Goal: Task Accomplishment & Management: Use online tool/utility

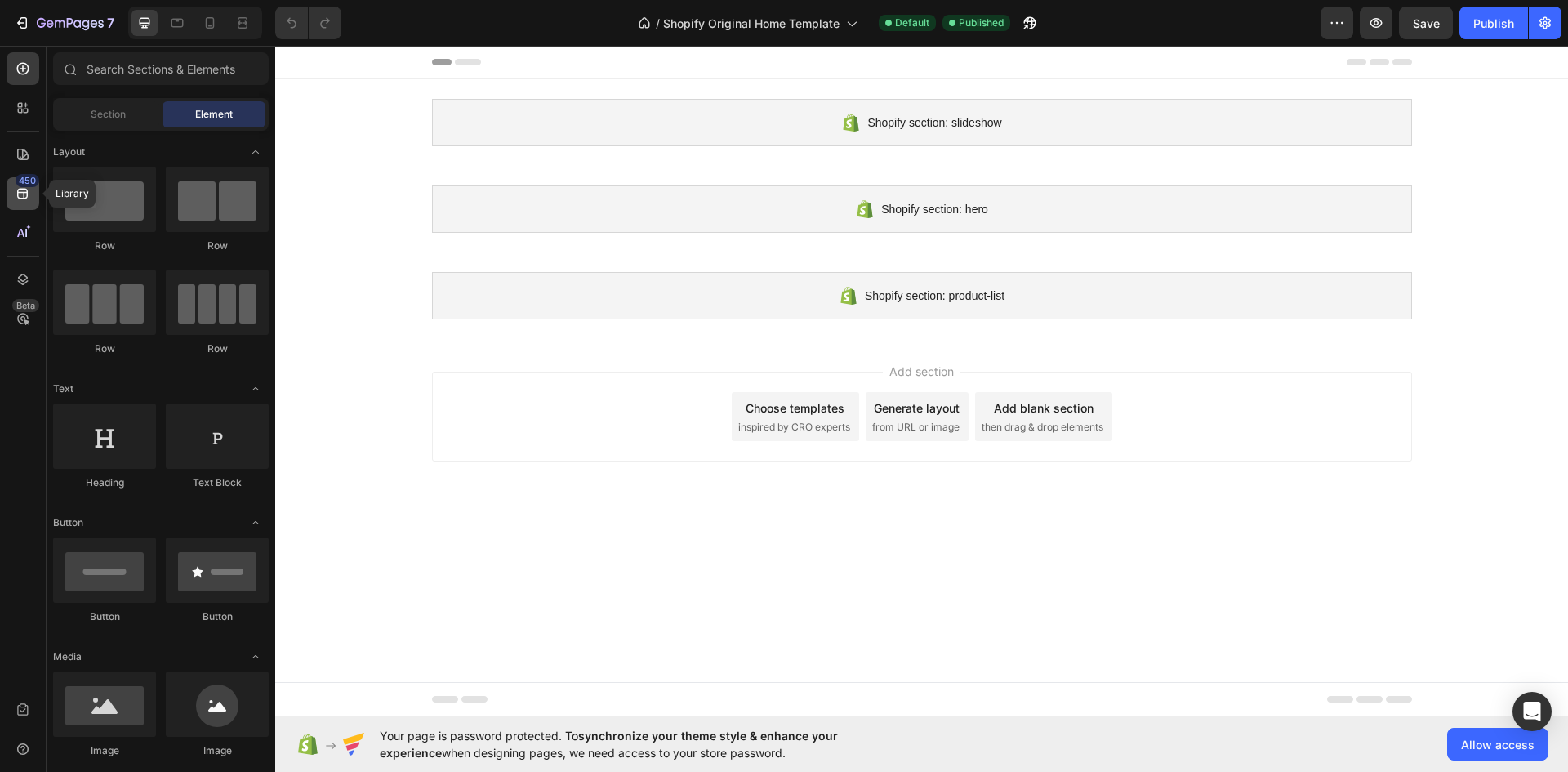
click at [30, 198] on icon at bounding box center [22, 193] width 16 height 16
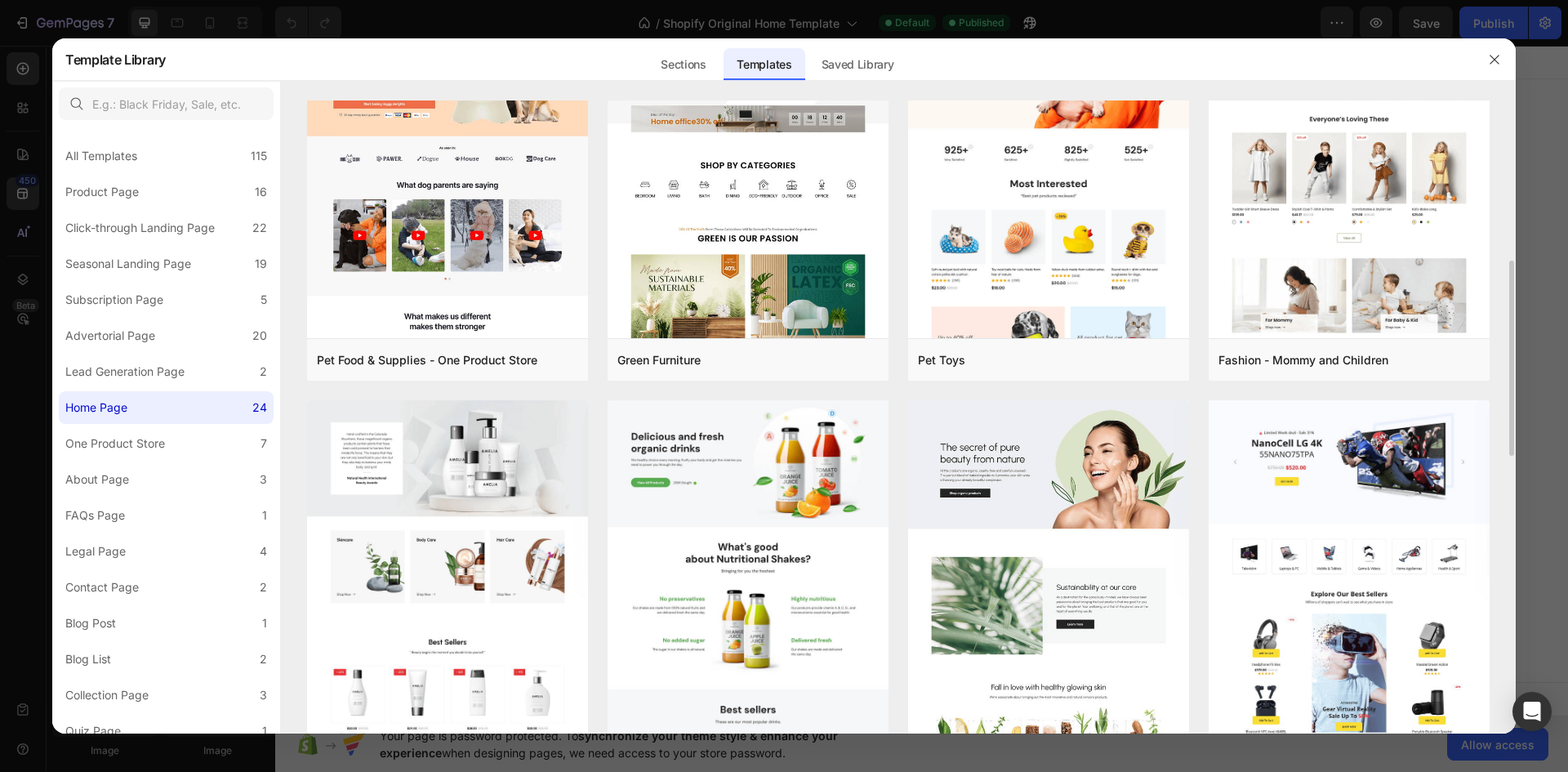
scroll to position [439, 0]
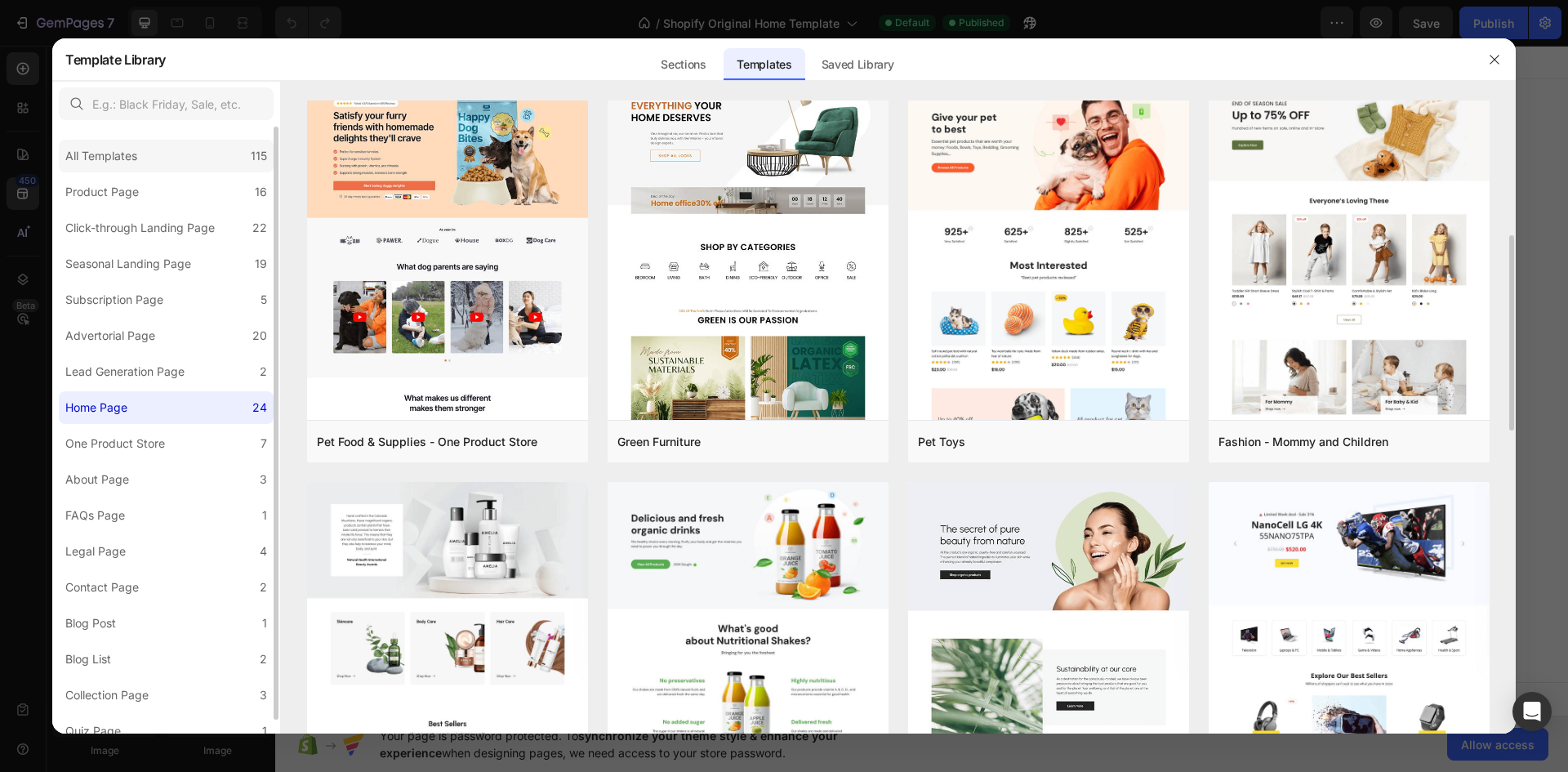
click at [95, 156] on div "All Templates" at bounding box center [101, 156] width 72 height 20
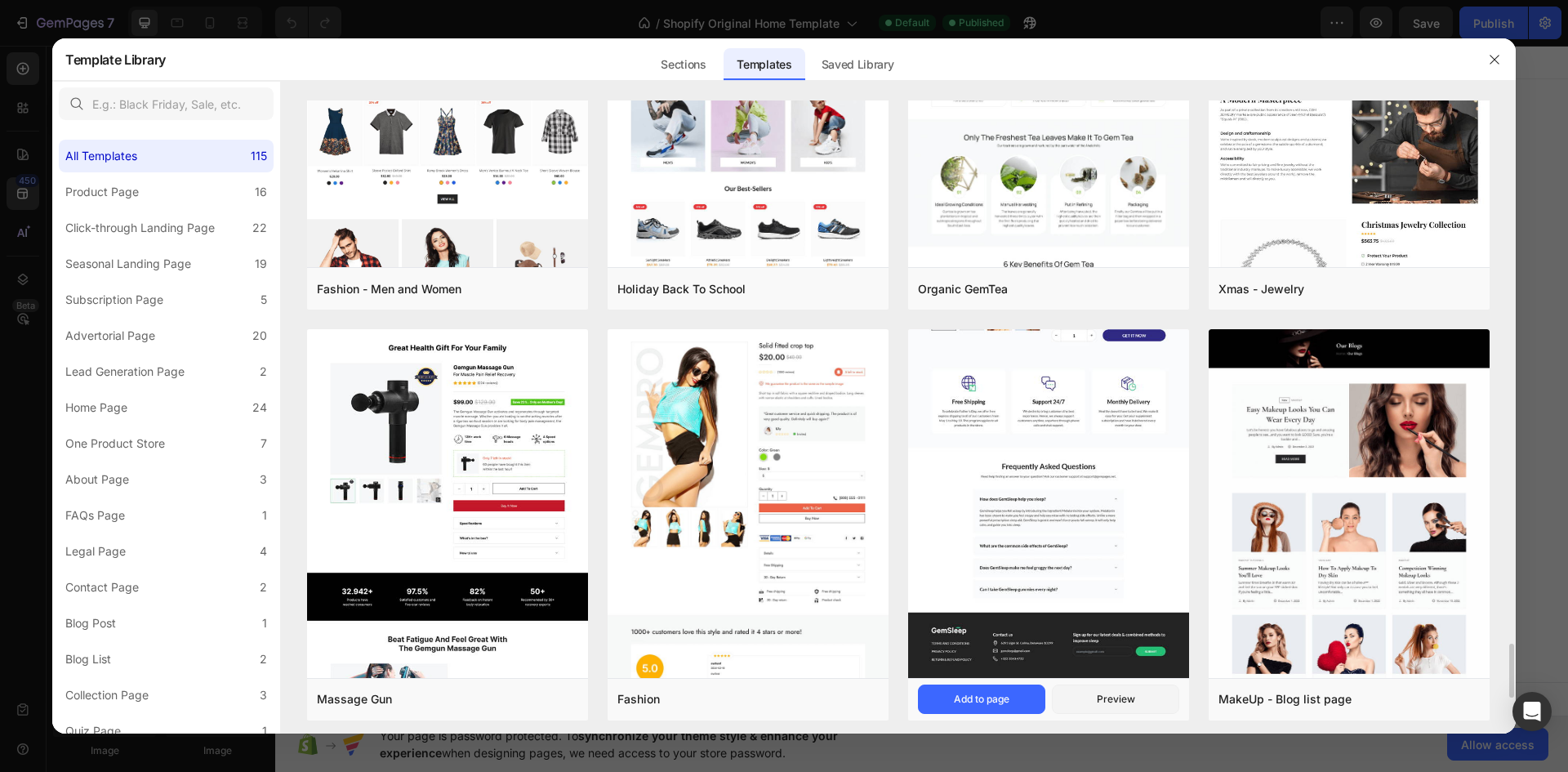
scroll to position [6419, 0]
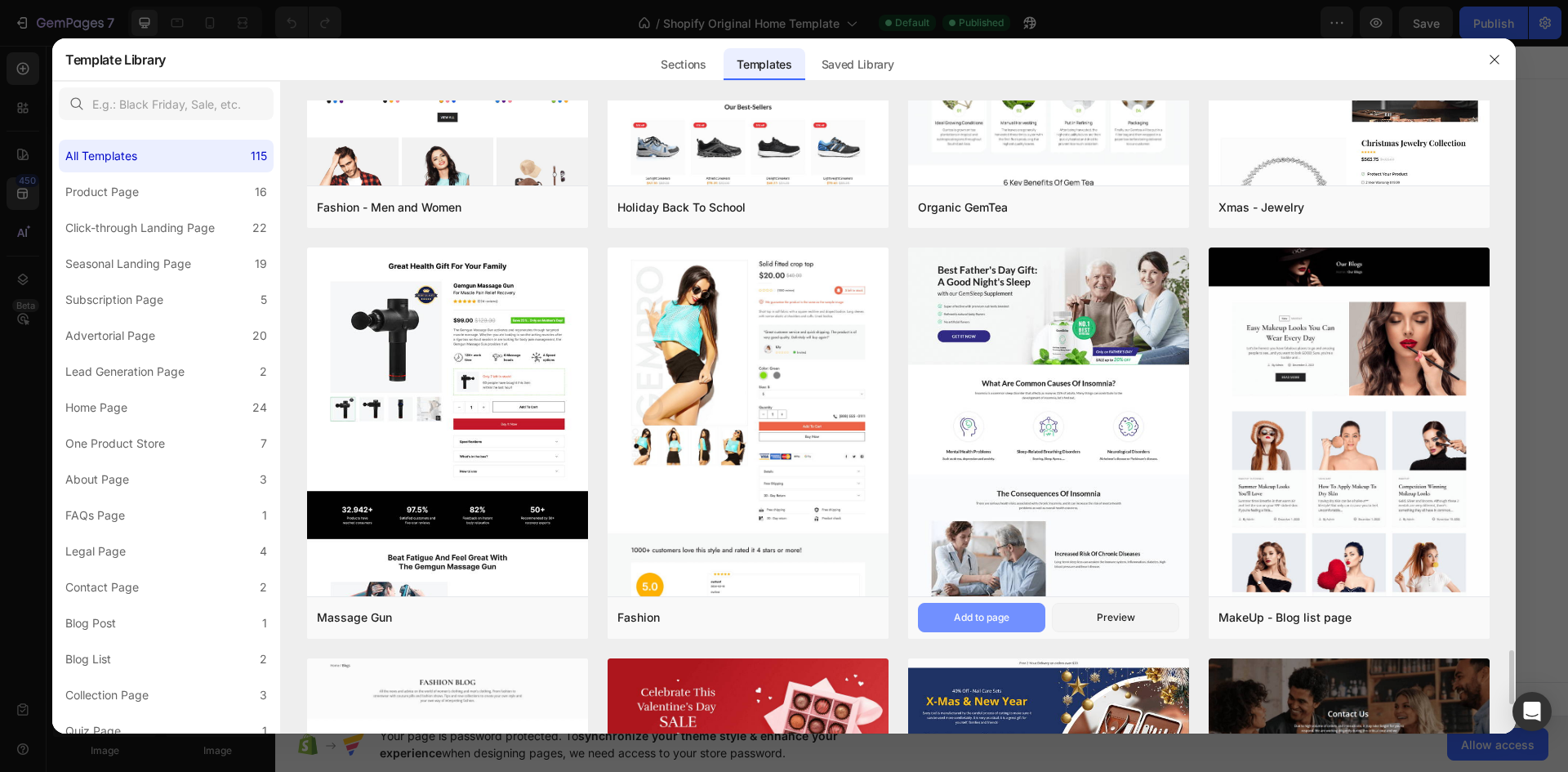
click at [978, 613] on div "Add to page" at bounding box center [981, 617] width 55 height 14
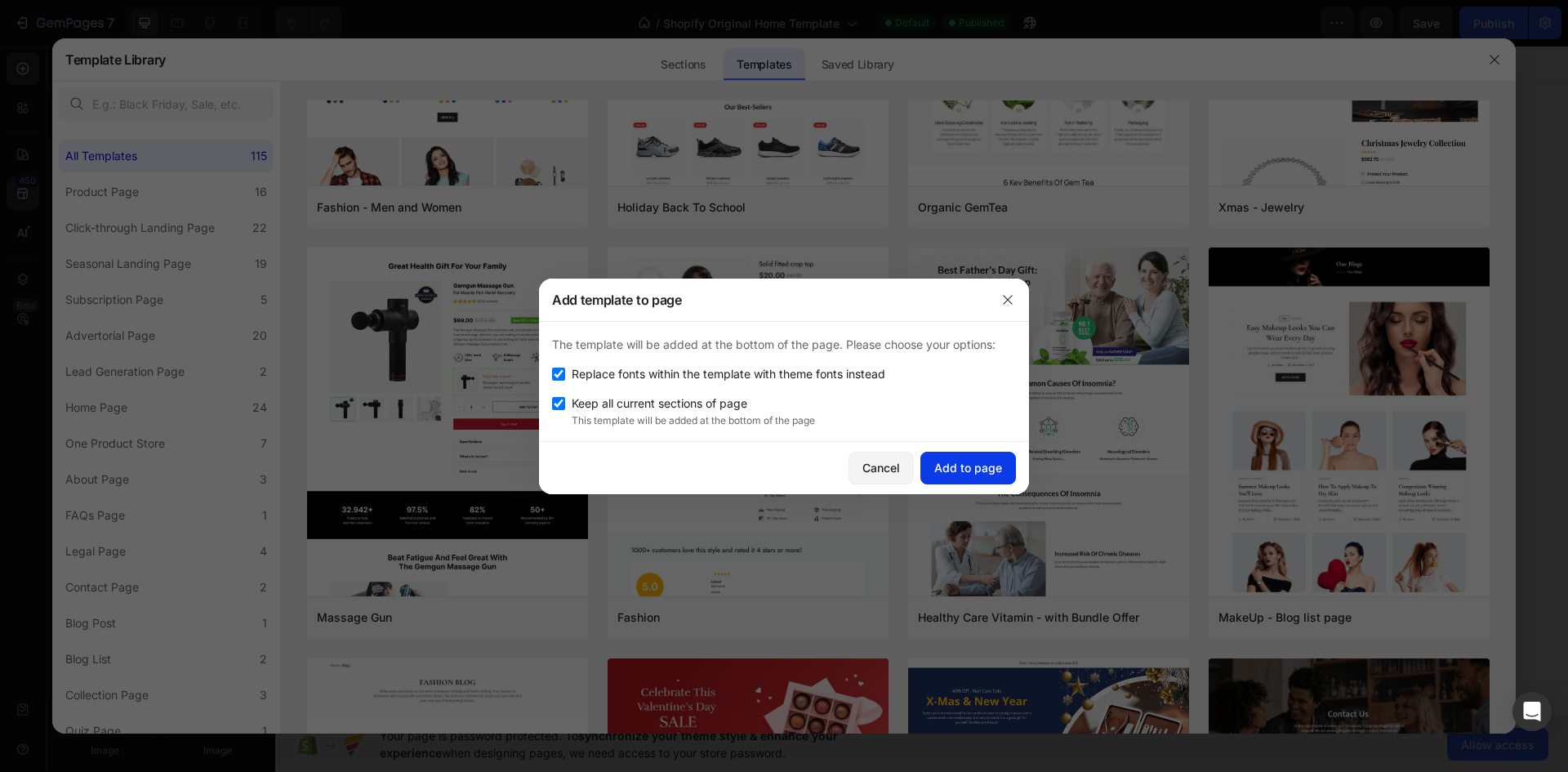
click at [978, 467] on div "Add to page" at bounding box center [968, 467] width 68 height 17
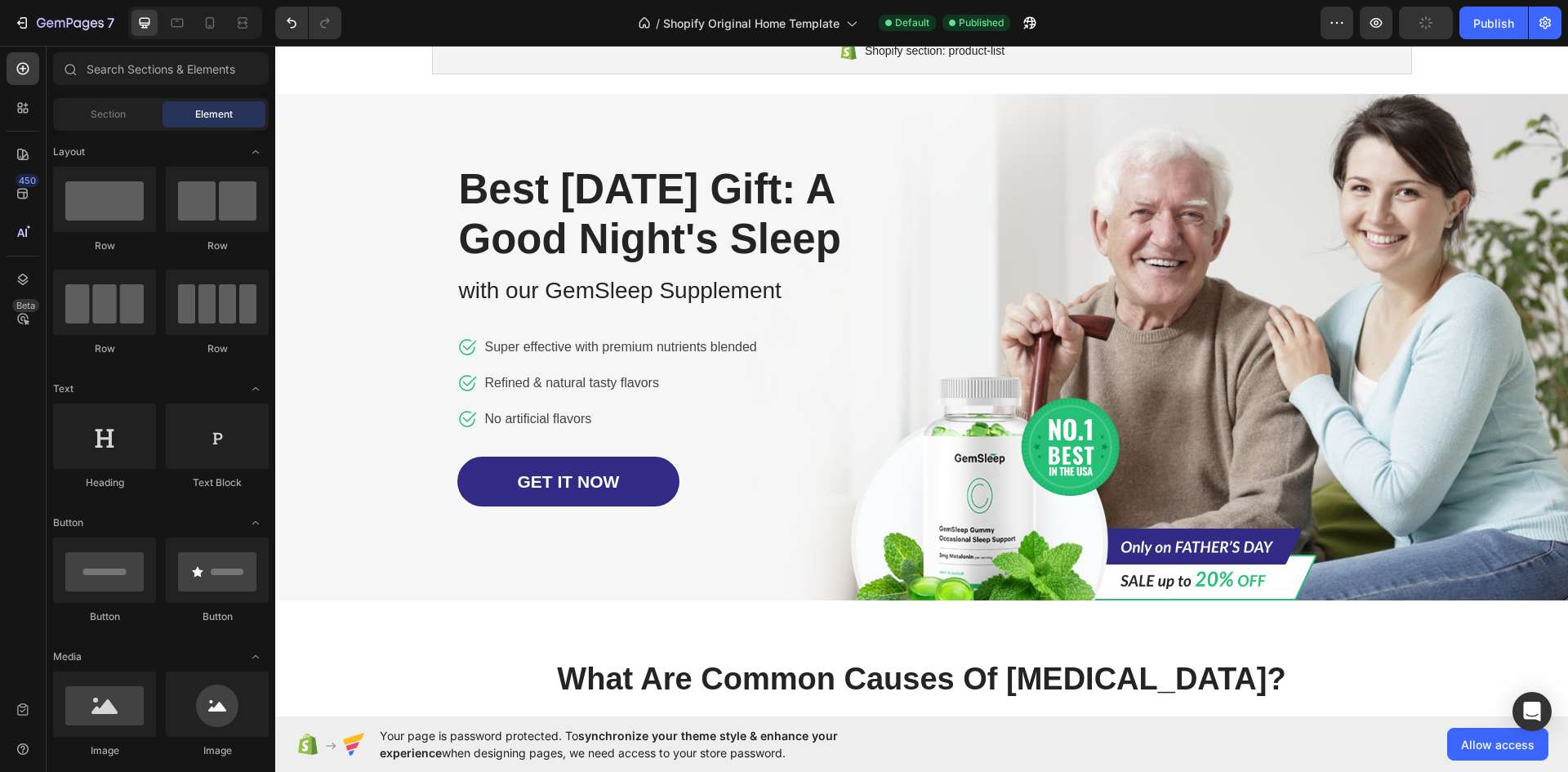
scroll to position [0, 0]
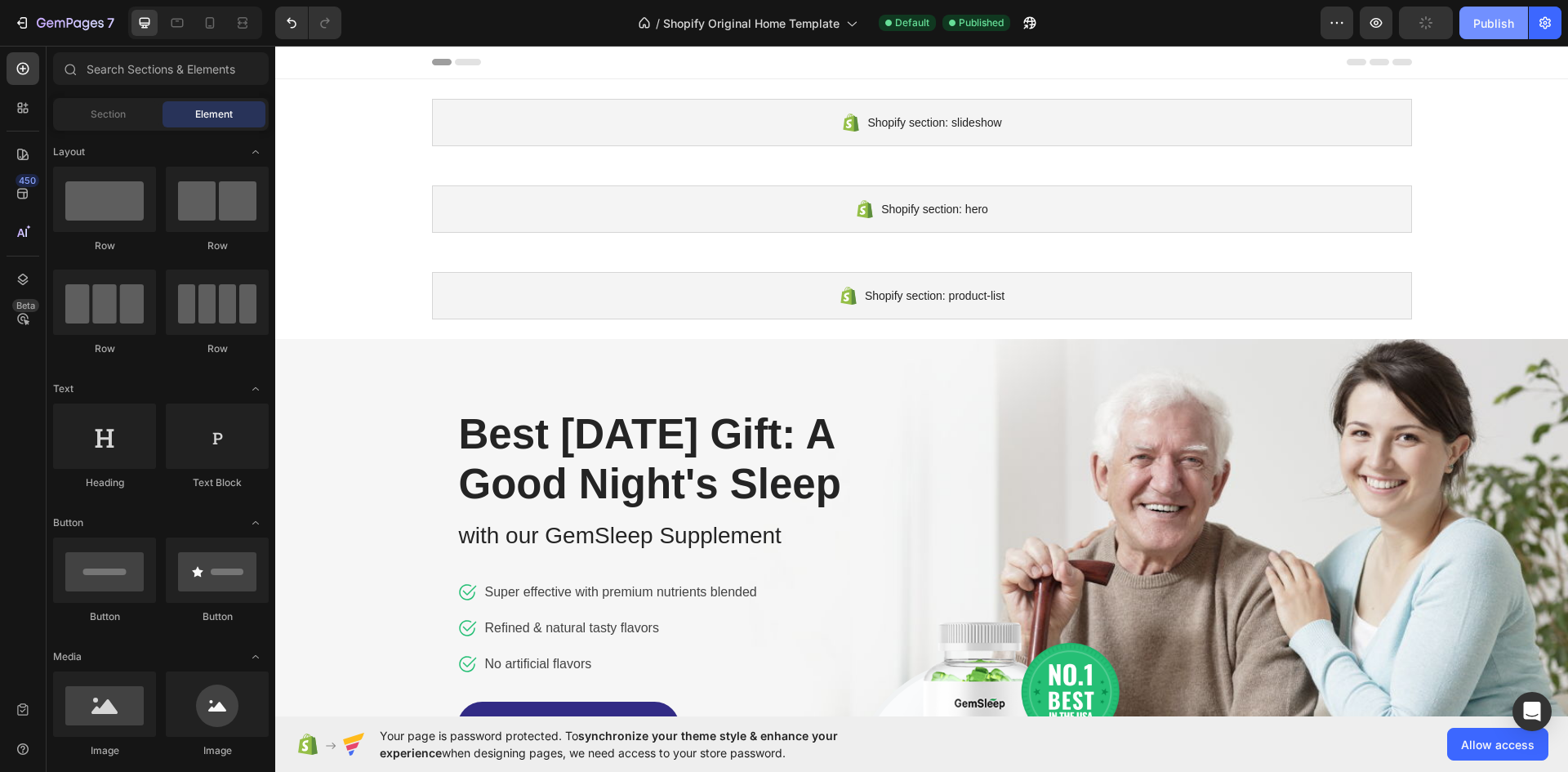
click at [1479, 18] on div "Publish" at bounding box center [1494, 22] width 41 height 17
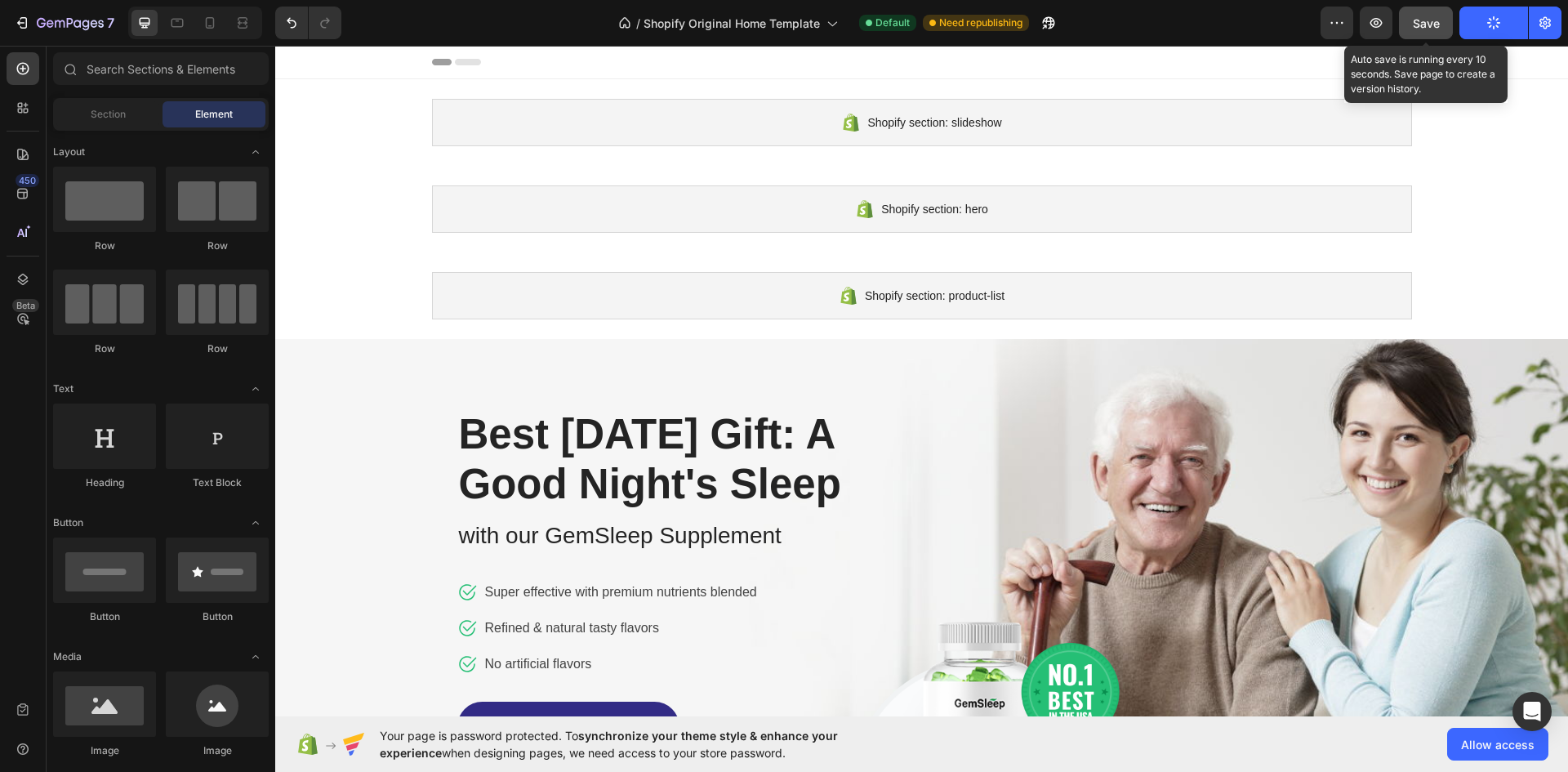
click at [1431, 16] on span "Save" at bounding box center [1426, 23] width 27 height 14
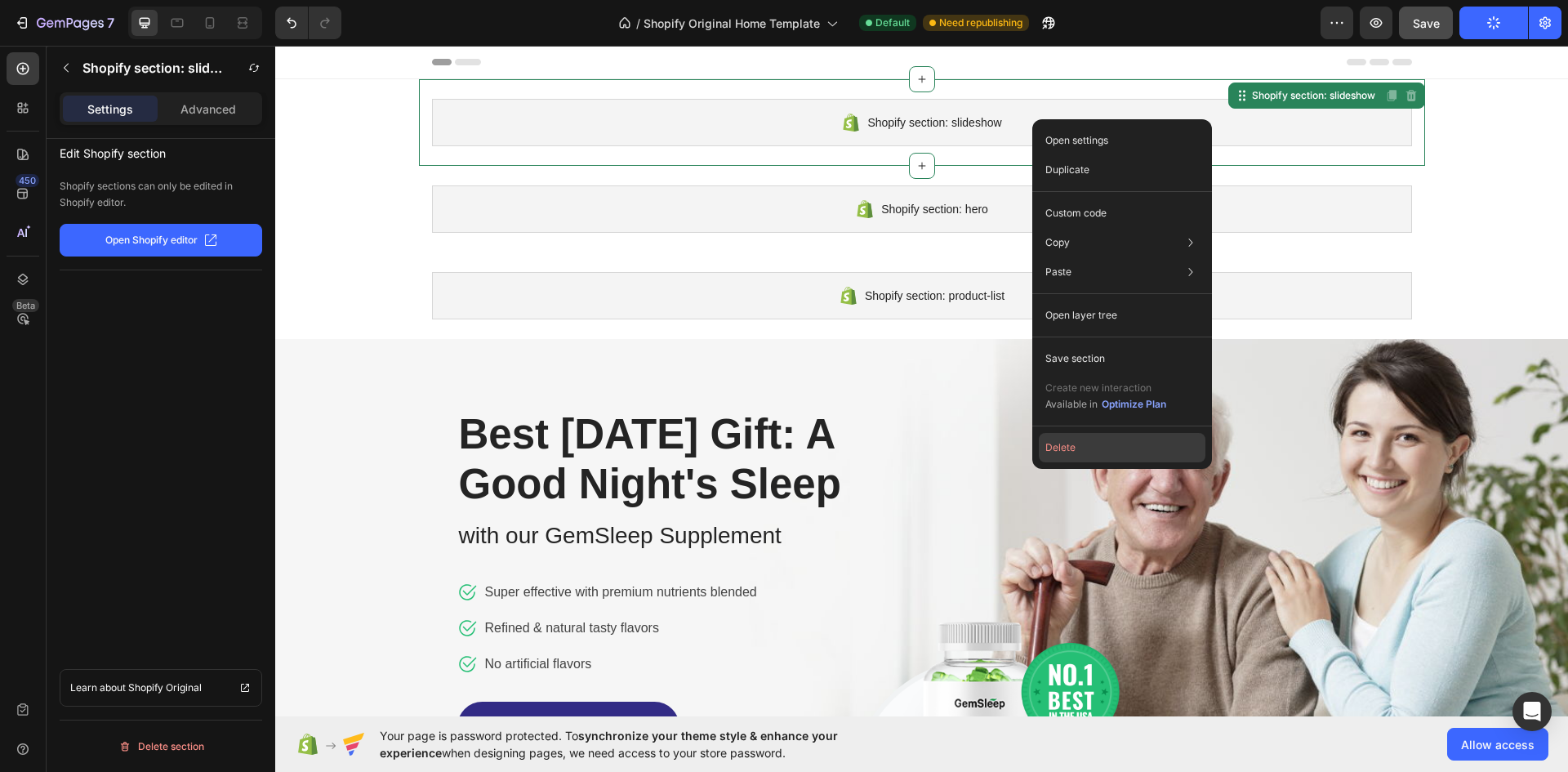
drag, startPoint x: 1090, startPoint y: 450, endPoint x: 746, endPoint y: 315, distance: 369.5
click at [1090, 450] on button "Delete" at bounding box center [1122, 447] width 166 height 30
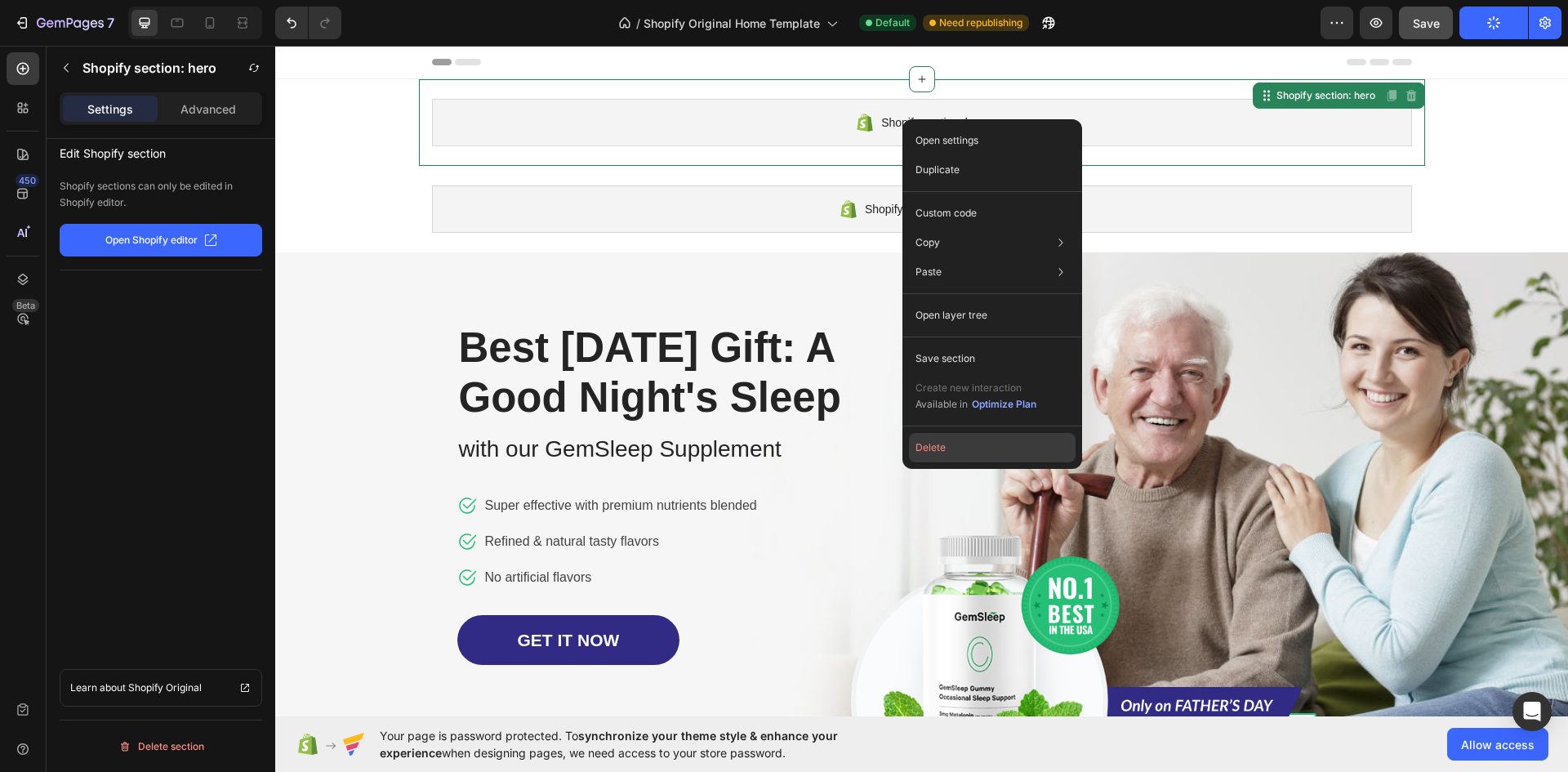
click at [992, 449] on button "Delete" at bounding box center [992, 447] width 166 height 30
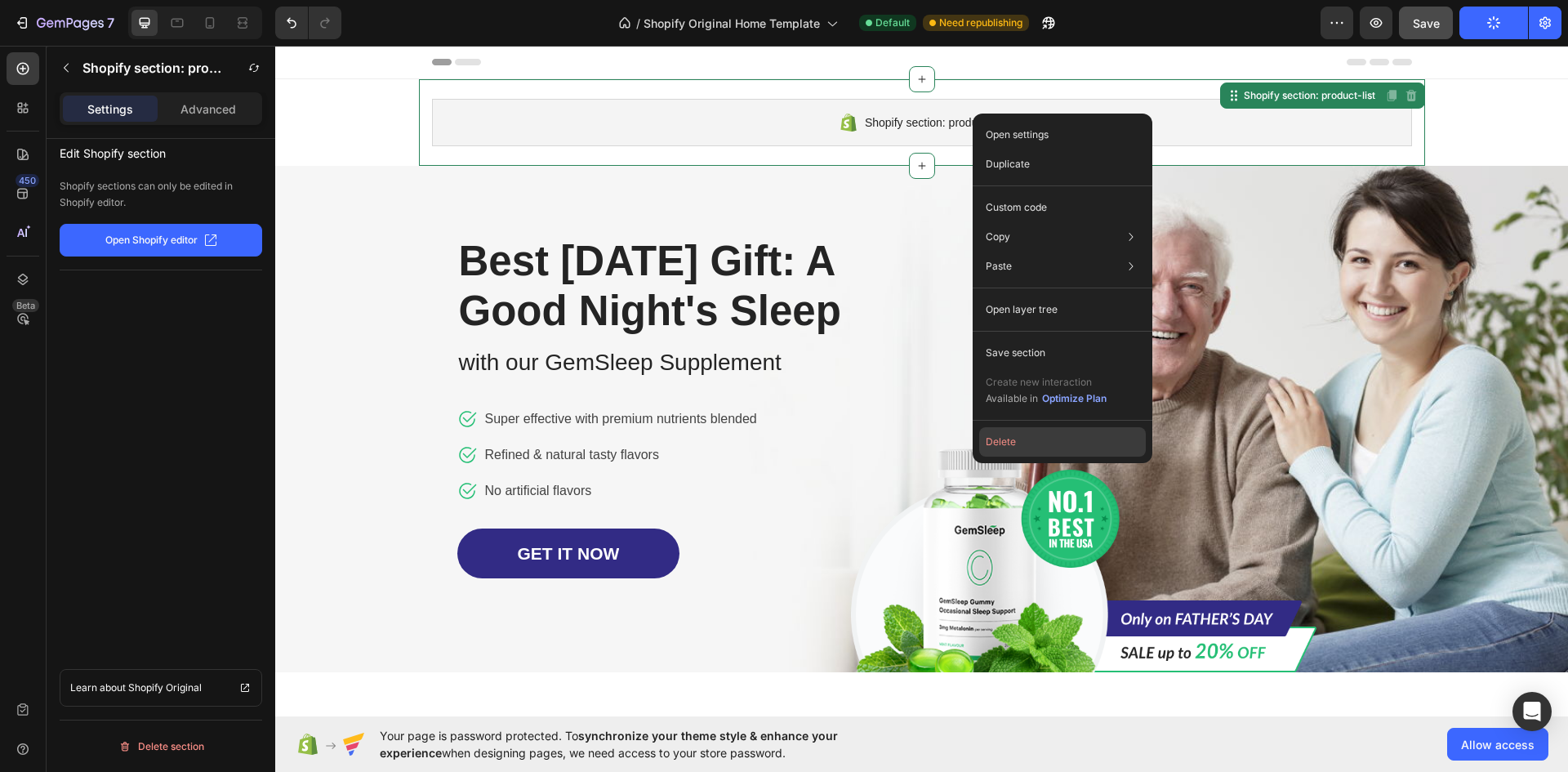
click at [1037, 445] on button "Delete" at bounding box center [1063, 441] width 166 height 30
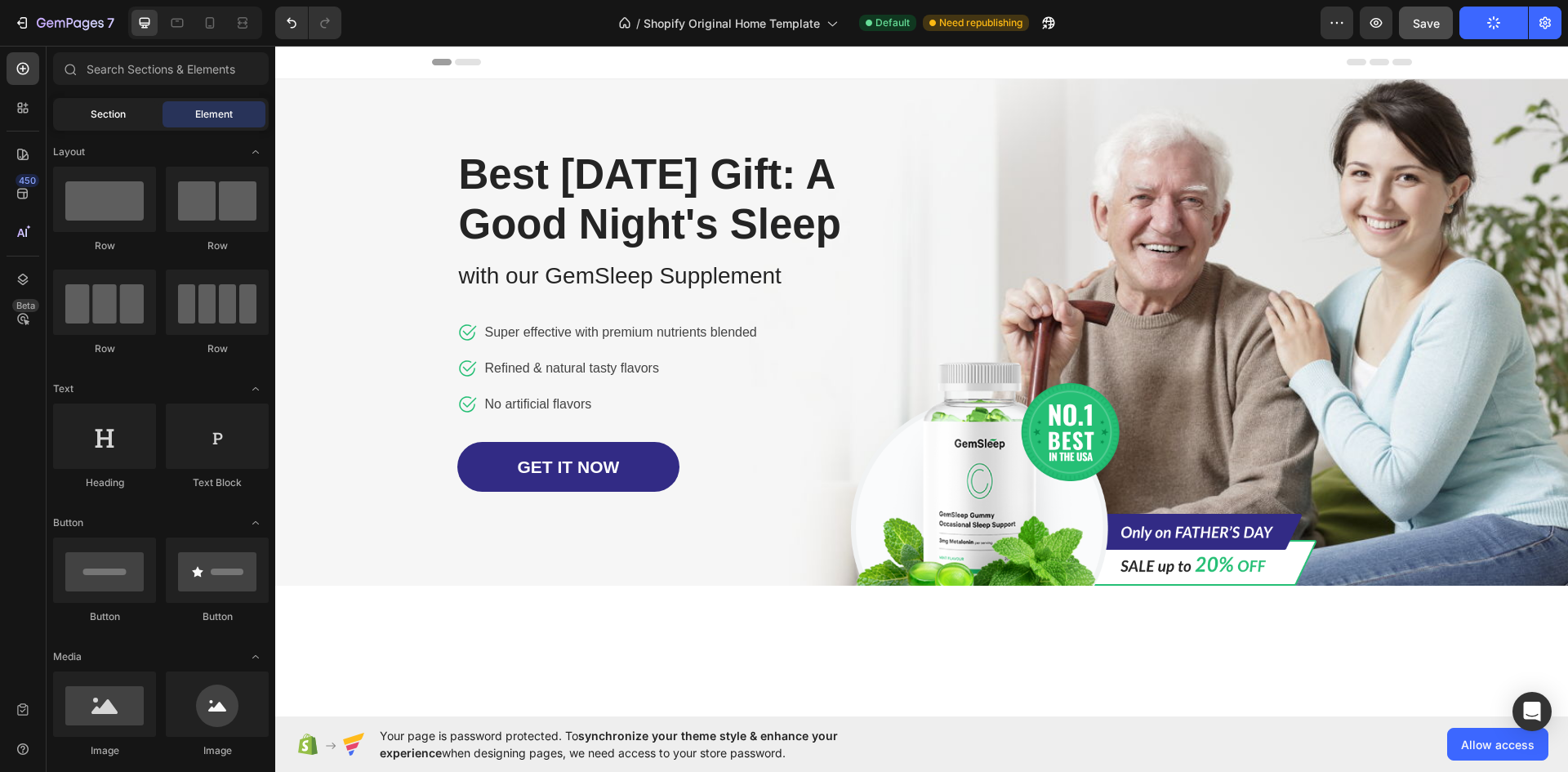
click at [107, 111] on span "Section" at bounding box center [107, 115] width 35 height 14
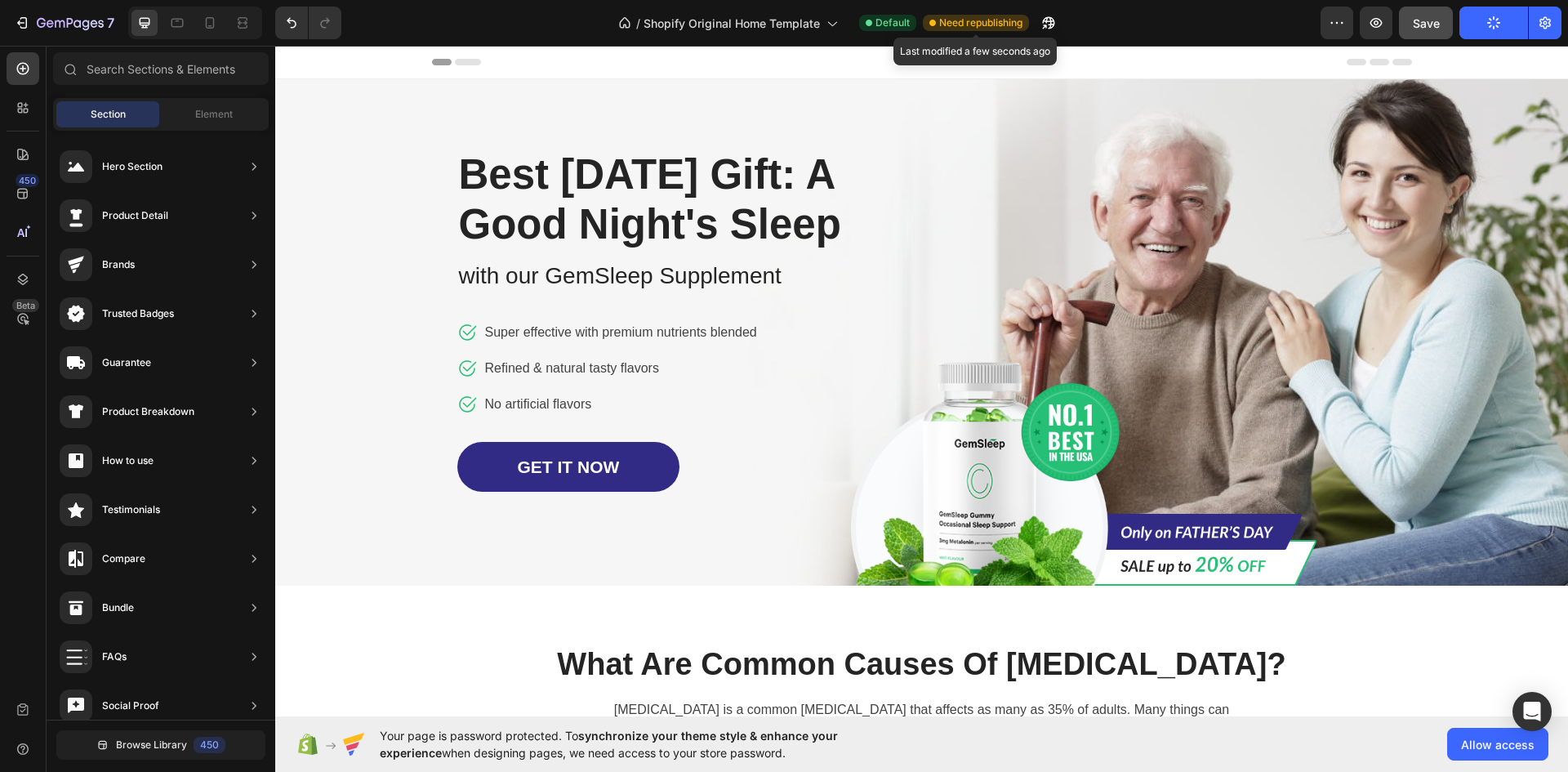
click at [969, 24] on span "Need republishing" at bounding box center [980, 22] width 83 height 14
click at [1380, 18] on icon "button" at bounding box center [1376, 22] width 16 height 16
click at [23, 280] on icon at bounding box center [23, 279] width 11 height 12
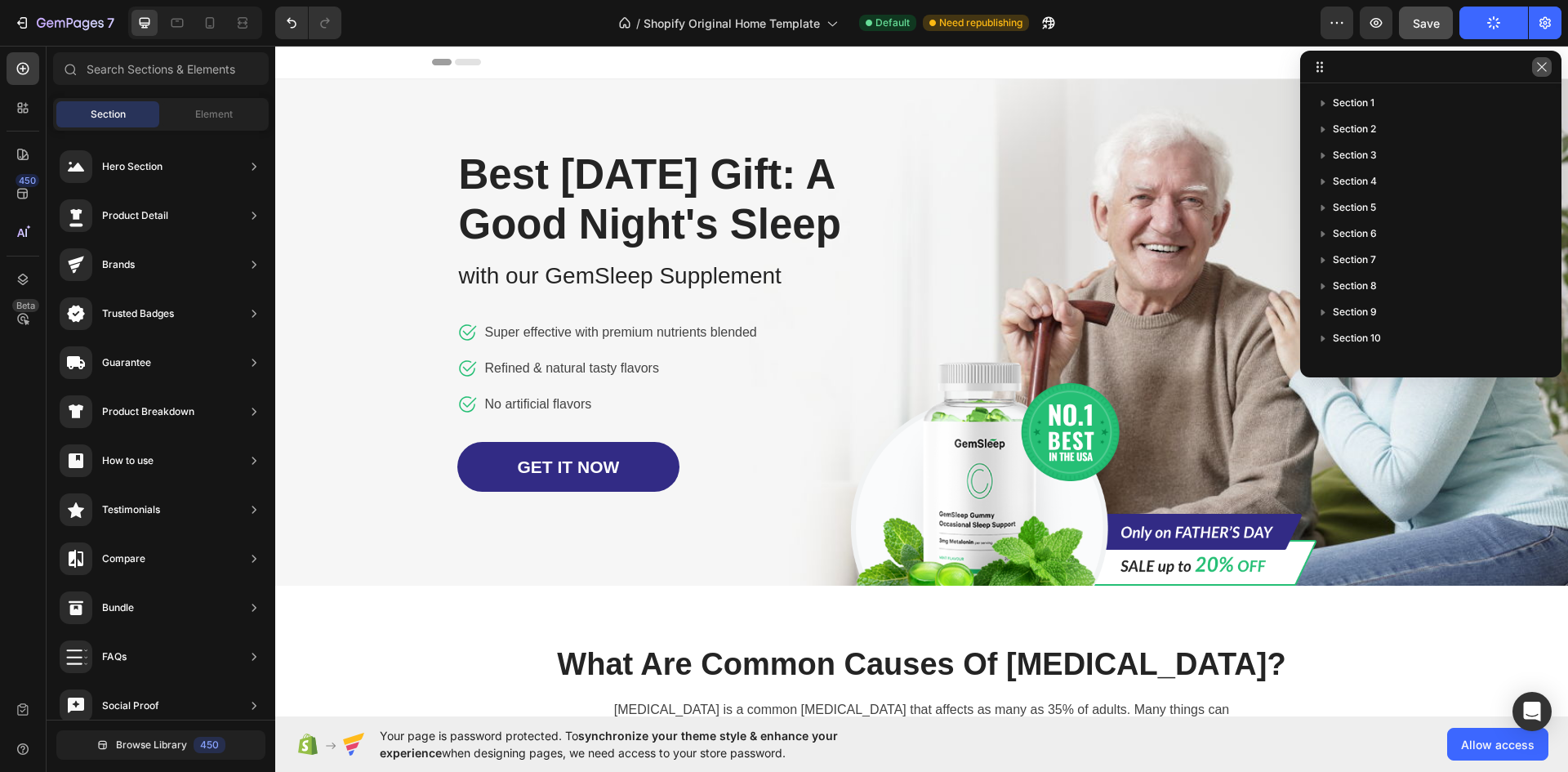
click at [1548, 68] on button "button" at bounding box center [1542, 67] width 20 height 20
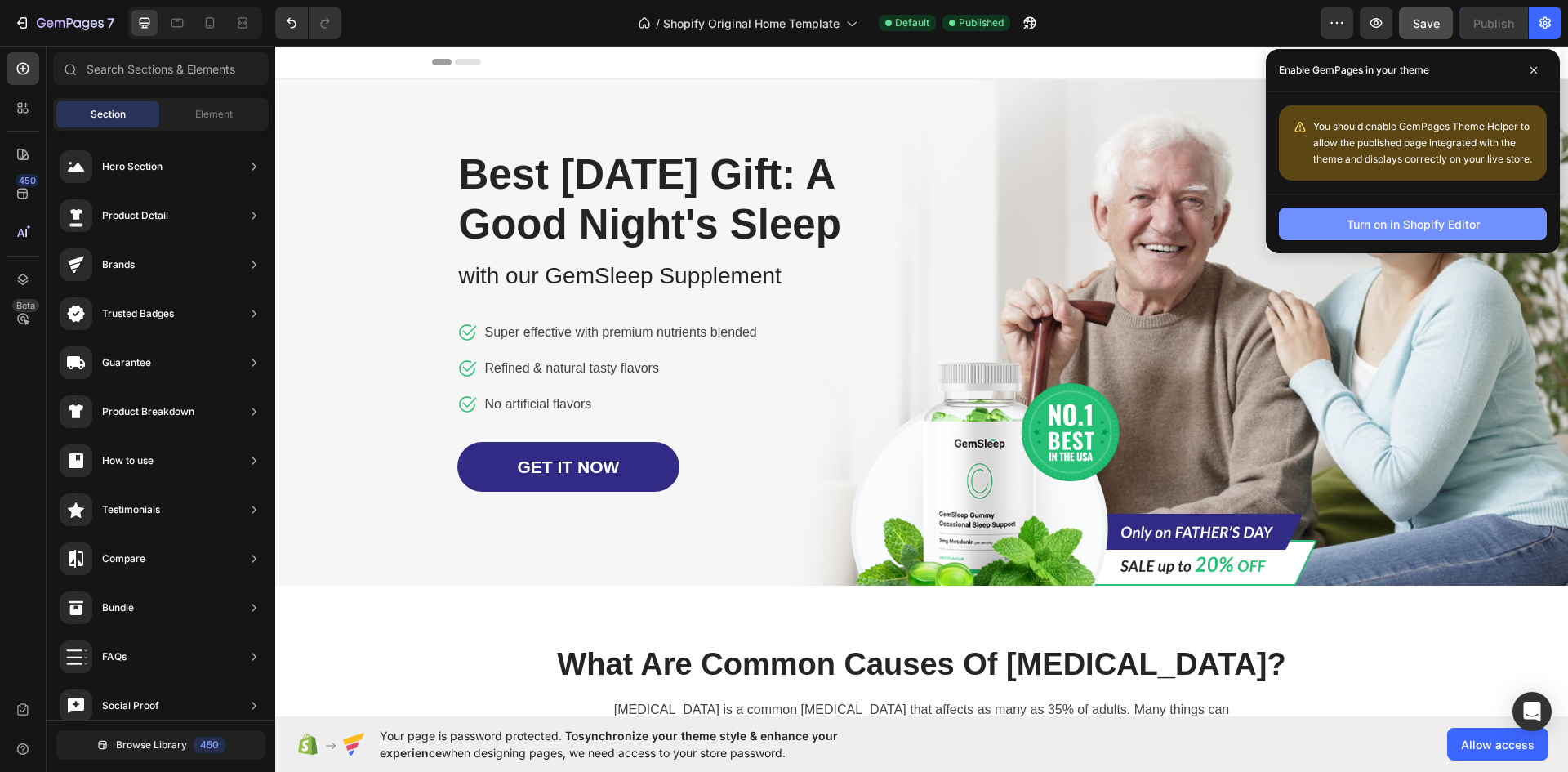
click at [1424, 229] on div "Turn on in Shopify Editor" at bounding box center [1412, 224] width 133 height 17
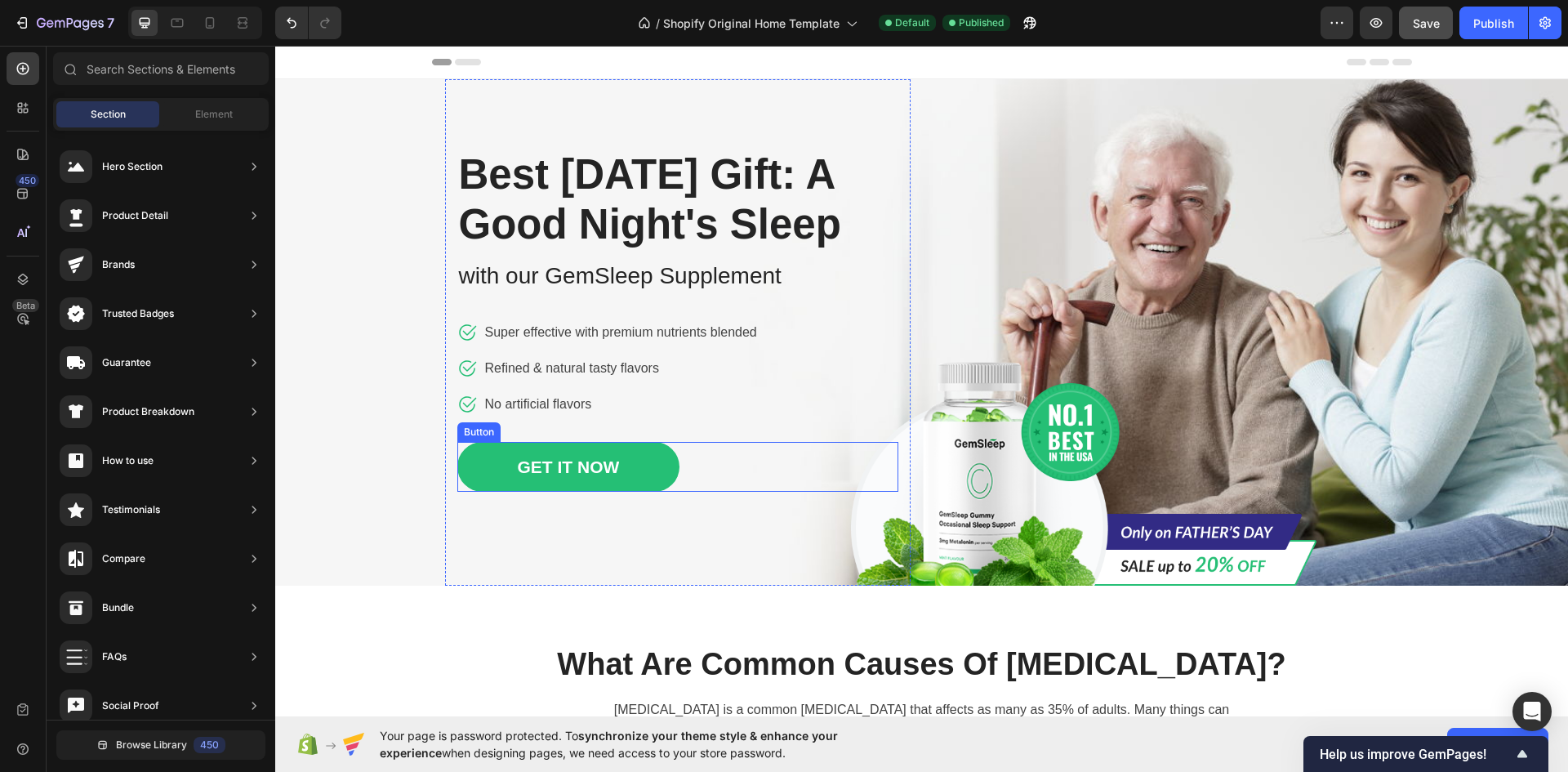
click at [639, 492] on link "GET IT NOW" at bounding box center [568, 467] width 223 height 50
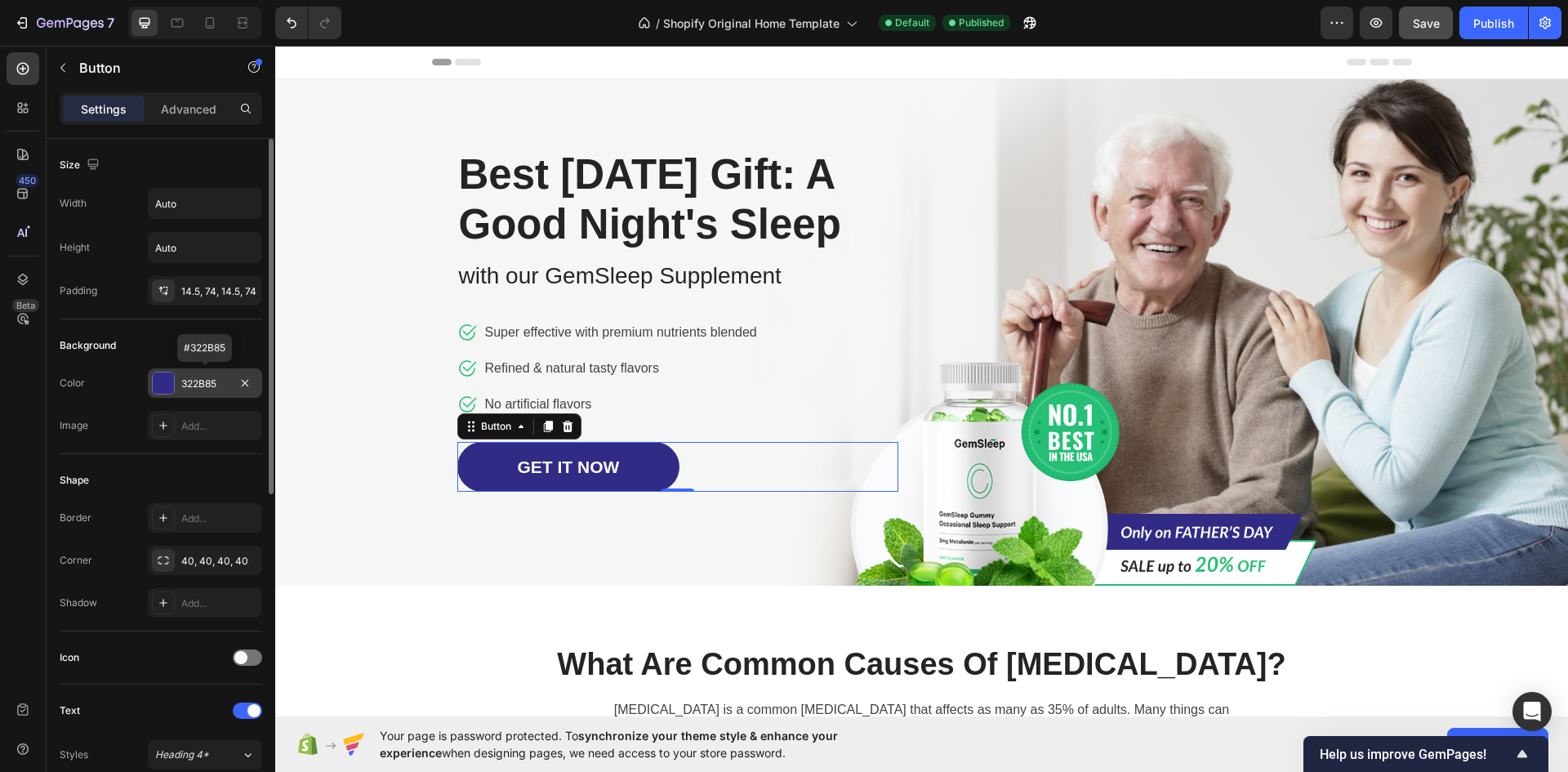
click at [216, 380] on div "322B85" at bounding box center [205, 384] width 47 height 14
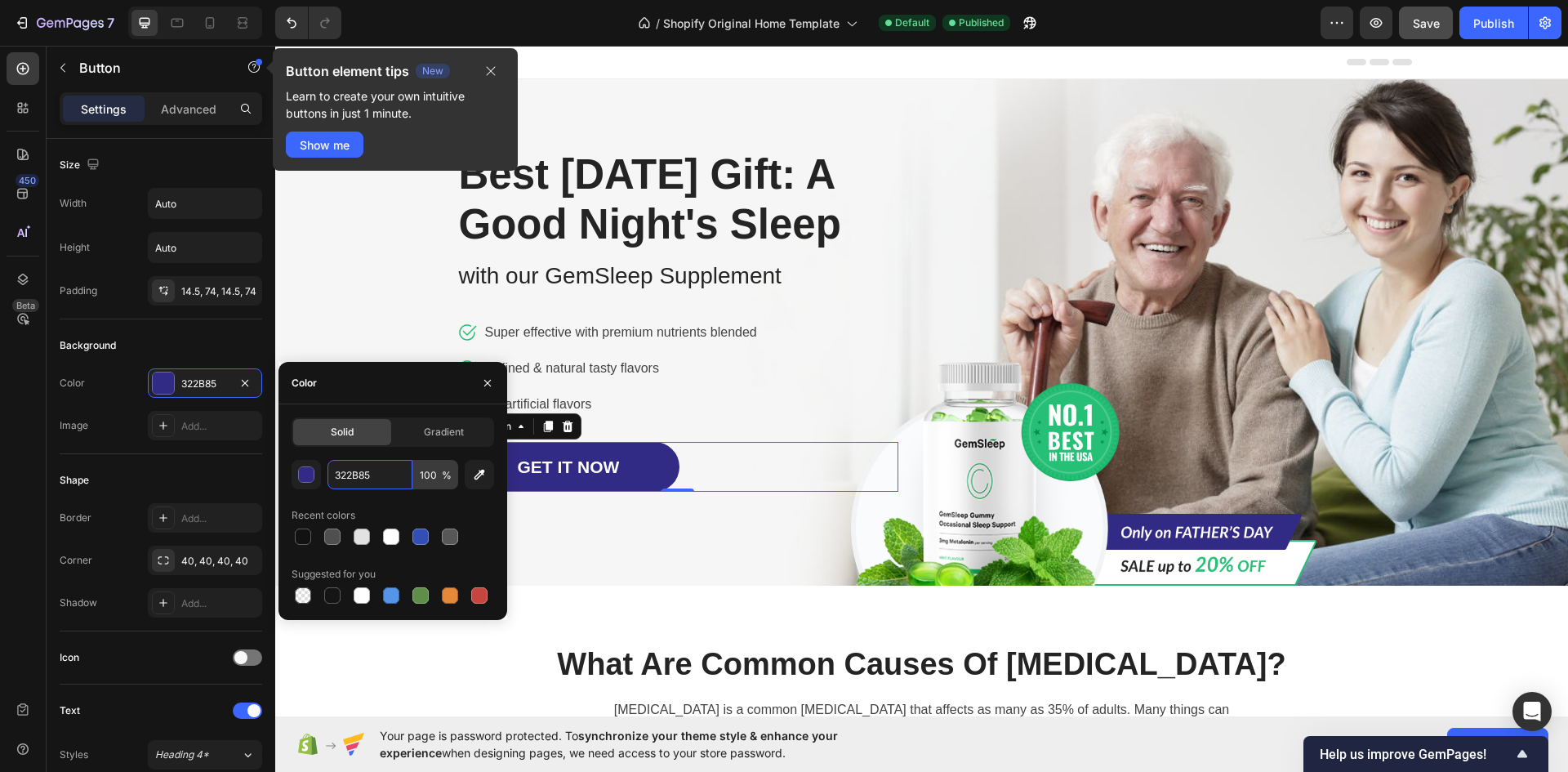
paste input "008080"
type input "008080"
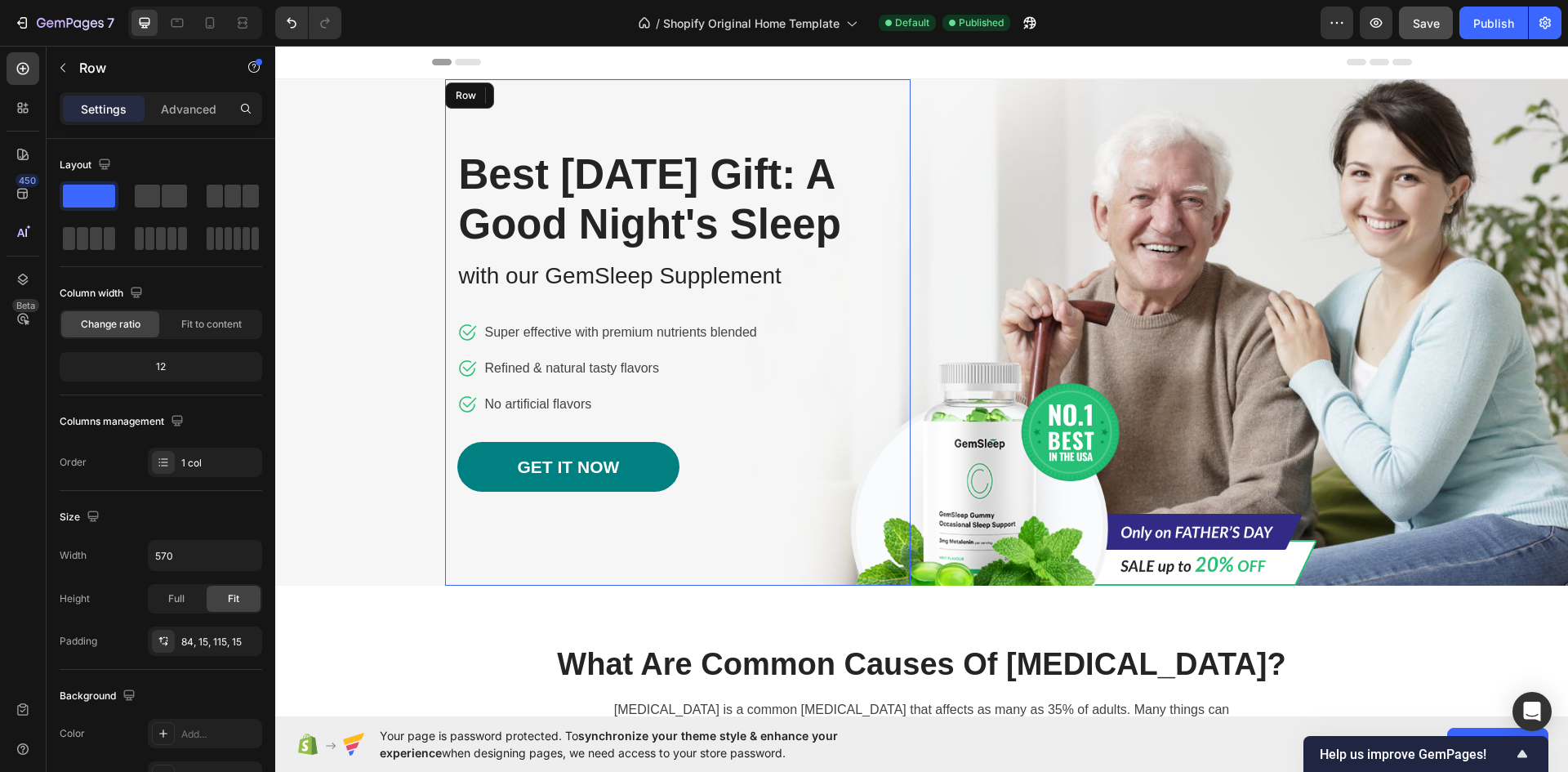
click at [624, 586] on div "Best Father's Day Gift: A Good Night's Sleep Heading with our GemSleep Suppleme…" at bounding box center [678, 333] width 465 height 506
click at [548, 199] on p "Best [DATE] Gift: A Good Night's Sleep" at bounding box center [677, 199] width 437 height 99
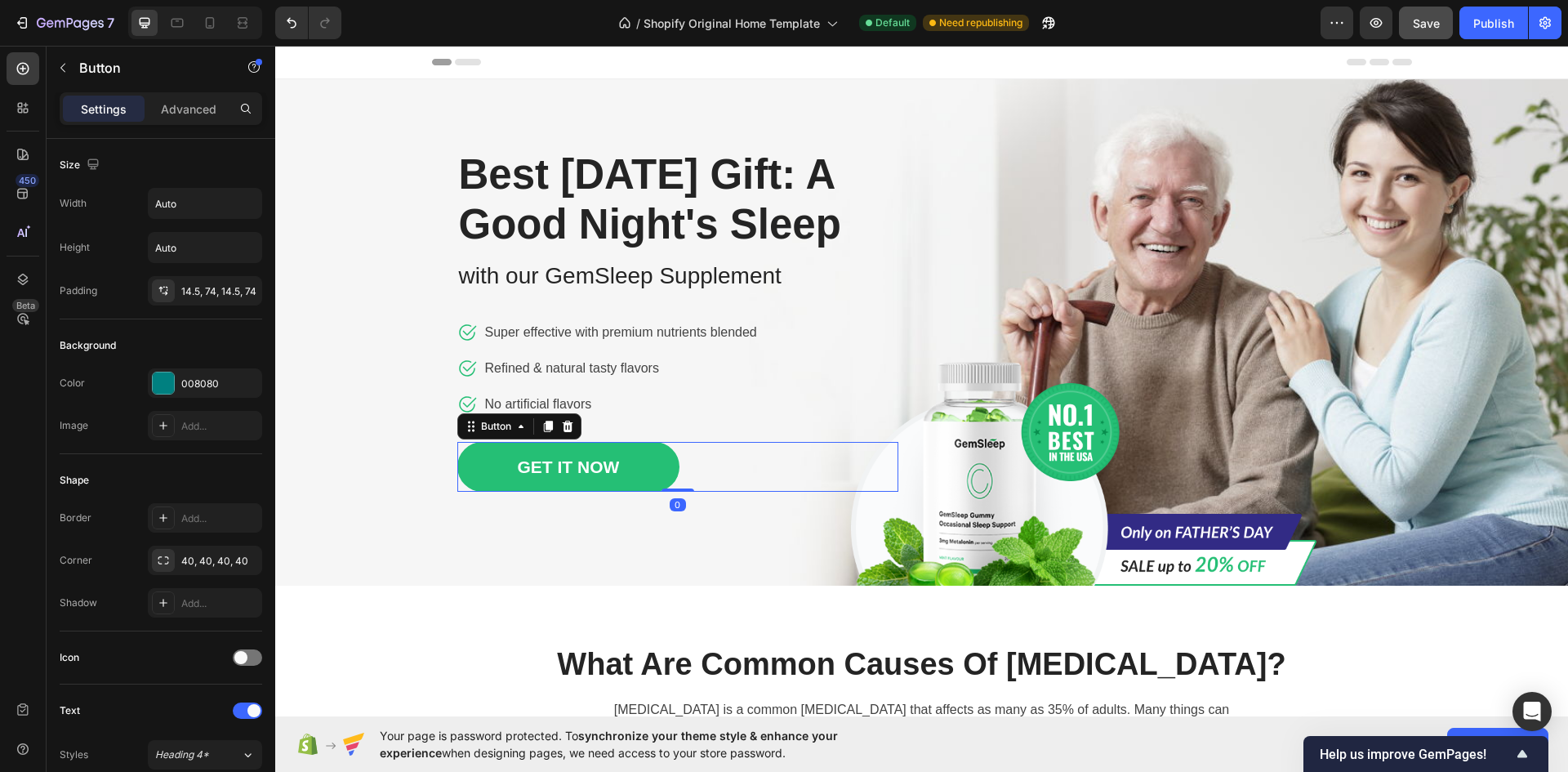
click at [616, 492] on link "GET IT NOW" at bounding box center [568, 467] width 223 height 50
click at [645, 492] on link "GET IT NOW" at bounding box center [568, 467] width 223 height 50
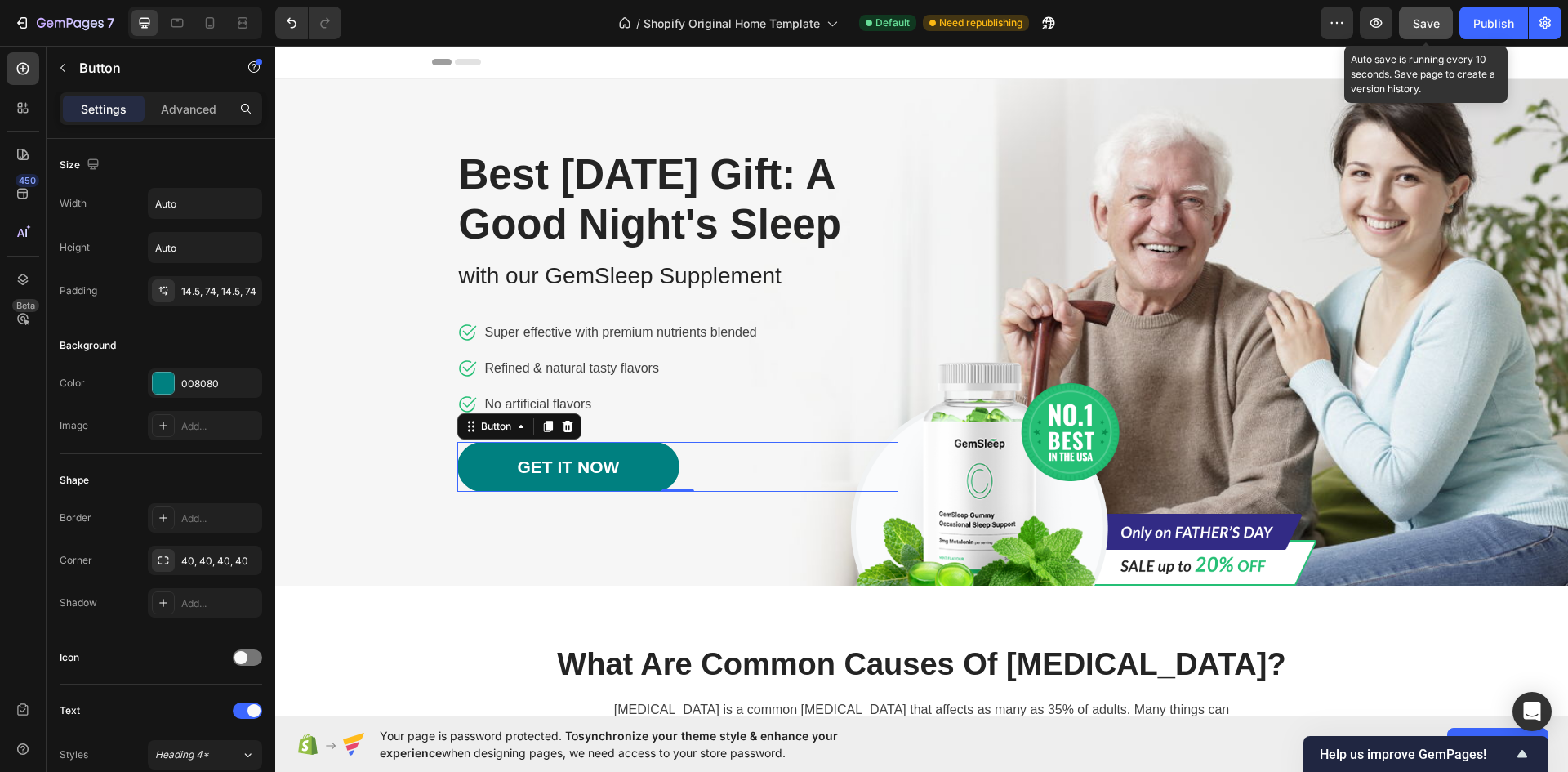
click at [1419, 22] on span "Save" at bounding box center [1426, 23] width 27 height 14
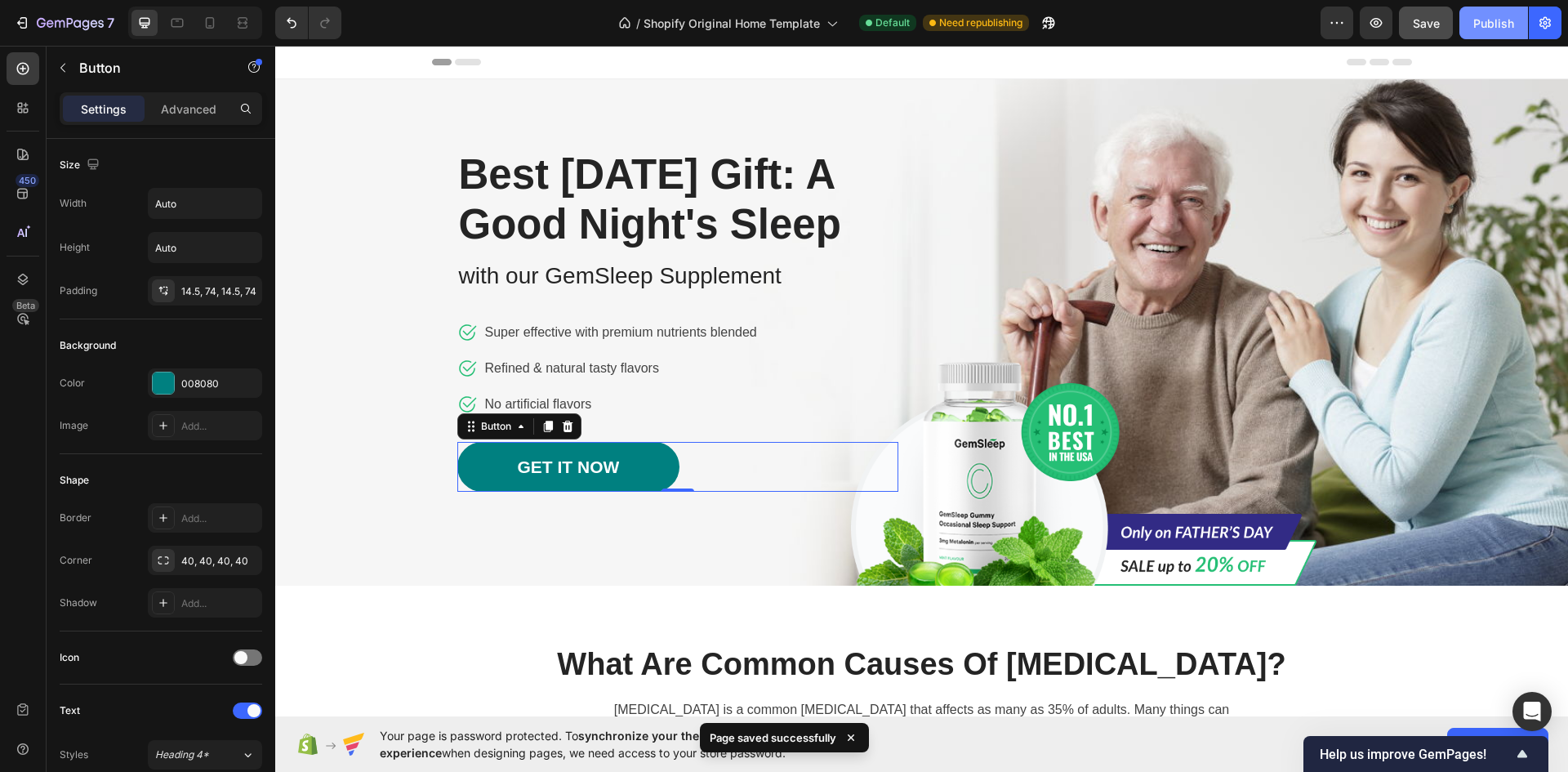
click at [1481, 25] on div "Publish" at bounding box center [1494, 22] width 41 height 17
click at [1496, 21] on div "Publish" at bounding box center [1494, 22] width 41 height 17
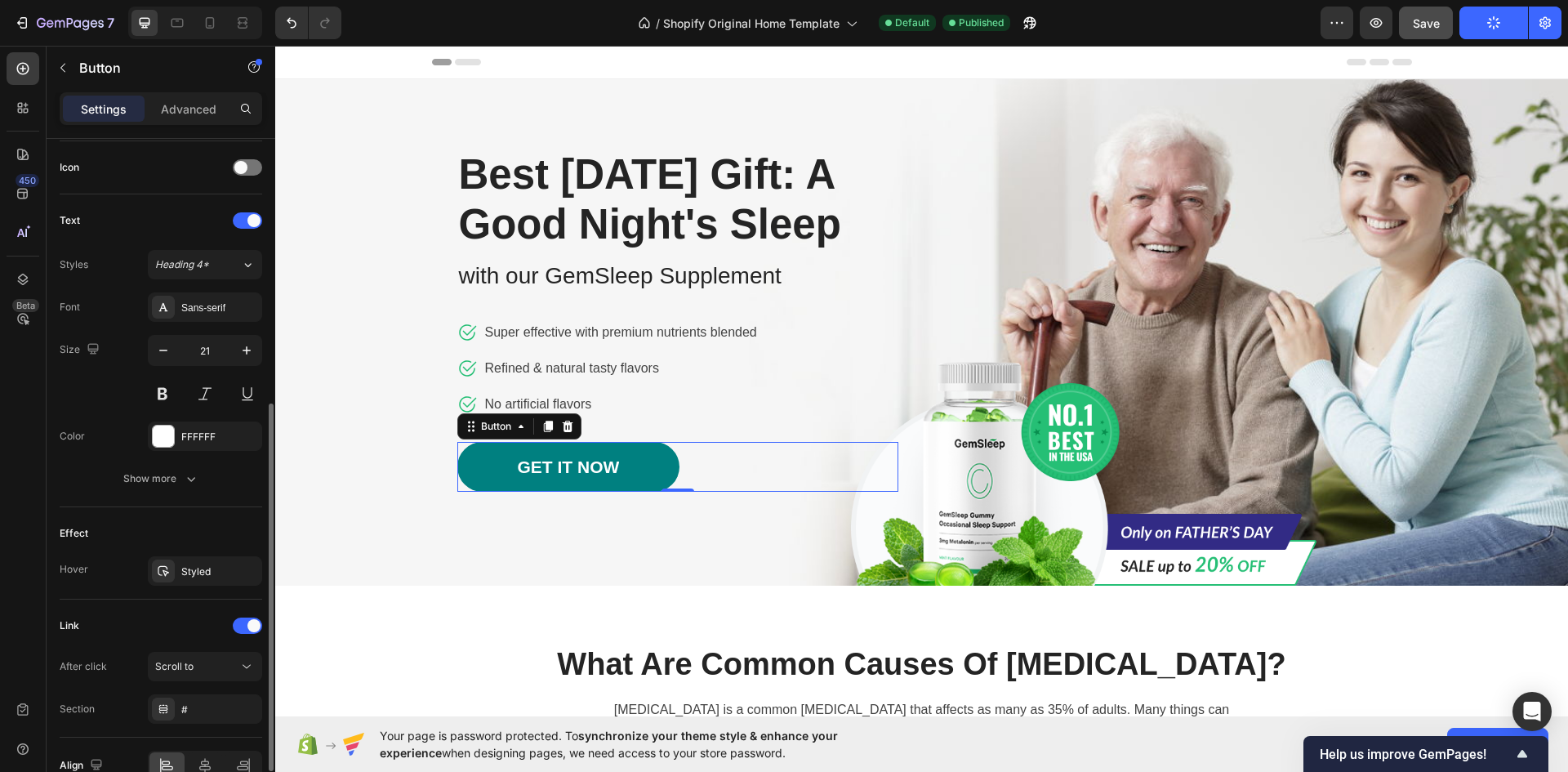
scroll to position [572, 0]
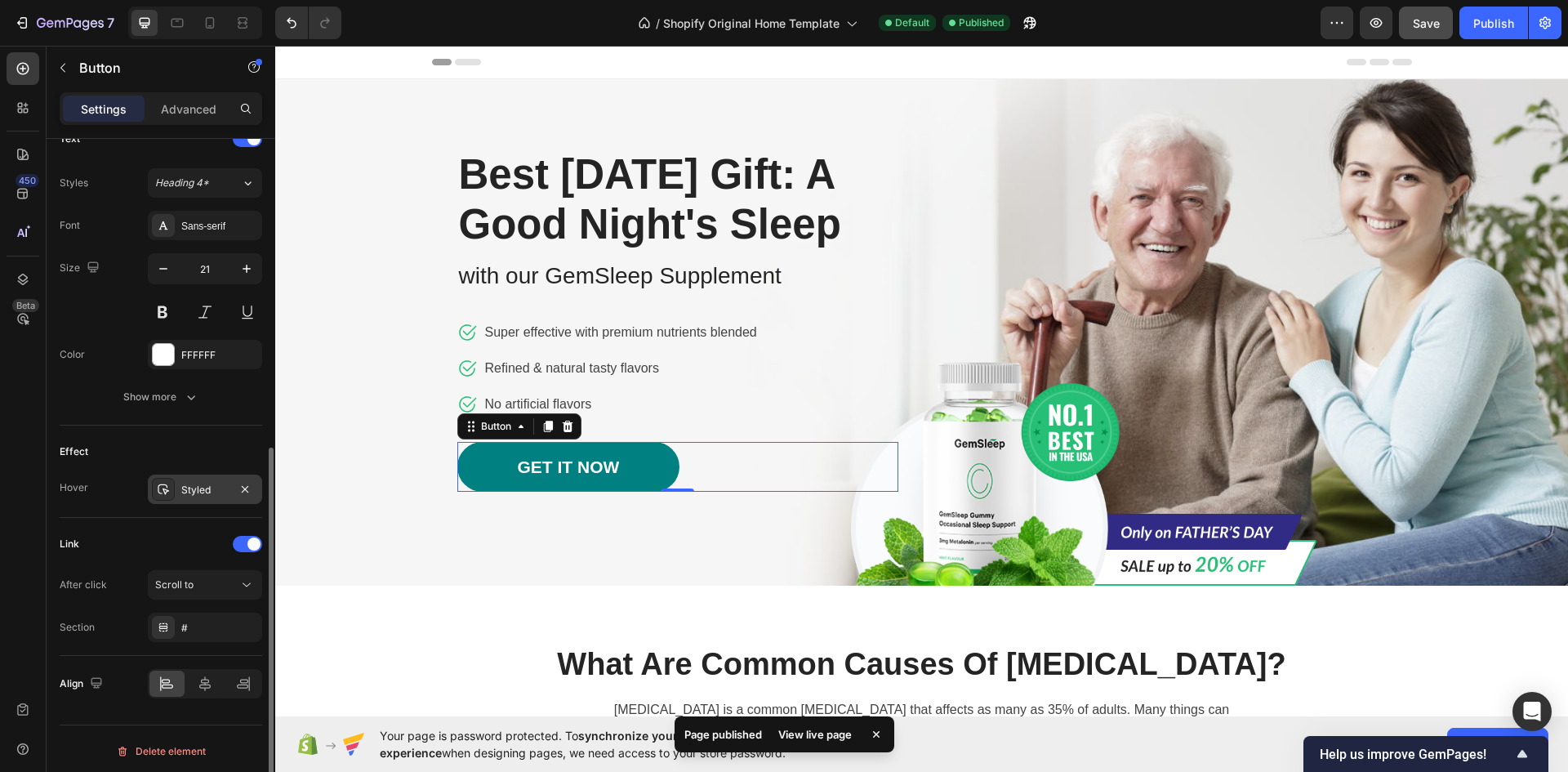
click at [164, 485] on icon at bounding box center [163, 489] width 12 height 11
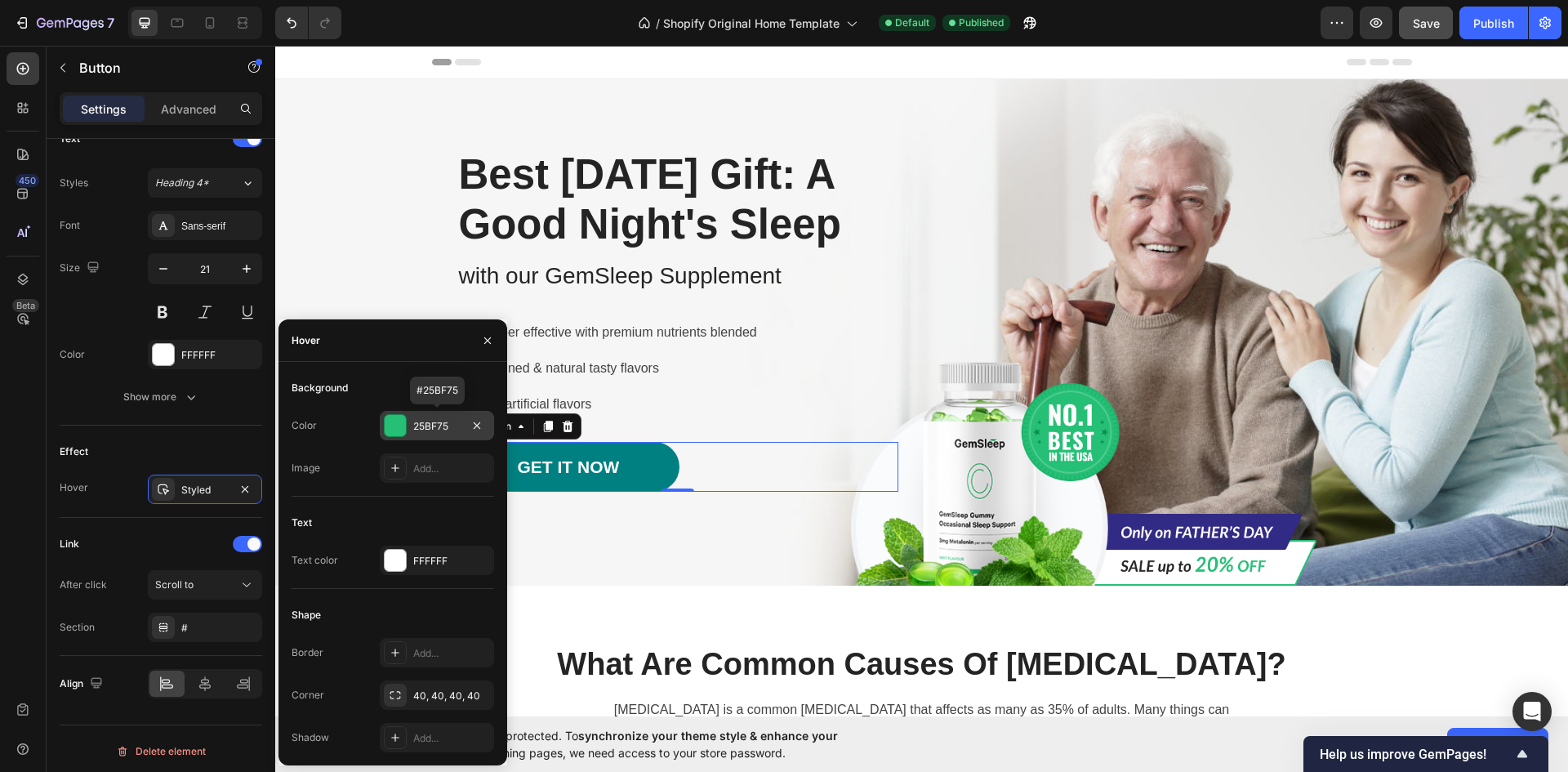
click at [455, 426] on div "25BF75" at bounding box center [436, 426] width 47 height 14
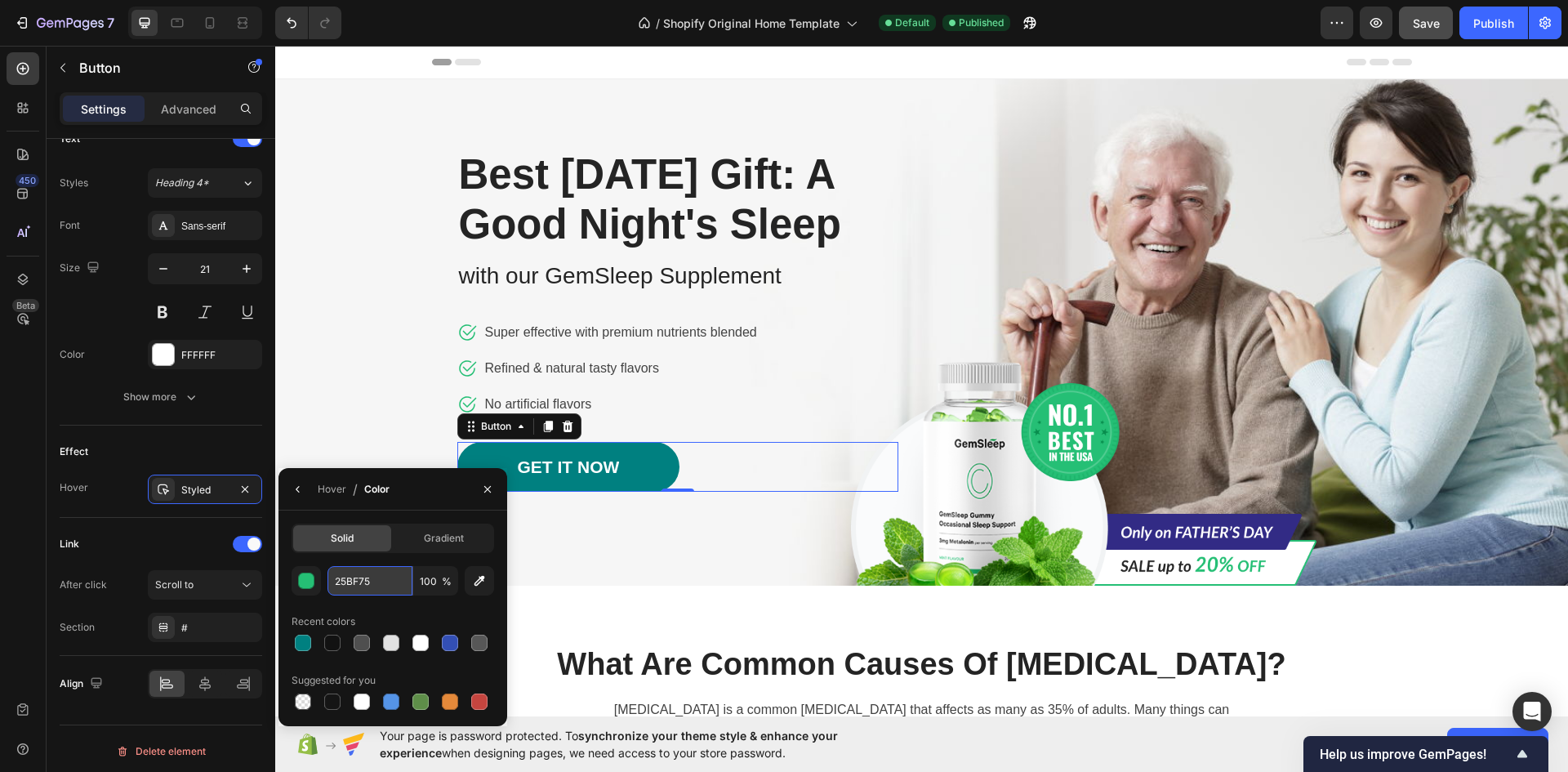
paste input "006666"
type input "006666"
click at [391, 617] on div "Recent colors" at bounding box center [393, 621] width 202 height 26
click at [494, 491] on button "button" at bounding box center [487, 488] width 26 height 26
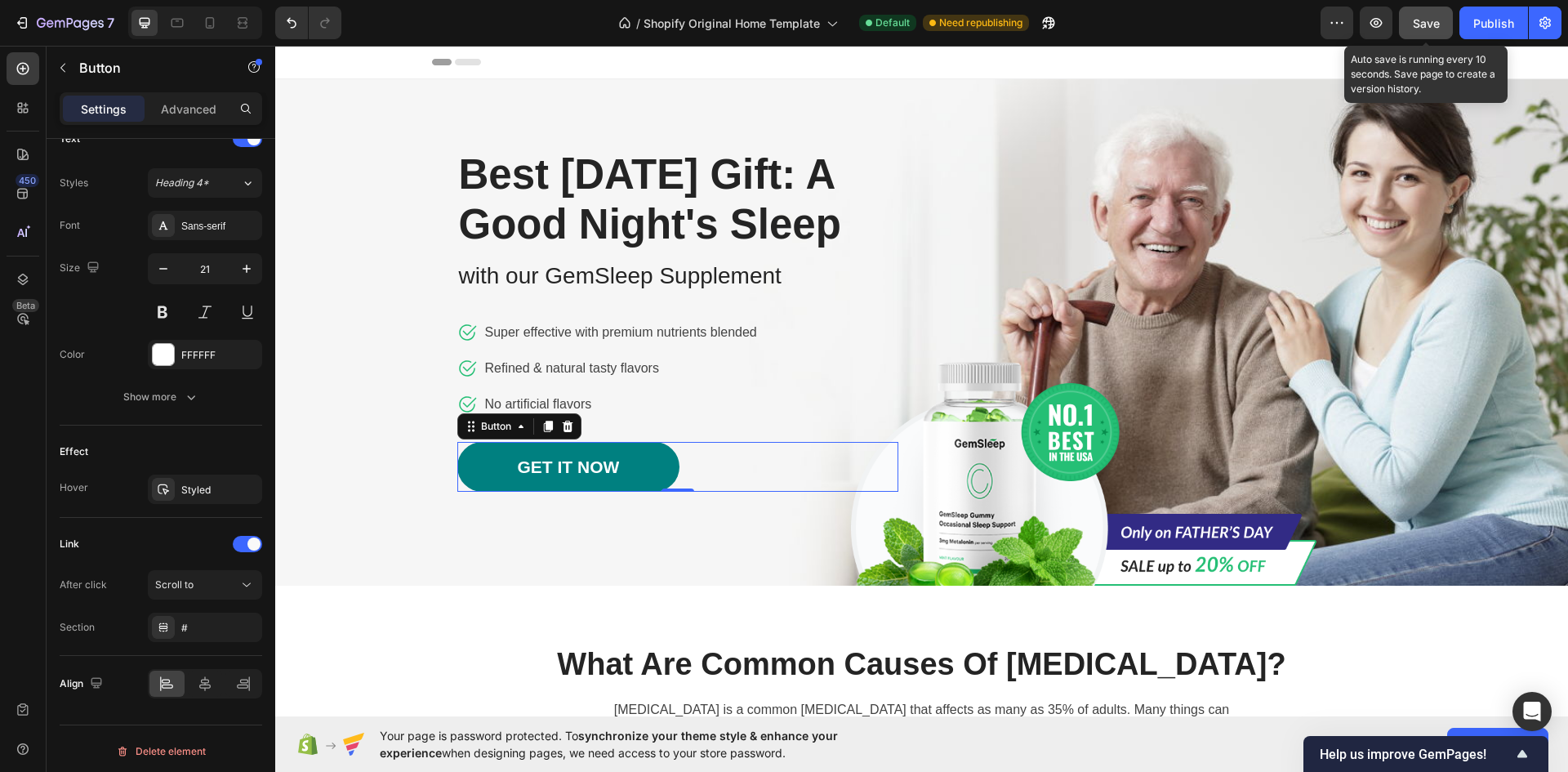
click at [1417, 16] on span "Save" at bounding box center [1426, 23] width 27 height 14
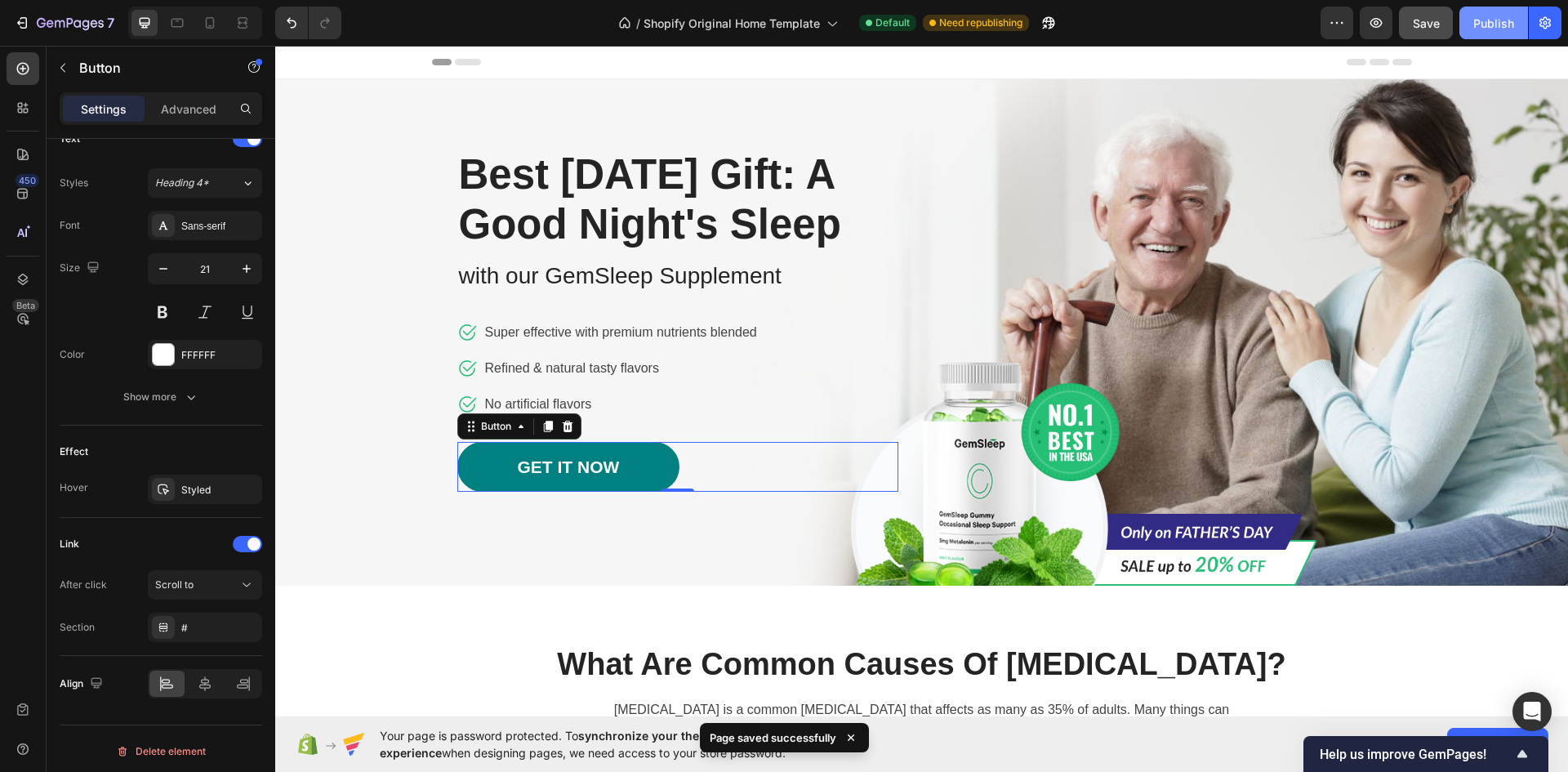
click at [1479, 23] on div "Publish" at bounding box center [1494, 22] width 41 height 17
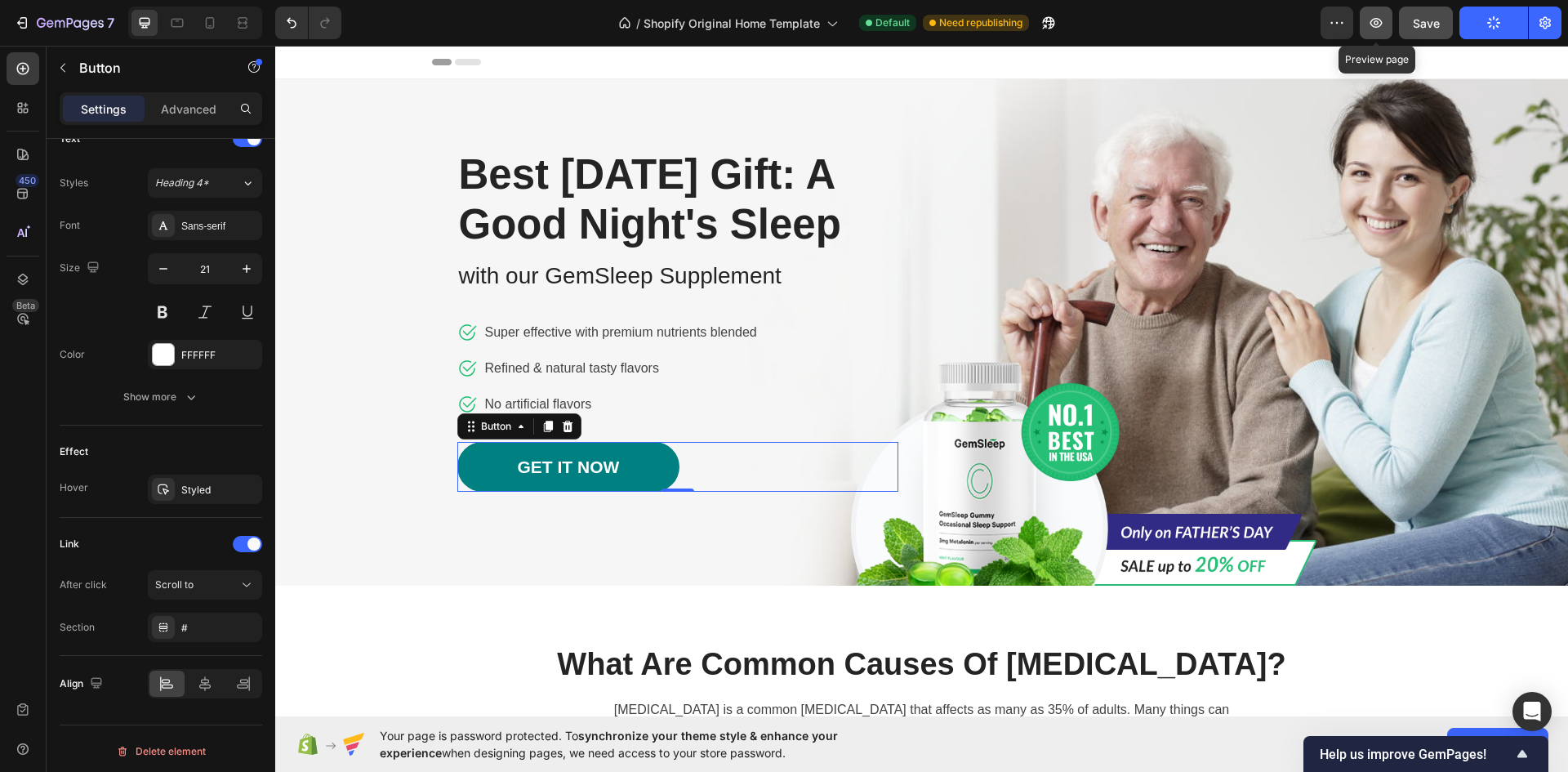
click at [1372, 19] on icon "button" at bounding box center [1376, 22] width 16 height 16
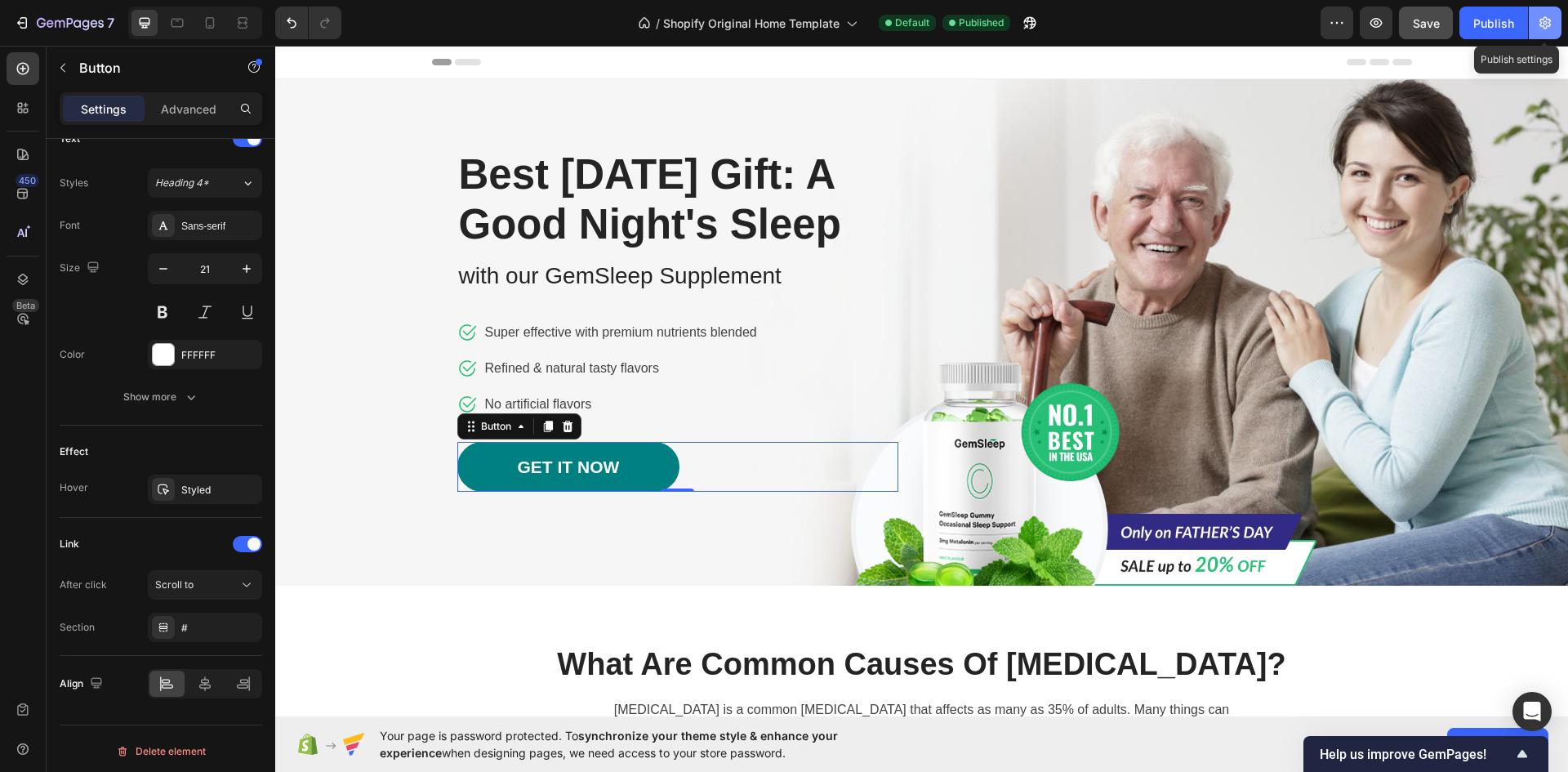
click at [1545, 23] on icon "button" at bounding box center [1545, 22] width 16 height 16
click at [1538, 22] on icon "button" at bounding box center [1545, 22] width 16 height 16
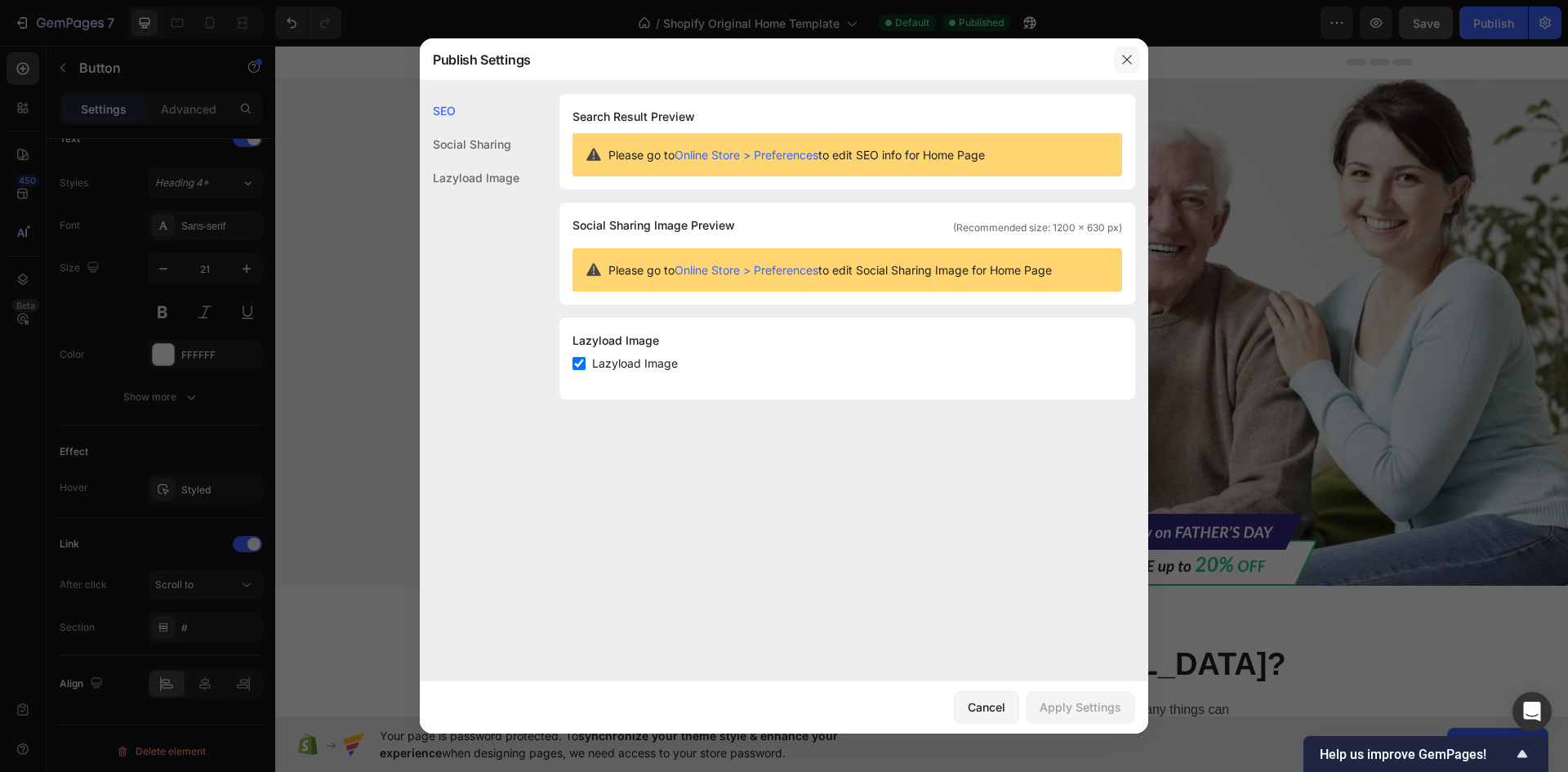
click at [1125, 62] on icon "button" at bounding box center [1127, 59] width 13 height 13
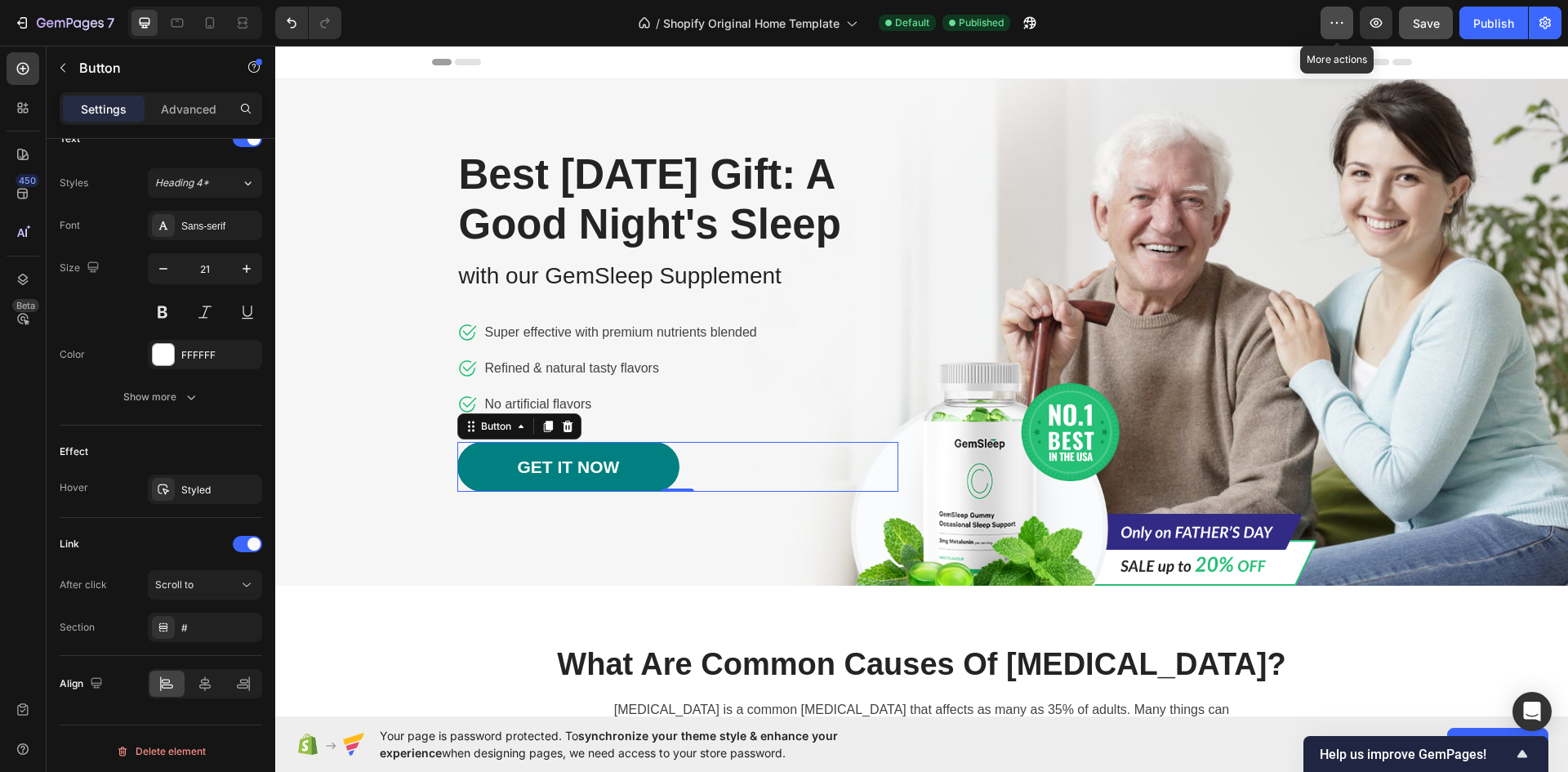
click at [1343, 21] on icon "button" at bounding box center [1336, 22] width 16 height 16
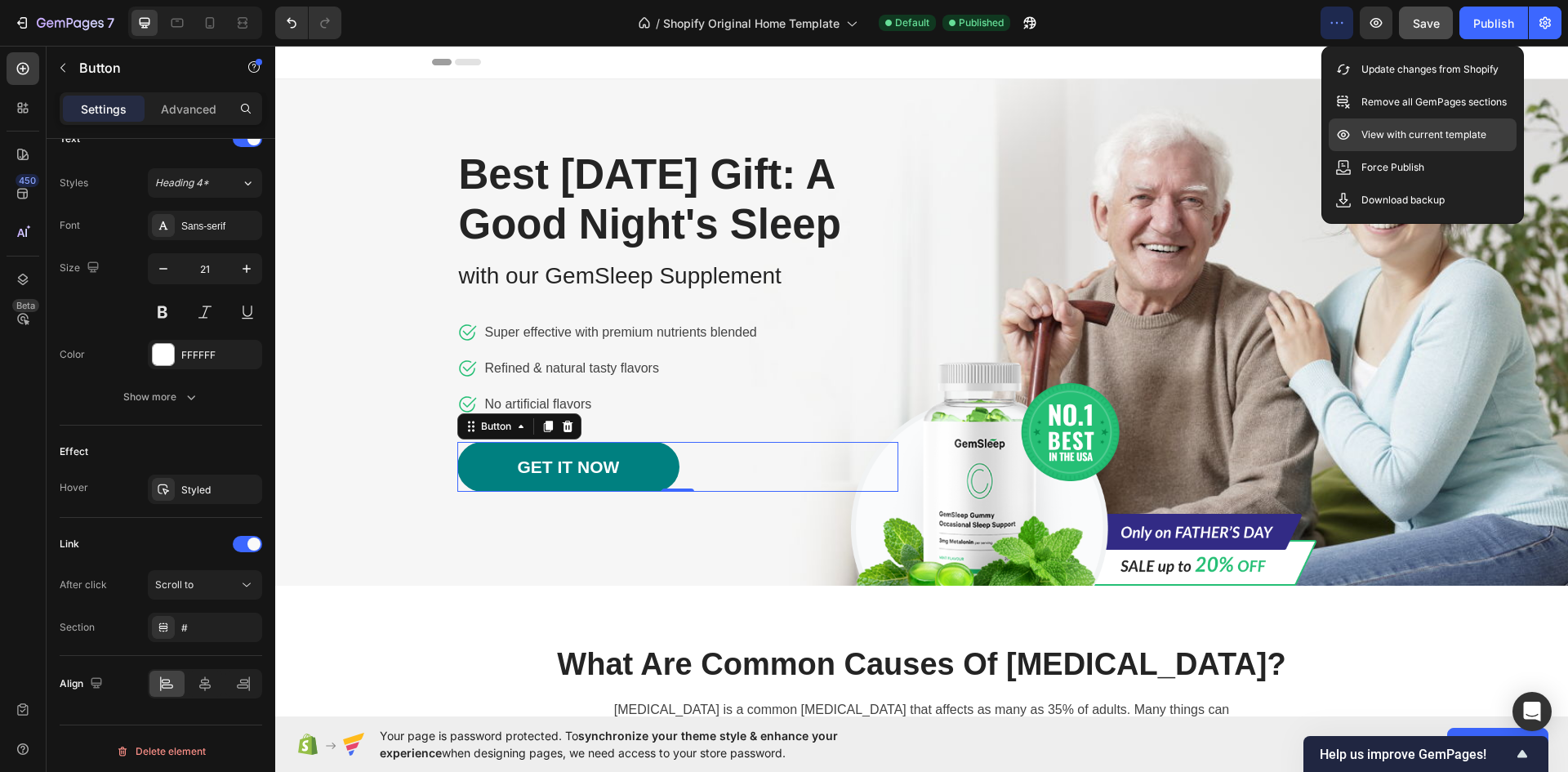
click at [1375, 136] on p "View with current template" at bounding box center [1424, 135] width 125 height 16
click at [1268, 18] on div "/ Shopify Original Home Template Default Published" at bounding box center [837, 22] width 966 height 33
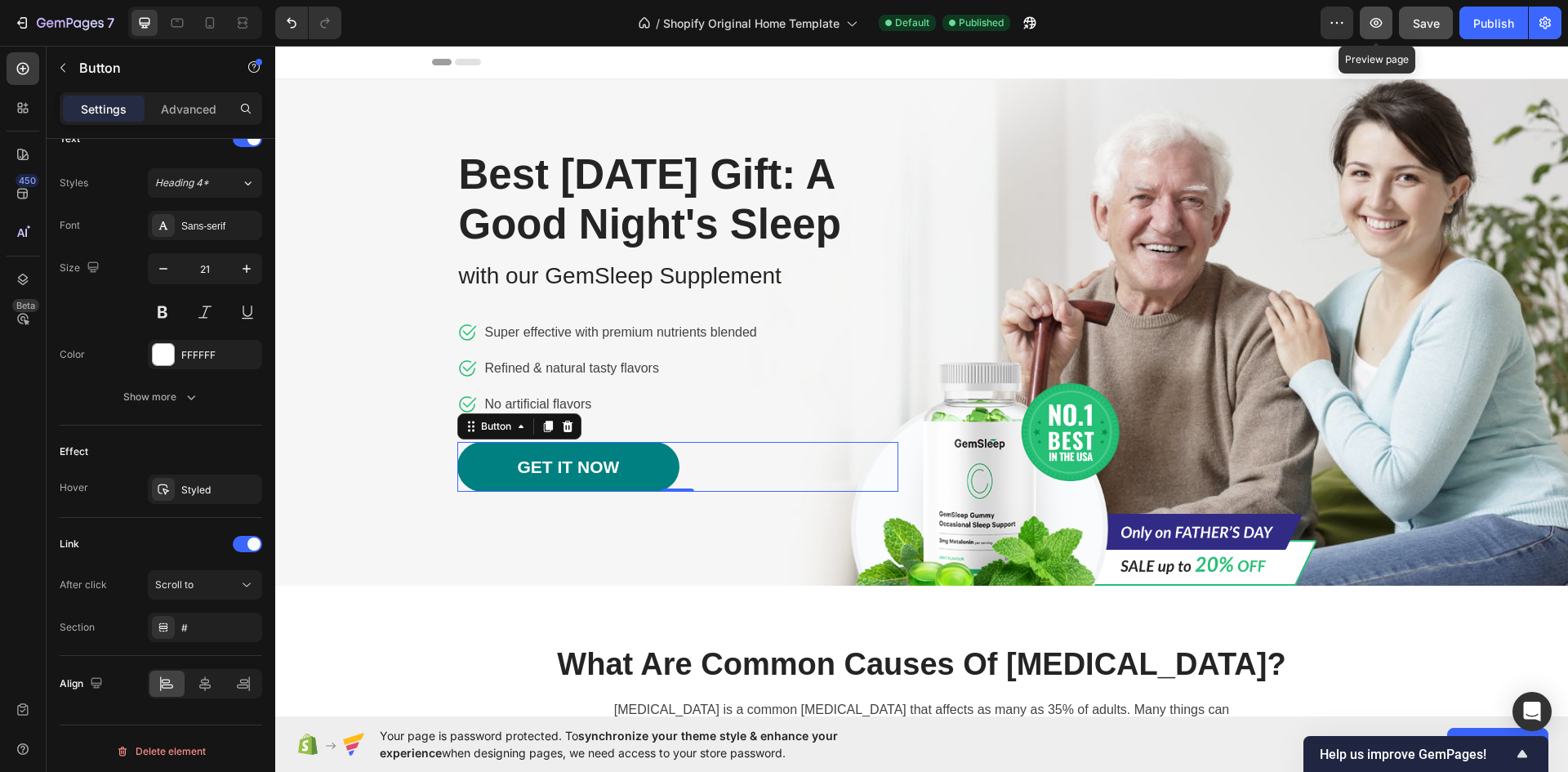
click at [1374, 21] on icon "button" at bounding box center [1376, 22] width 16 height 16
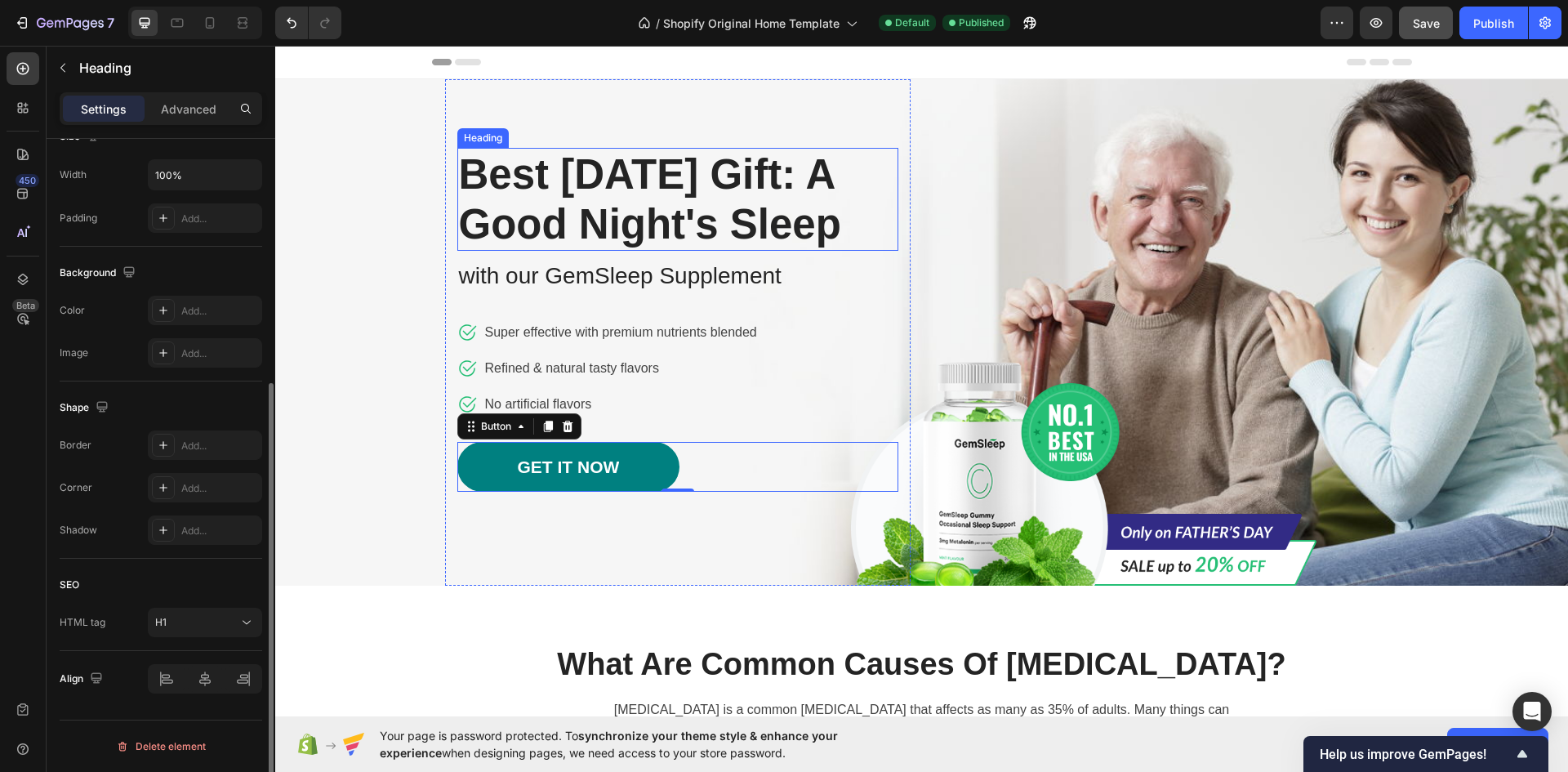
click at [733, 237] on p "Best [DATE] Gift: A Good Night's Sleep" at bounding box center [677, 199] width 437 height 99
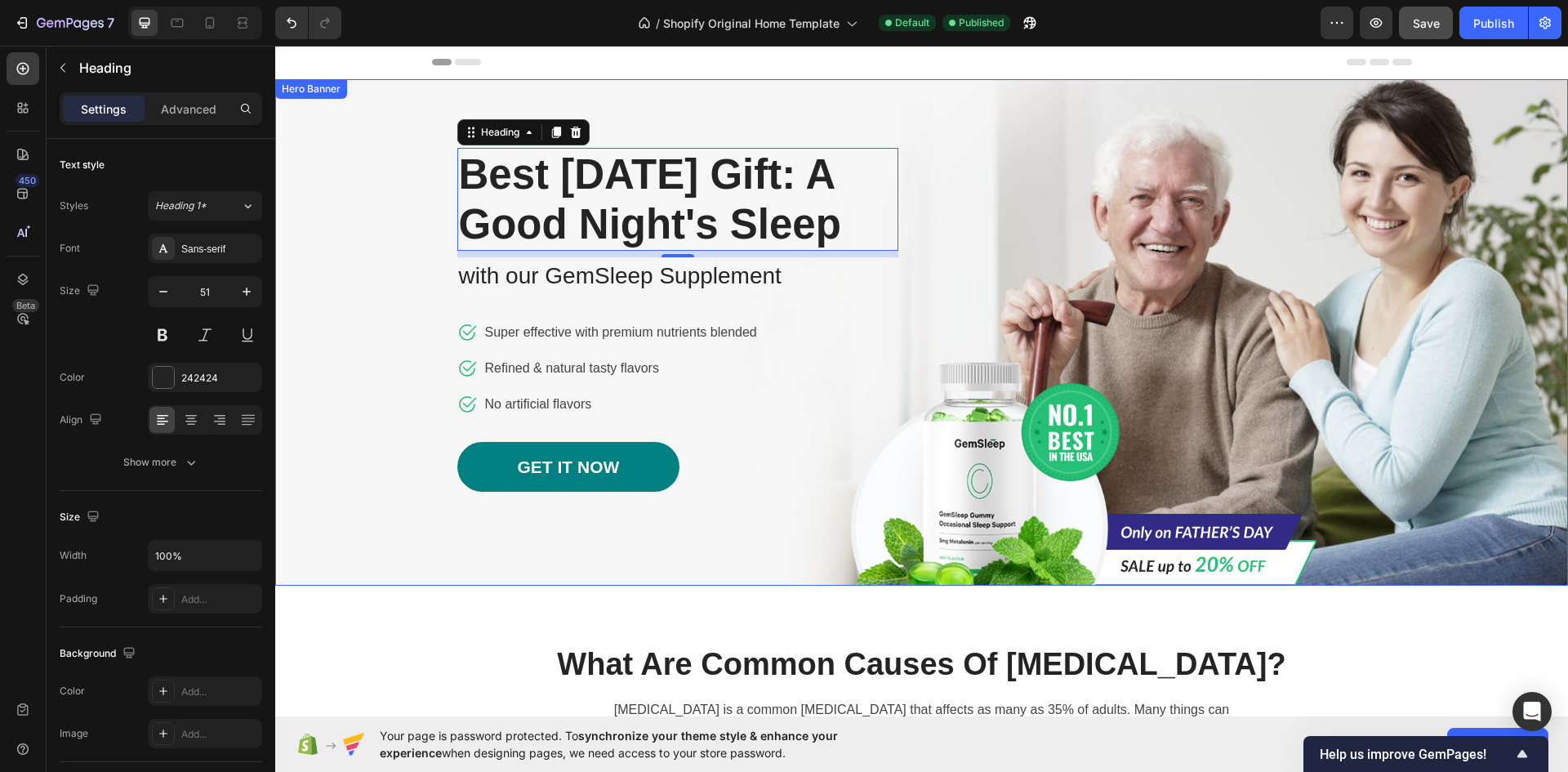
click at [1189, 203] on div "Image Row Best Father's Day Gift: A Good Night's Sleep Heading 8 with our GemSl…" at bounding box center [922, 333] width 955 height 506
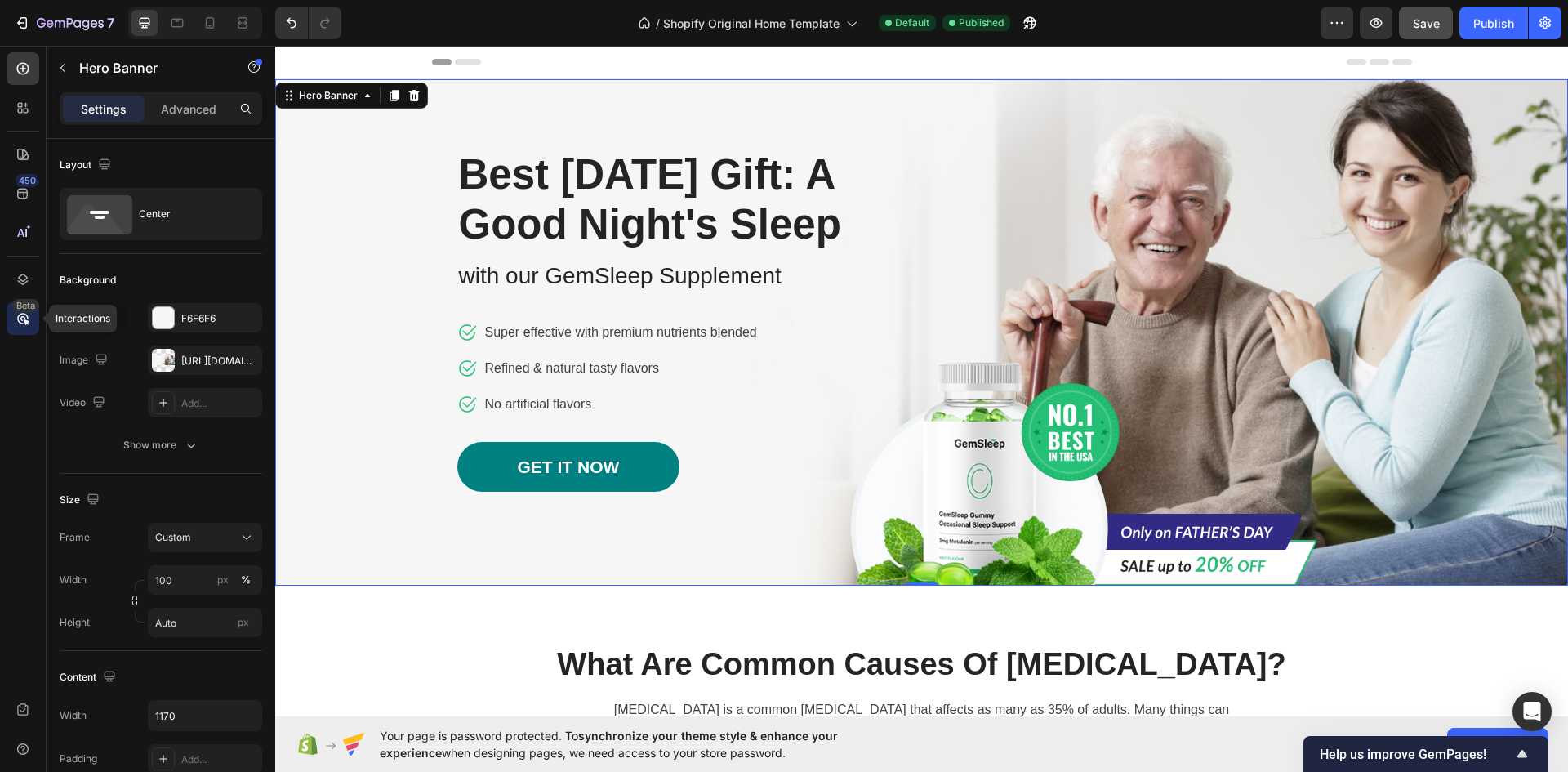
click at [21, 319] on icon at bounding box center [22, 318] width 4 height 4
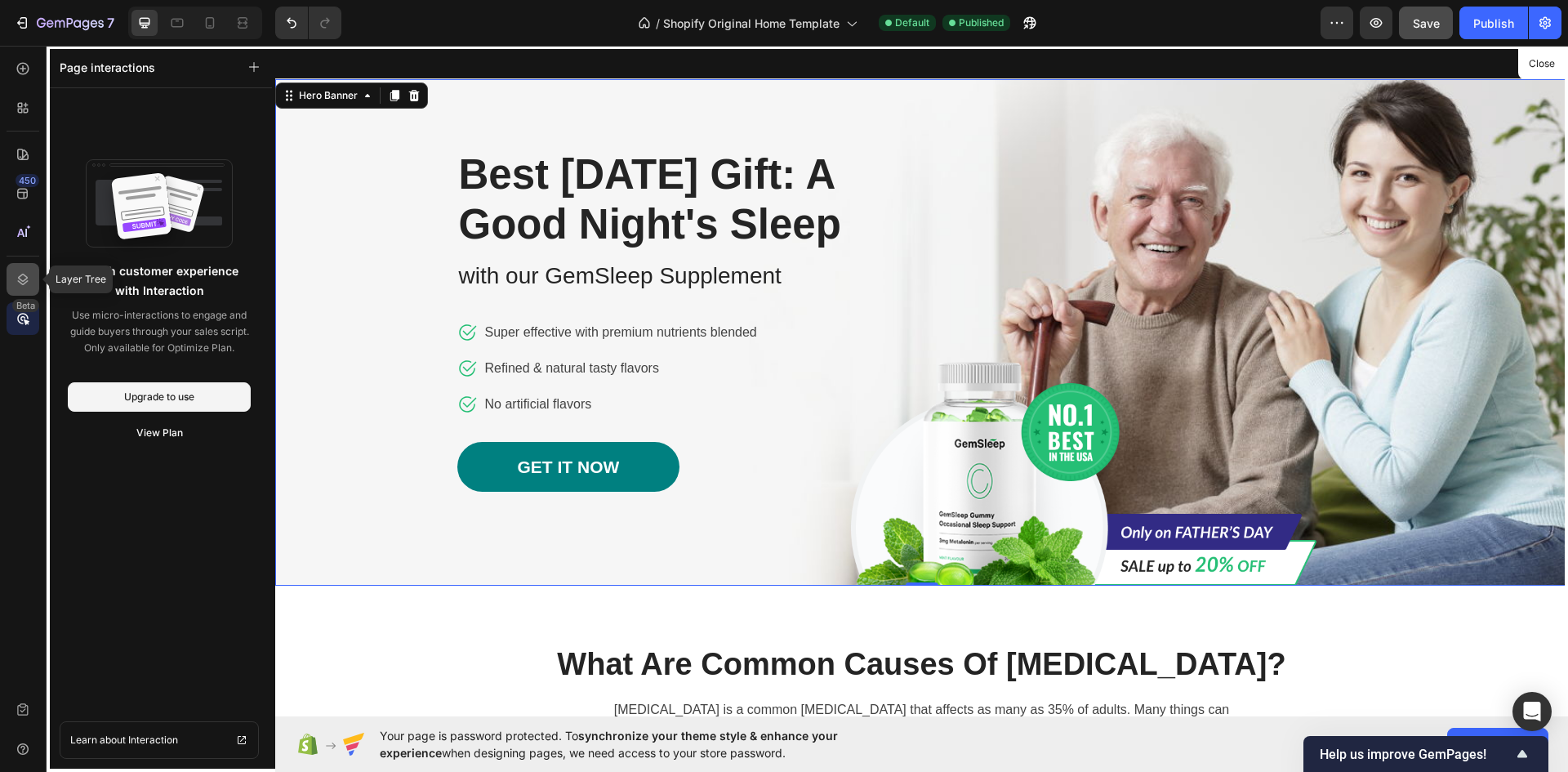
click at [27, 285] on icon at bounding box center [22, 279] width 16 height 16
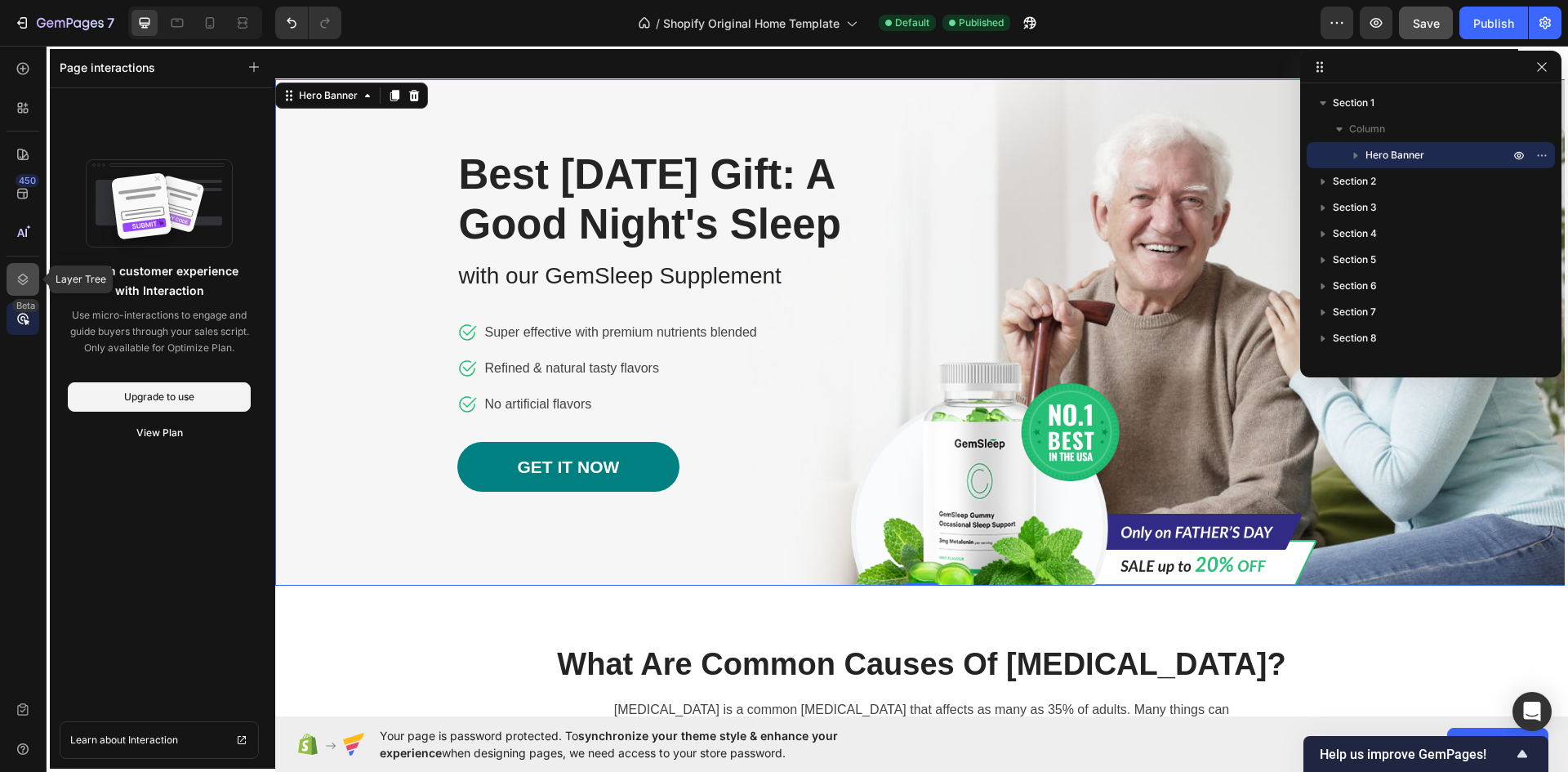
click at [24, 277] on icon at bounding box center [22, 279] width 16 height 16
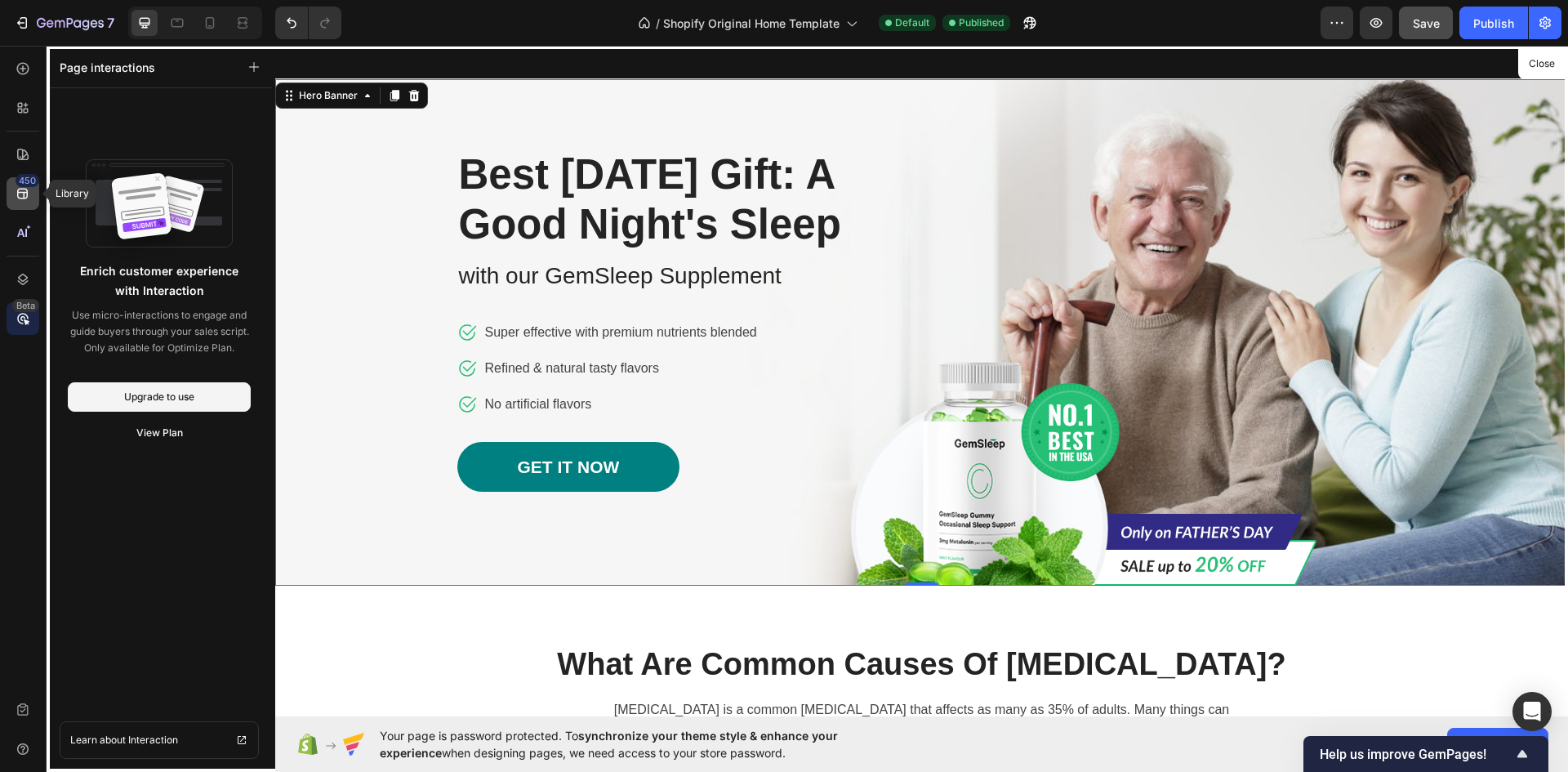
click at [25, 192] on icon at bounding box center [22, 194] width 11 height 11
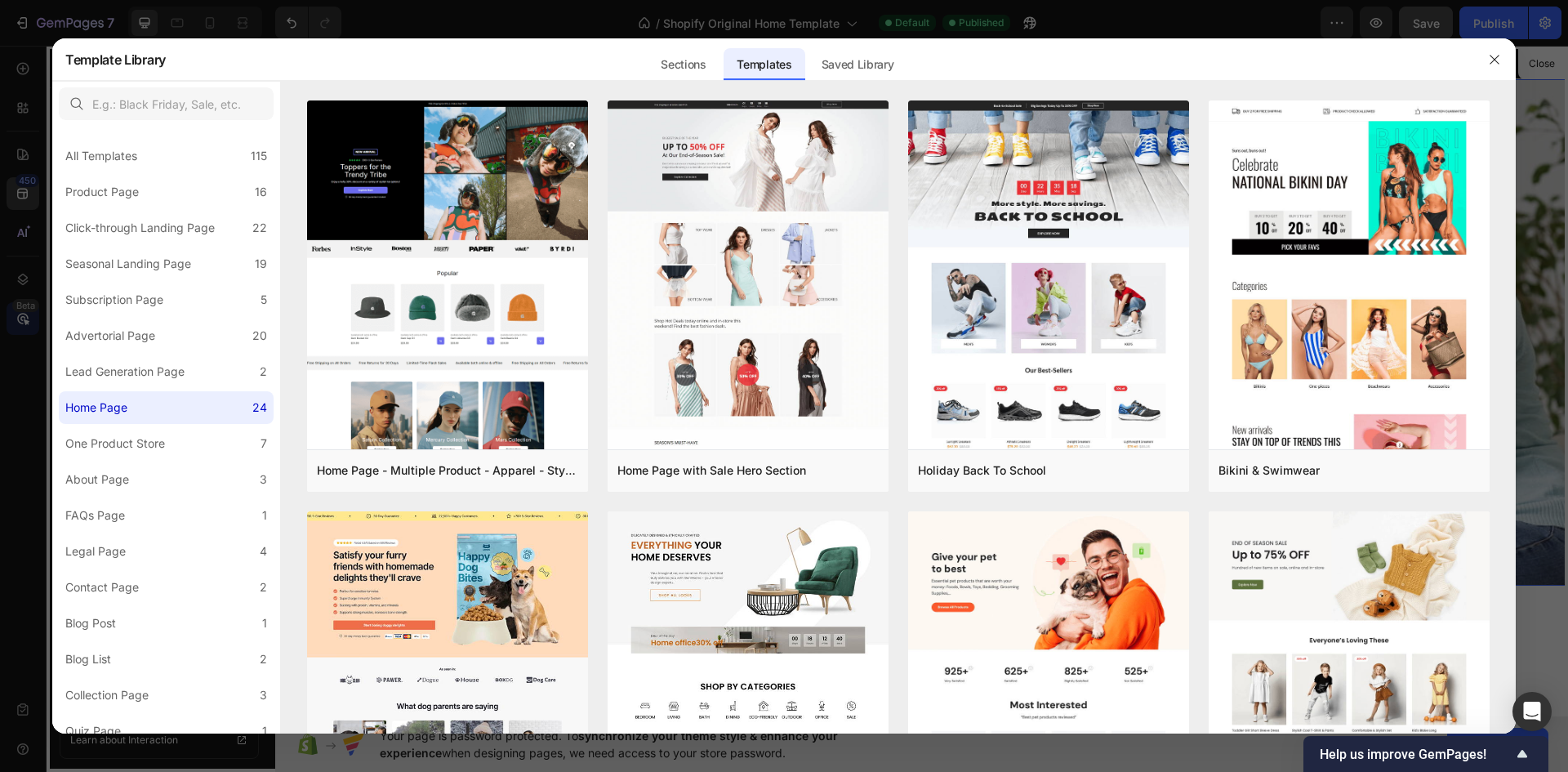
click at [23, 154] on div at bounding box center [784, 386] width 1568 height 772
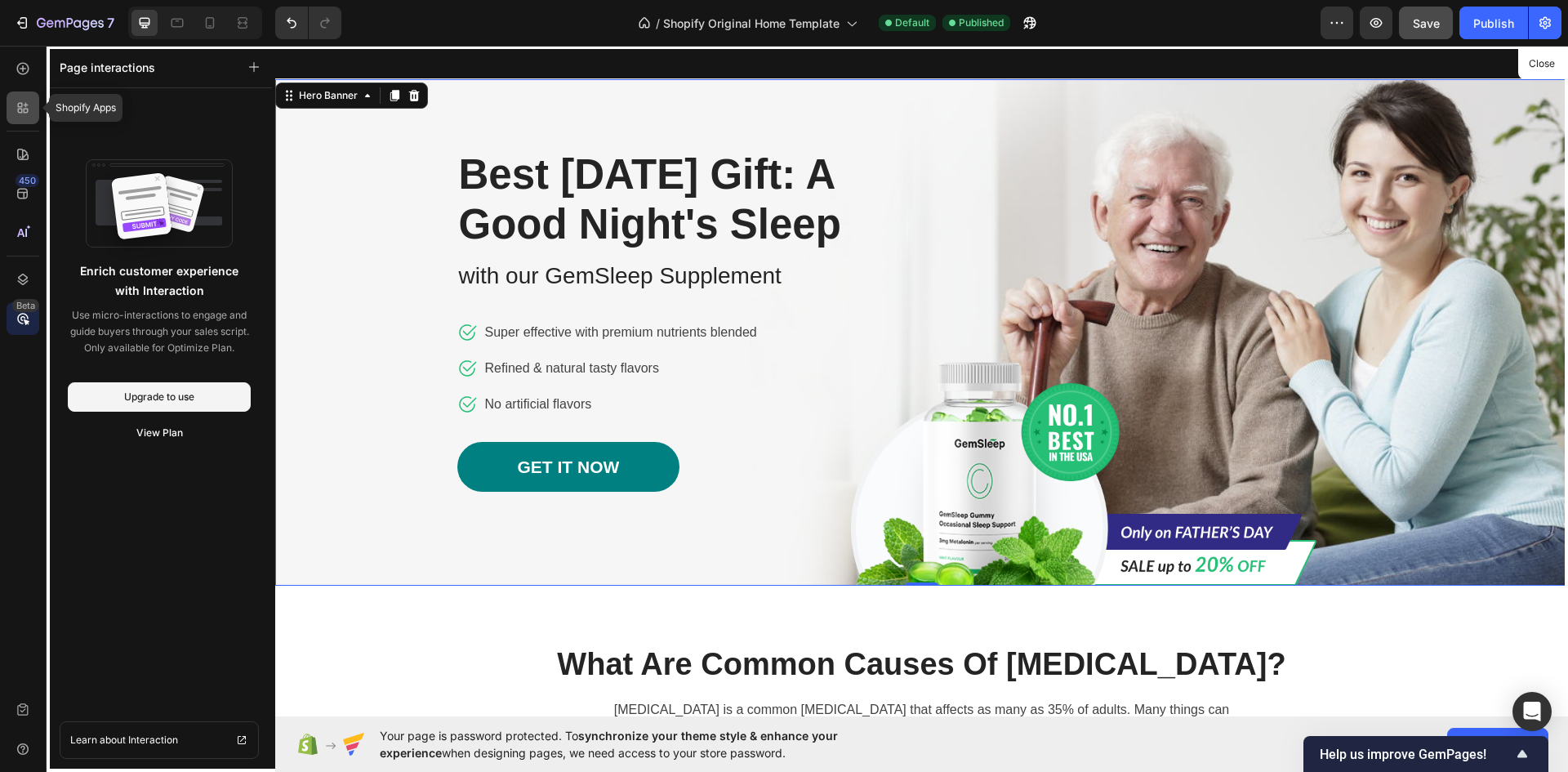
click at [32, 109] on div at bounding box center [22, 107] width 33 height 33
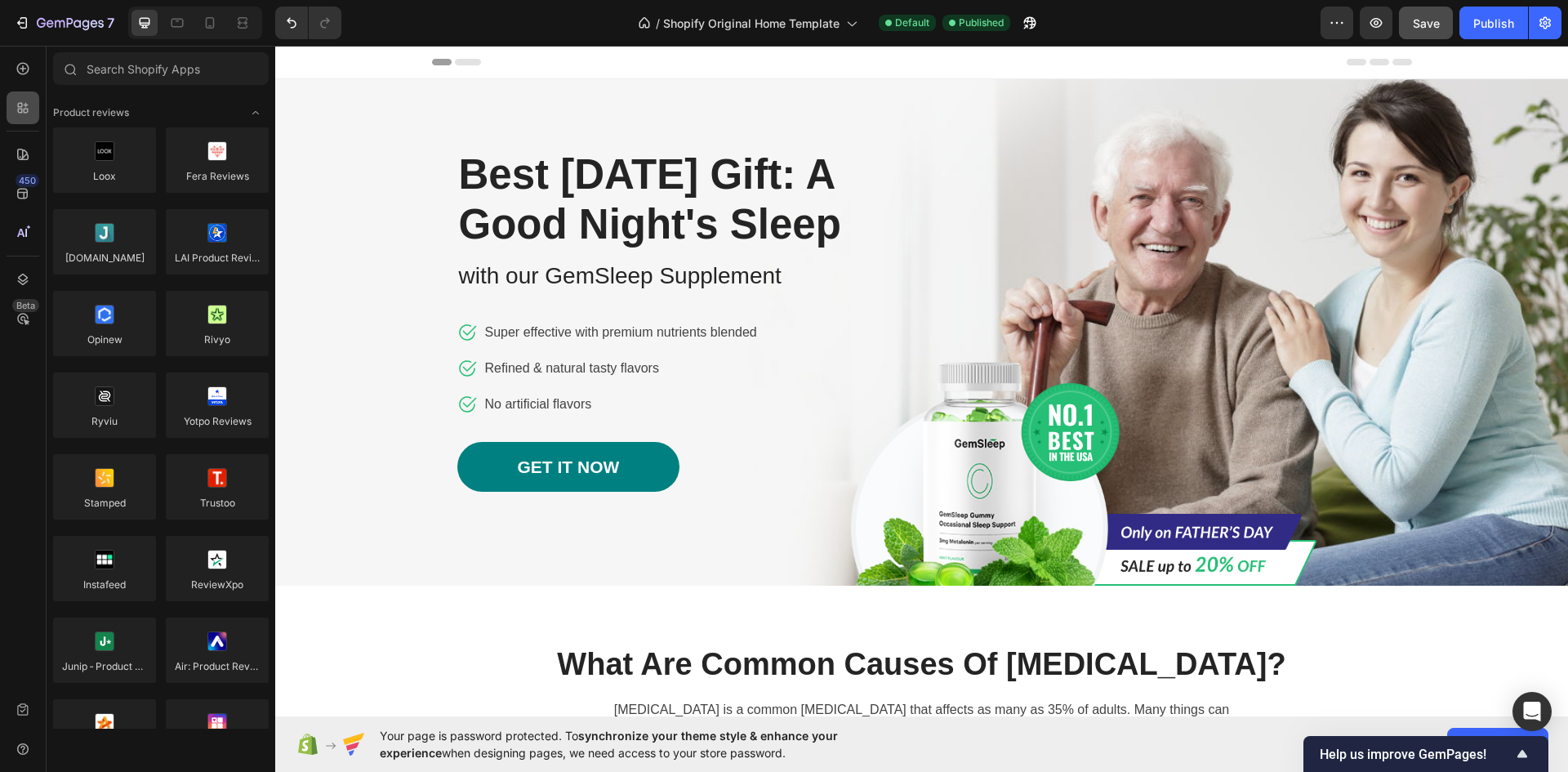
click at [21, 121] on div at bounding box center [22, 107] width 33 height 33
click at [21, 146] on div at bounding box center [22, 154] width 33 height 33
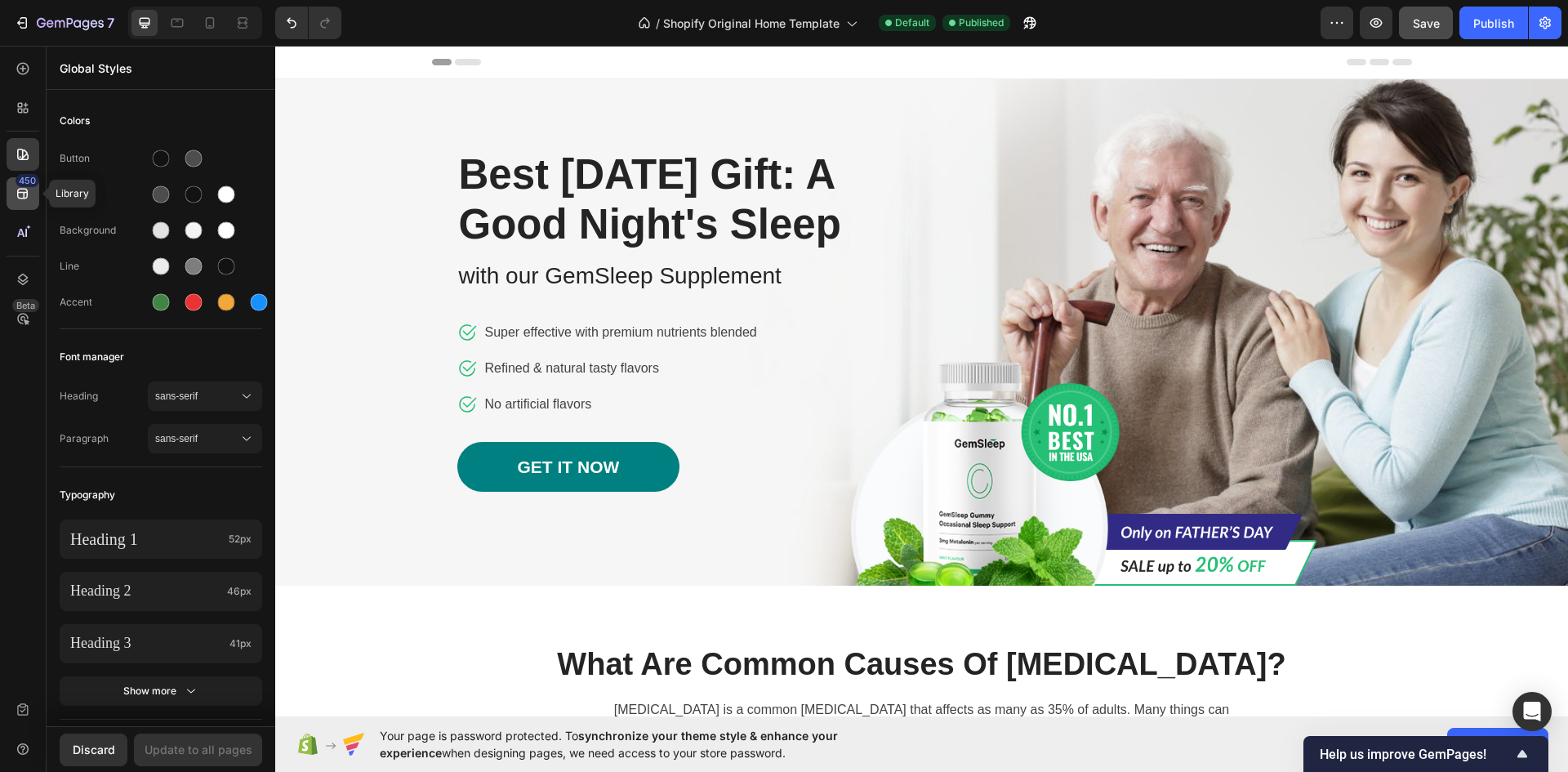
click at [23, 187] on icon at bounding box center [22, 193] width 16 height 16
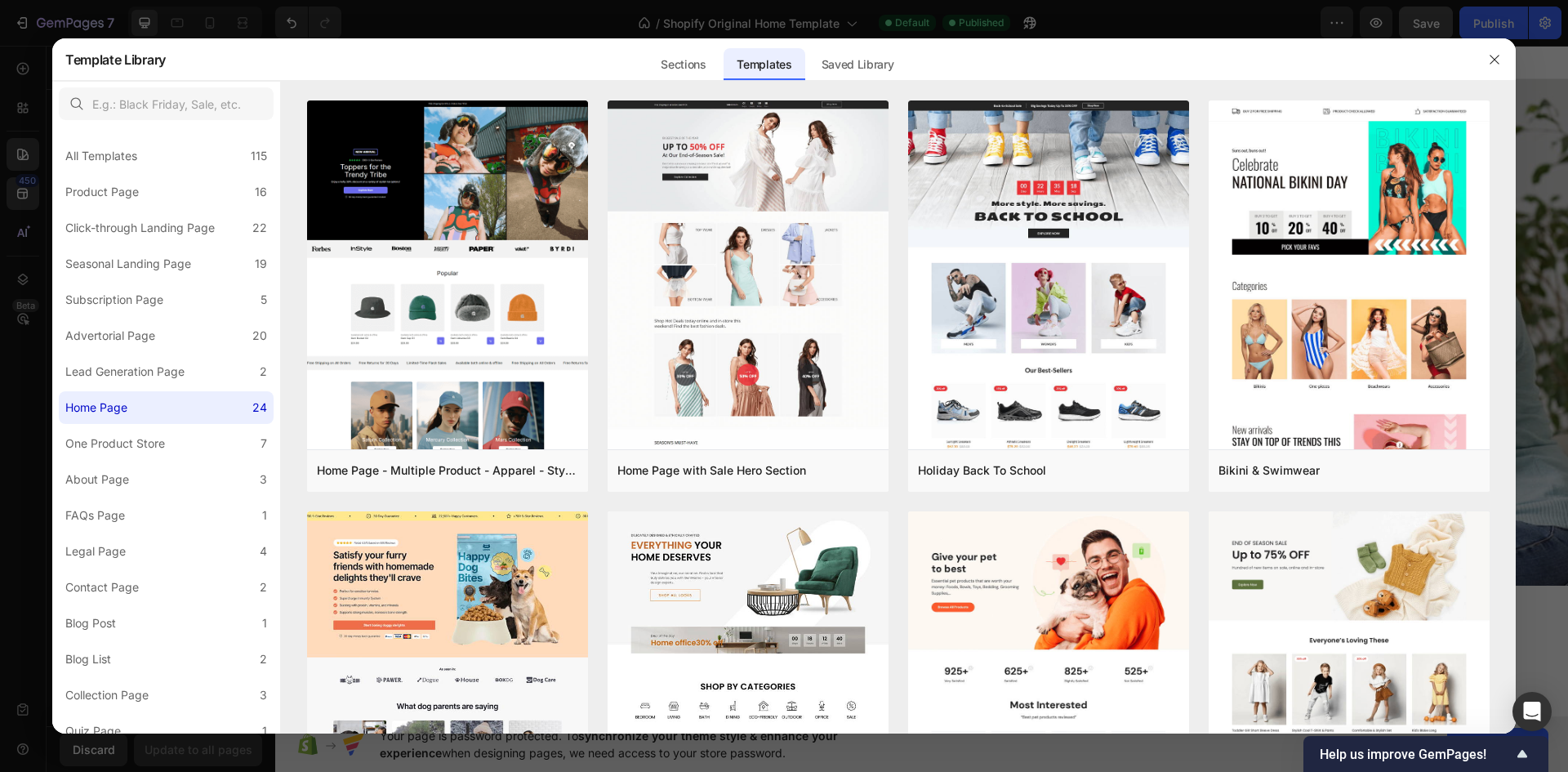
click at [23, 233] on div at bounding box center [784, 386] width 1568 height 772
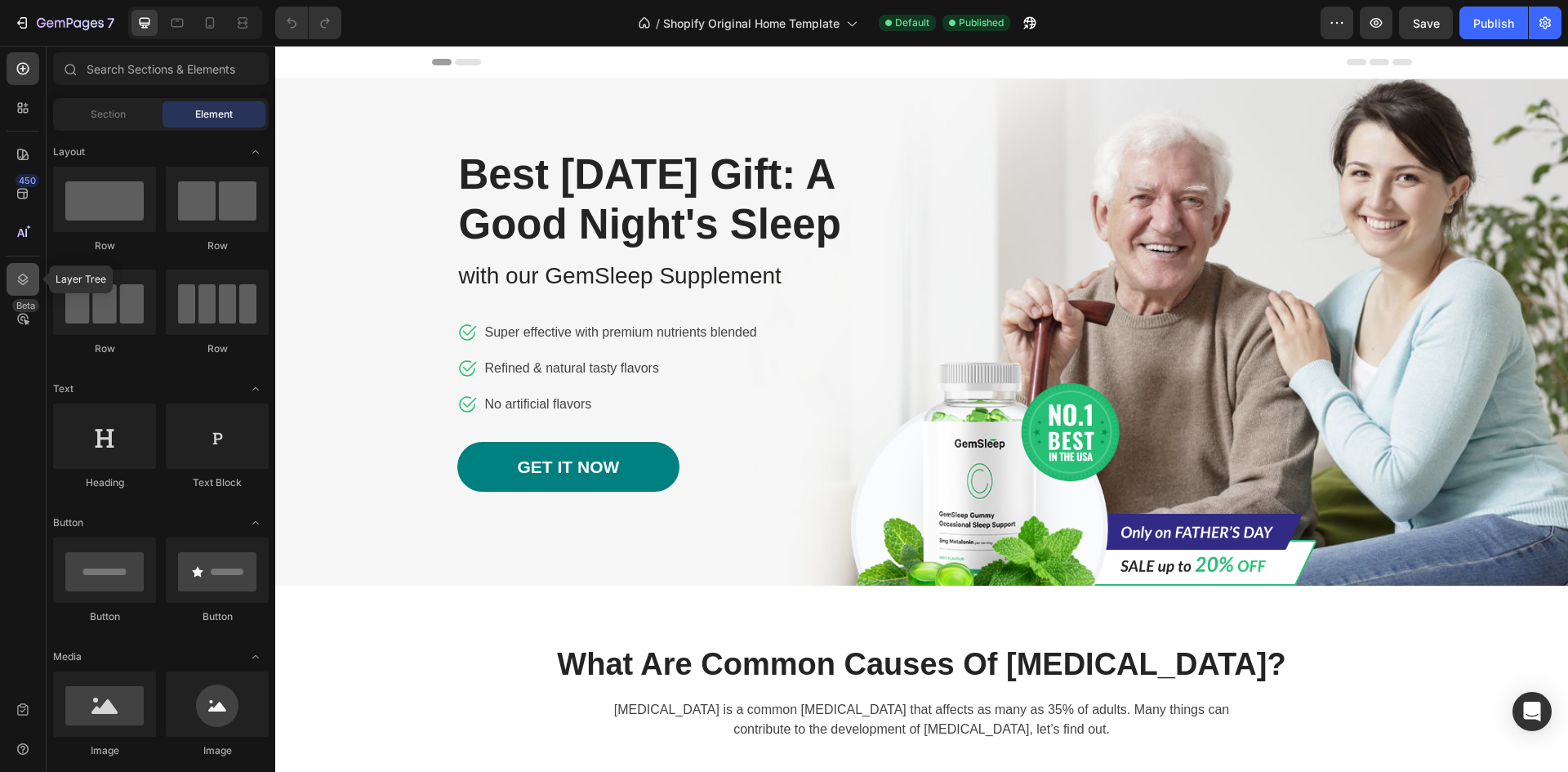
click at [15, 277] on icon at bounding box center [22, 279] width 16 height 16
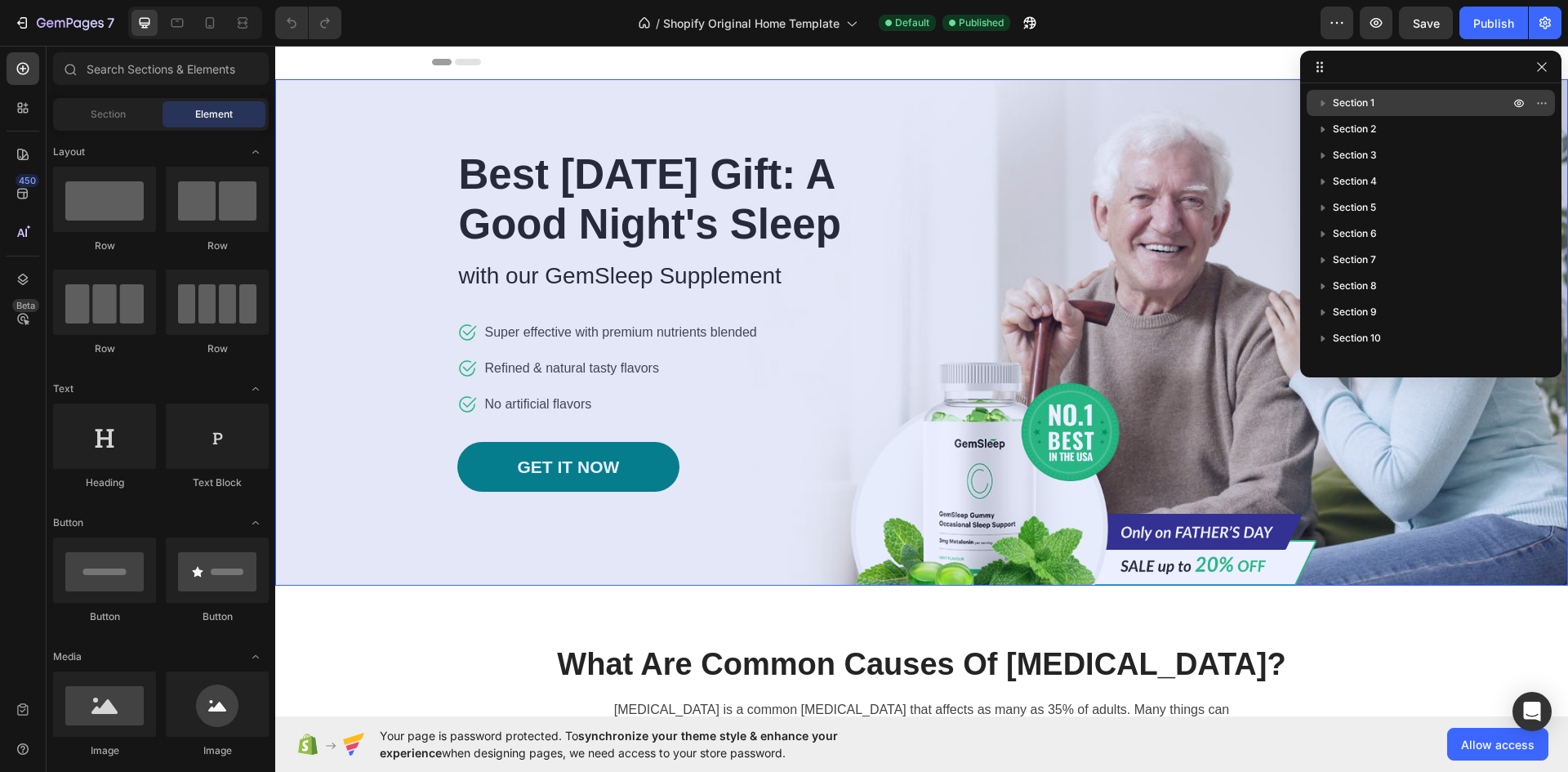
click at [1323, 101] on icon "button" at bounding box center [1323, 103] width 16 height 16
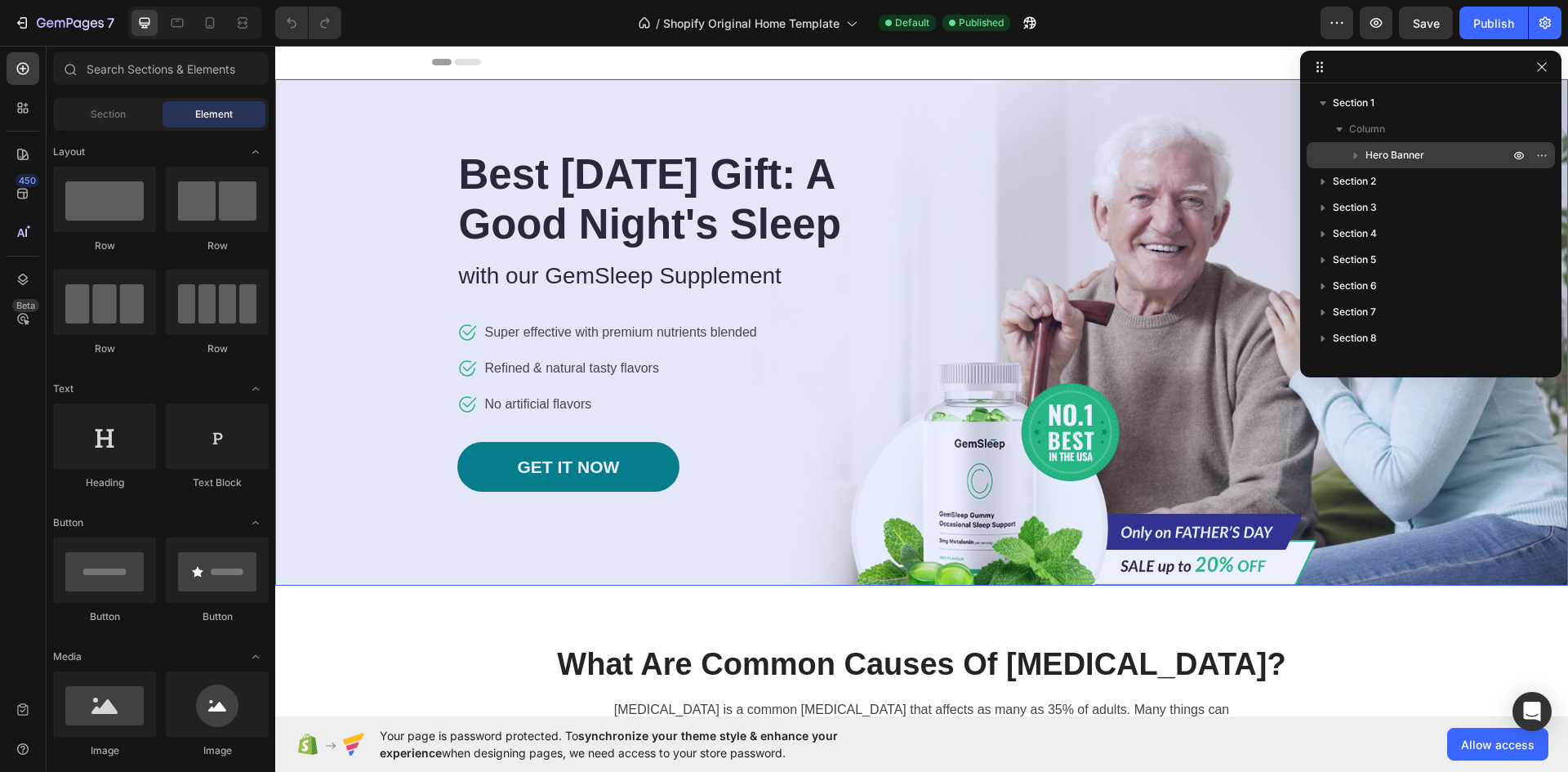
click at [1358, 157] on icon "button" at bounding box center [1355, 155] width 16 height 16
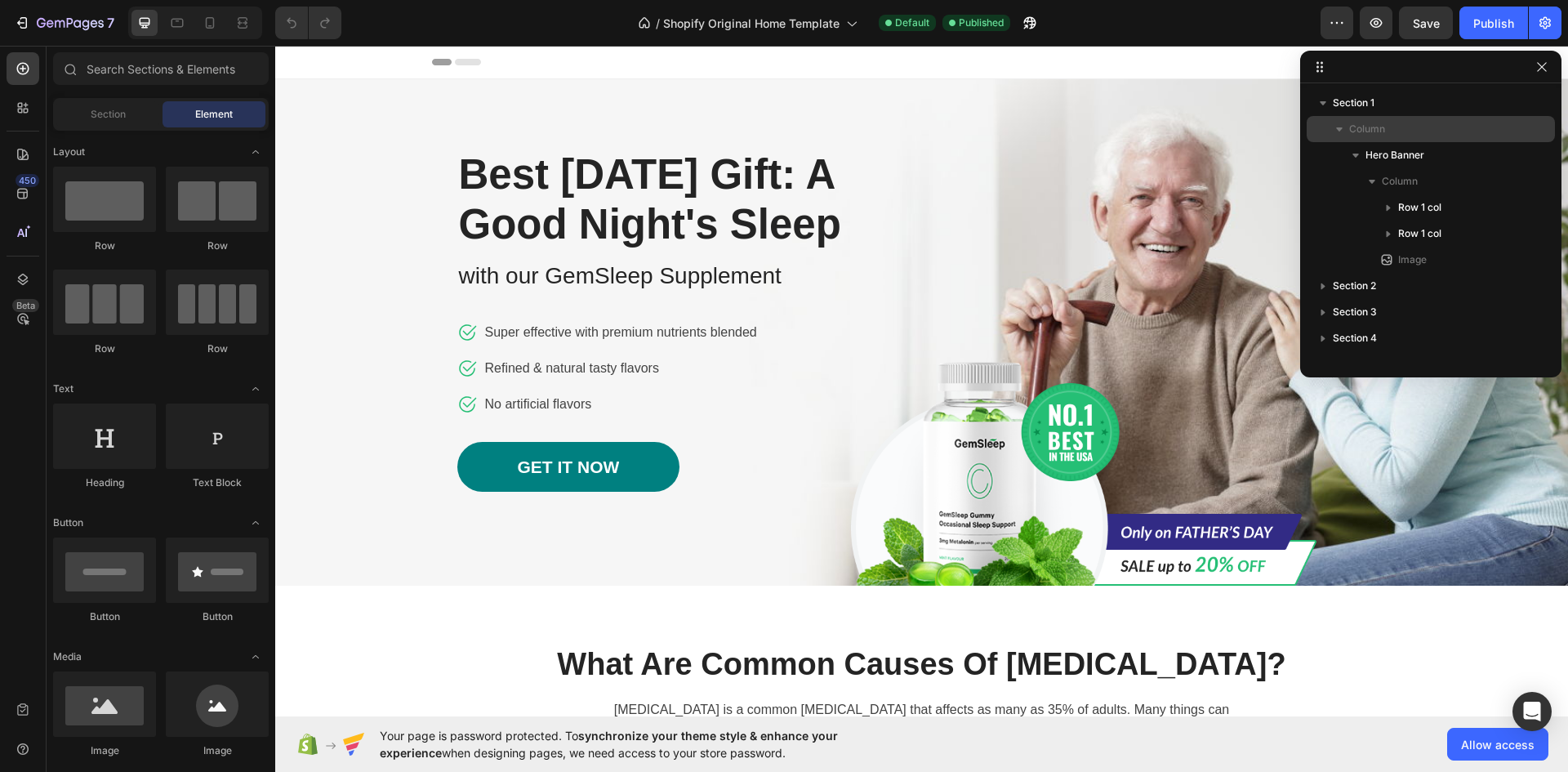
click at [1341, 128] on icon "button" at bounding box center [1339, 129] width 6 height 4
click at [1341, 128] on icon "button" at bounding box center [1339, 129] width 16 height 16
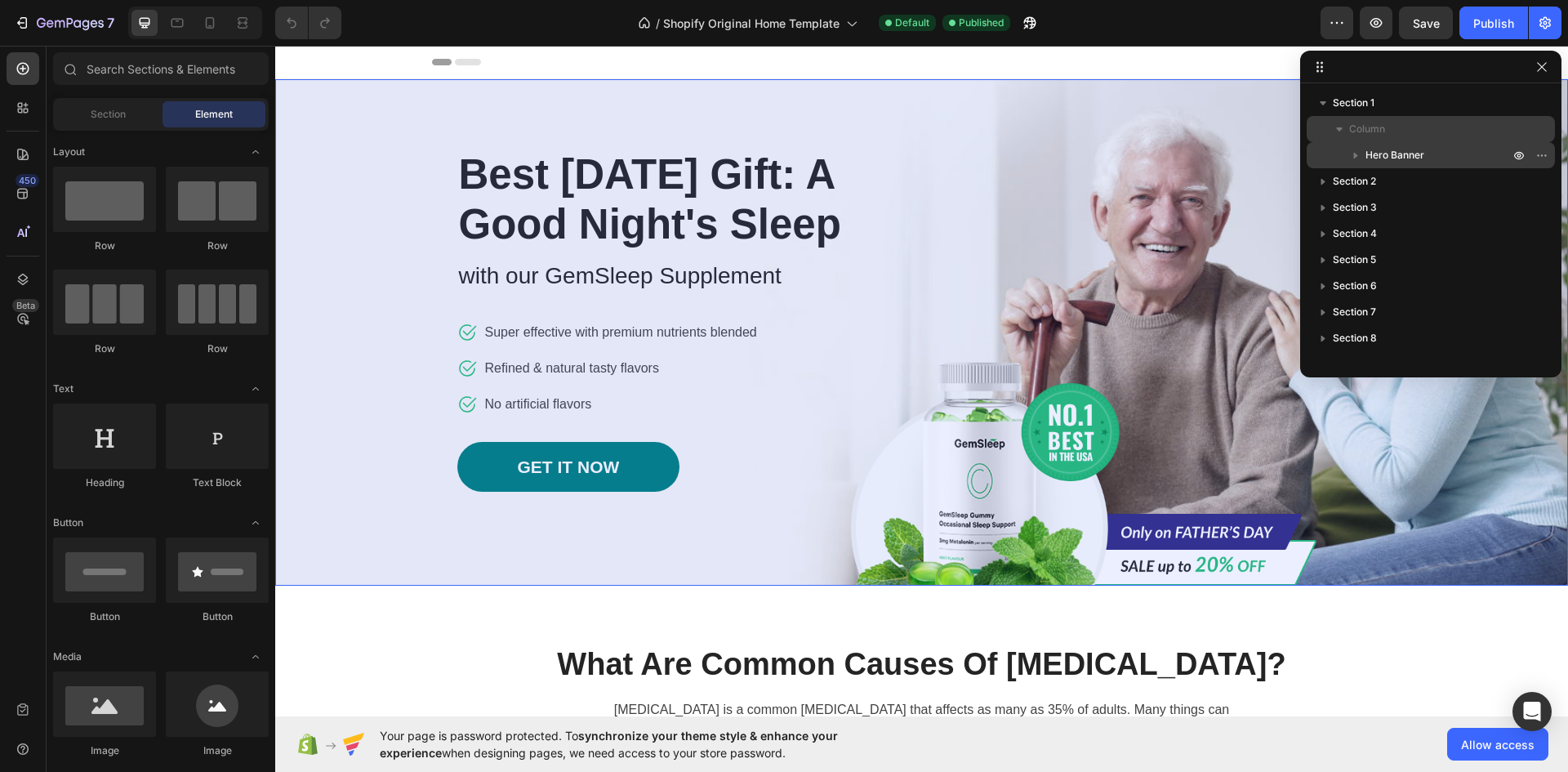
click at [1352, 154] on icon "button" at bounding box center [1355, 155] width 16 height 16
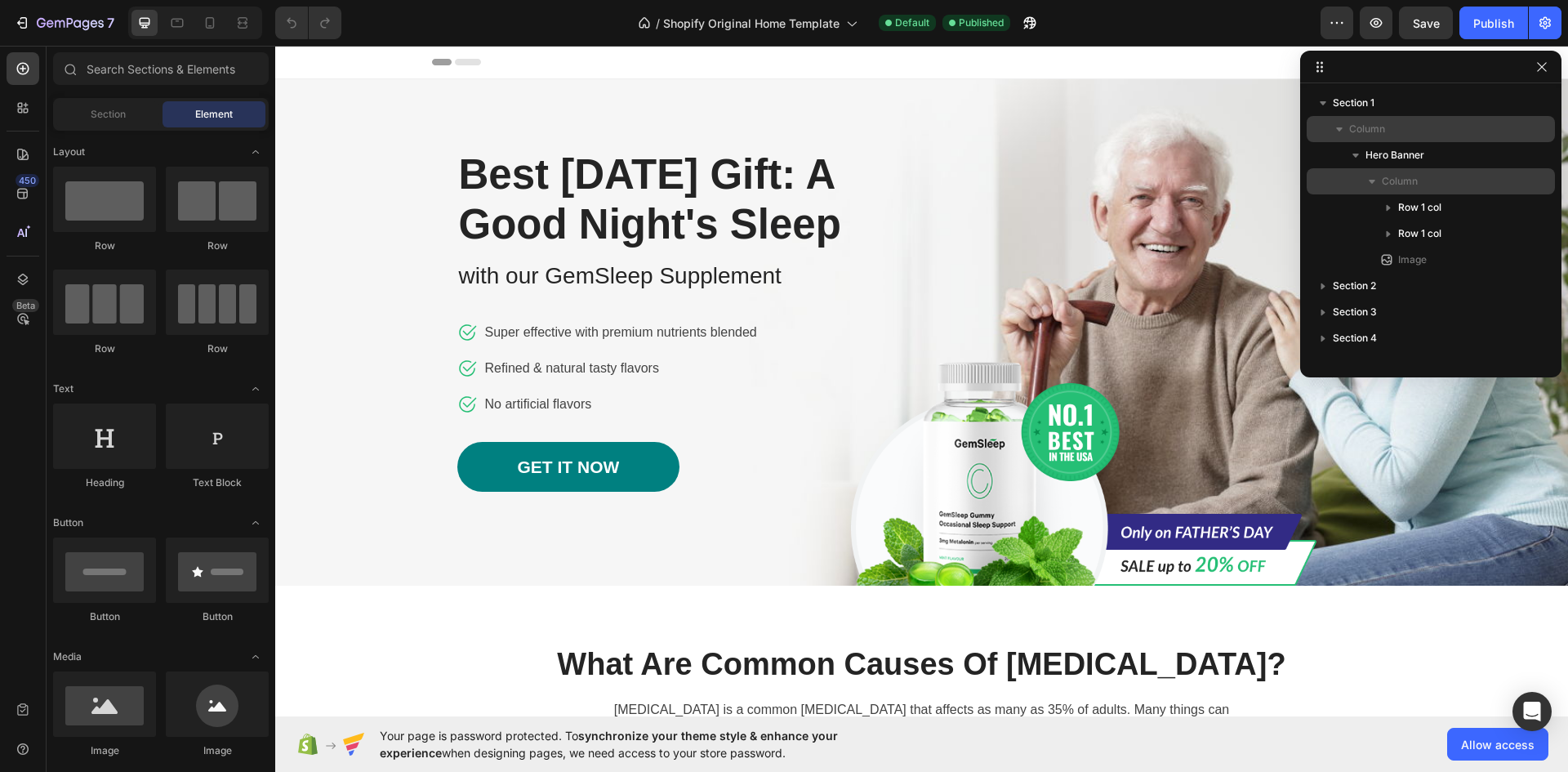
click at [1374, 182] on icon "button" at bounding box center [1372, 182] width 16 height 16
click at [1371, 179] on icon "button" at bounding box center [1372, 182] width 16 height 16
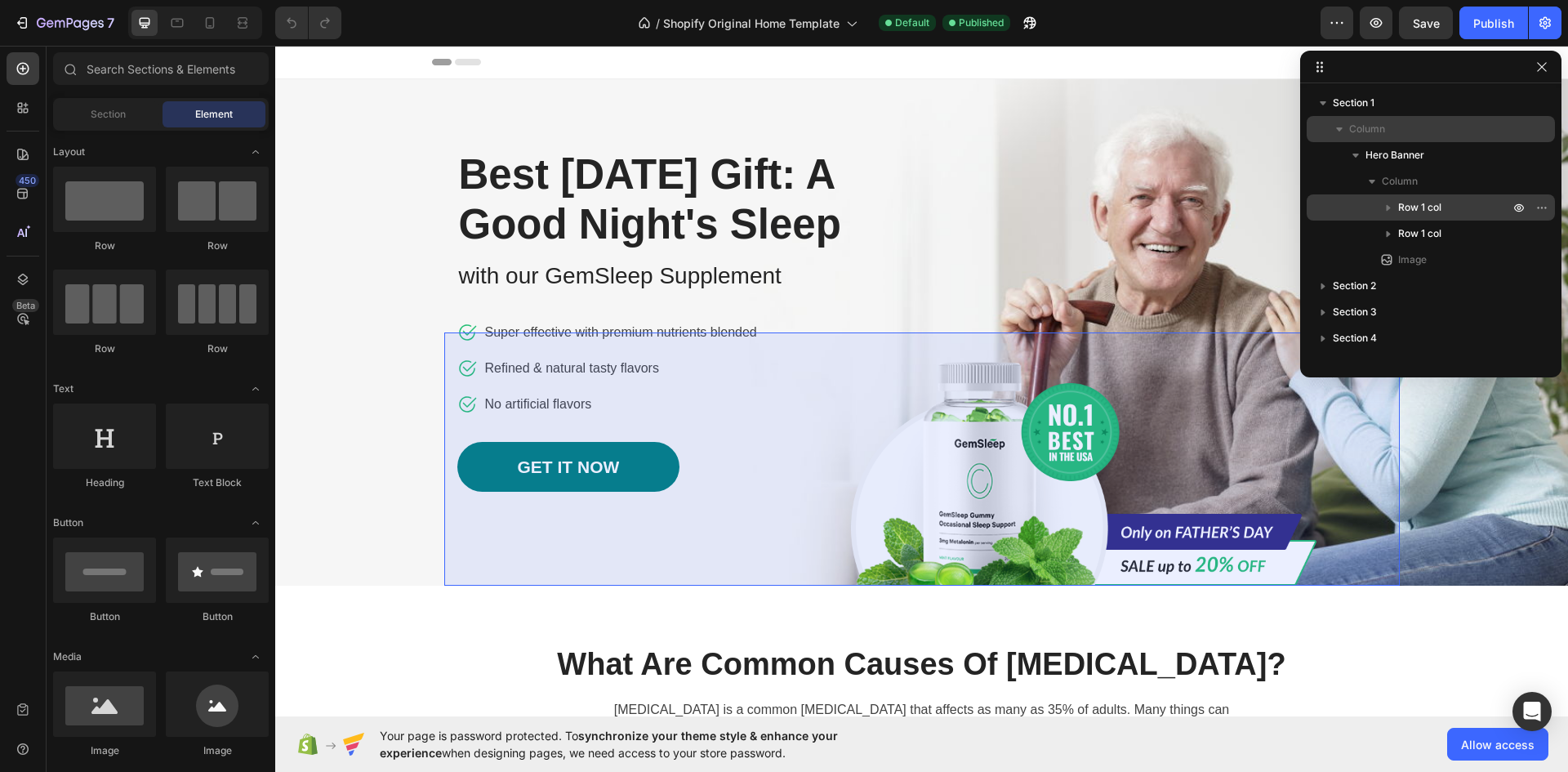
click at [1388, 209] on icon "button" at bounding box center [1388, 208] width 4 height 6
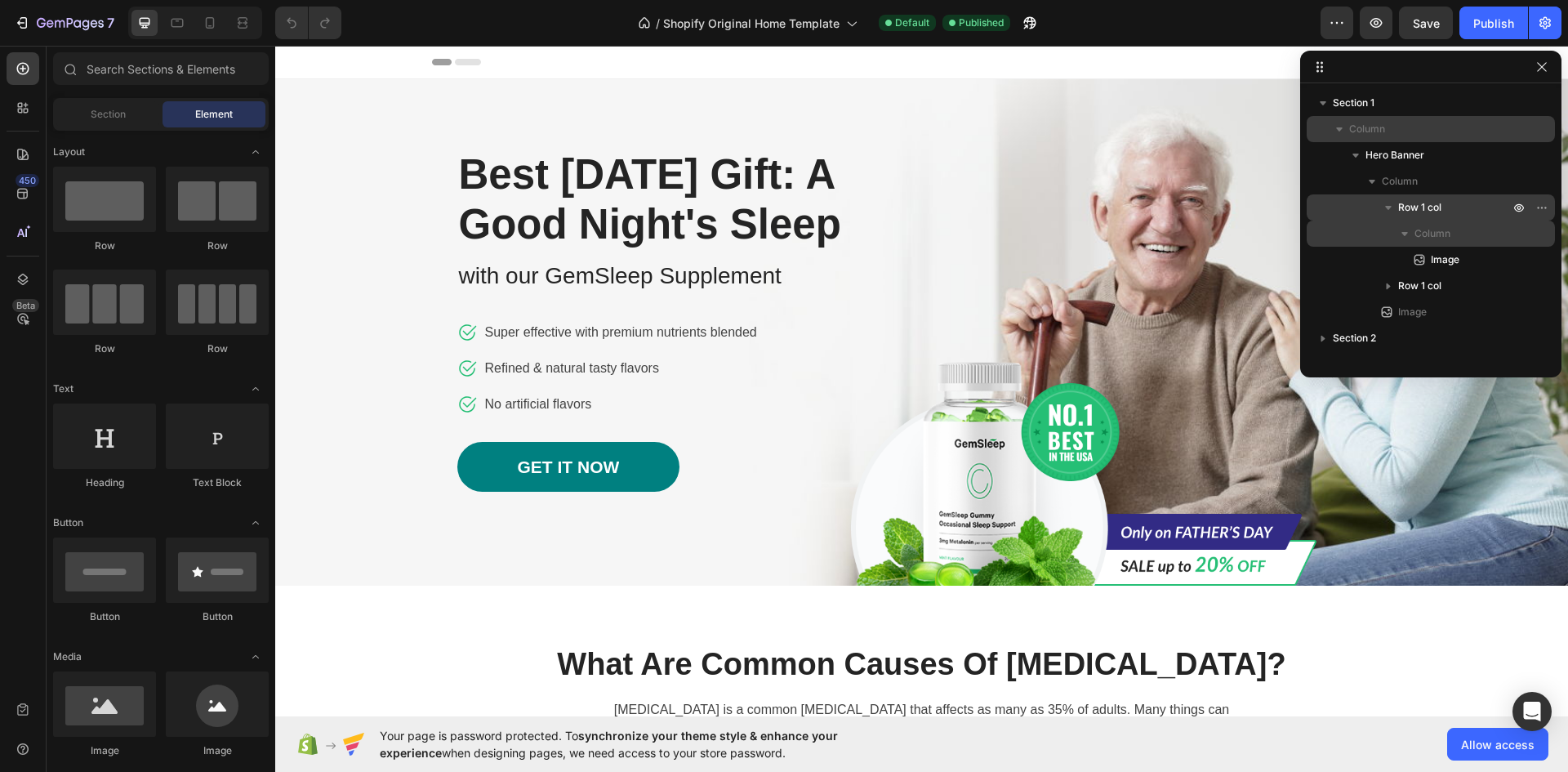
click at [1403, 232] on icon "button" at bounding box center [1404, 233] width 6 height 4
click at [775, 192] on p "Best [DATE] Gift: A Good Night's Sleep" at bounding box center [677, 199] width 437 height 99
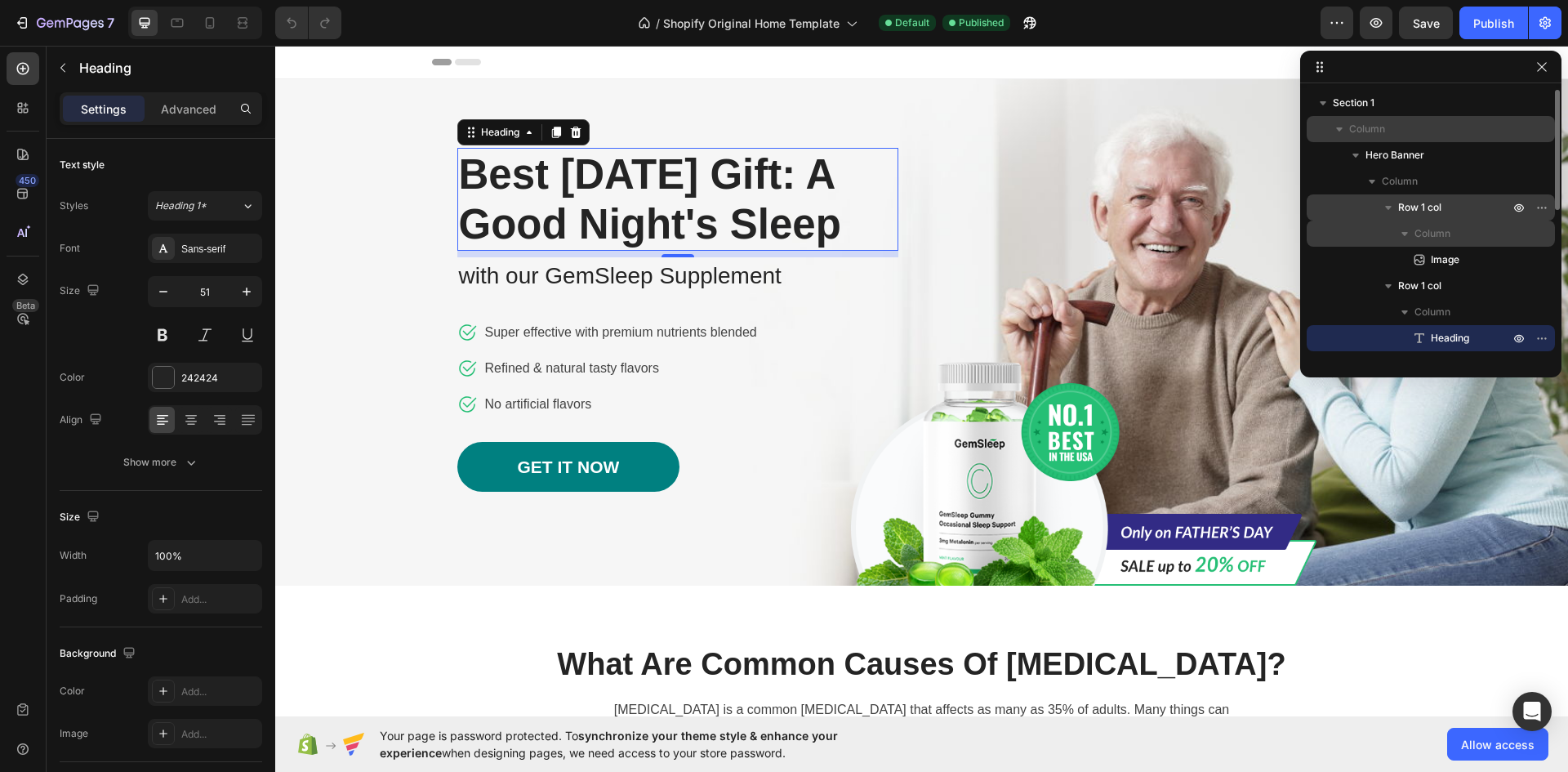
click at [567, 249] on p "Best [DATE] Gift: A Good Night's Sleep" at bounding box center [677, 199] width 437 height 99
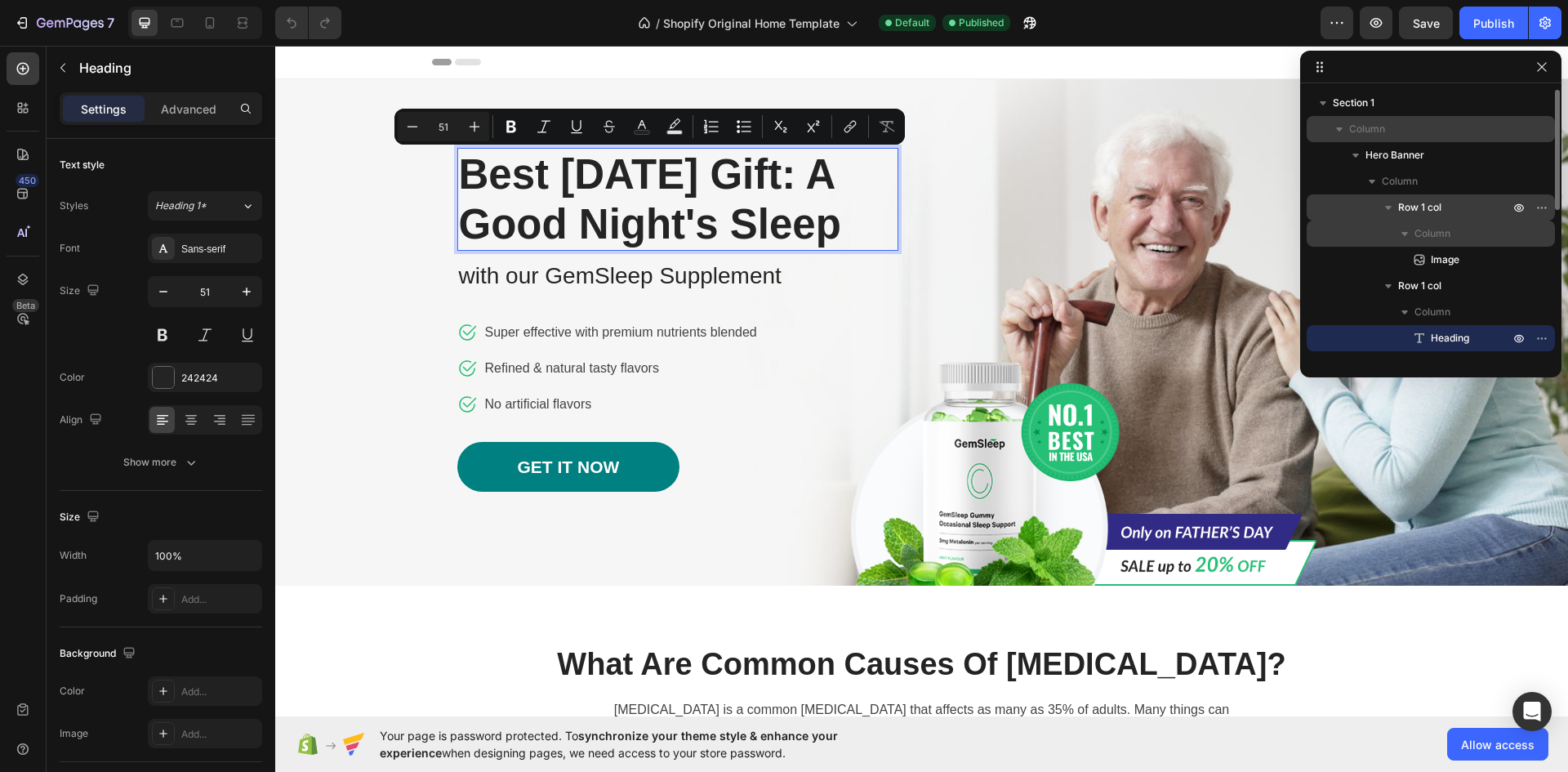
drag, startPoint x: 567, startPoint y: 274, endPoint x: 462, endPoint y: 165, distance: 151.3
click at [462, 165] on p "Best [DATE] Gift: A Good Night's Sleep" at bounding box center [677, 199] width 437 height 99
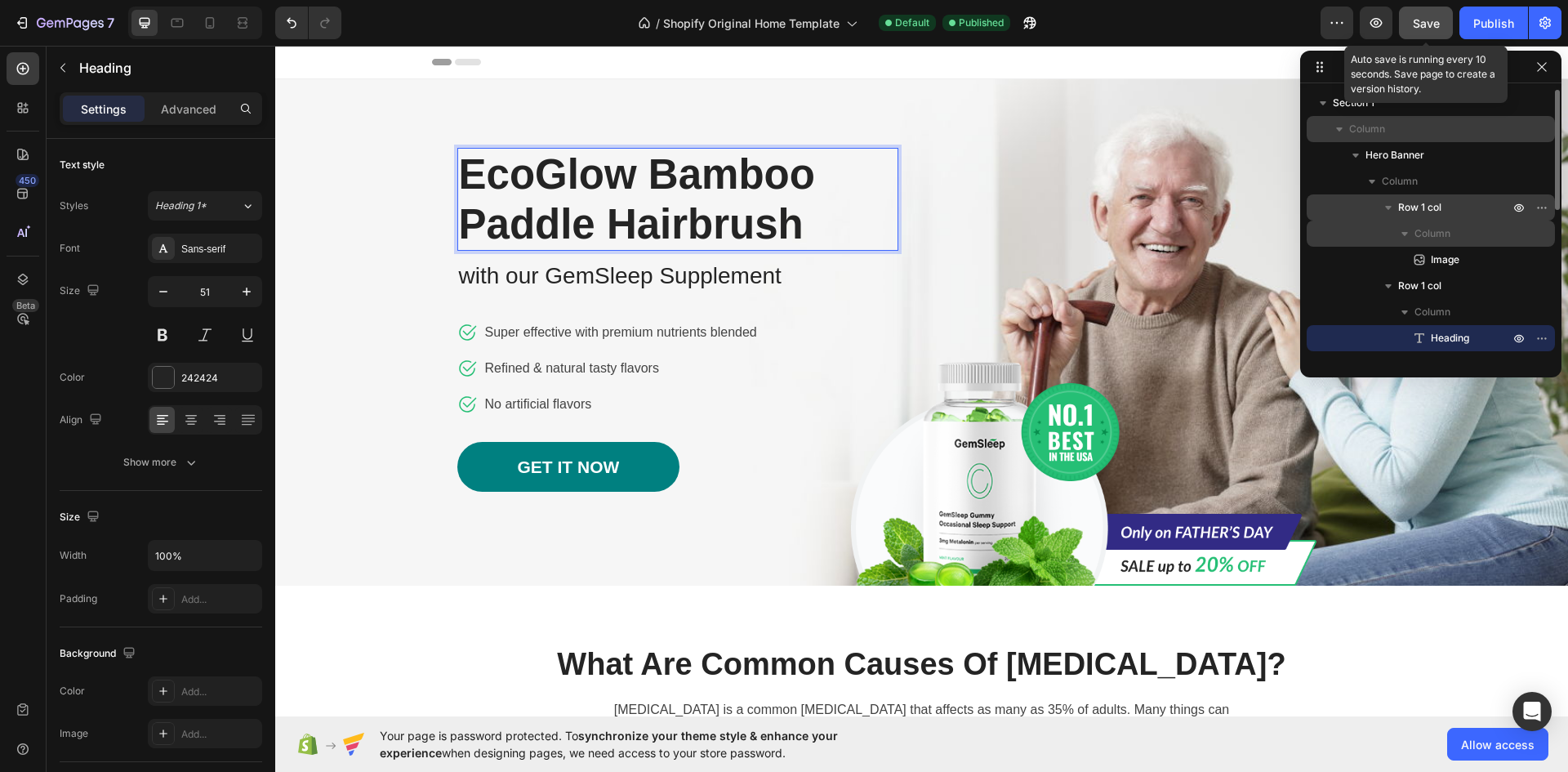
click at [1430, 27] on span "Save" at bounding box center [1426, 23] width 27 height 14
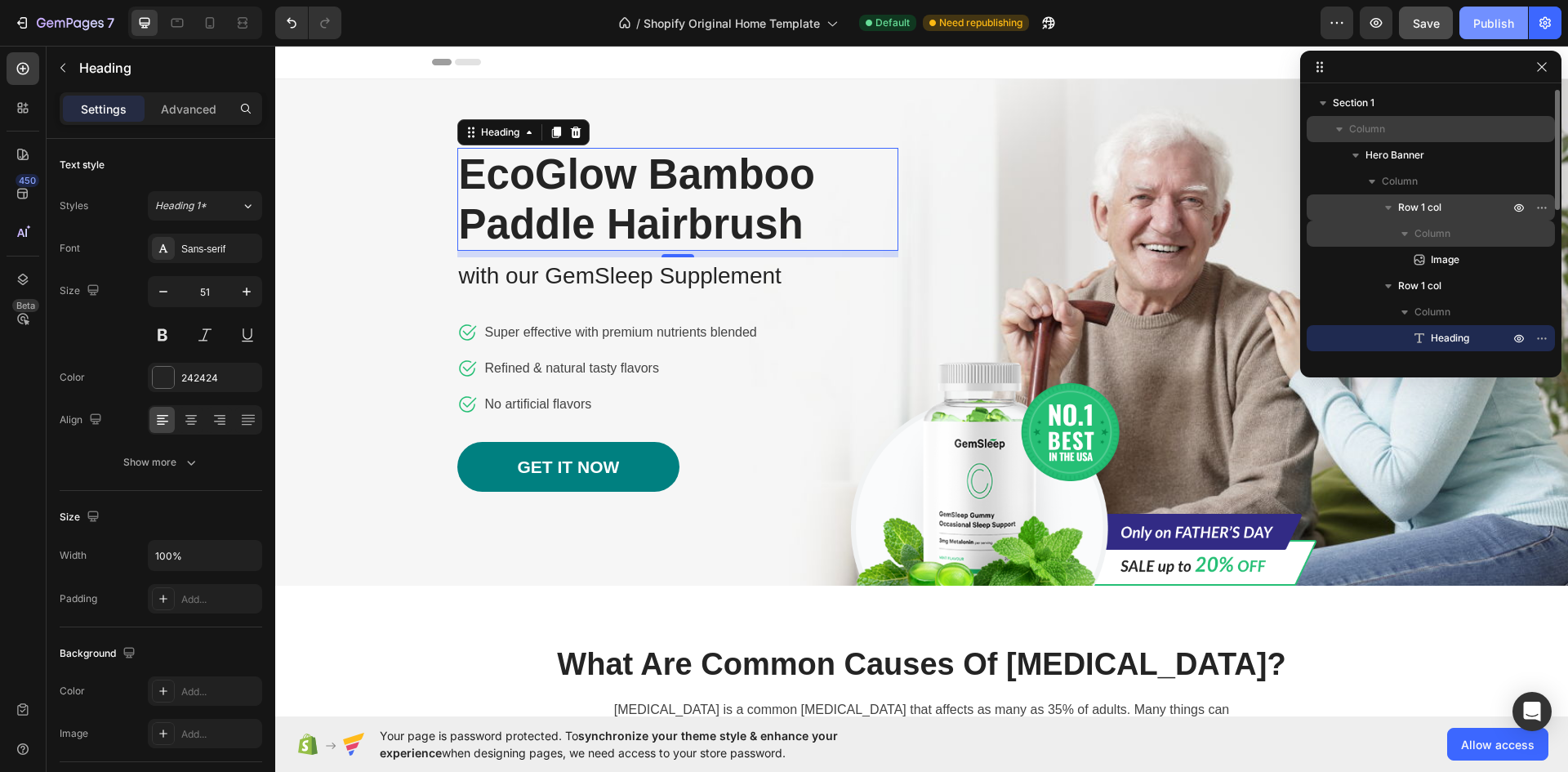
click at [1487, 16] on div "Publish" at bounding box center [1494, 22] width 41 height 17
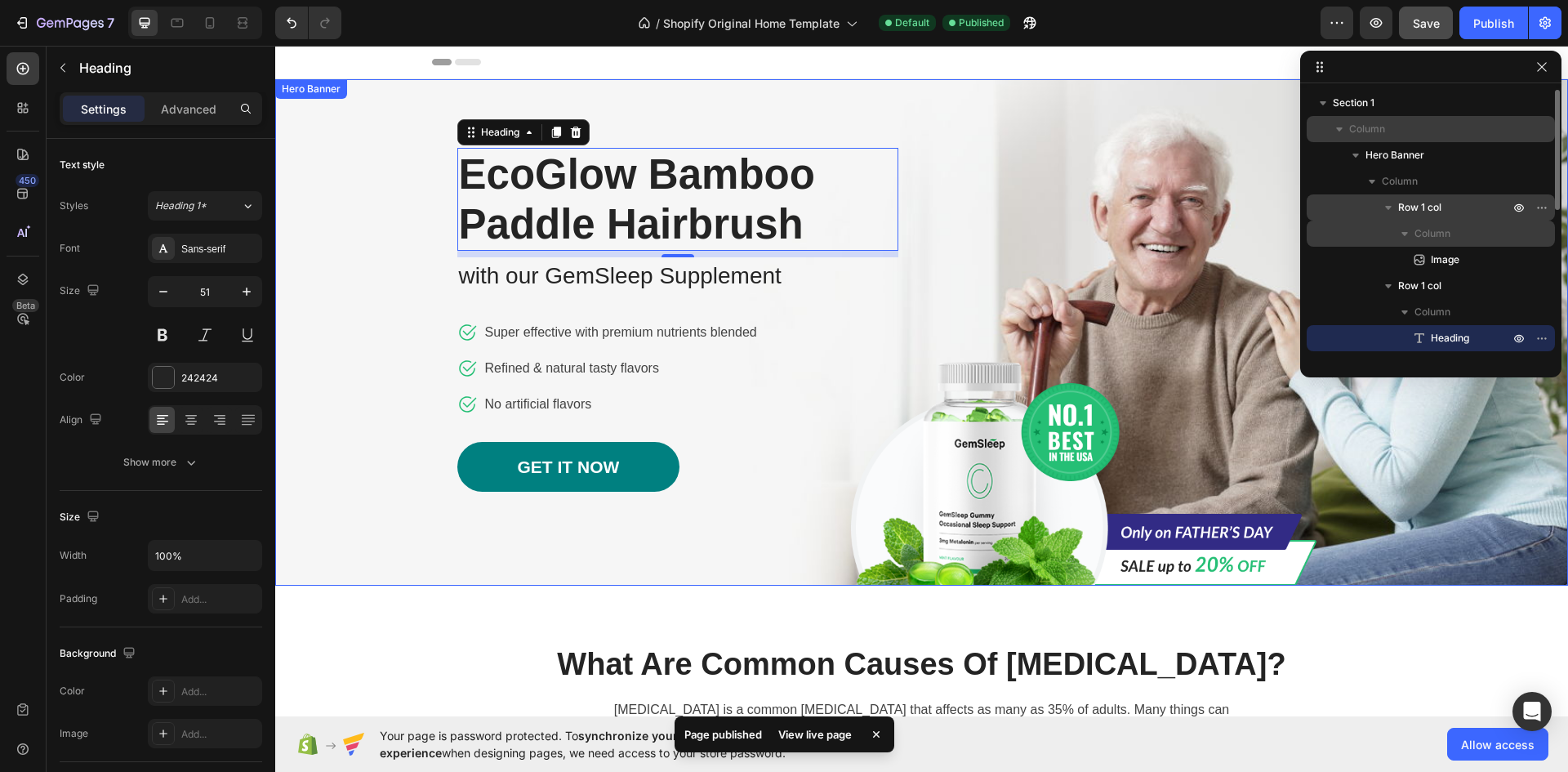
click at [970, 122] on div "Image Row EcoGlow Bamboo Paddle Hairbrush Heading 8 with our GemSleep Supplemen…" at bounding box center [922, 333] width 955 height 506
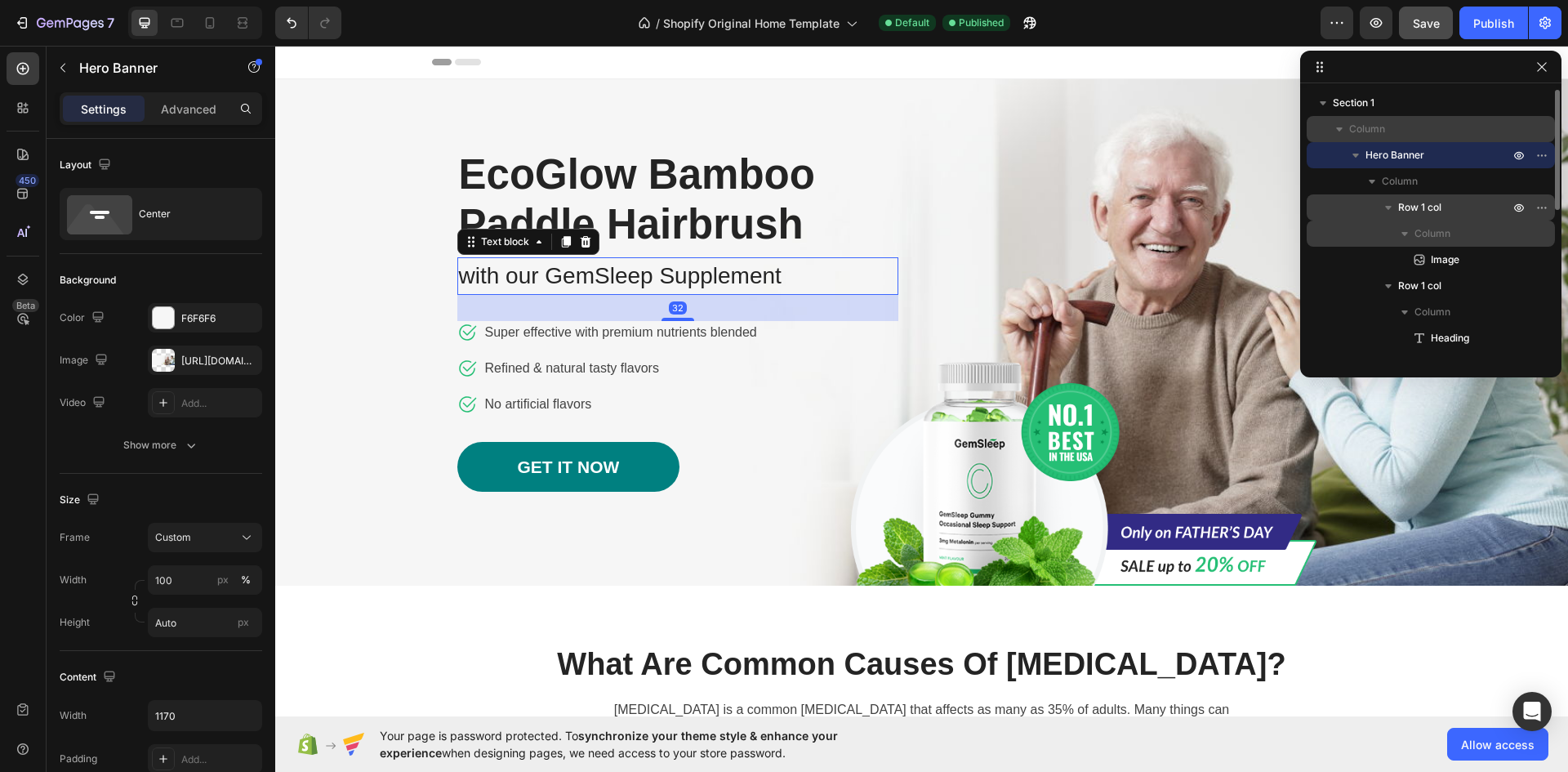
click at [597, 277] on p "with our GemSleep Supplement" at bounding box center [677, 276] width 437 height 34
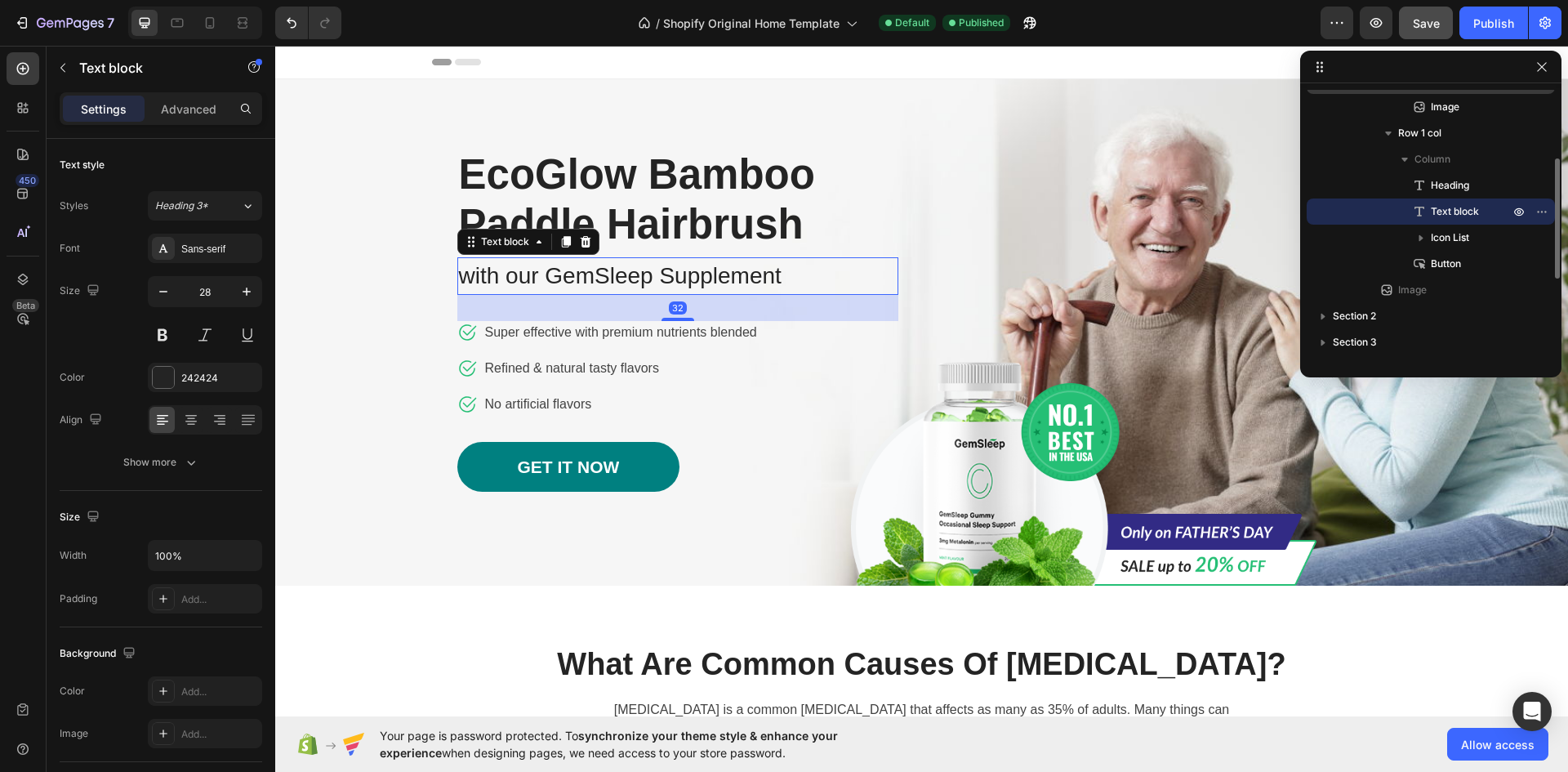
click at [746, 273] on p "with our GemSleep Supplement" at bounding box center [677, 276] width 437 height 34
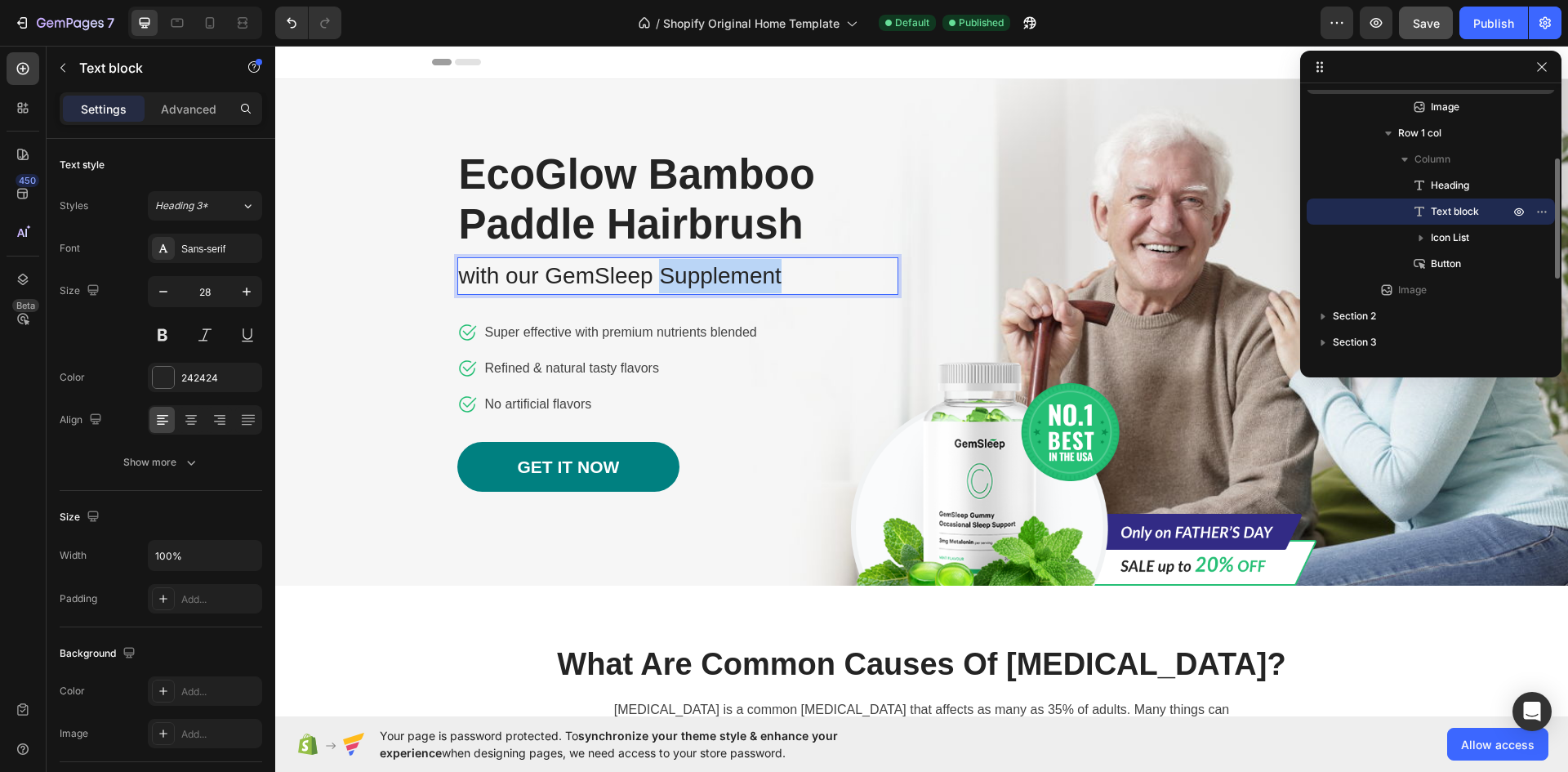
click at [746, 273] on p "with our GemSleep Supplement" at bounding box center [677, 276] width 437 height 34
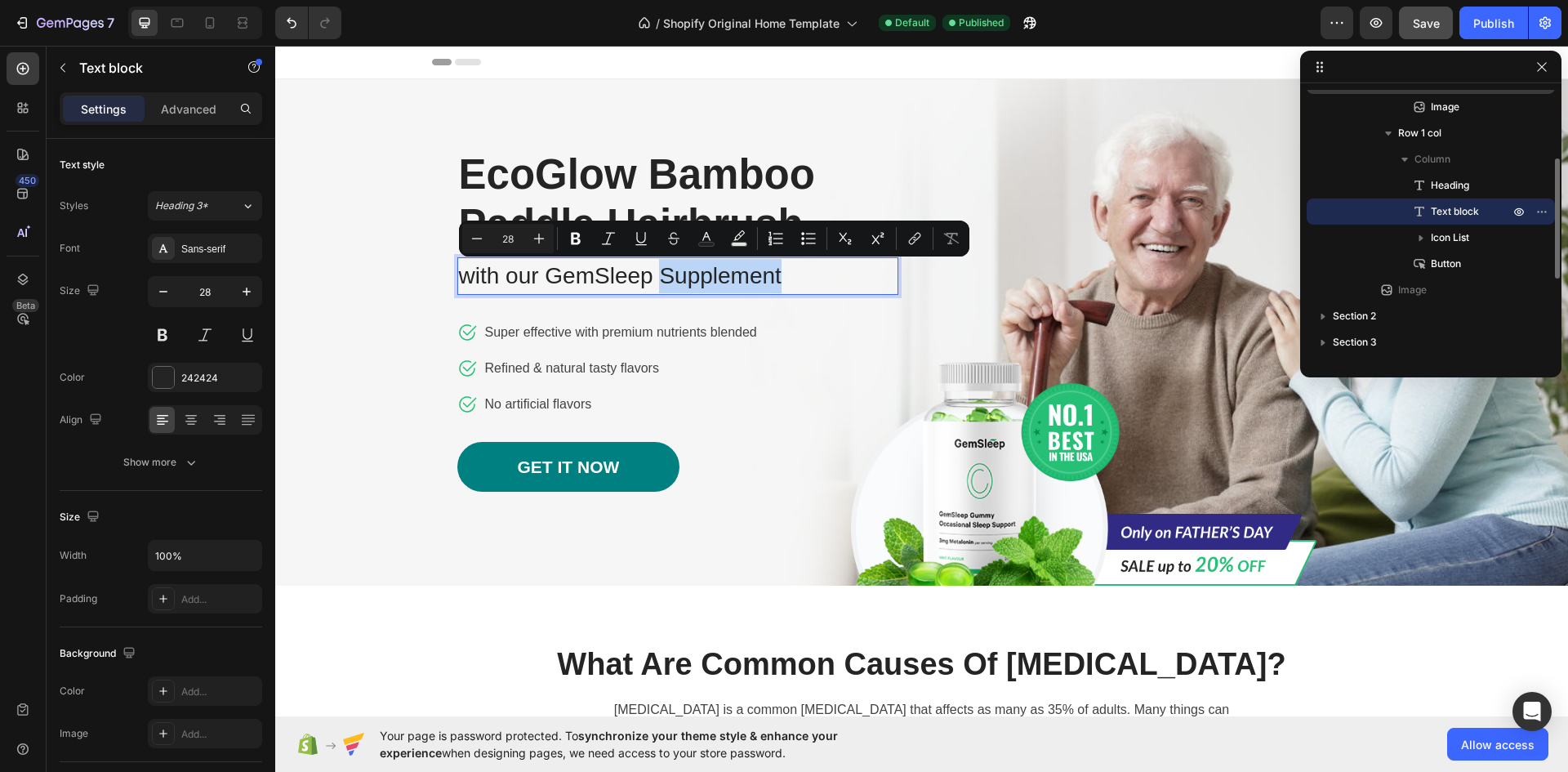
click at [785, 271] on p "with our GemSleep Supplement" at bounding box center [677, 276] width 437 height 34
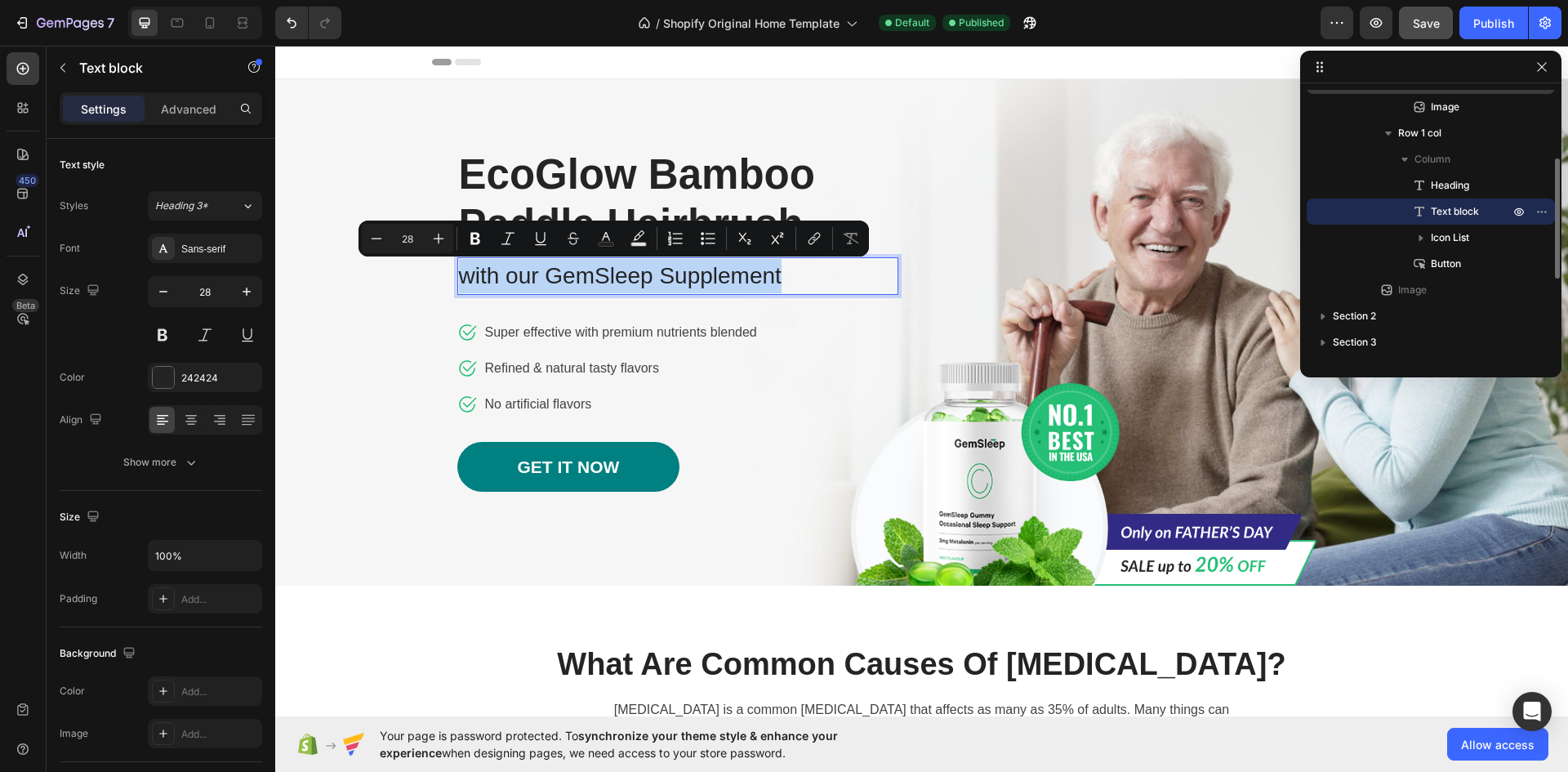
drag, startPoint x: 784, startPoint y: 271, endPoint x: 458, endPoint y: 286, distance: 326.3
click at [459, 286] on p "with our GemSleep Supplement" at bounding box center [677, 276] width 437 height 34
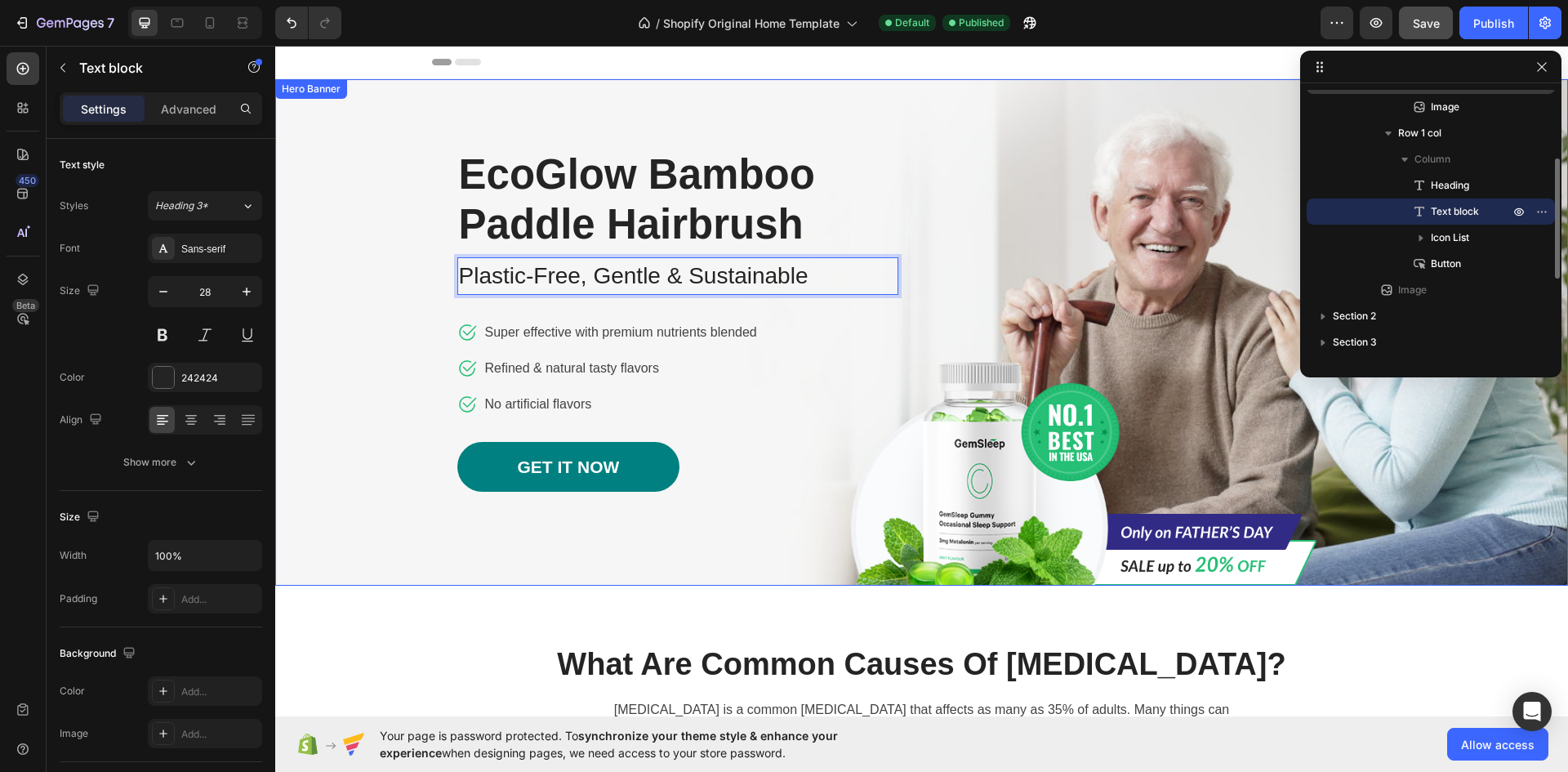
click at [1013, 204] on div "Image Row EcoGlow Bamboo Paddle Hairbrush Heading Plastic-Free, Gentle & Sustai…" at bounding box center [922, 333] width 955 height 506
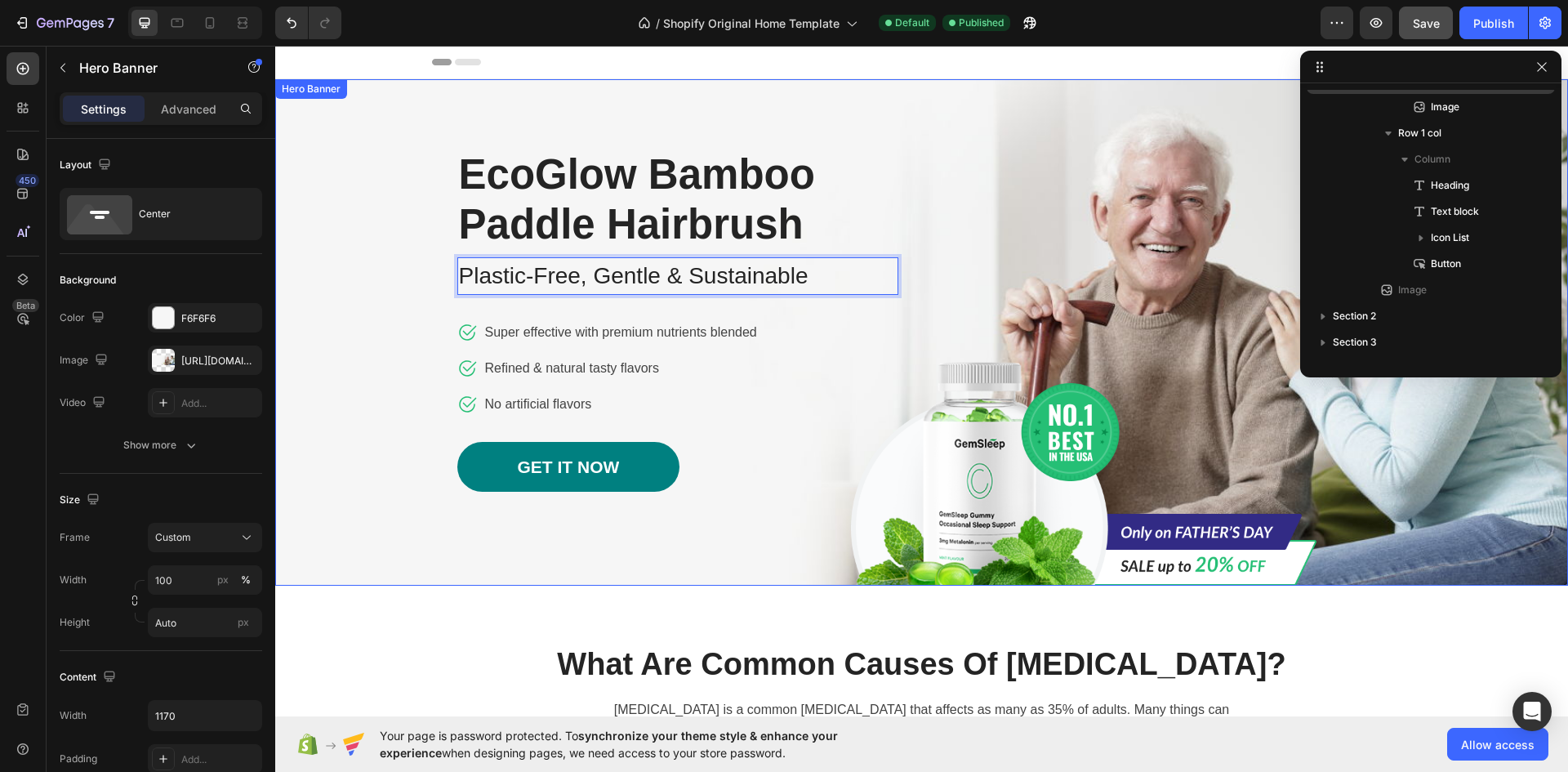
scroll to position [0, 0]
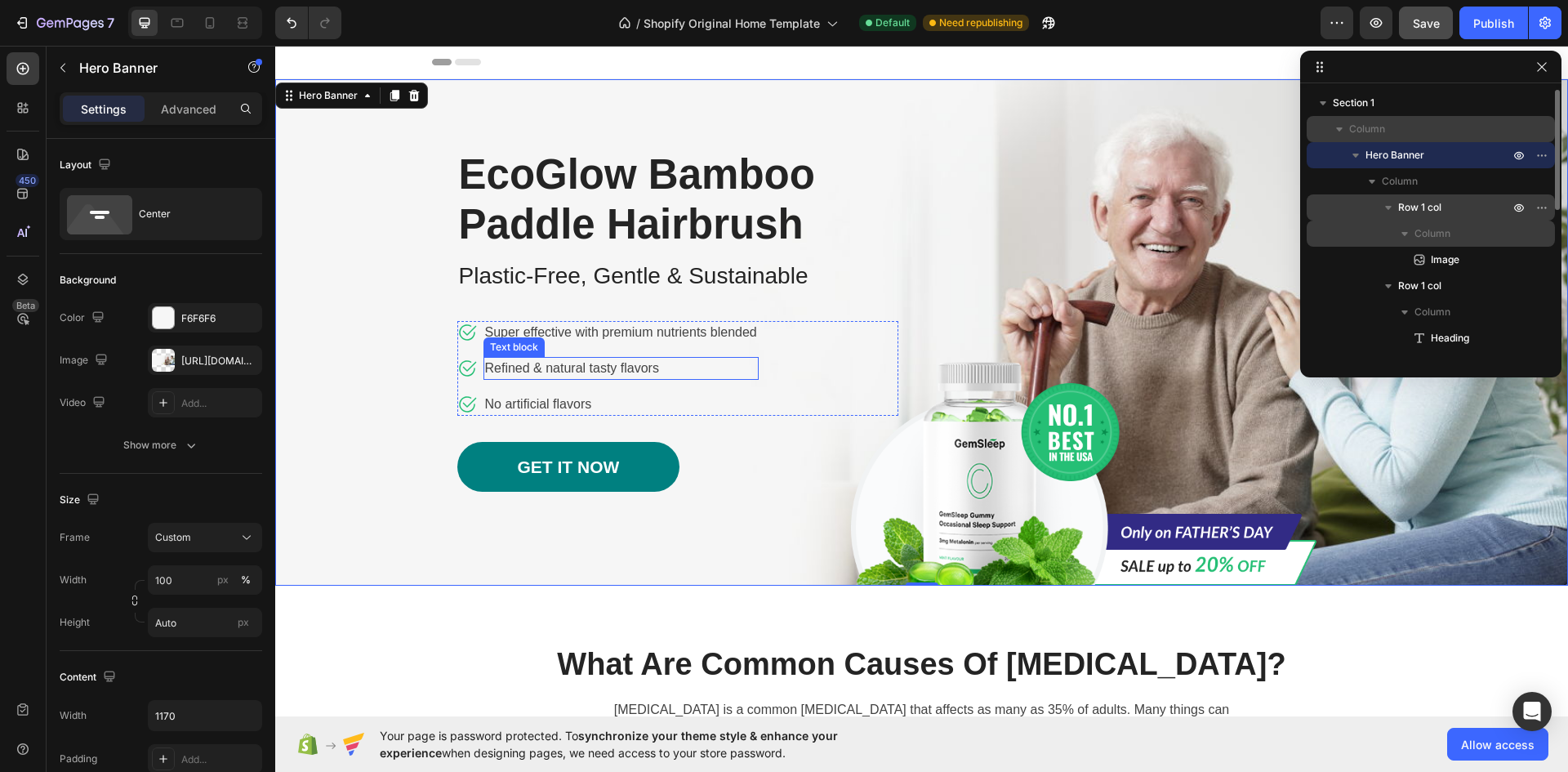
click at [609, 373] on div "Refined & natural tasty flavors Text block" at bounding box center [621, 369] width 275 height 23
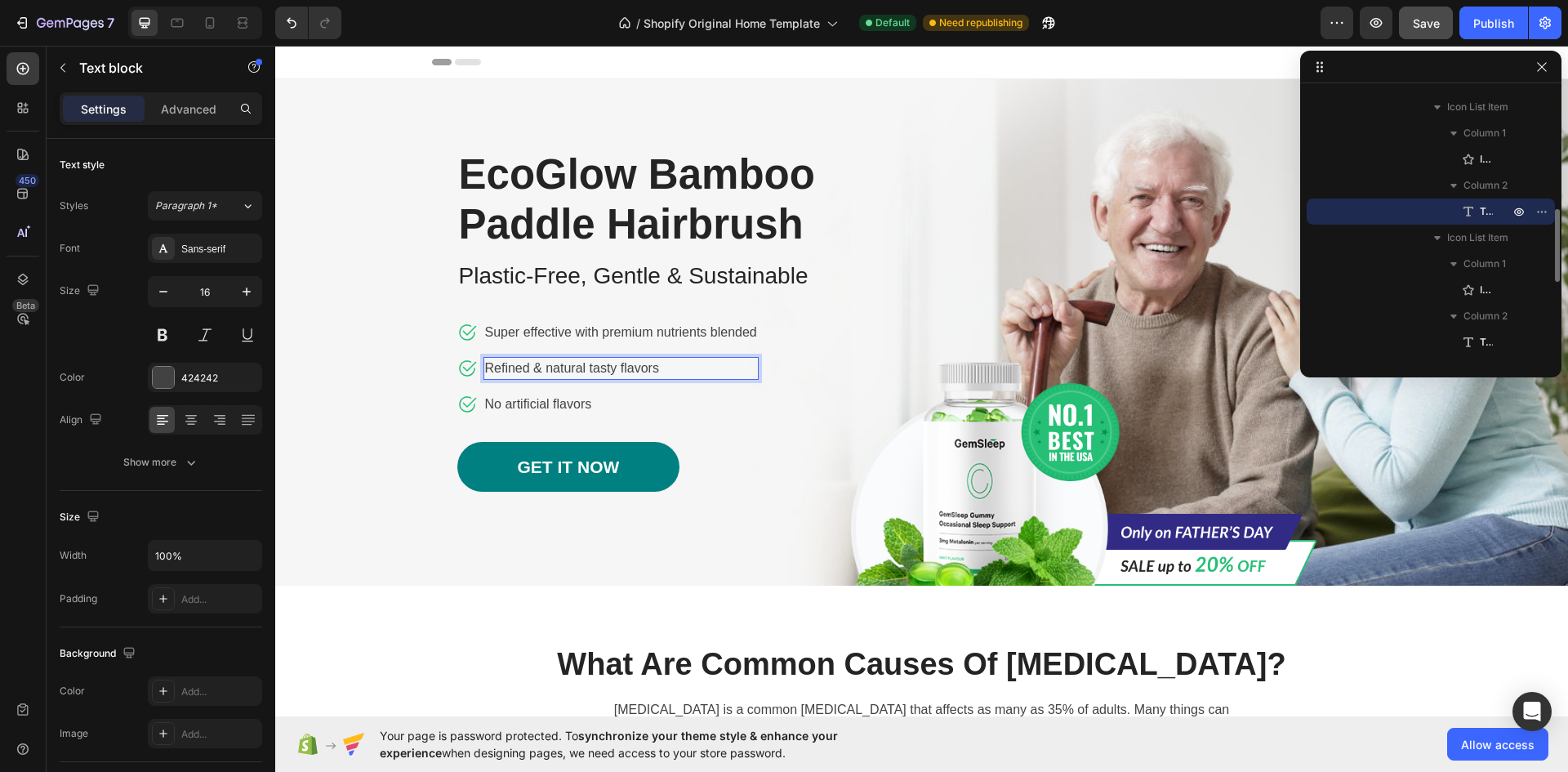
click at [676, 362] on p "Refined & natural tasty flavors" at bounding box center [621, 369] width 272 height 20
click at [646, 367] on p "Refined & natural tasty flavors" at bounding box center [621, 369] width 272 height 20
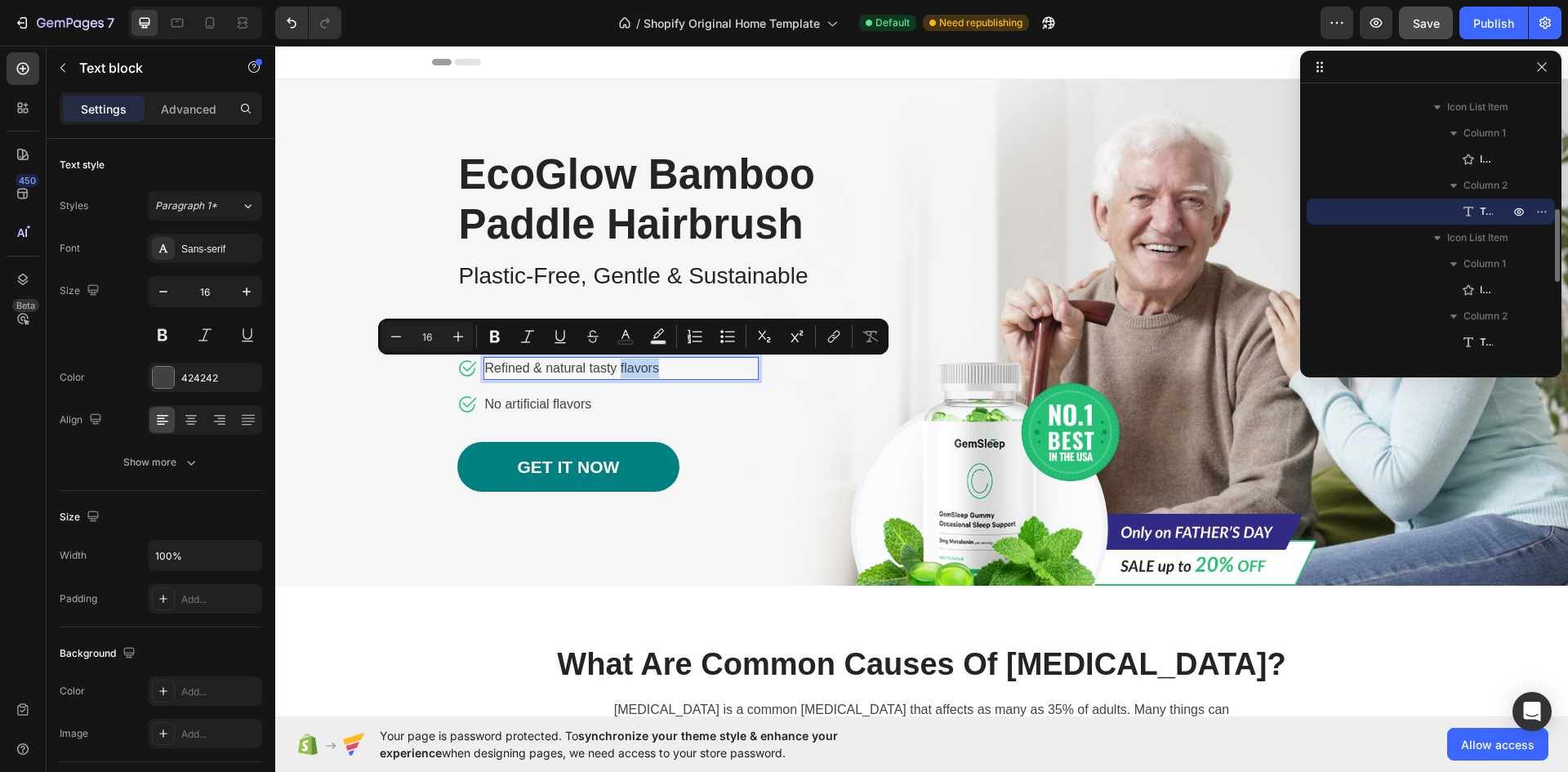
click at [657, 367] on p "Refined & natural tasty flavors" at bounding box center [621, 369] width 272 height 20
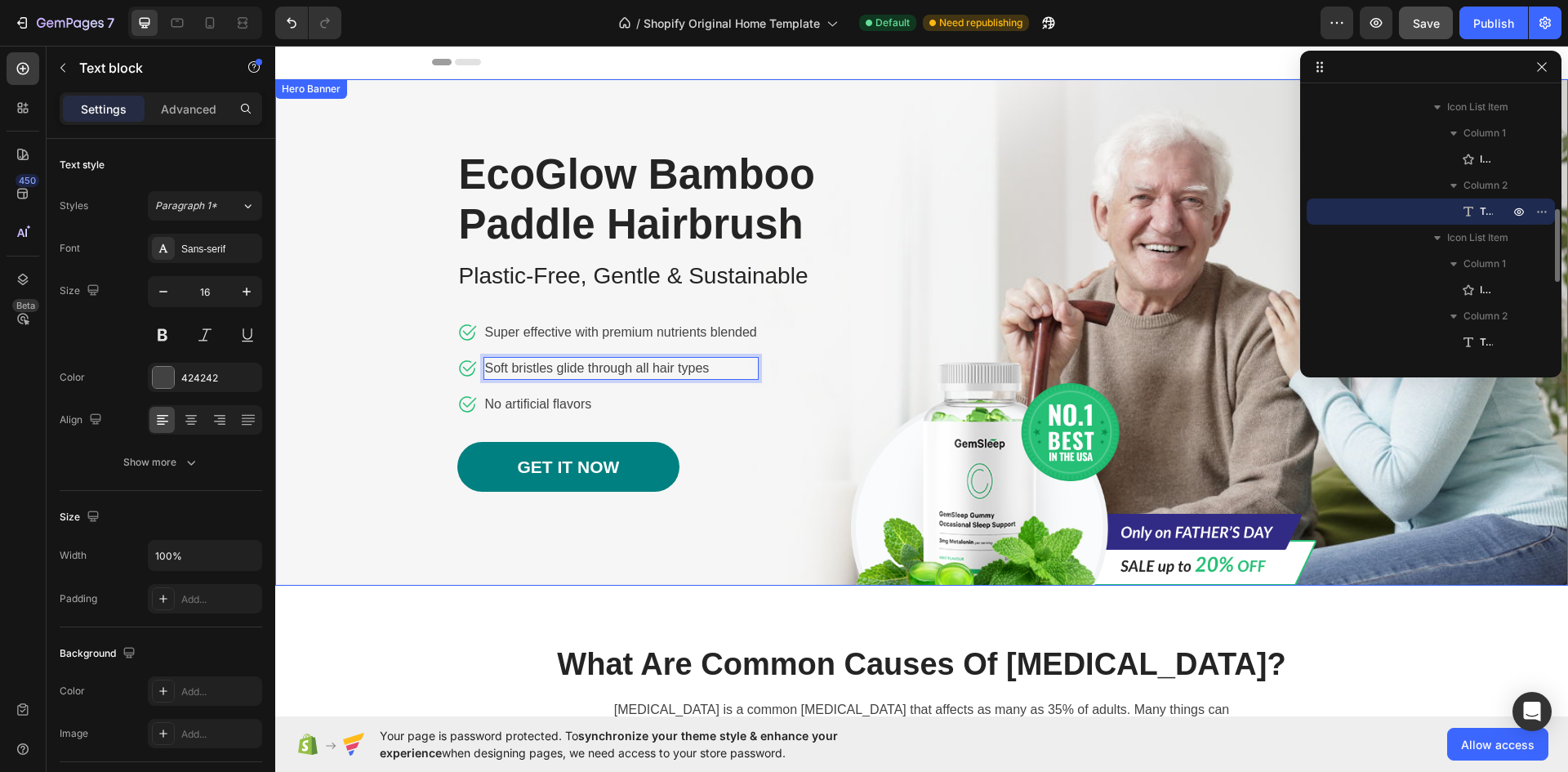
click at [995, 310] on div "Image Row EcoGlow Bamboo Paddle Hairbrush Heading Plastic-Free, Gentle & Sustai…" at bounding box center [922, 333] width 955 height 506
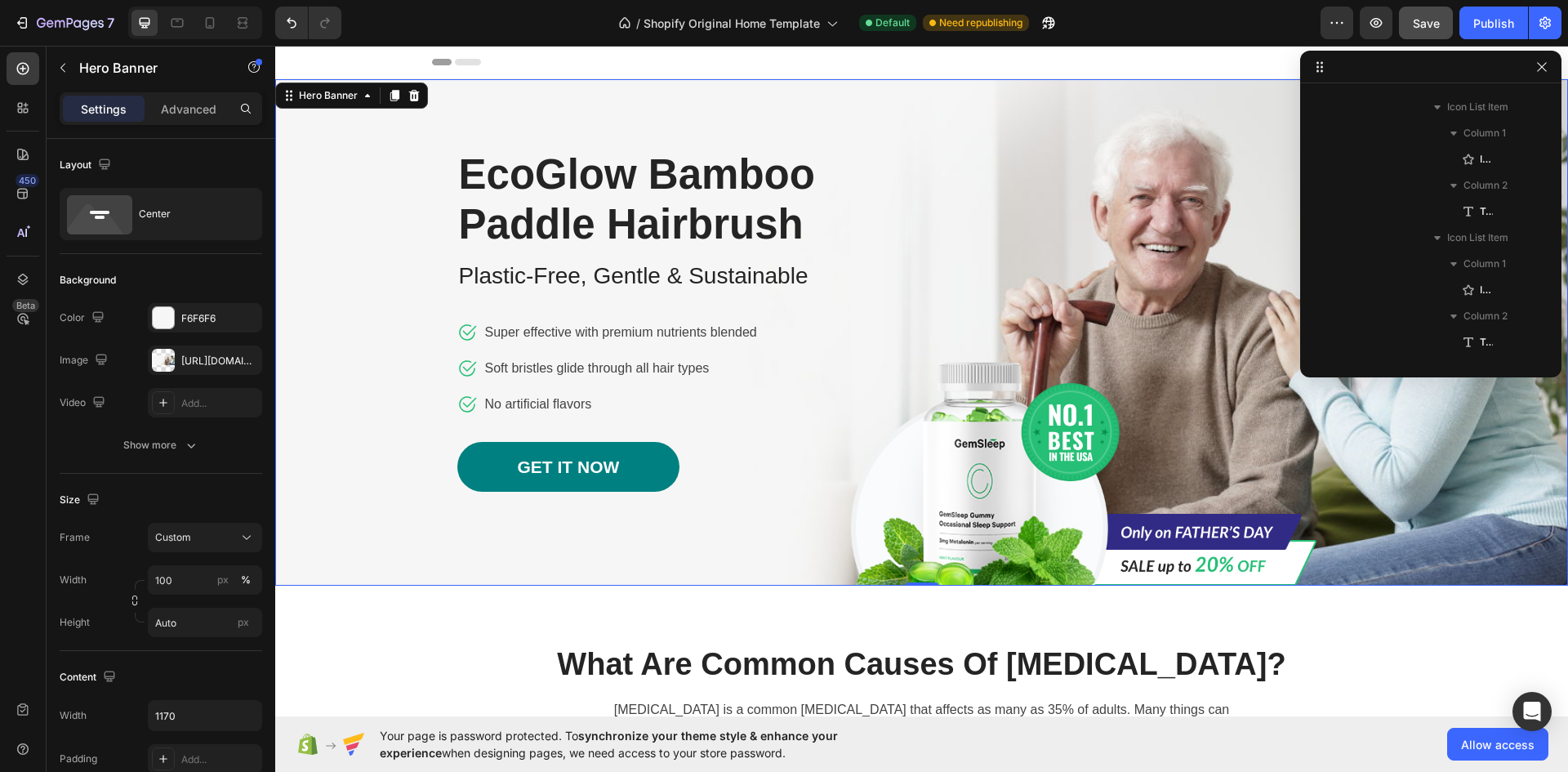
scroll to position [0, 0]
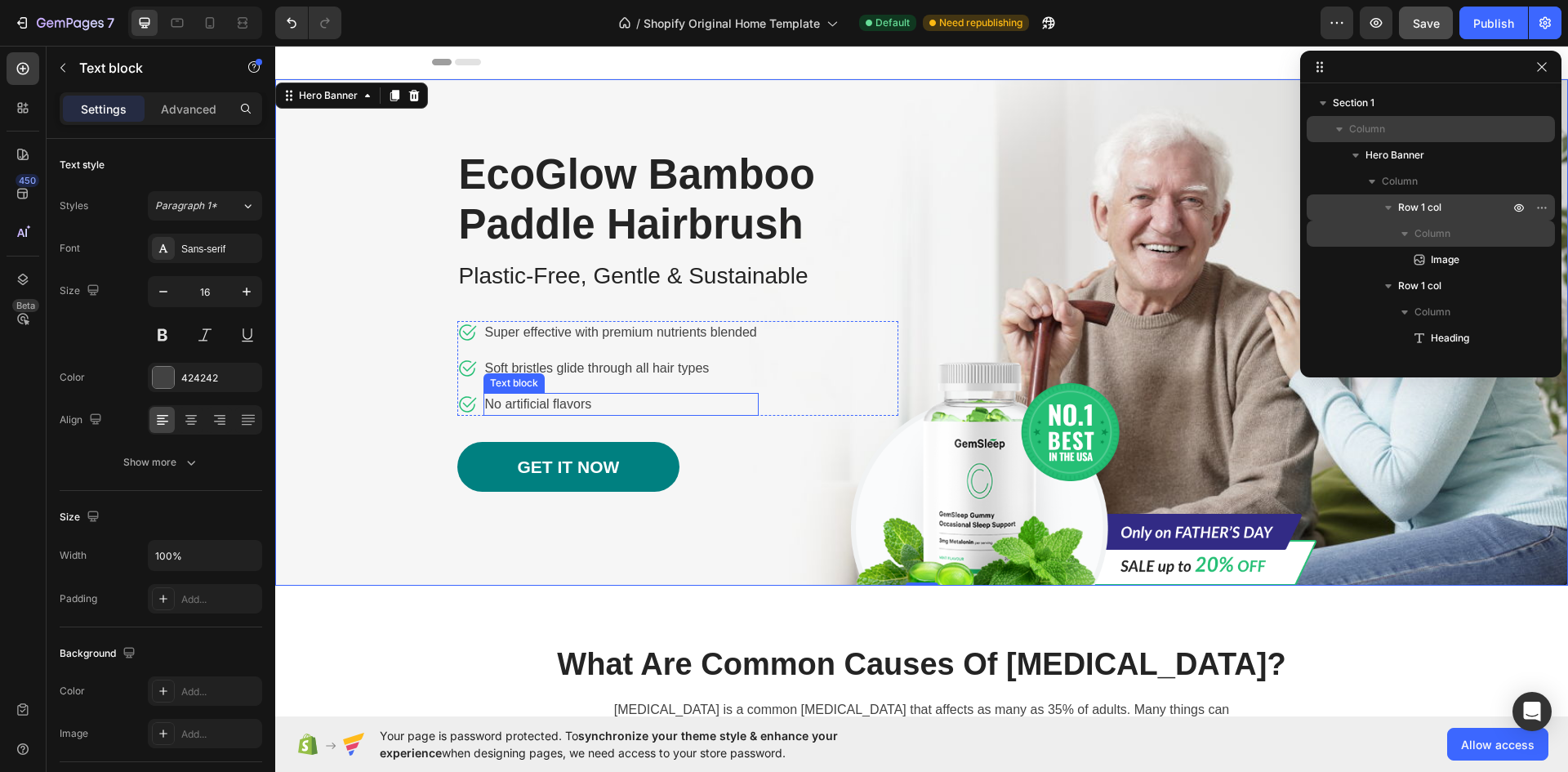
click at [546, 402] on p "No artificial flavors" at bounding box center [621, 404] width 272 height 20
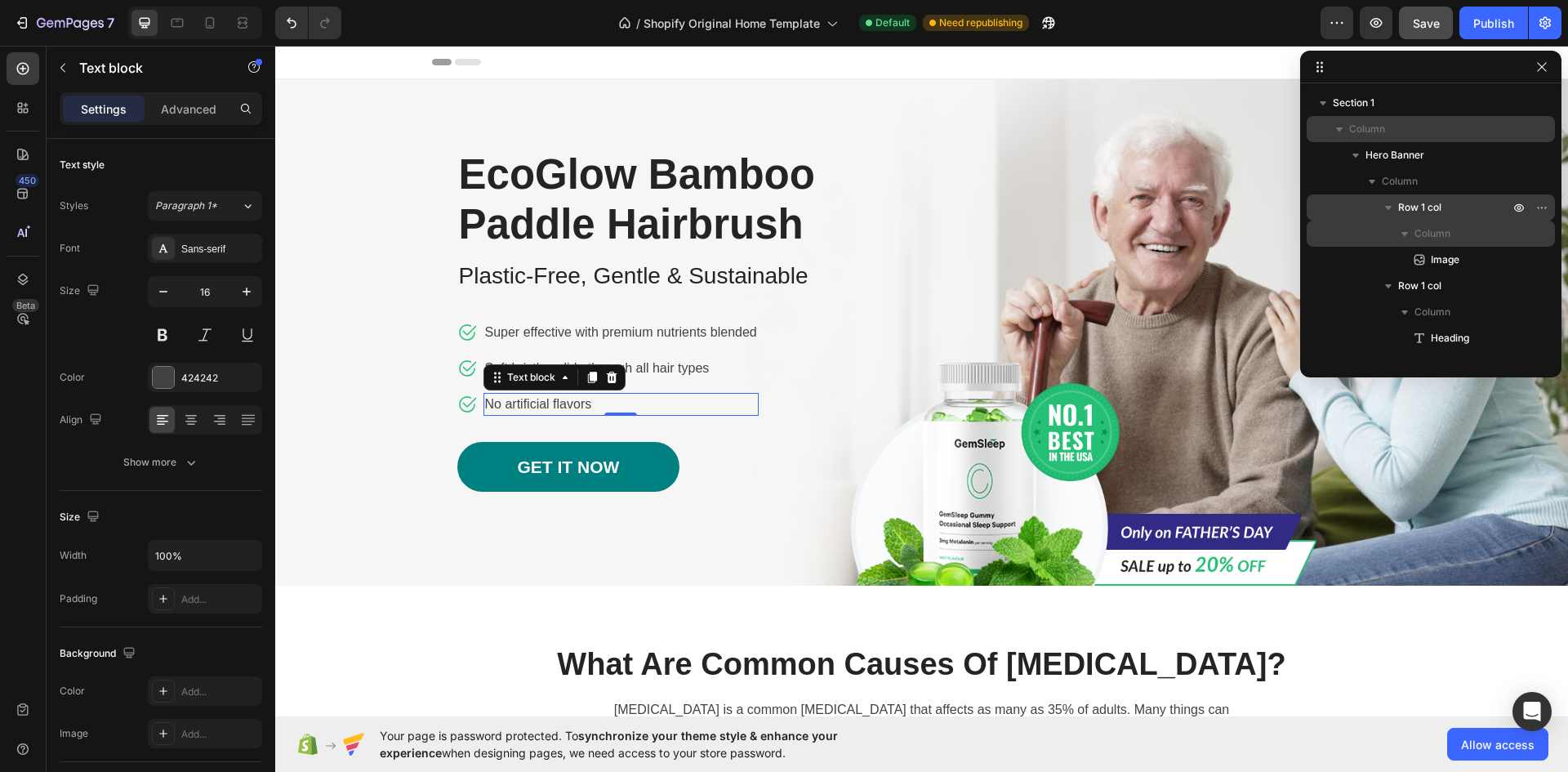
scroll to position [571, 0]
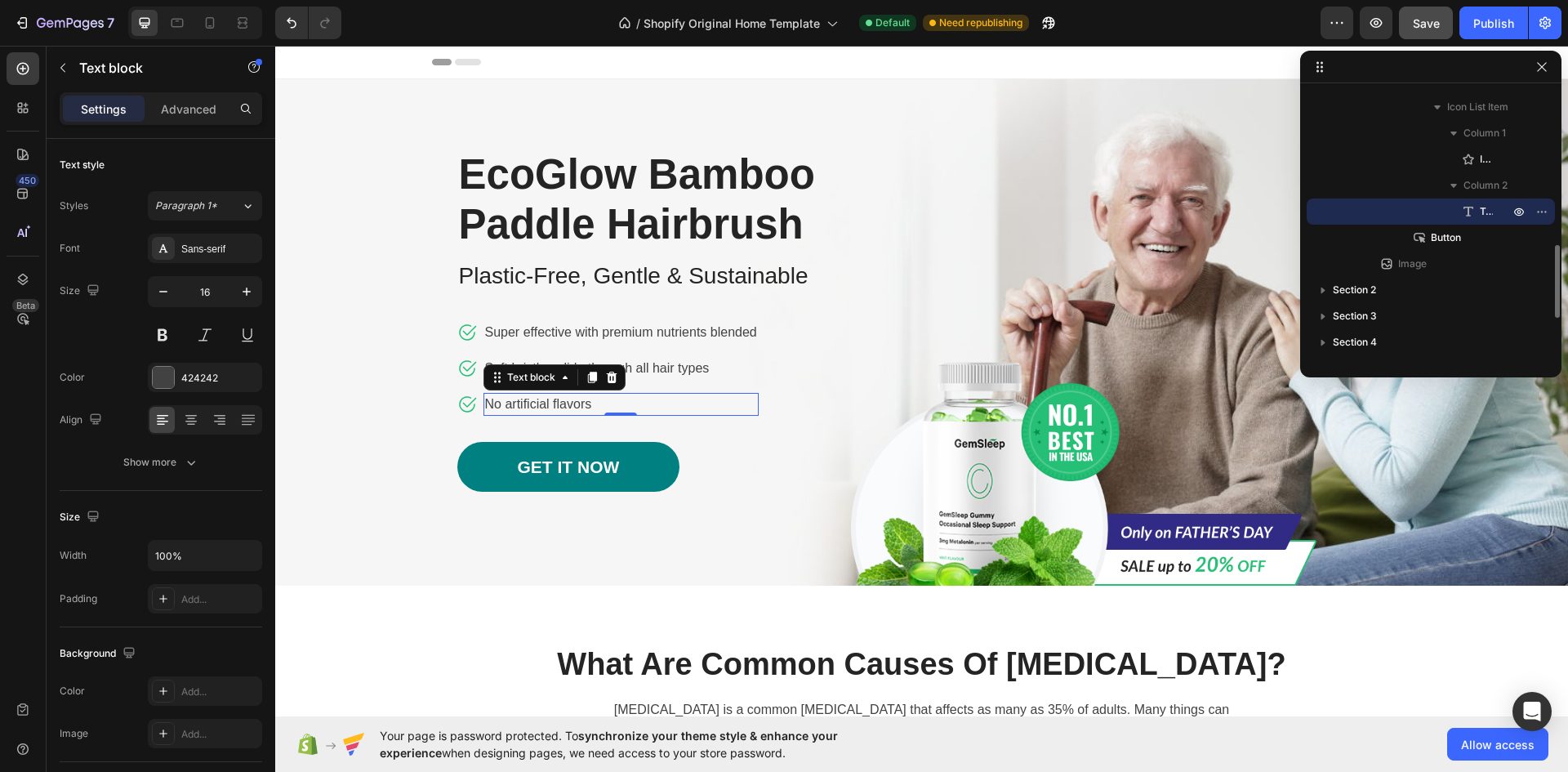
click at [582, 400] on p "No artificial flavors" at bounding box center [621, 404] width 272 height 20
click at [584, 399] on p "No artificial flavors" at bounding box center [621, 404] width 272 height 20
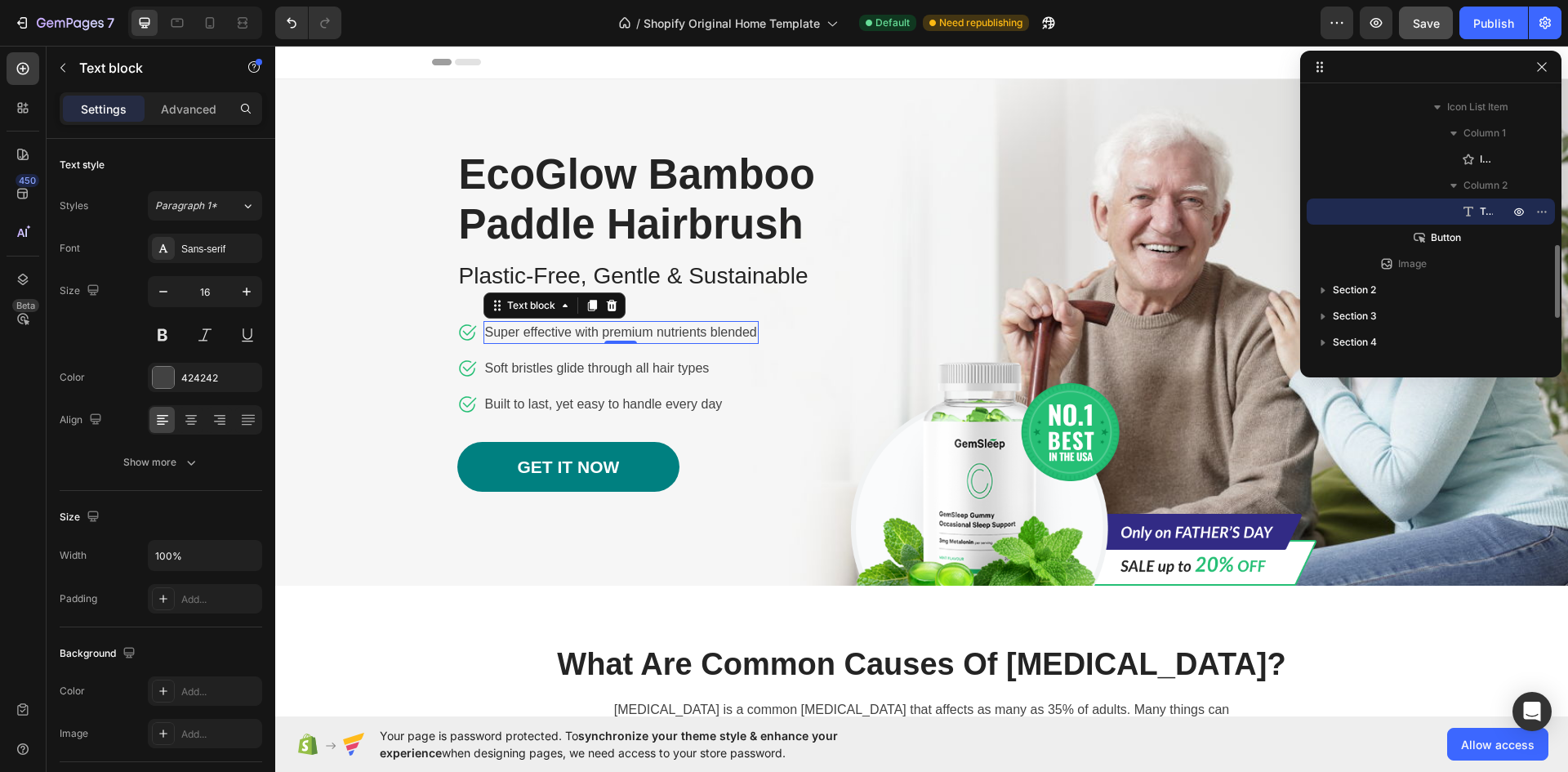
click at [661, 334] on p "Super effective with premium nutrients blended" at bounding box center [621, 333] width 272 height 20
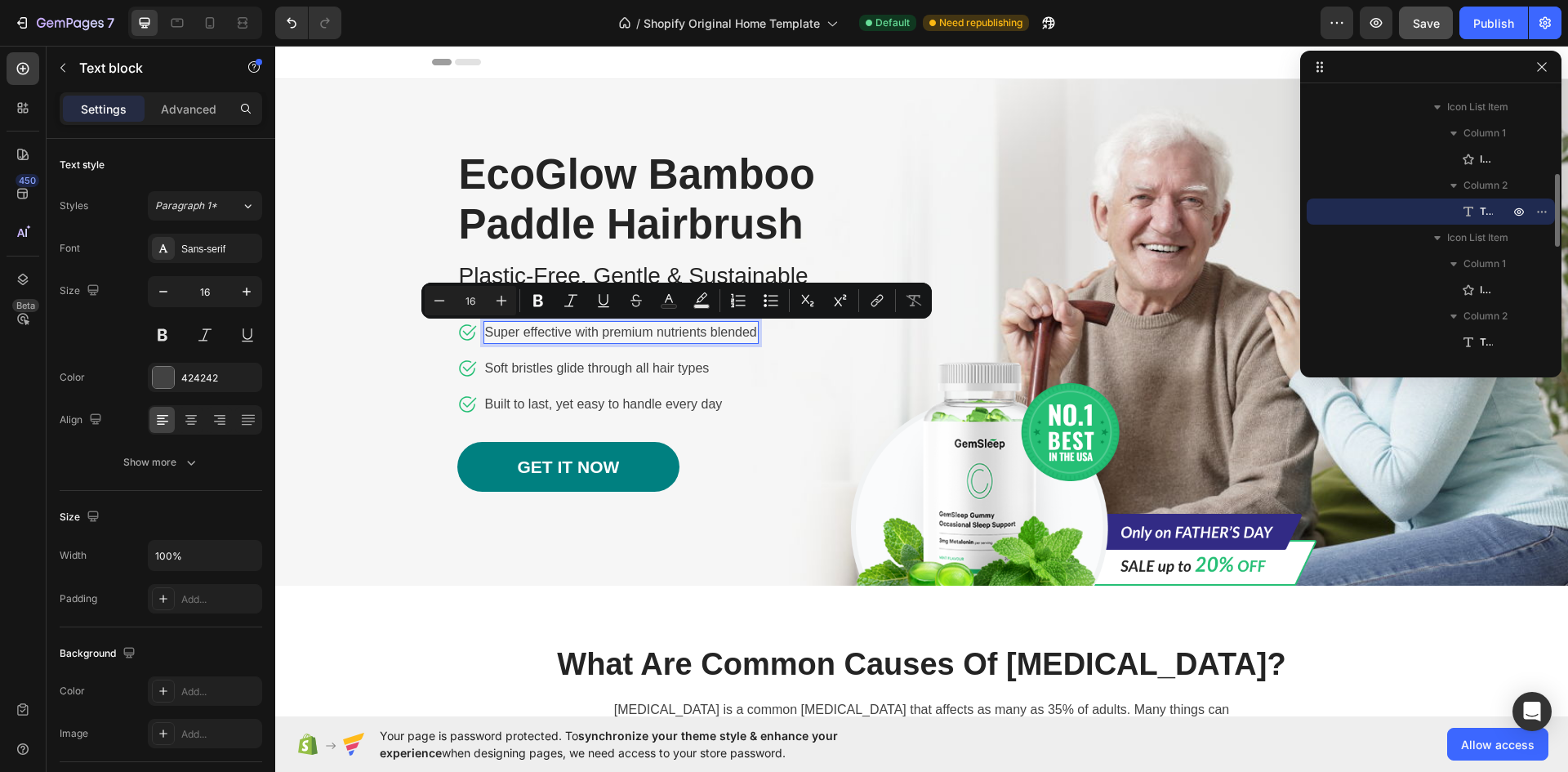
click at [732, 328] on p "Super effective with premium nutrients blended" at bounding box center [621, 333] width 272 height 20
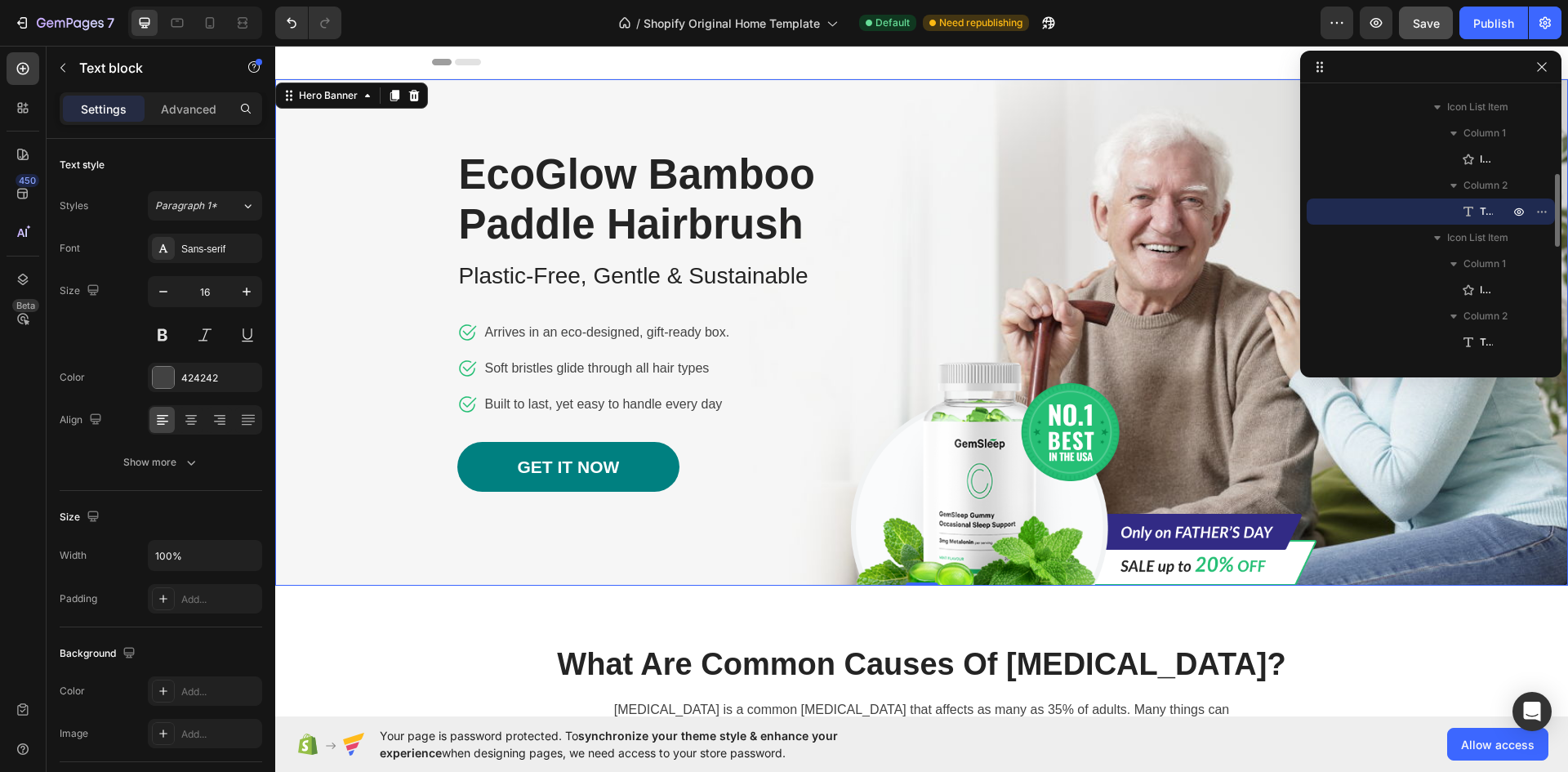
click at [1009, 260] on div "Image Row EcoGlow Bamboo Paddle Hairbrush Heading Plastic-Free, Gentle & Sustai…" at bounding box center [922, 333] width 955 height 506
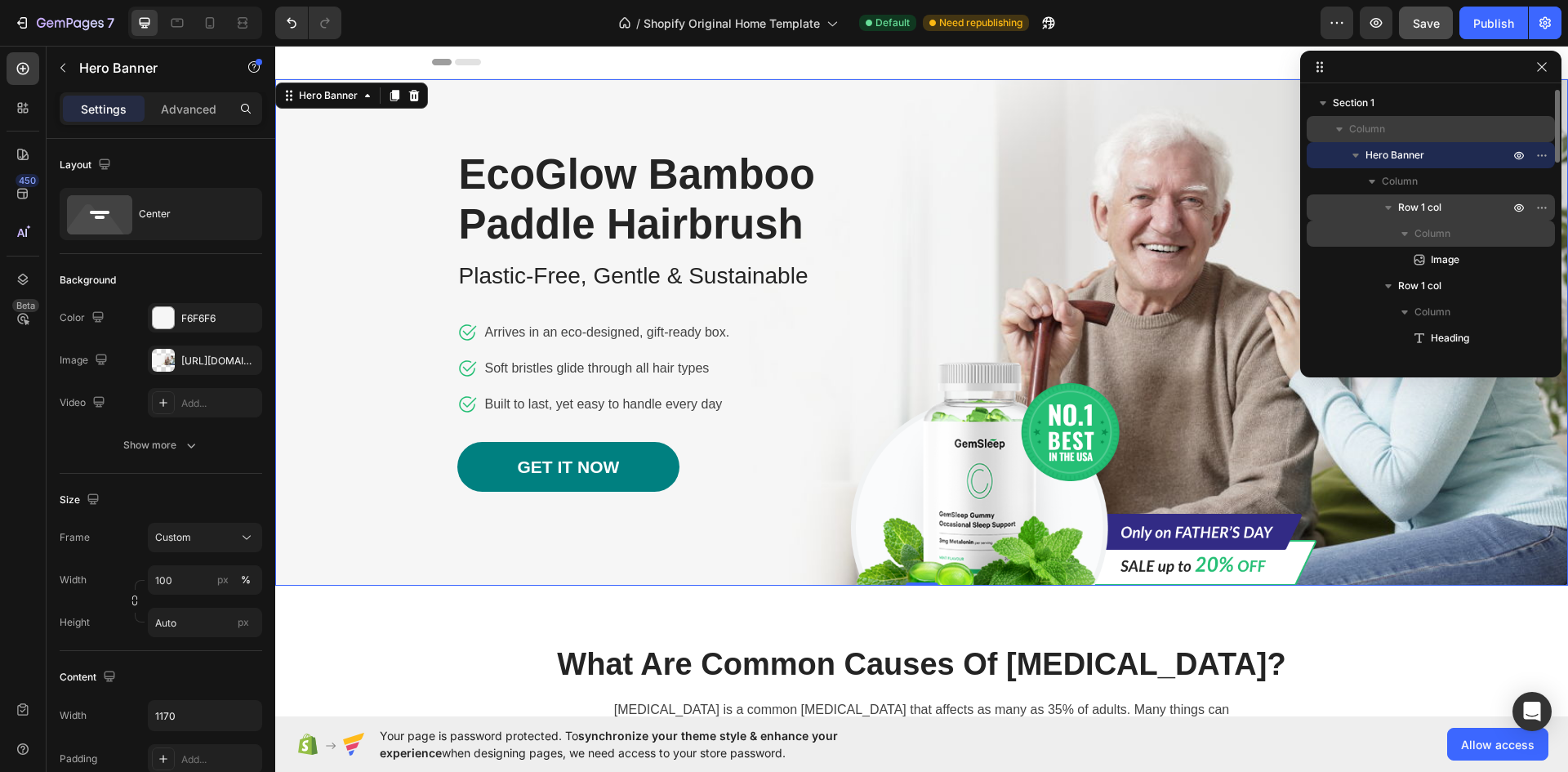
click at [976, 206] on div "Image Row EcoGlow Bamboo Paddle Hairbrush Heading Plastic-Free, Gentle & Sustai…" at bounding box center [922, 333] width 955 height 506
click at [1431, 19] on span "Save" at bounding box center [1426, 23] width 27 height 14
click at [1485, 17] on div "Publish" at bounding box center [1494, 22] width 41 height 17
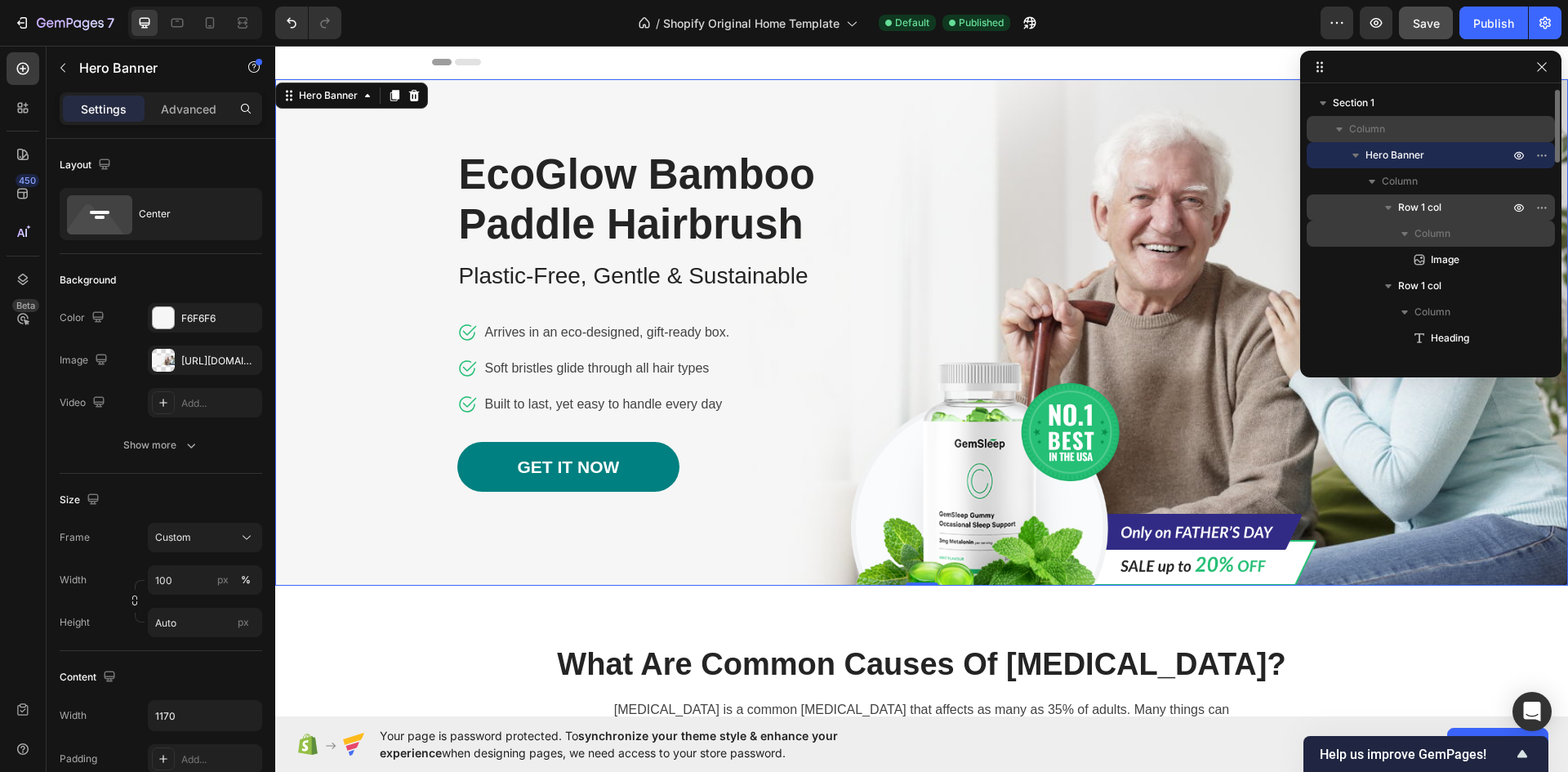
click at [1121, 182] on div "Image Row EcoGlow Bamboo Paddle Hairbrush Heading Plastic-Free, Gentle & Sustai…" at bounding box center [922, 333] width 955 height 506
click at [1201, 141] on div "Image Row EcoGlow Bamboo Paddle Hairbrush Heading Plastic-Free, Gentle & Sustai…" at bounding box center [922, 333] width 955 height 506
click at [1399, 181] on span "Column" at bounding box center [1400, 182] width 36 height 16
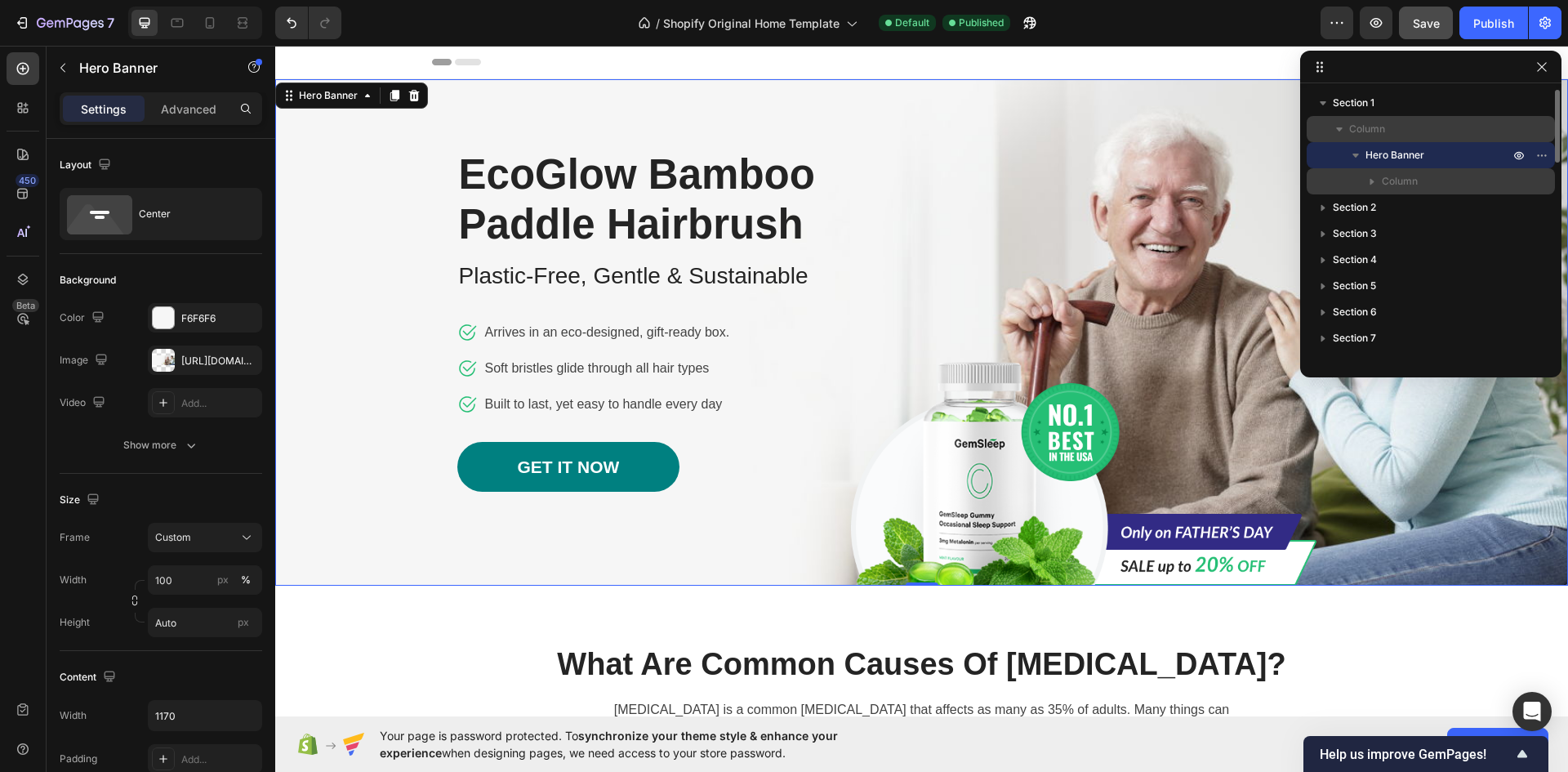
click at [1397, 181] on span "Column" at bounding box center [1400, 182] width 36 height 16
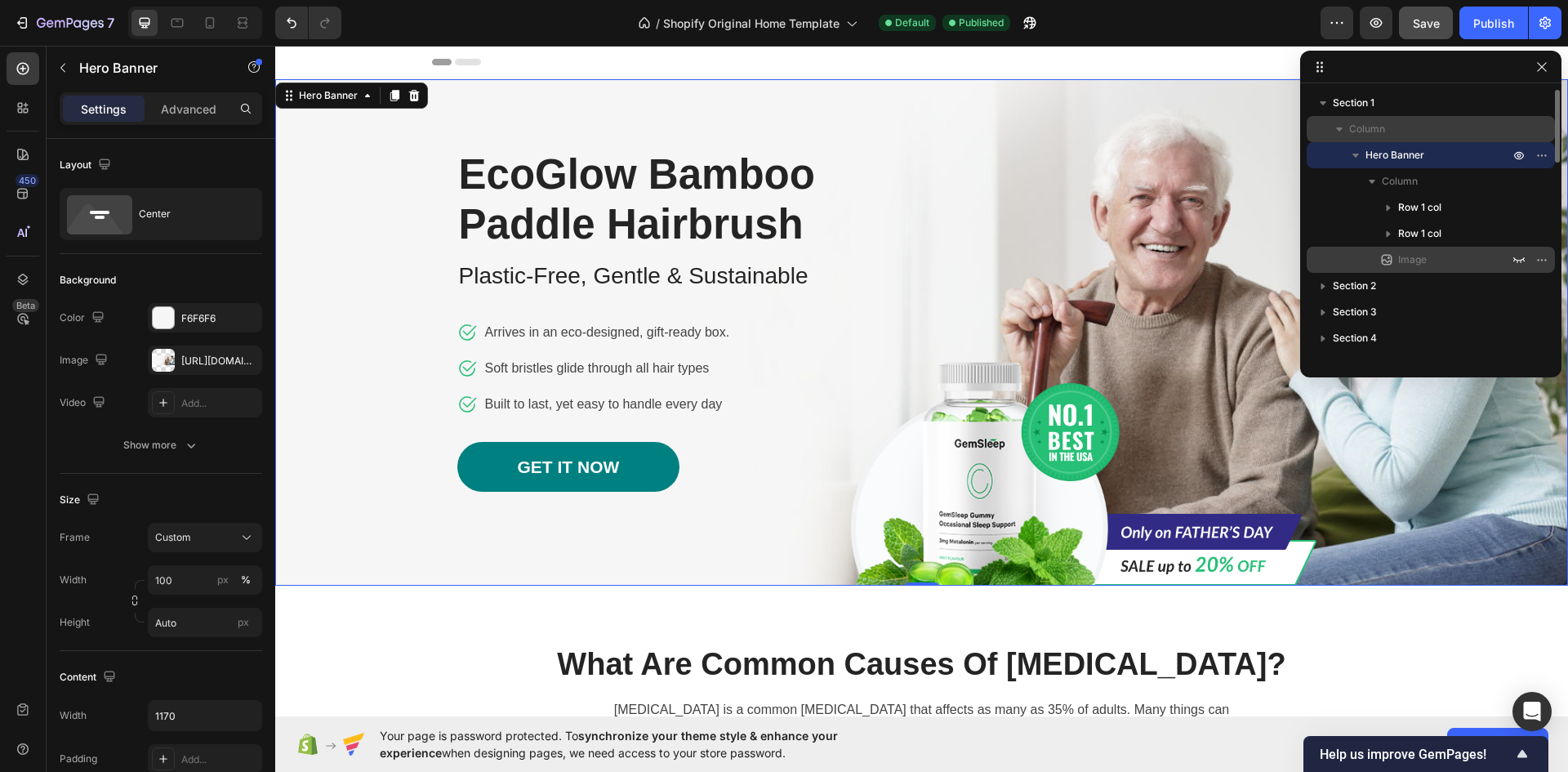
click at [1401, 258] on span "Image" at bounding box center [1412, 259] width 29 height 16
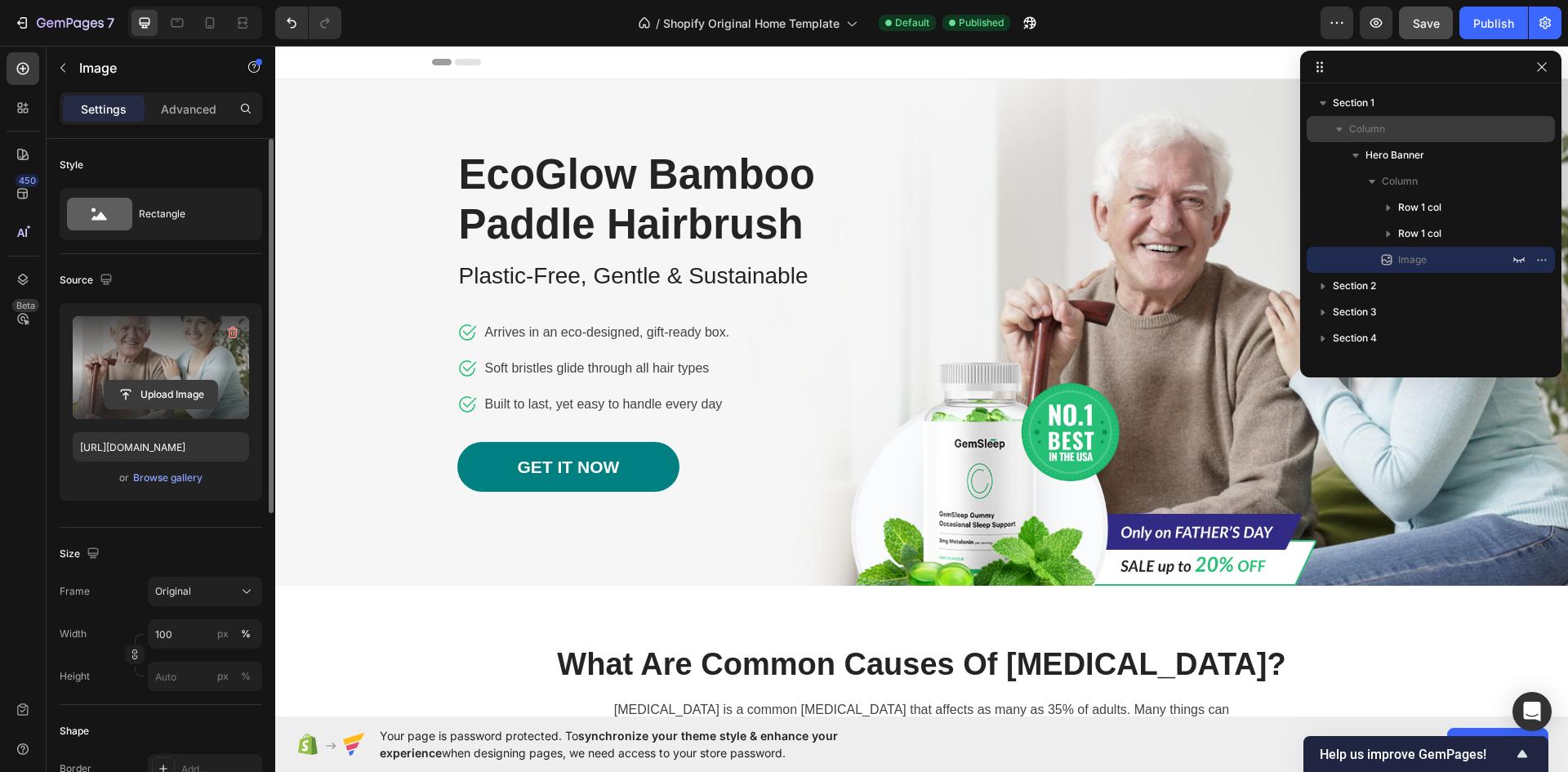
click at [175, 389] on input "file" at bounding box center [161, 394] width 113 height 28
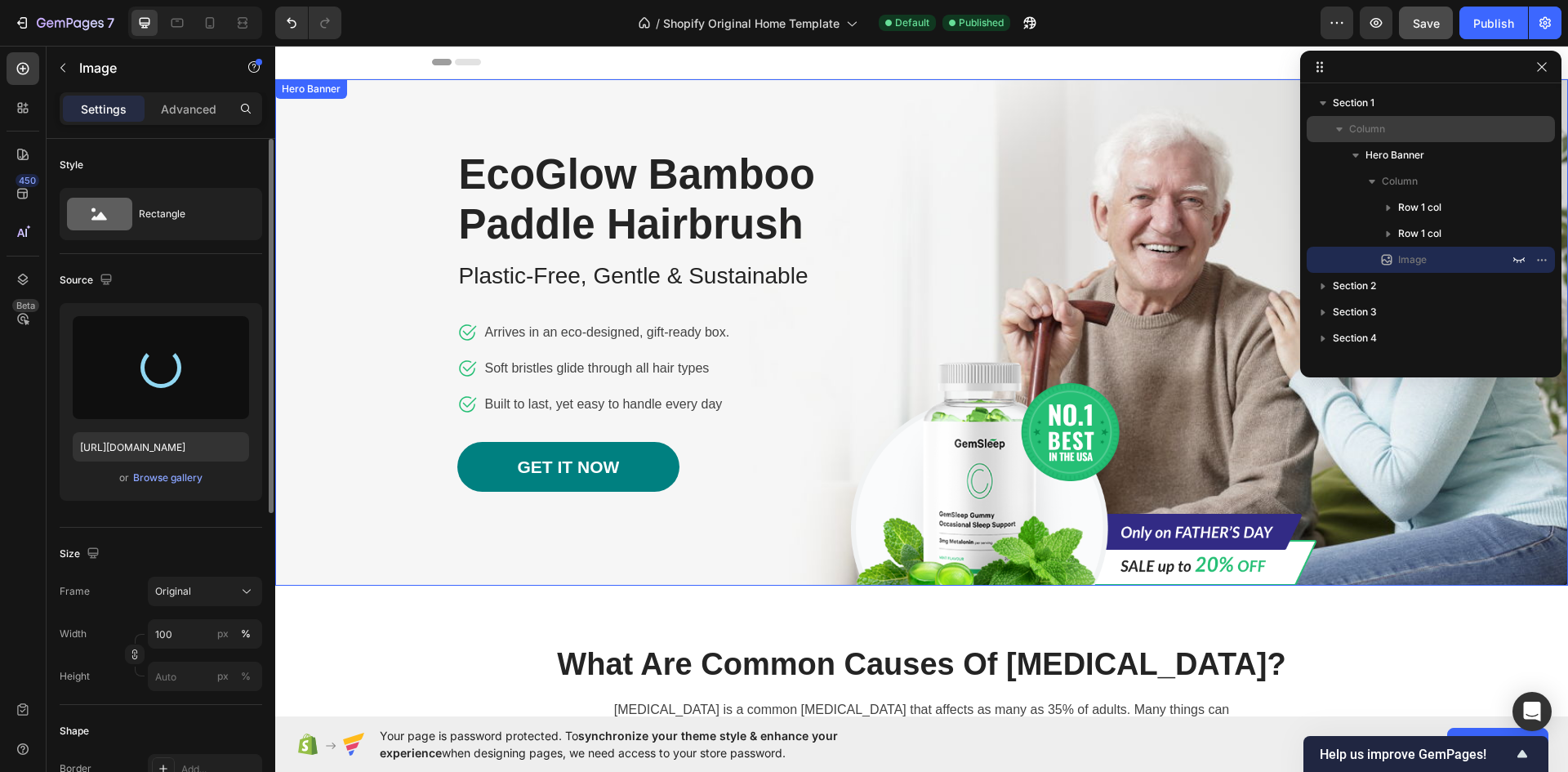
type input "[URL][DOMAIN_NAME]"
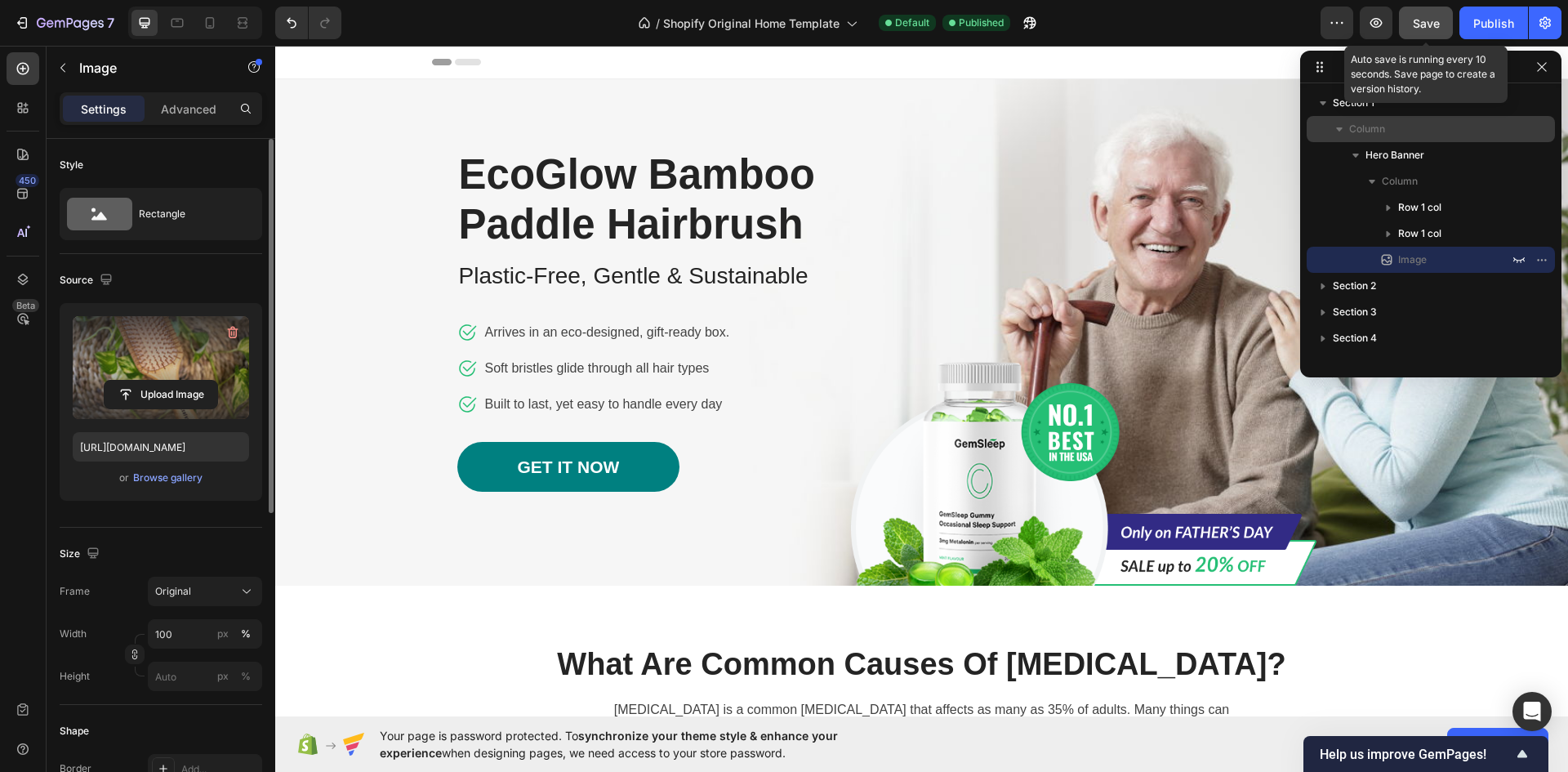
click at [1435, 21] on span "Save" at bounding box center [1426, 23] width 27 height 14
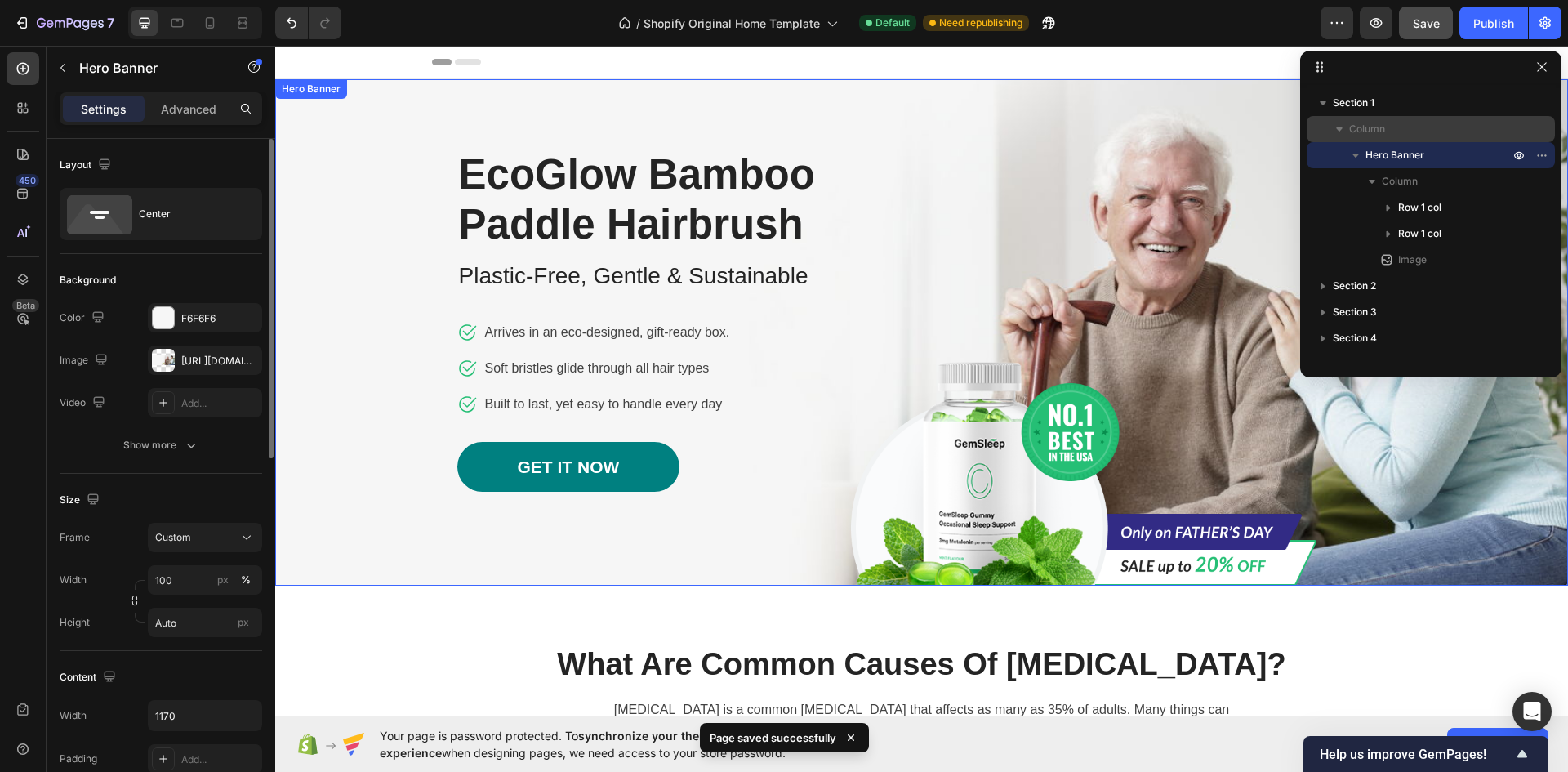
click at [1107, 223] on div "Image Row EcoGlow Bamboo Paddle Hairbrush Heading Plastic-Free, Gentle & Sustai…" at bounding box center [922, 333] width 955 height 506
click at [1140, 227] on div "Image Row EcoGlow Bamboo Paddle Hairbrush Heading Plastic-Free, Gentle & Sustai…" at bounding box center [922, 333] width 955 height 506
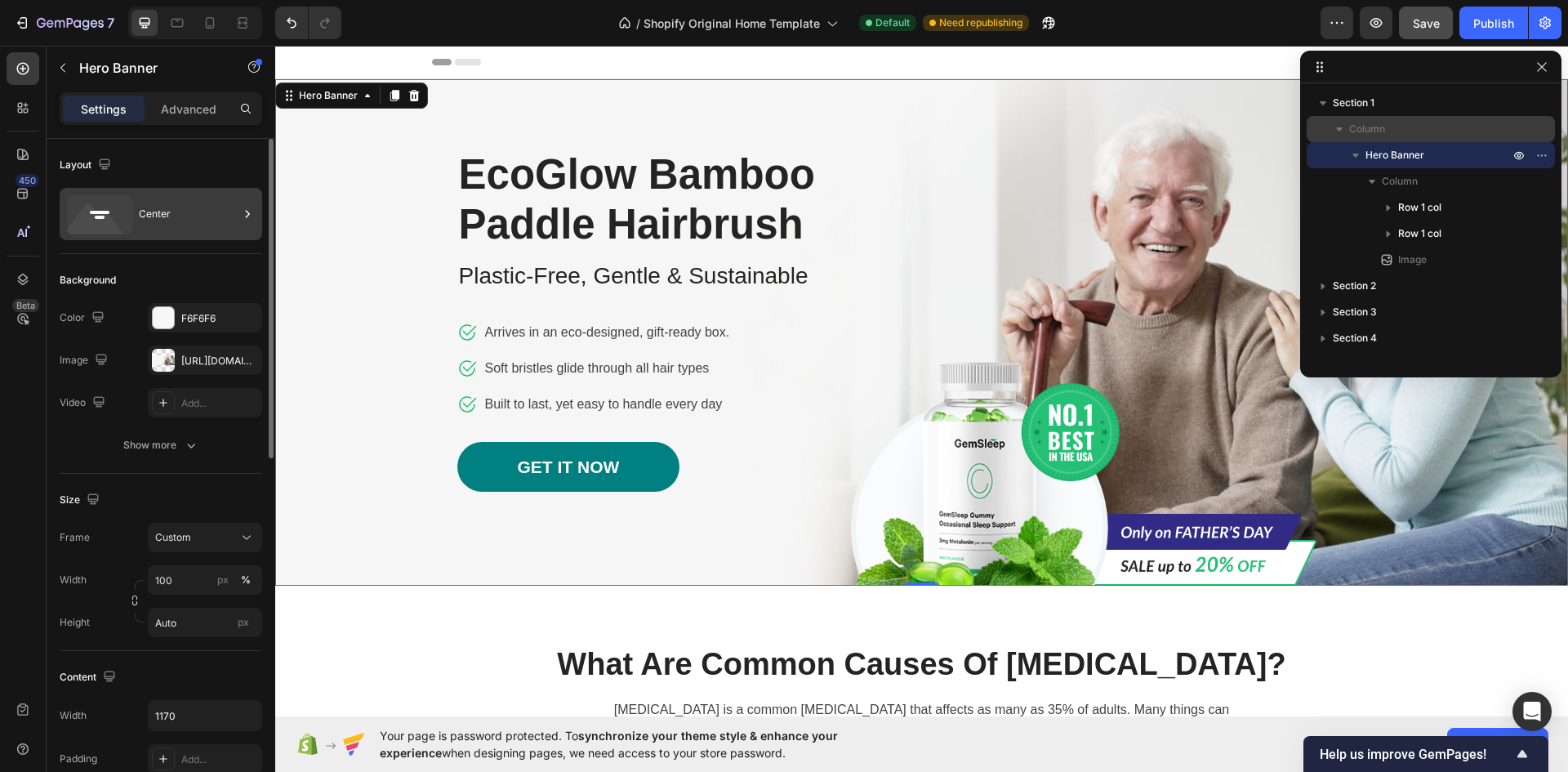
click at [182, 208] on div "Center" at bounding box center [188, 214] width 99 height 38
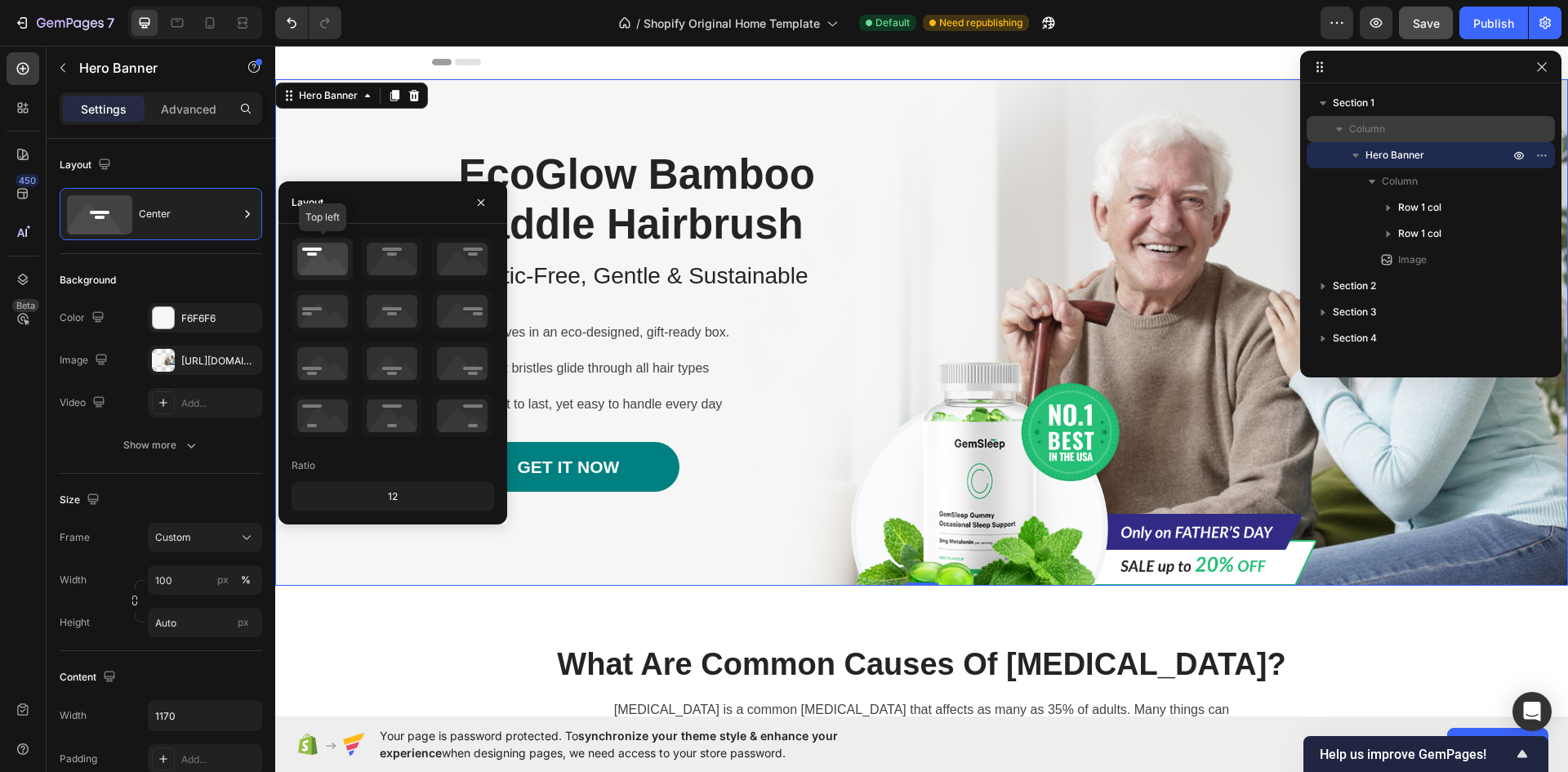
click at [324, 259] on icon at bounding box center [323, 259] width 61 height 42
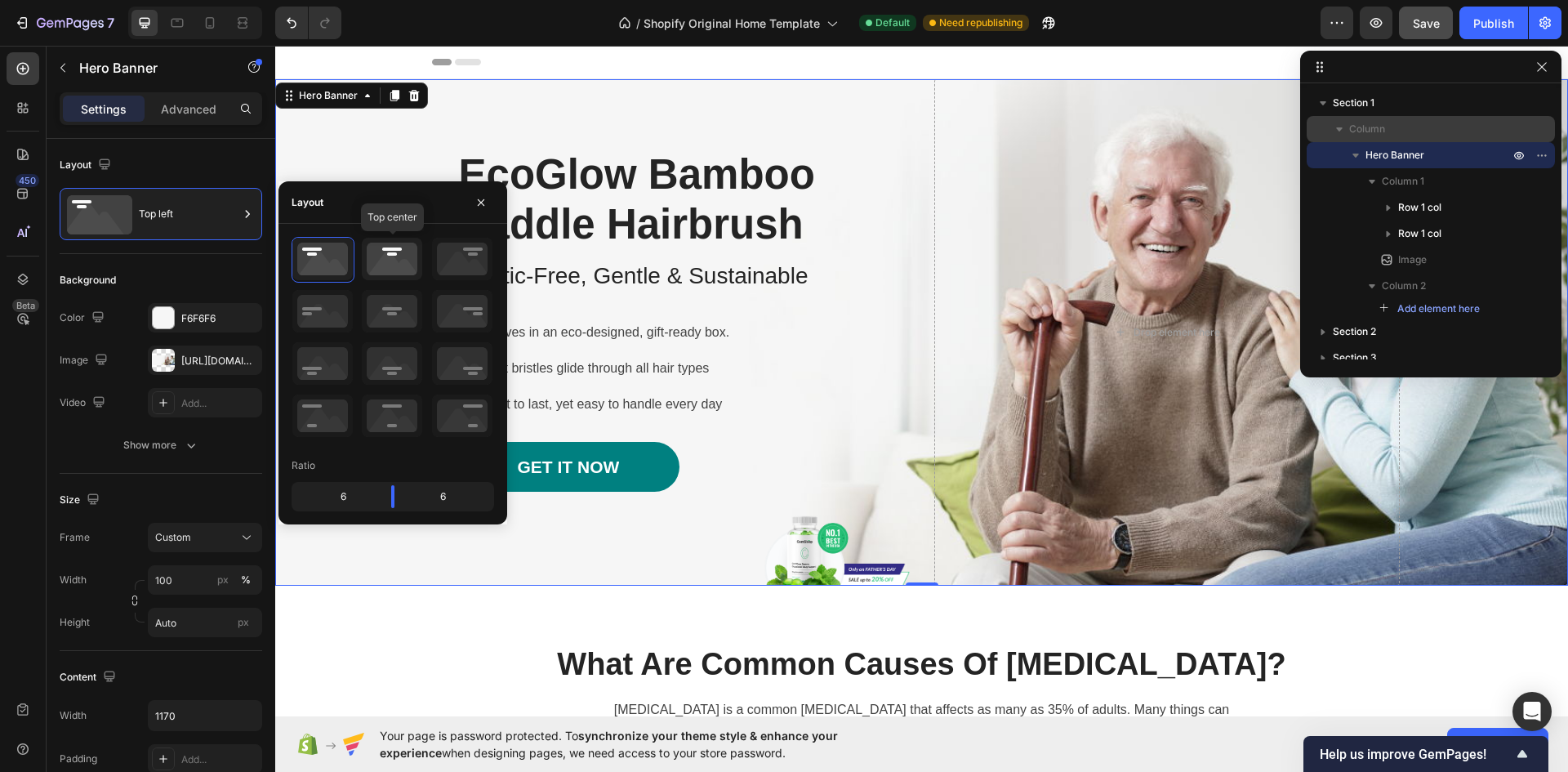
click at [394, 262] on icon at bounding box center [392, 259] width 61 height 42
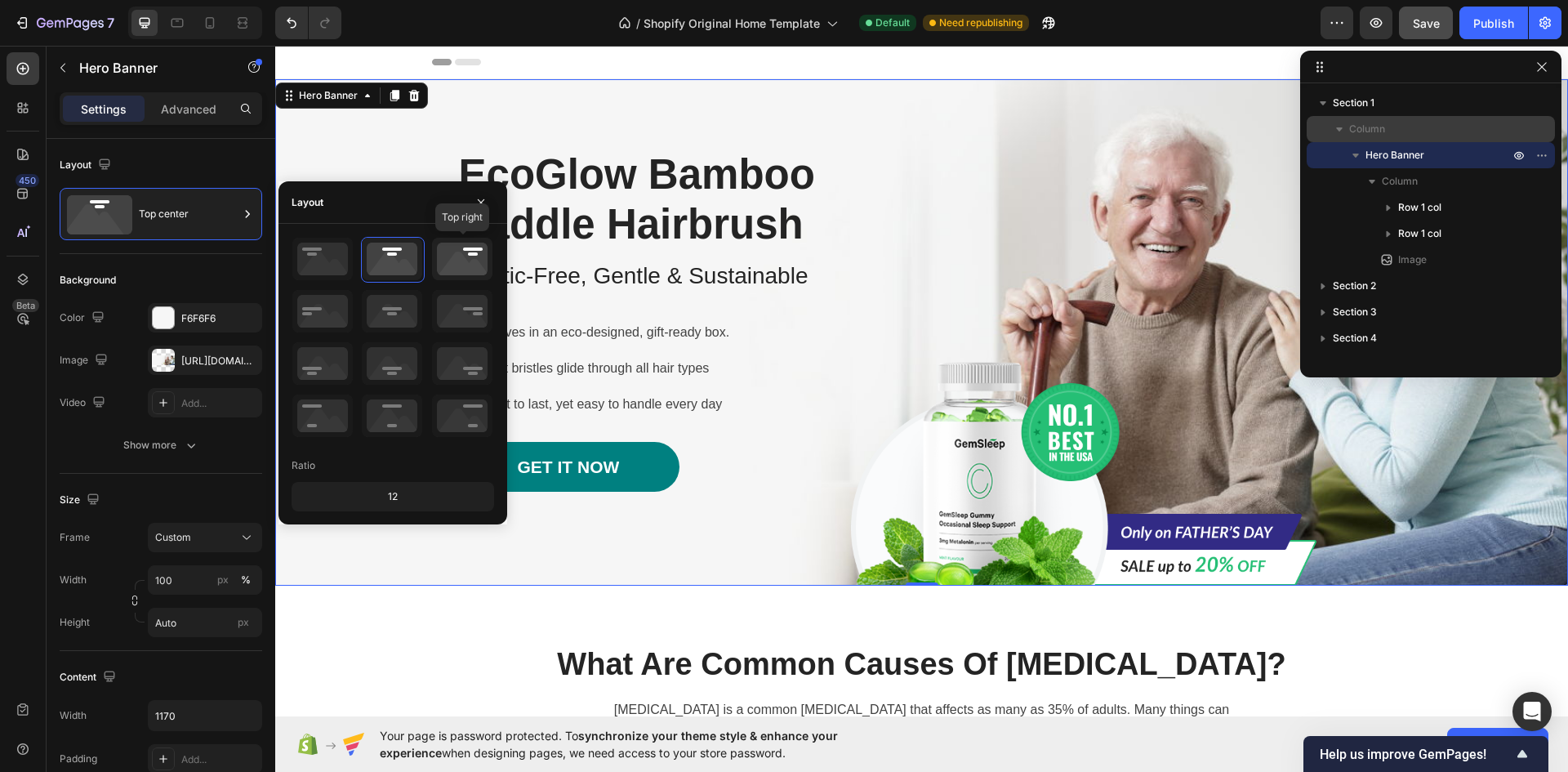
click at [452, 254] on icon at bounding box center [462, 259] width 61 height 42
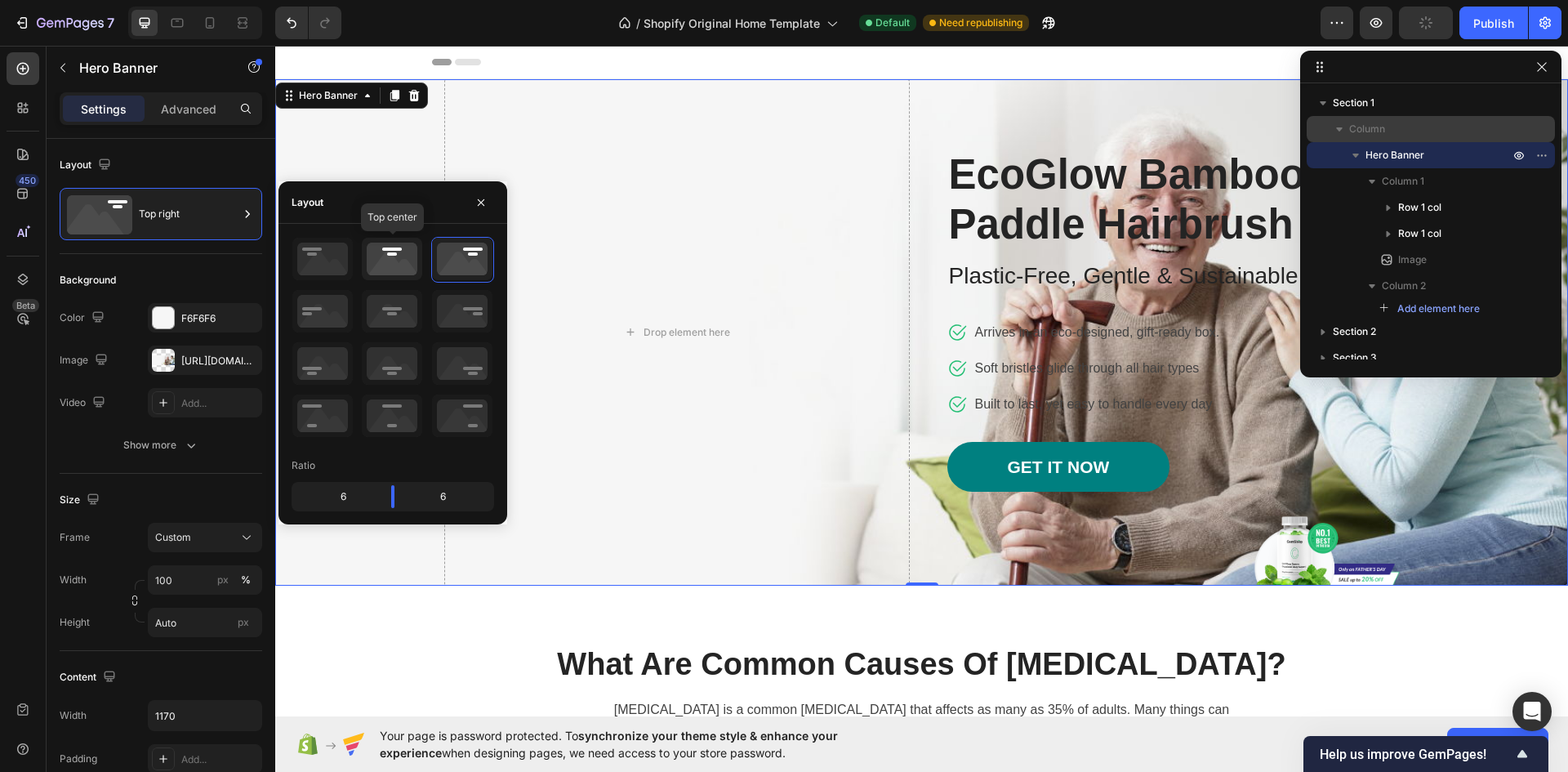
click at [399, 256] on icon at bounding box center [392, 259] width 61 height 42
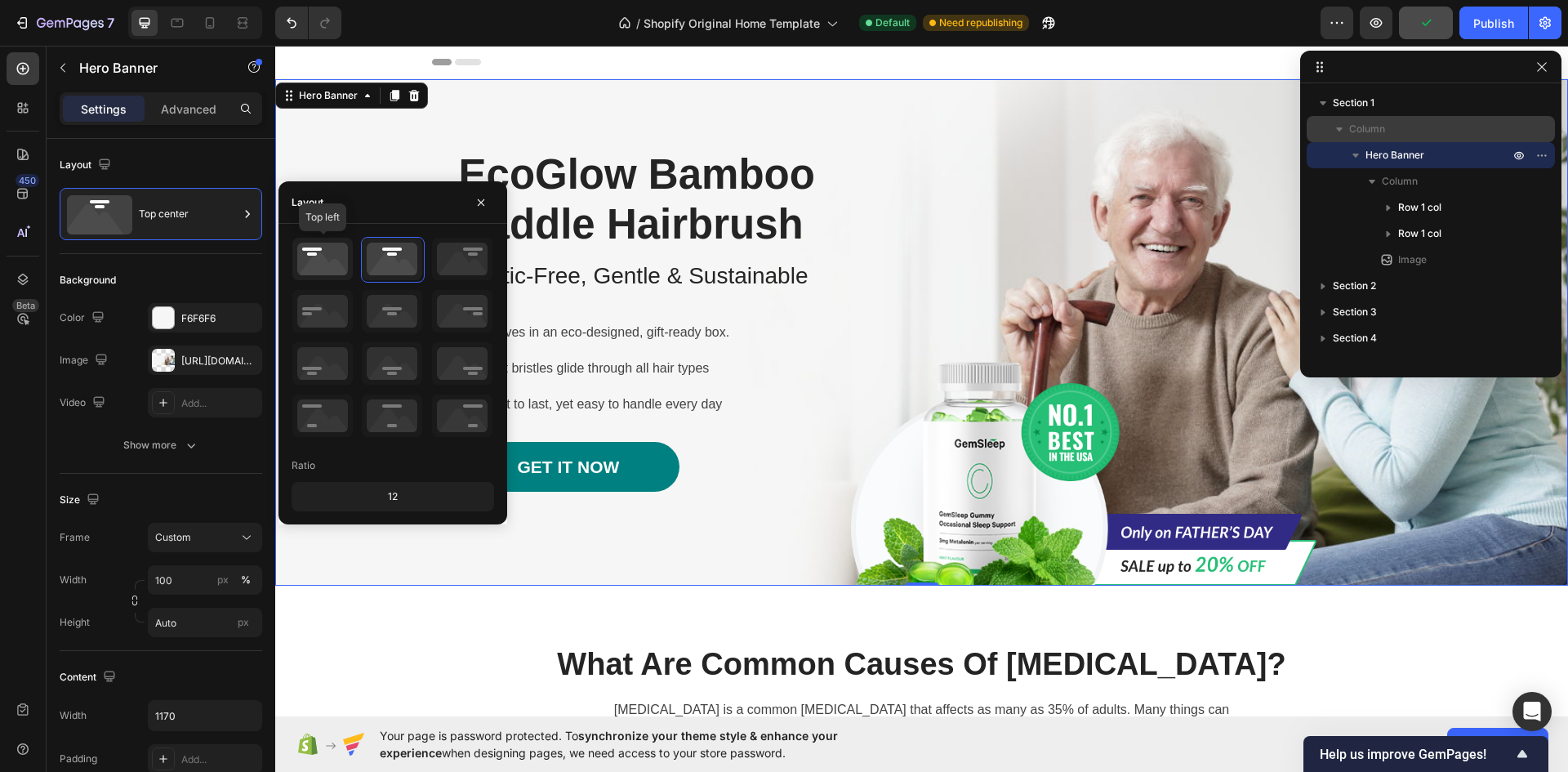
click at [327, 259] on icon at bounding box center [323, 259] width 61 height 42
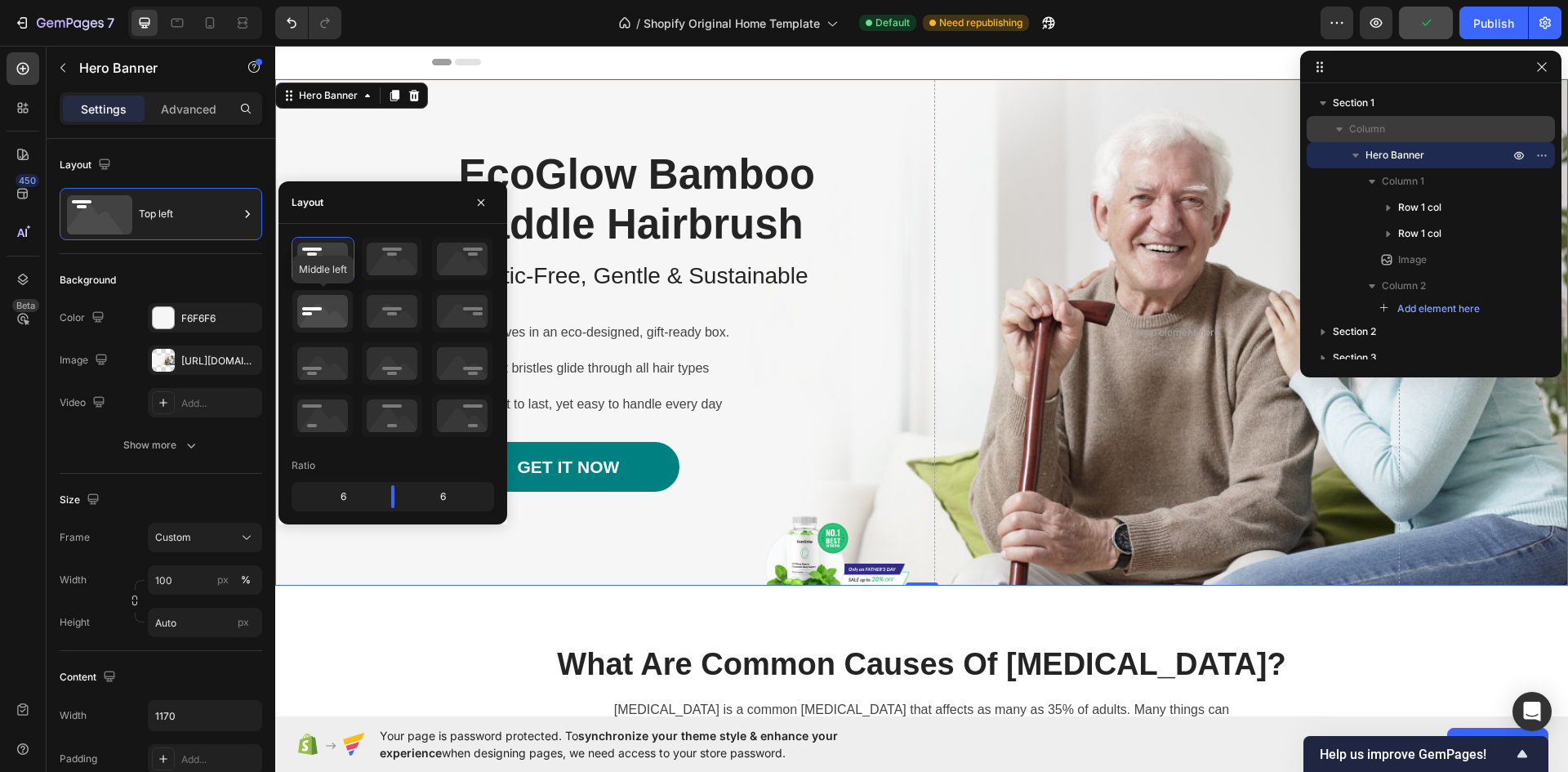
click at [326, 295] on icon at bounding box center [323, 310] width 61 height 42
click at [326, 260] on icon at bounding box center [323, 259] width 61 height 42
click at [382, 255] on icon at bounding box center [392, 259] width 61 height 42
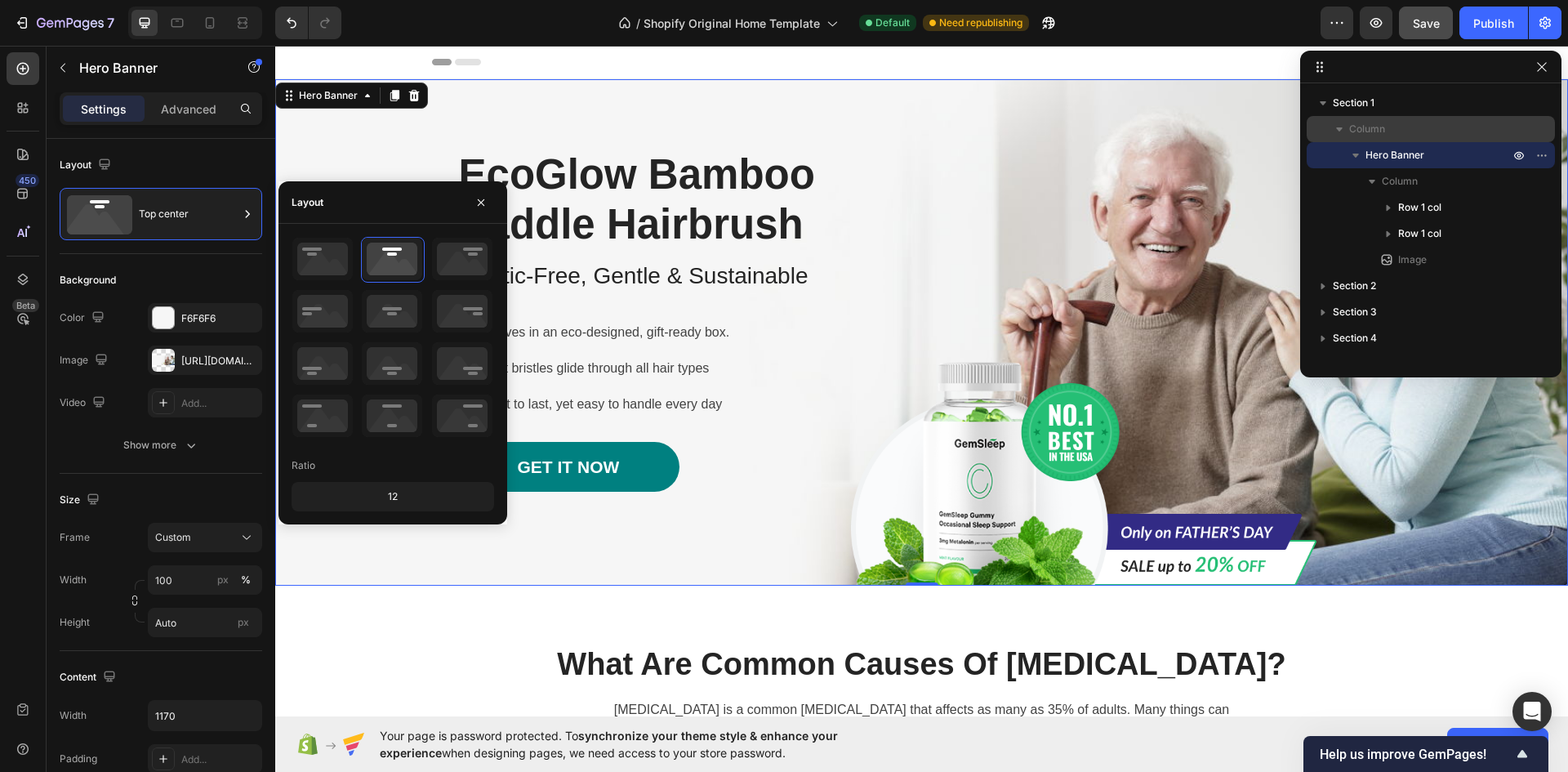
click at [1158, 263] on div "Image Row EcoGlow Bamboo Paddle Hairbrush Heading Plastic-Free, Gentle & Sustai…" at bounding box center [922, 333] width 955 height 506
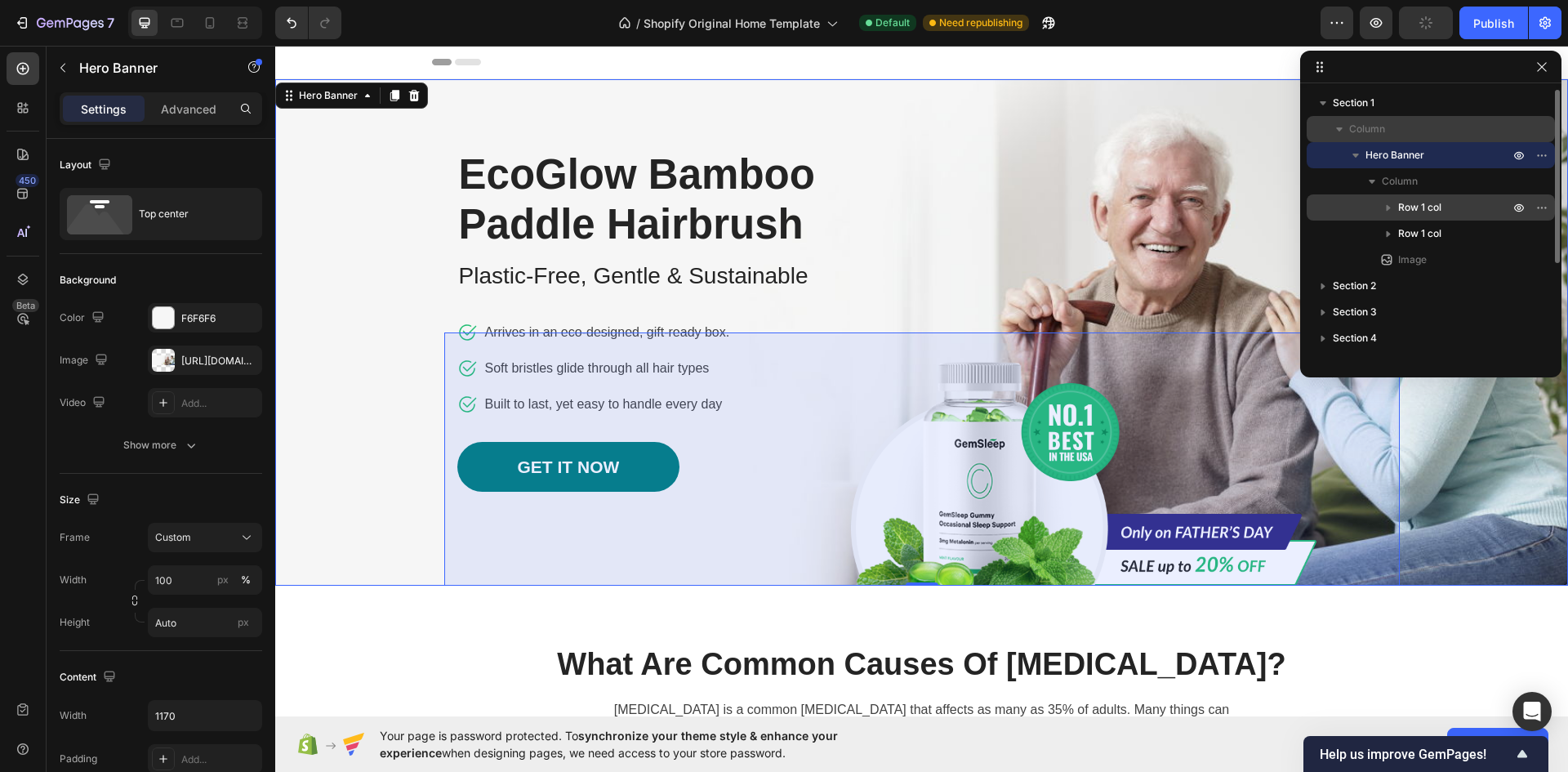
click at [1391, 210] on icon "button" at bounding box center [1388, 208] width 16 height 16
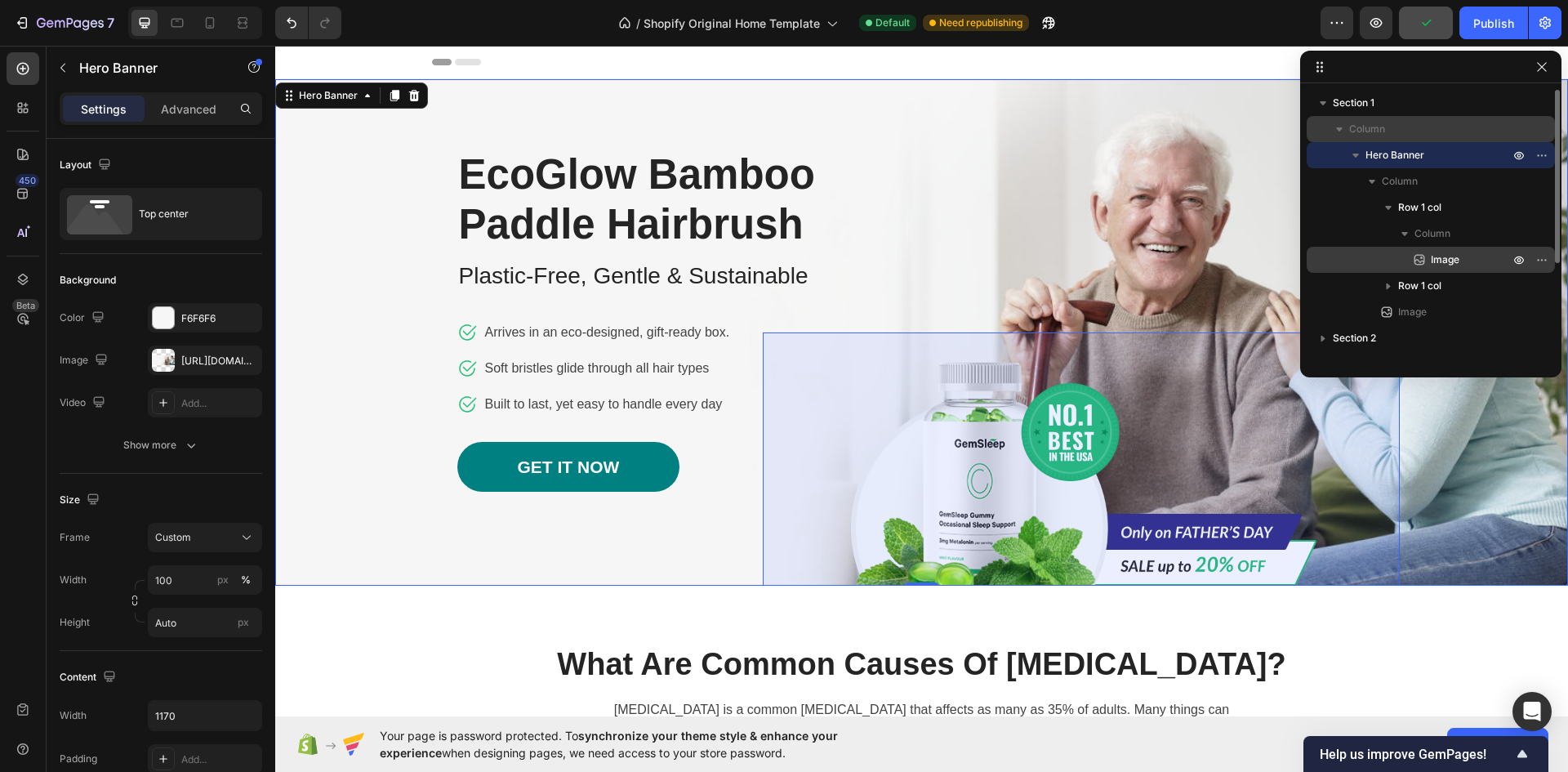
click at [1439, 254] on span "Image" at bounding box center [1445, 259] width 29 height 16
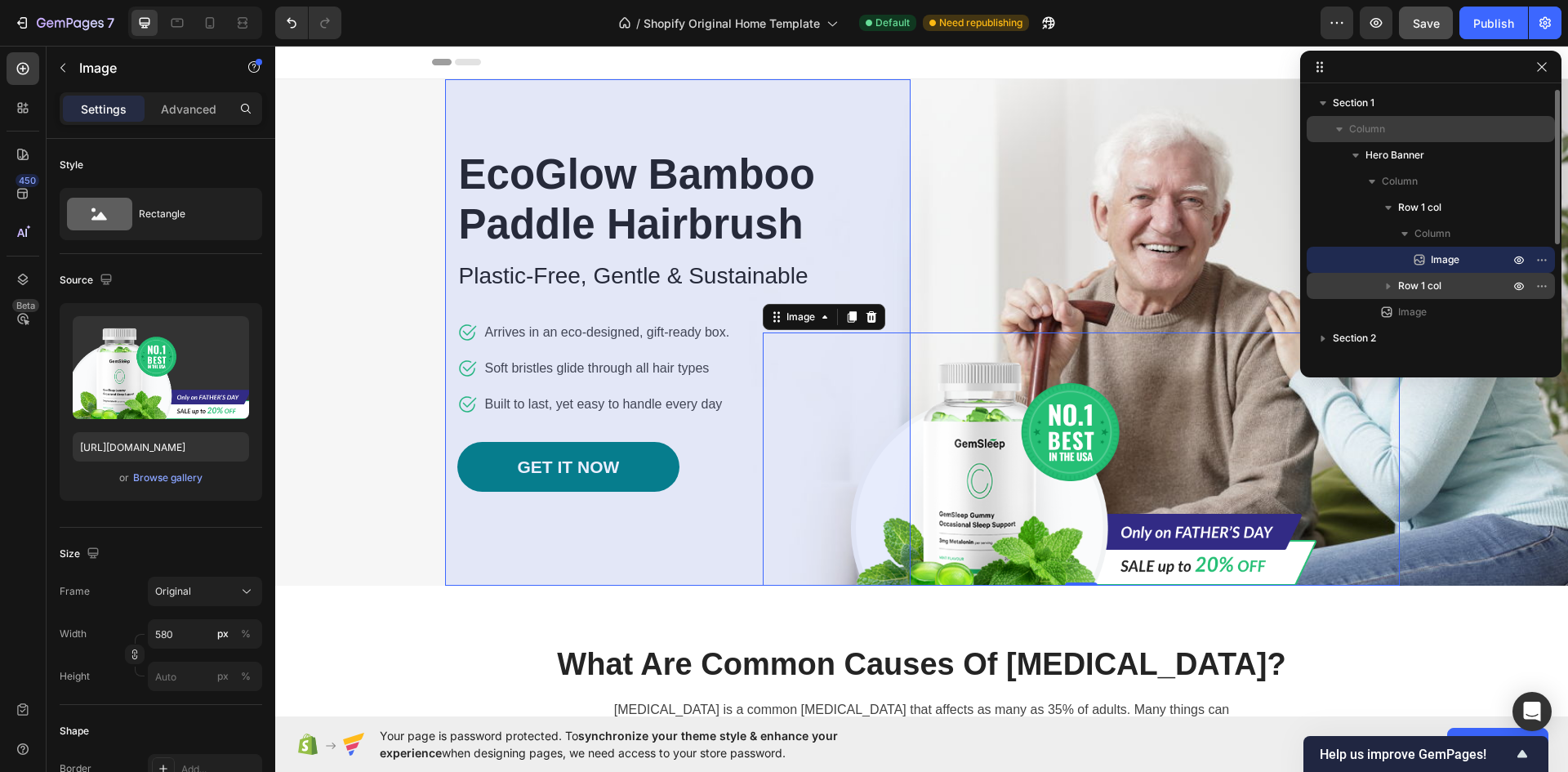
click at [1387, 286] on icon "button" at bounding box center [1388, 286] width 4 height 6
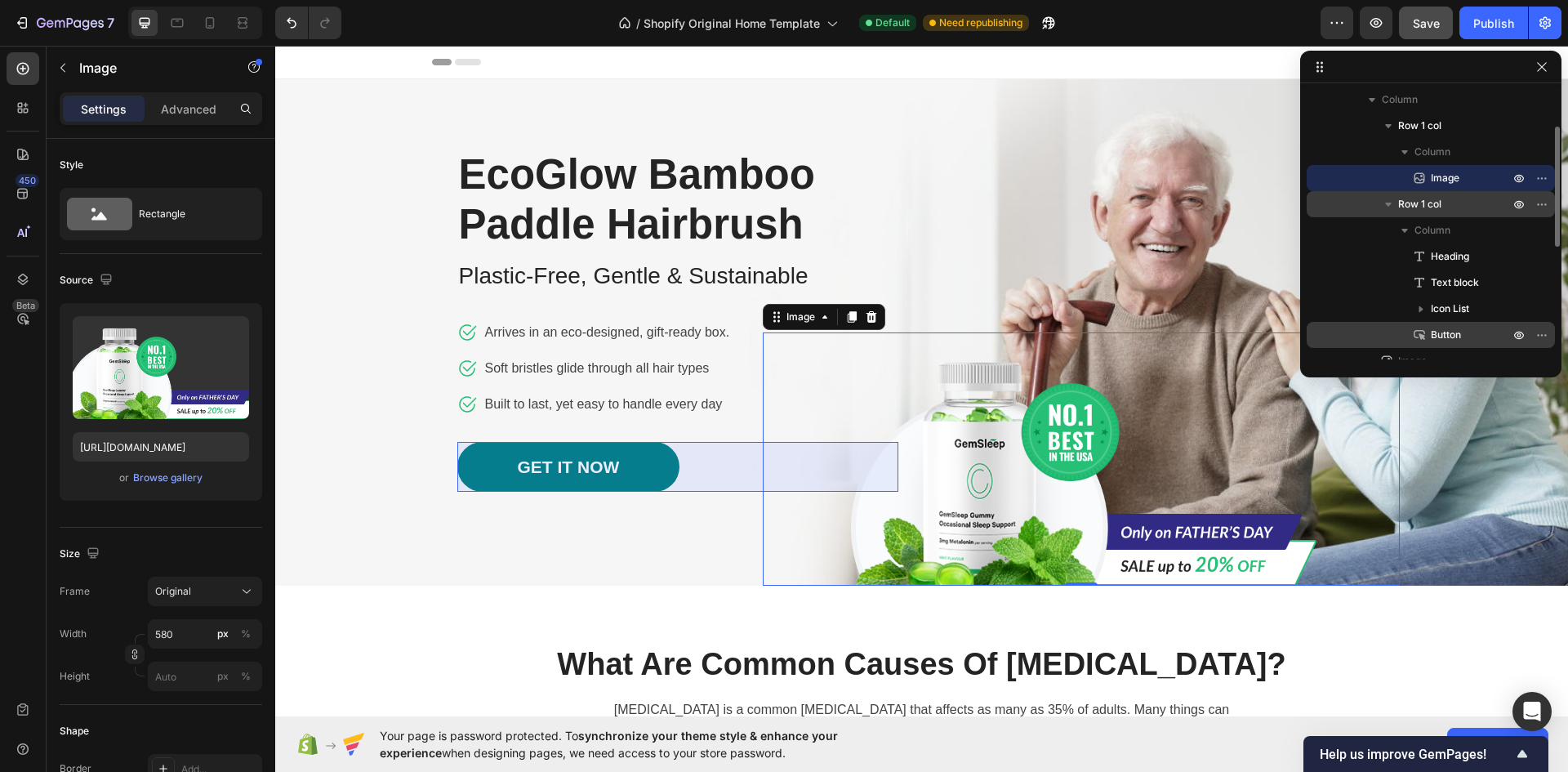
scroll to position [164, 0]
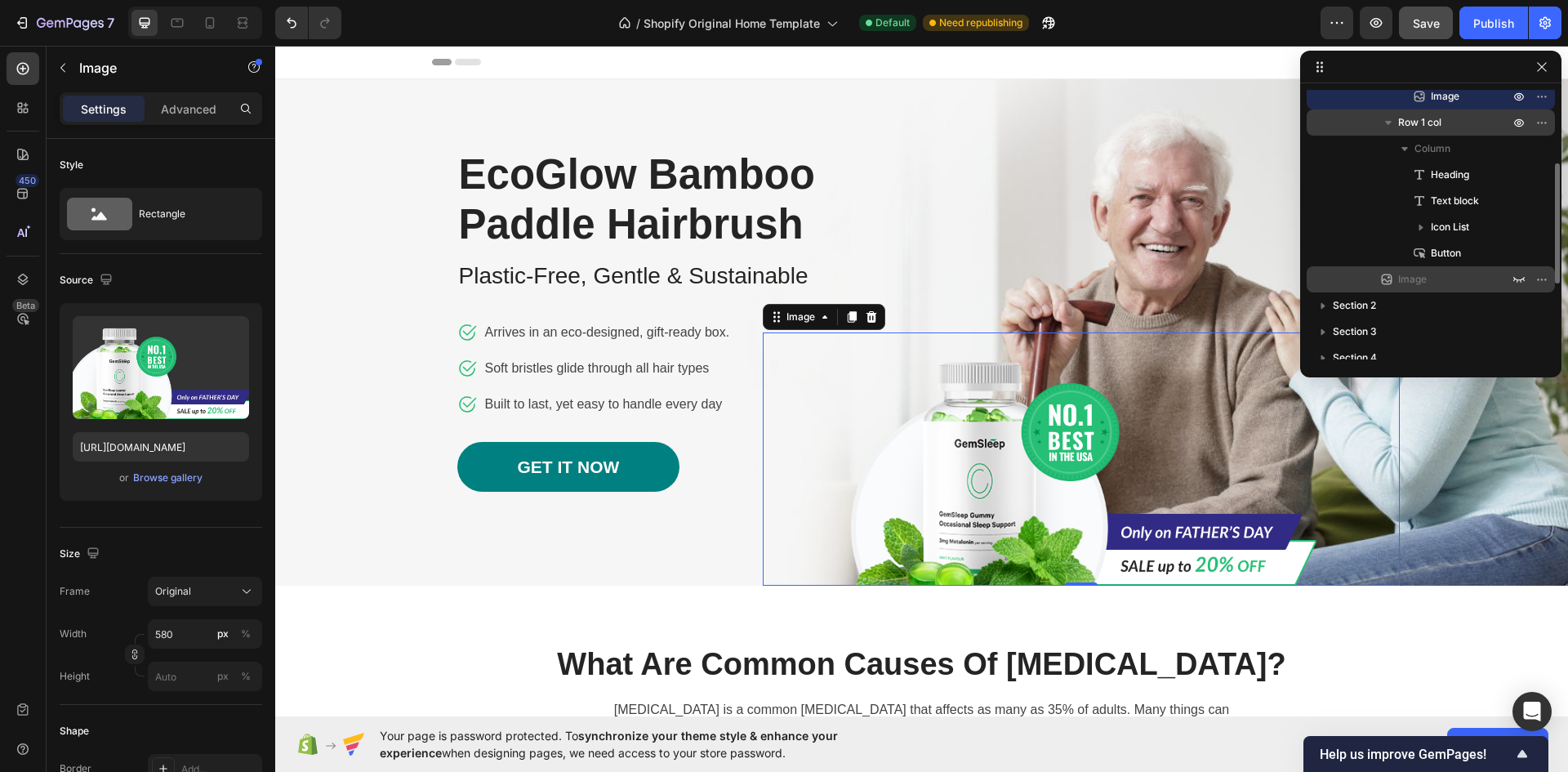
click at [1420, 278] on span "Image" at bounding box center [1412, 279] width 29 height 16
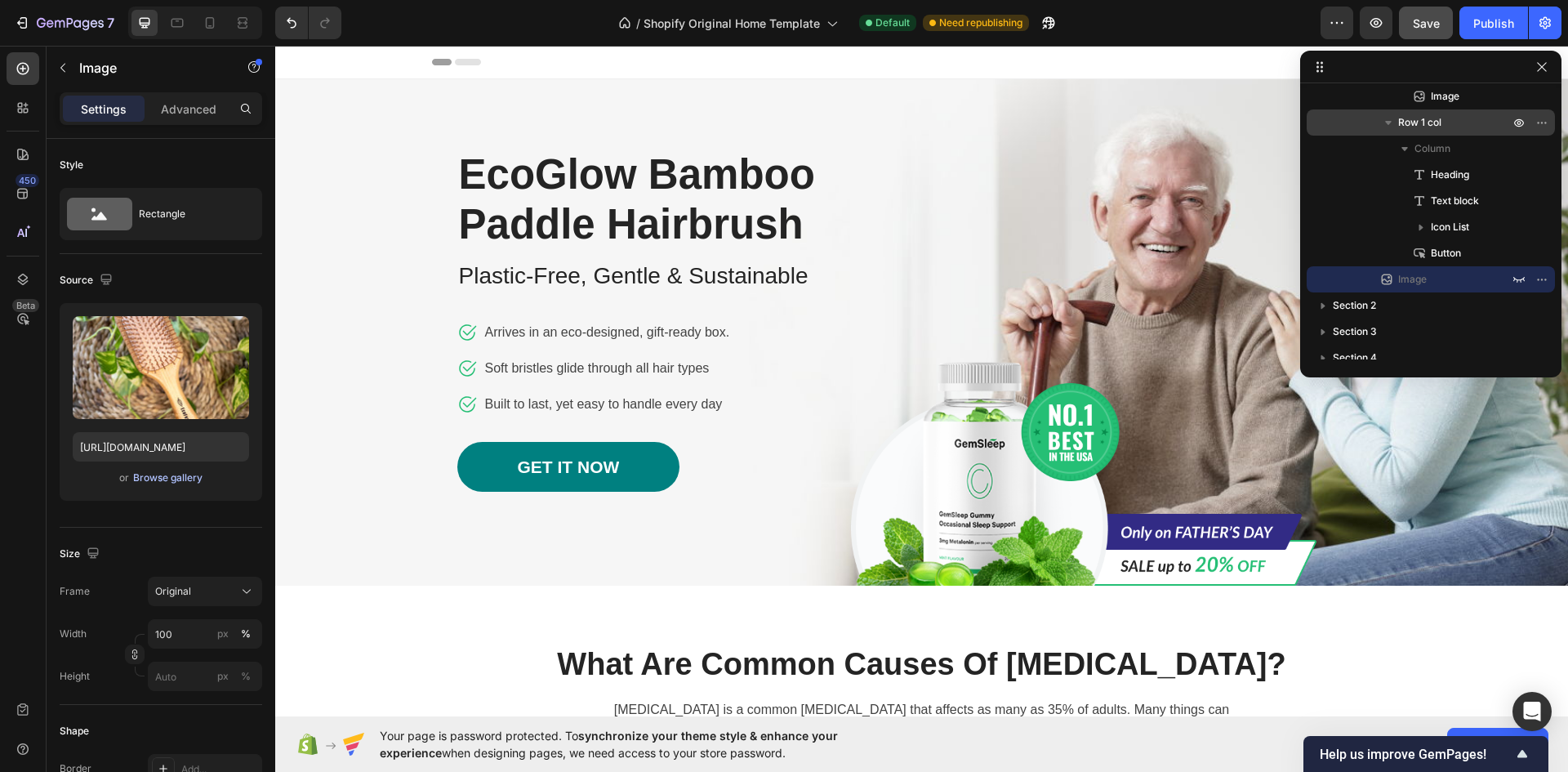
click at [162, 477] on div "Browse gallery" at bounding box center [168, 478] width 70 height 14
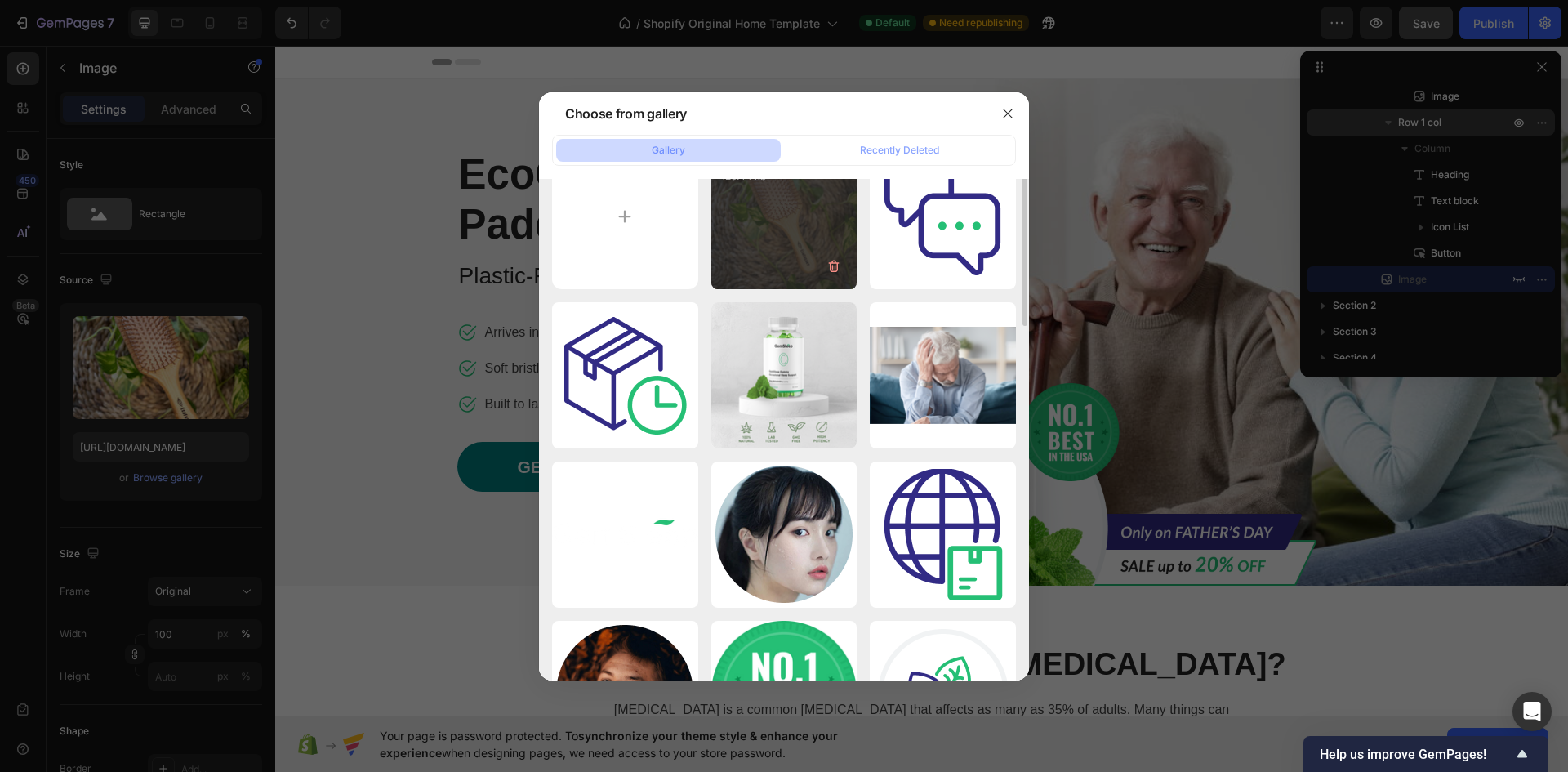
scroll to position [0, 0]
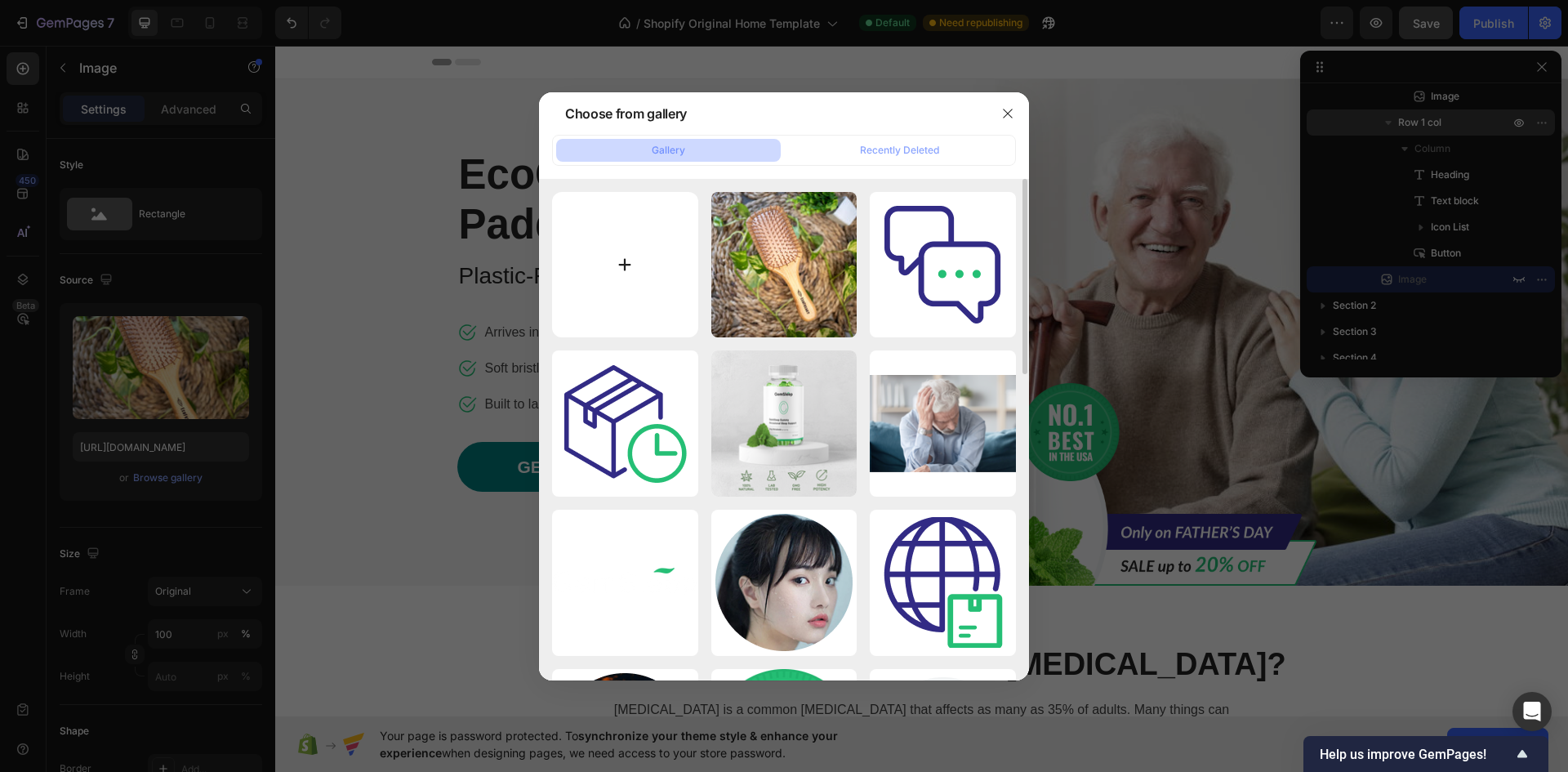
click at [625, 263] on input "file" at bounding box center [624, 265] width 146 height 146
type input "C:\fakepath\DSC08615.webp"
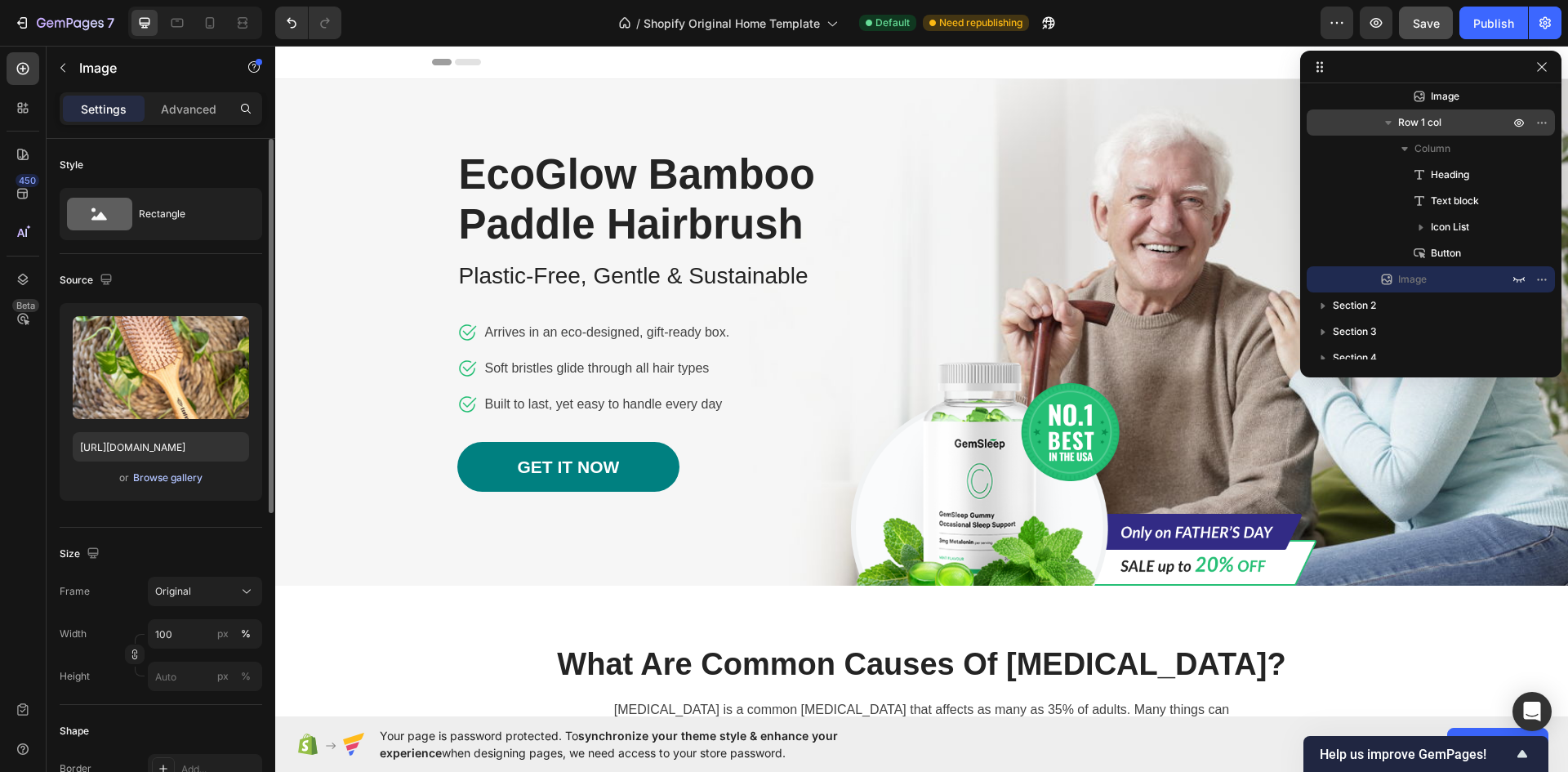
click at [170, 480] on div "Browse gallery" at bounding box center [168, 478] width 70 height 14
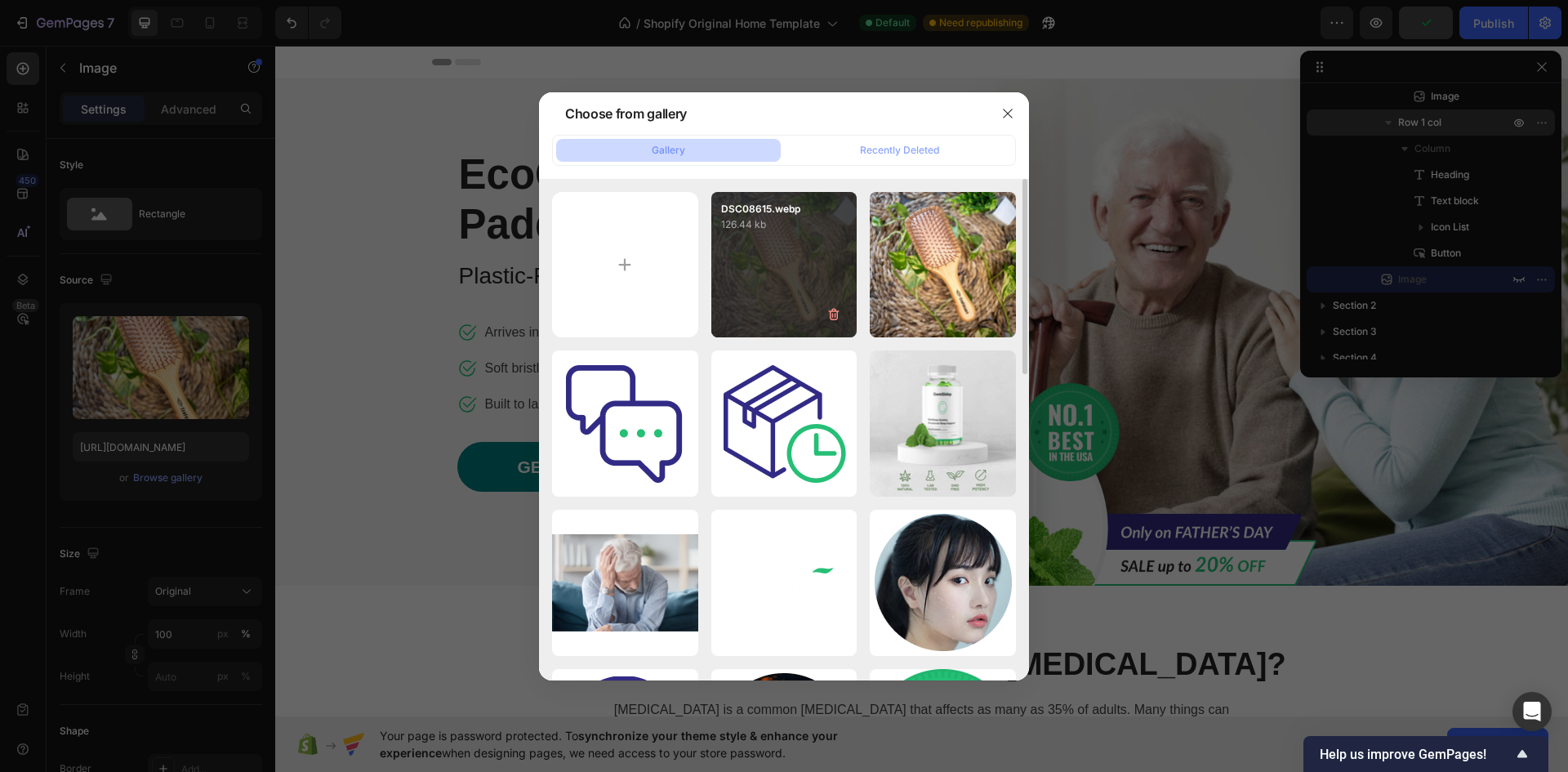
click at [785, 242] on div "DSC08615.webp 126.44 kb" at bounding box center [784, 265] width 146 height 146
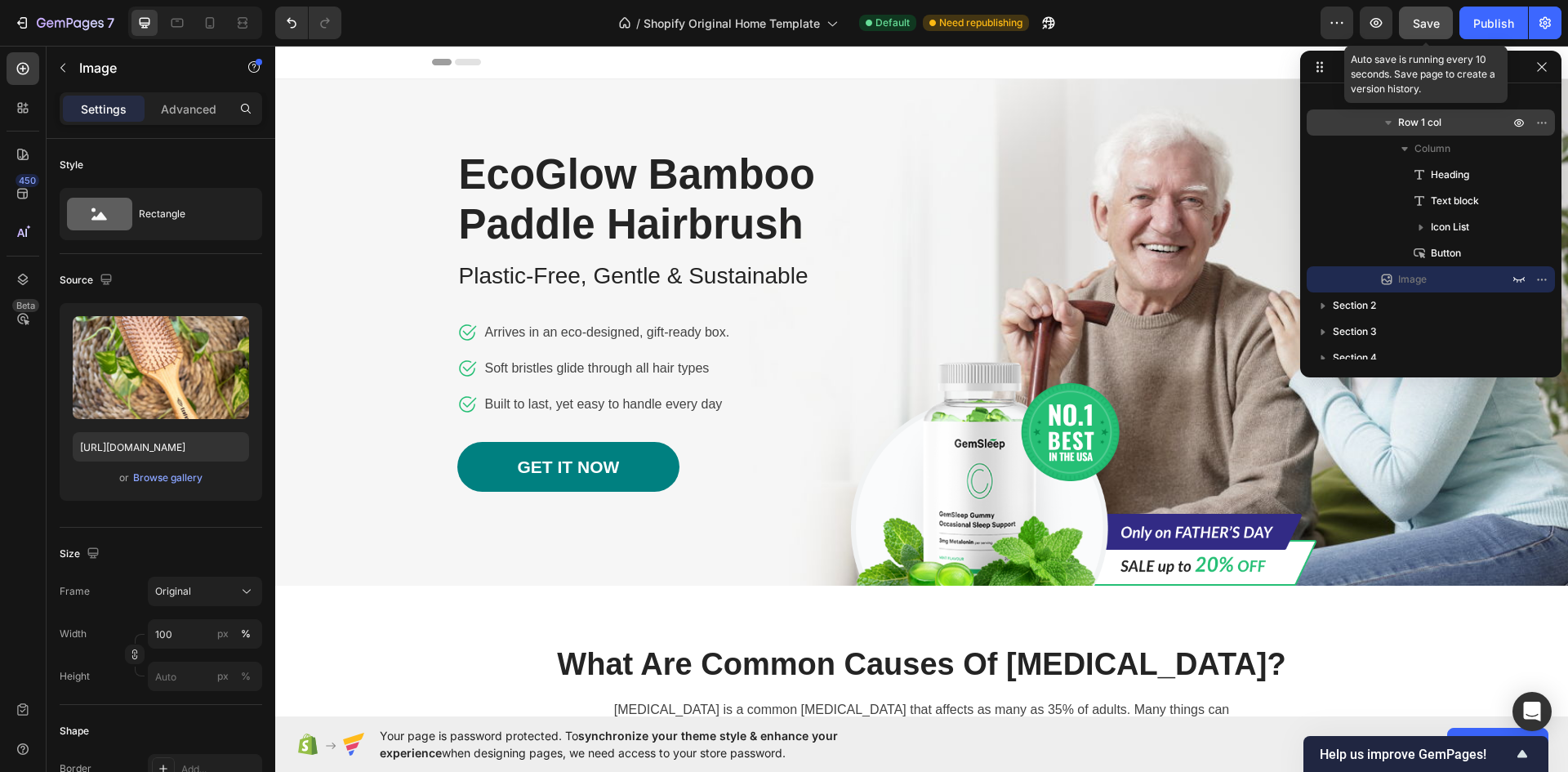
click at [1438, 25] on span "Save" at bounding box center [1426, 23] width 27 height 14
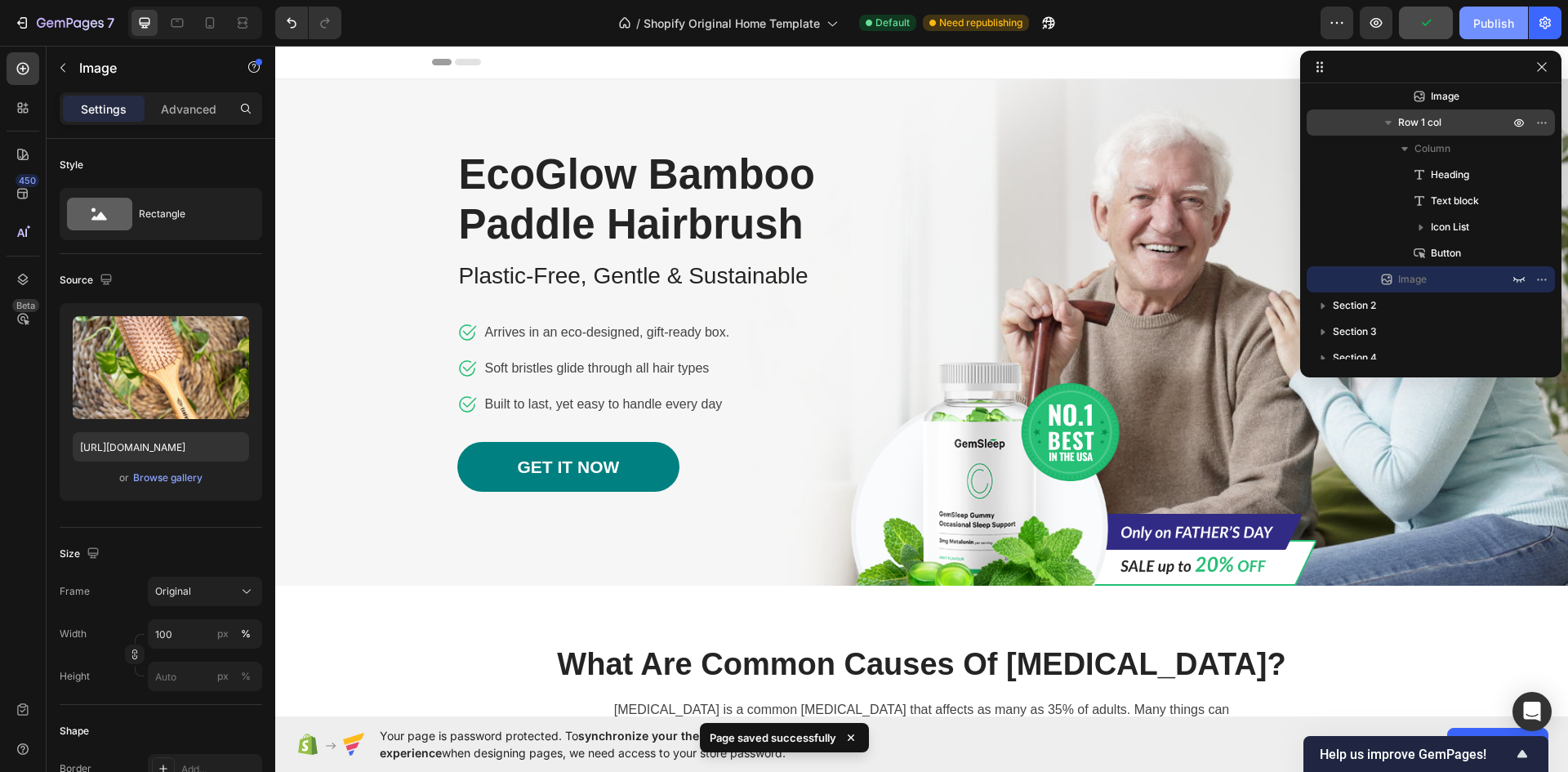
click at [1488, 20] on div "Publish" at bounding box center [1494, 22] width 41 height 17
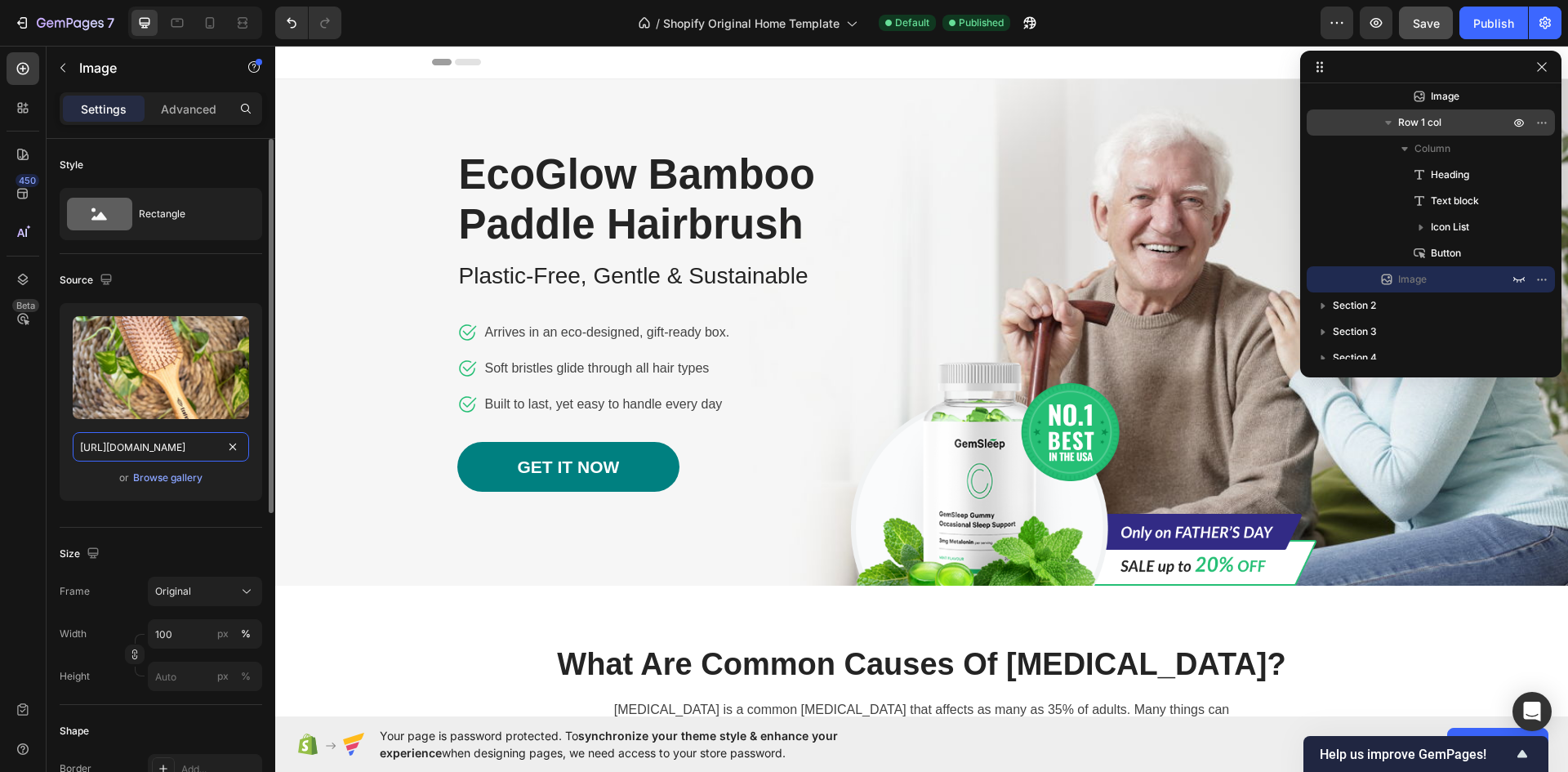
click at [172, 445] on input "[URL][DOMAIN_NAME]" at bounding box center [160, 446] width 176 height 30
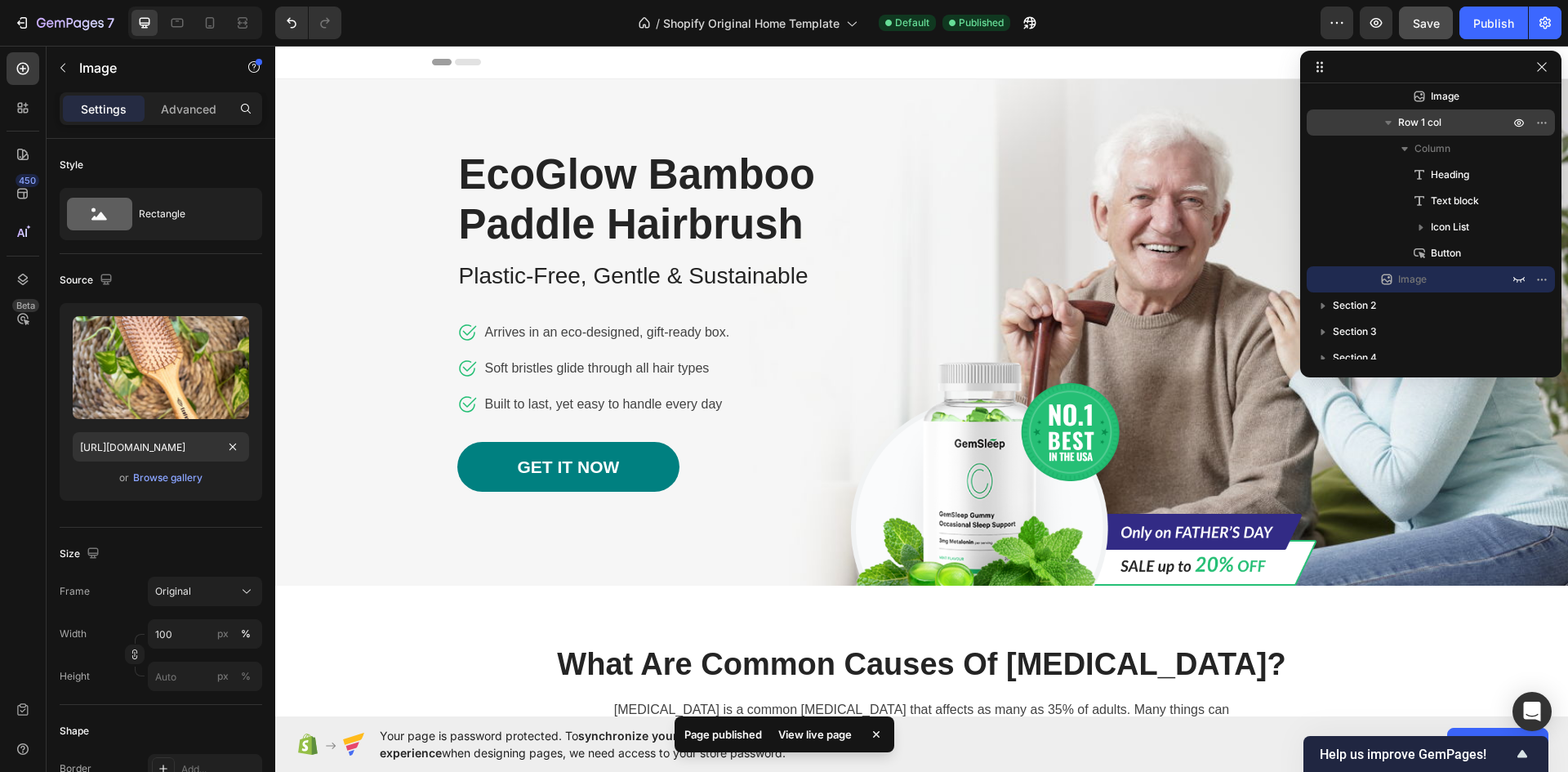
click at [823, 742] on div "View live page" at bounding box center [815, 734] width 93 height 23
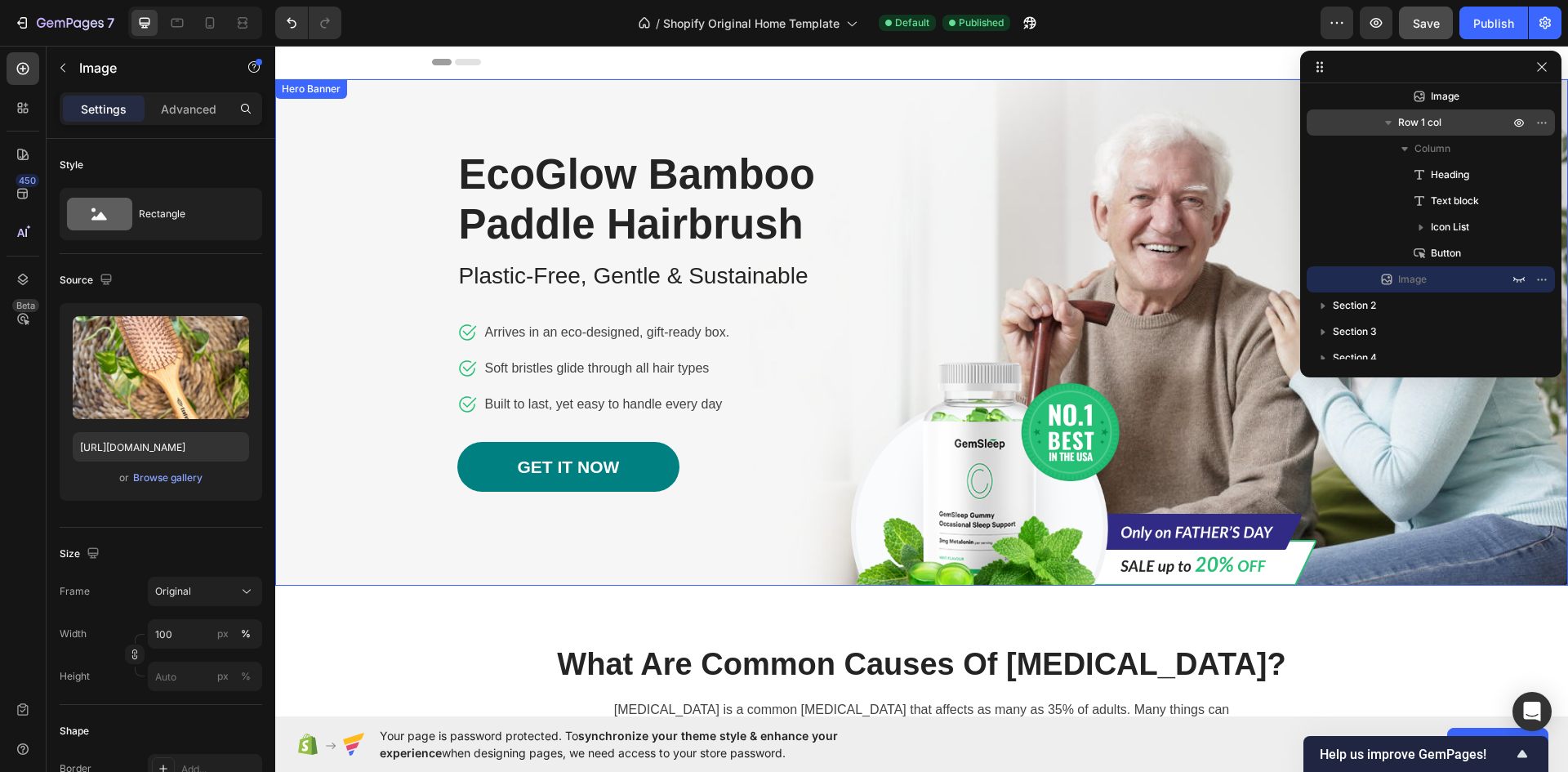
click at [1109, 232] on div "Image Row EcoGlow Bamboo Paddle Hairbrush Heading Plastic-Free, Gentle & Sustai…" at bounding box center [922, 333] width 955 height 506
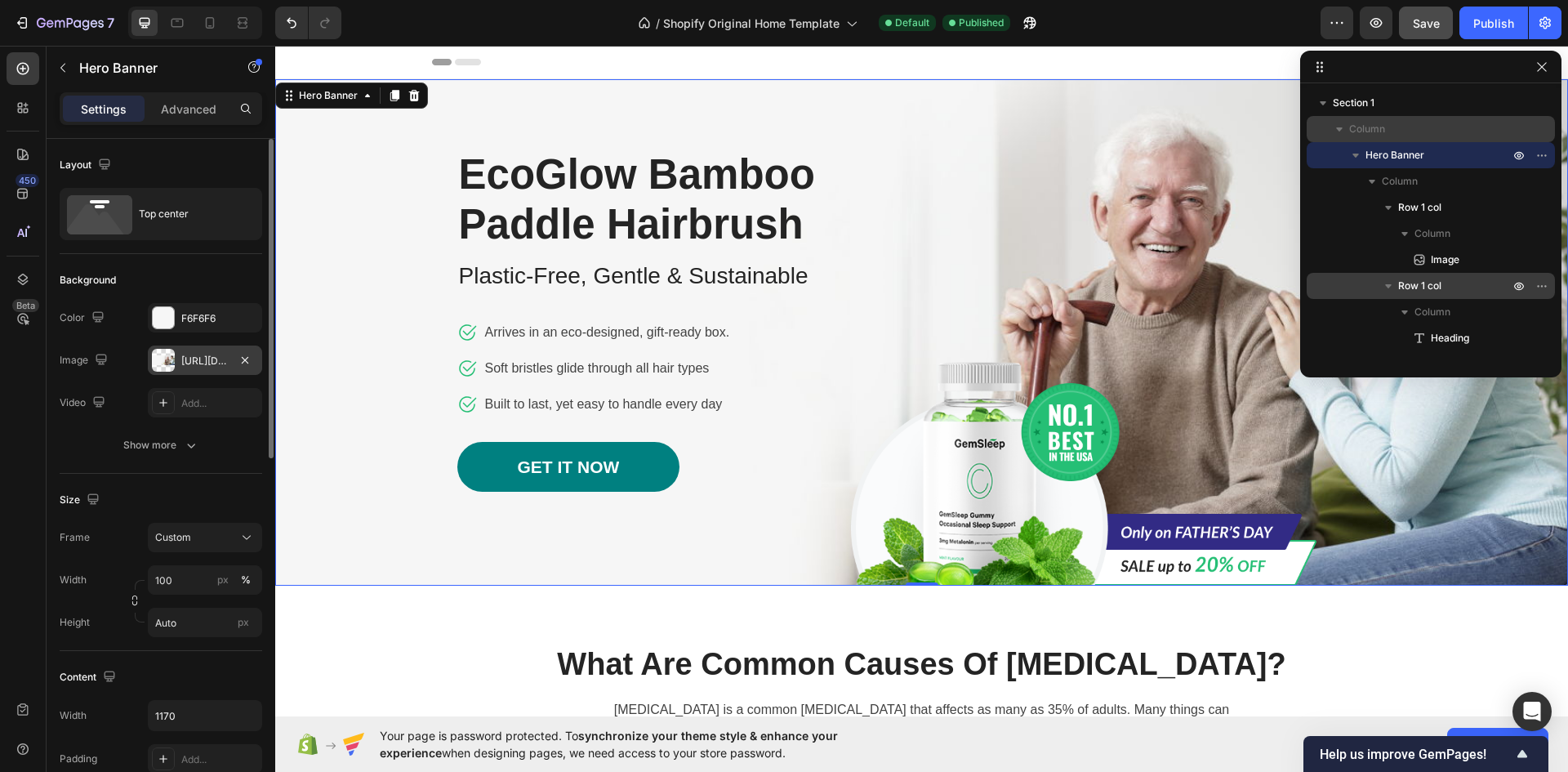
click at [202, 365] on div "[URL][DOMAIN_NAME]" at bounding box center [205, 361] width 47 height 14
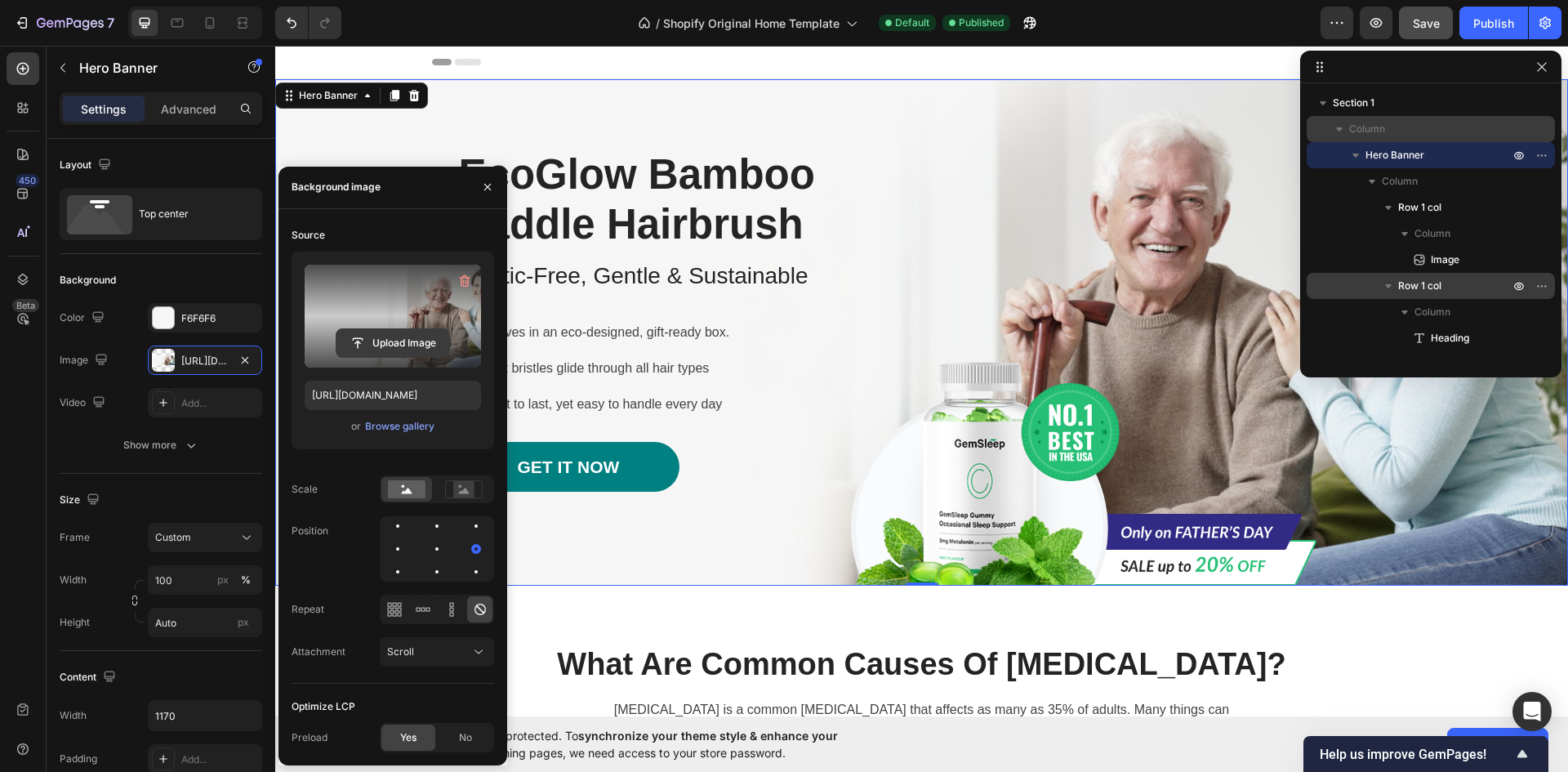
click at [405, 334] on input "file" at bounding box center [393, 343] width 113 height 28
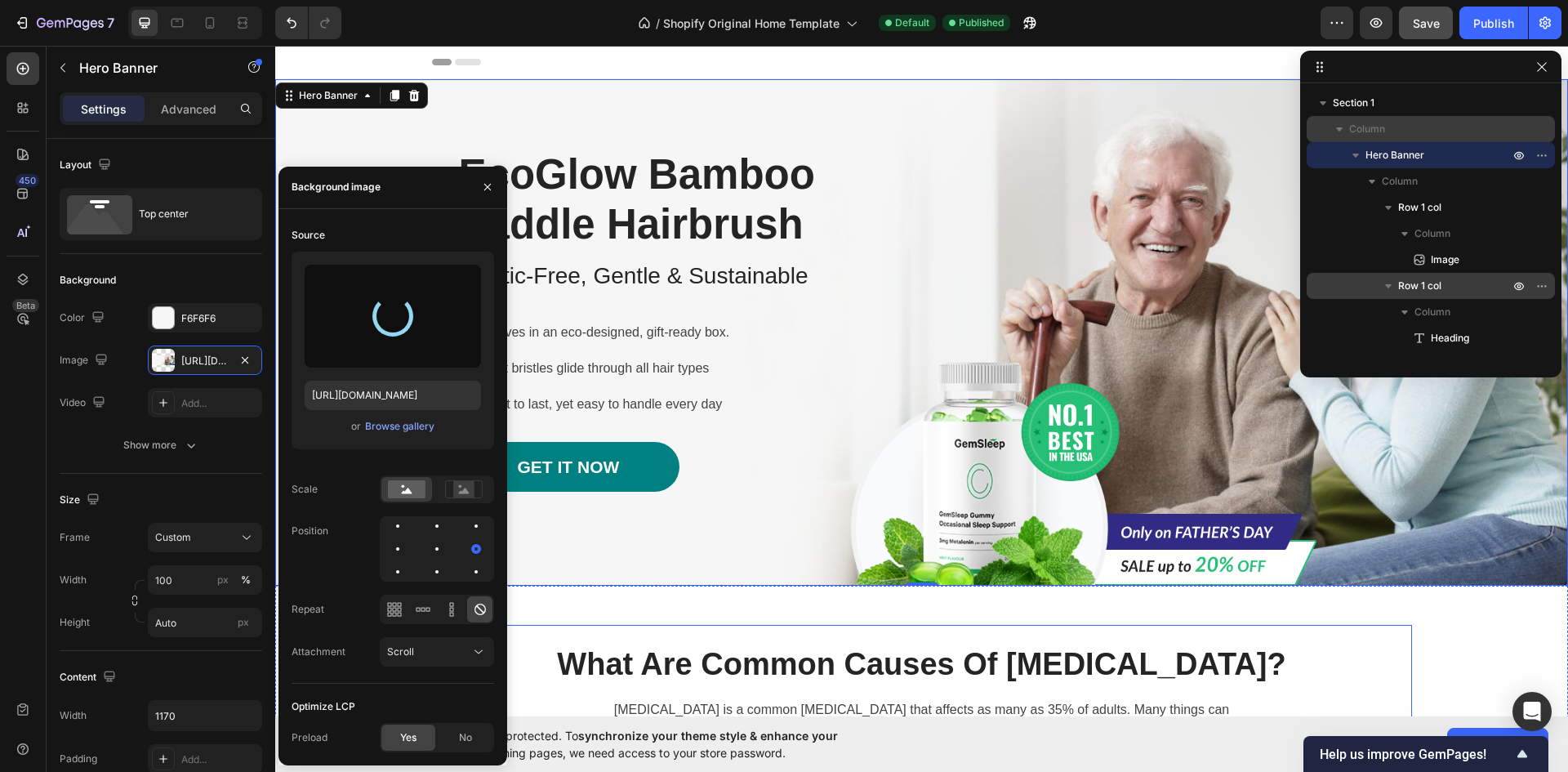
type input "[URL][DOMAIN_NAME]"
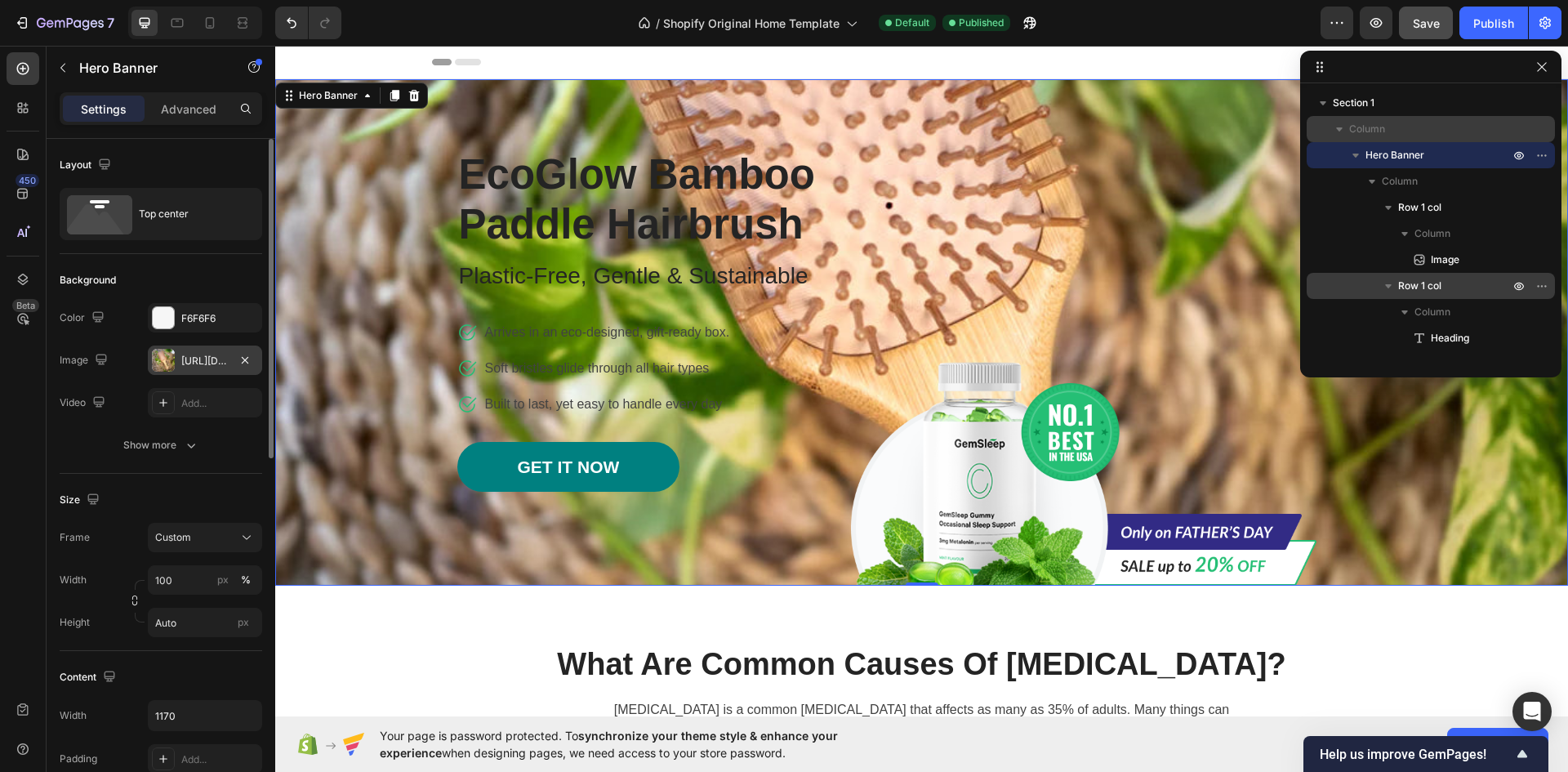
click at [201, 366] on div "[URL][DOMAIN_NAME]" at bounding box center [205, 361] width 47 height 14
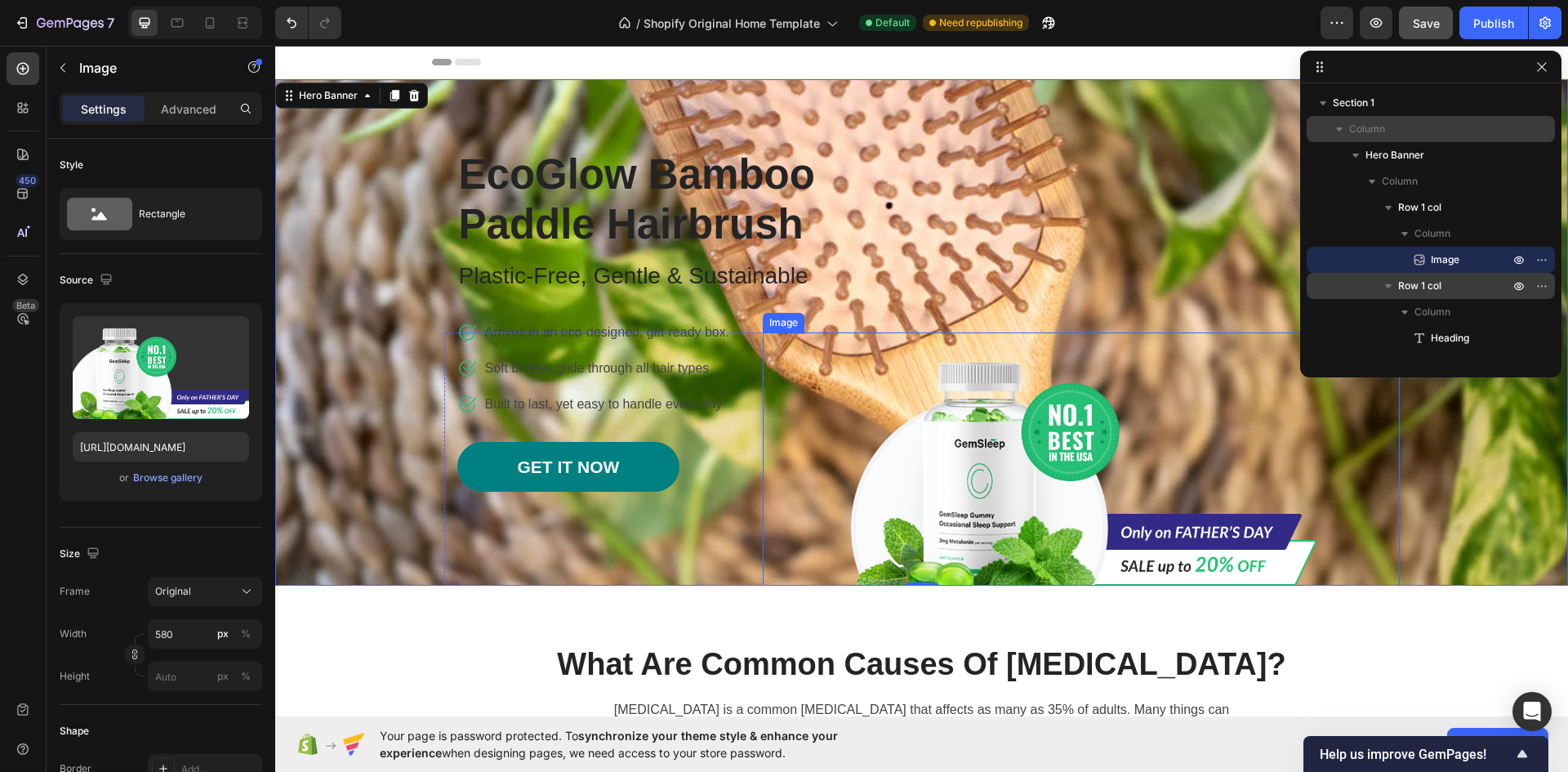
click at [1033, 454] on img at bounding box center [1081, 459] width 474 height 253
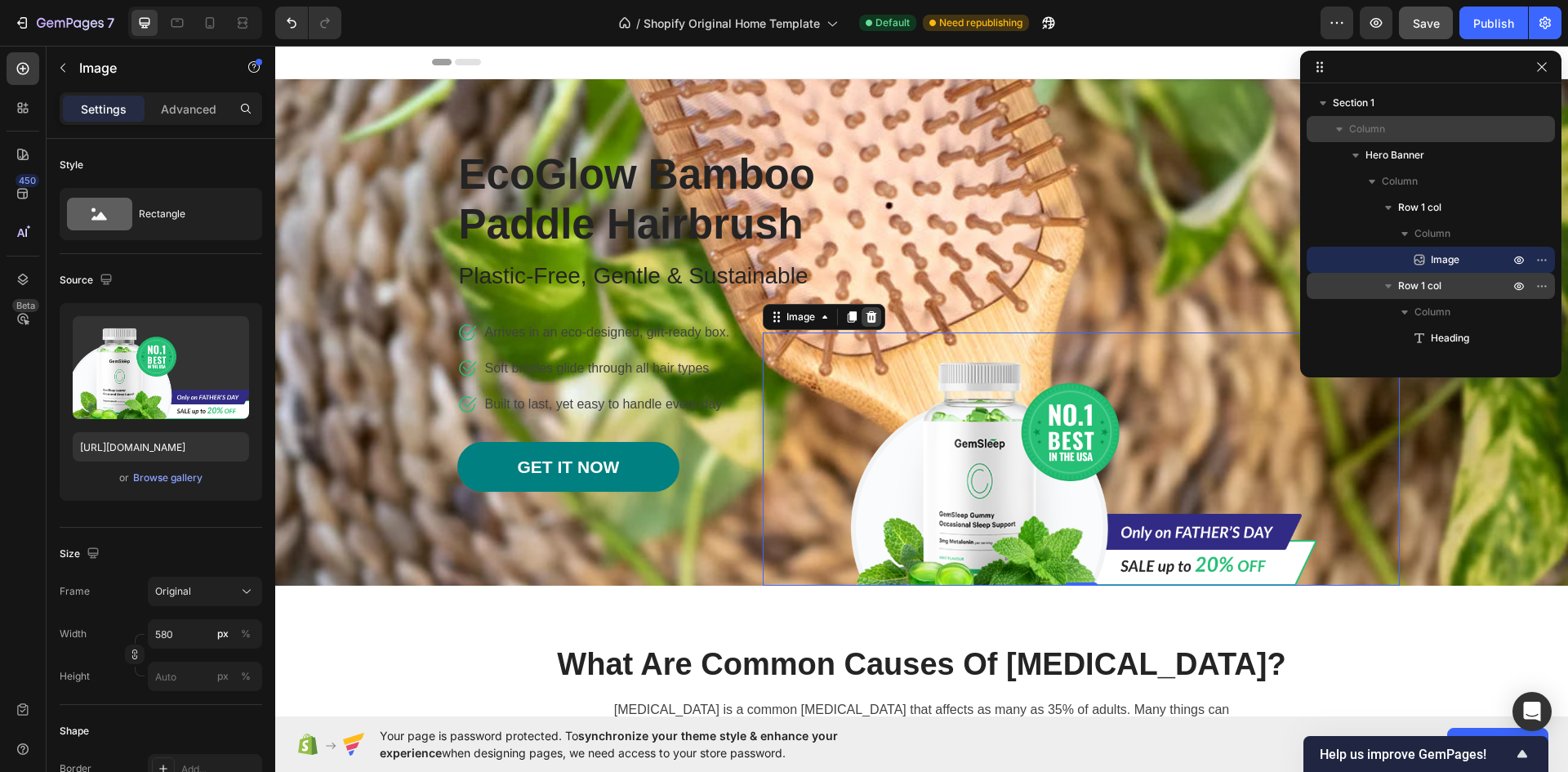
click at [869, 315] on icon at bounding box center [871, 317] width 11 height 12
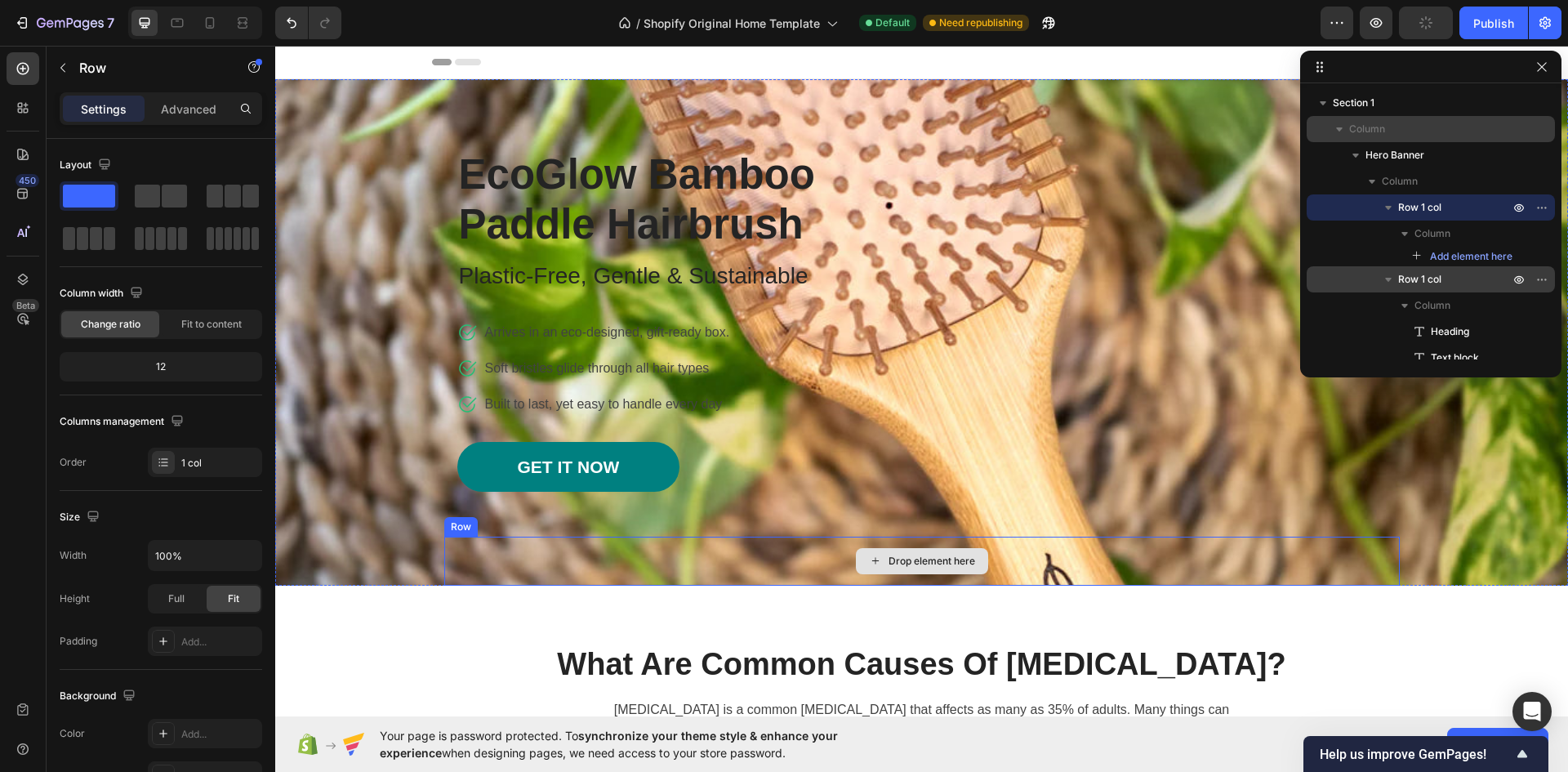
click at [1083, 567] on div "Drop element here" at bounding box center [922, 561] width 955 height 49
click at [539, 521] on icon at bounding box center [545, 521] width 11 height 12
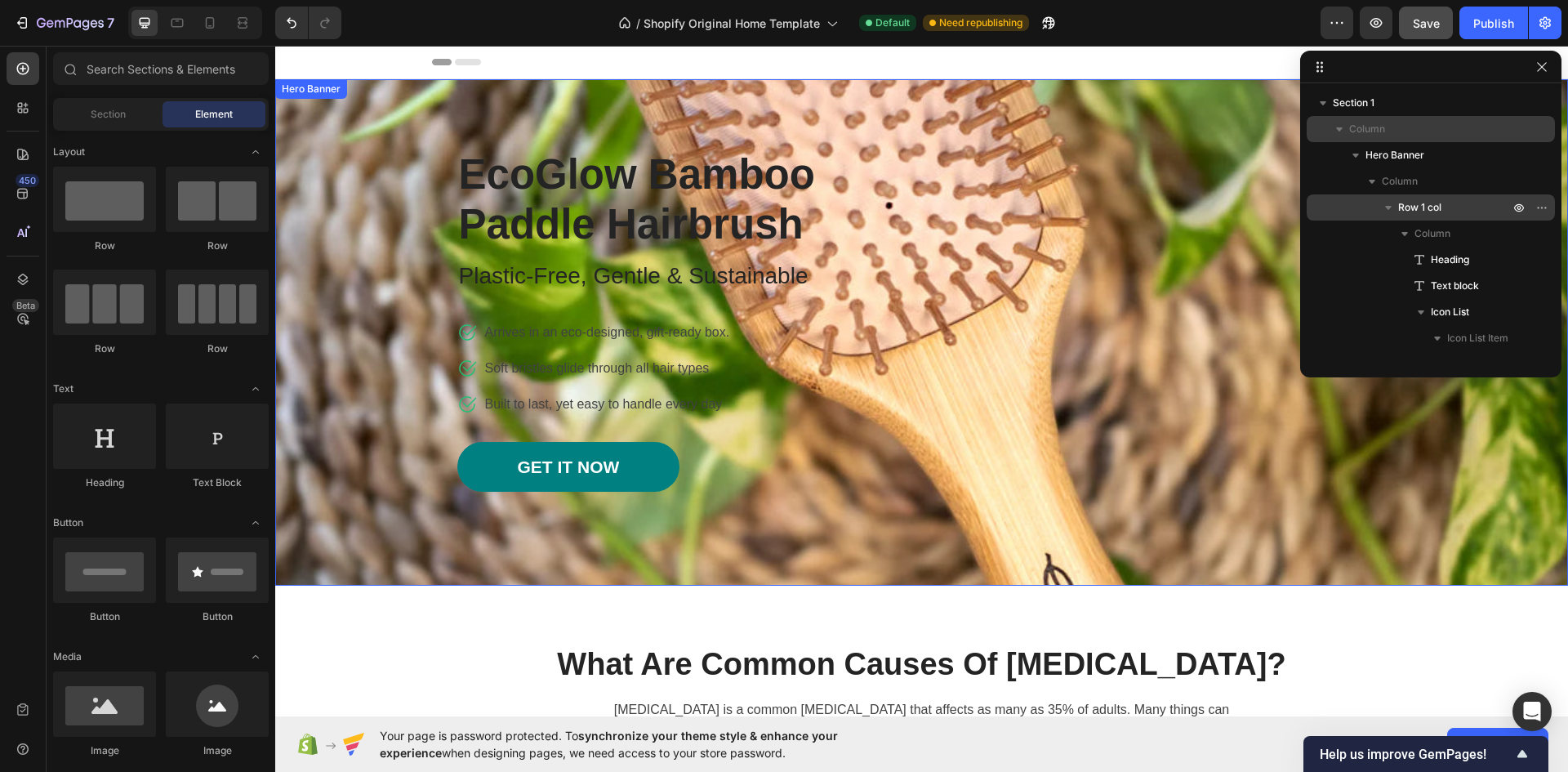
click at [1050, 359] on div "EcoGlow Bamboo Paddle Hairbrush Heading Plastic-Free, Gentle & Sustainable Text…" at bounding box center [922, 333] width 955 height 506
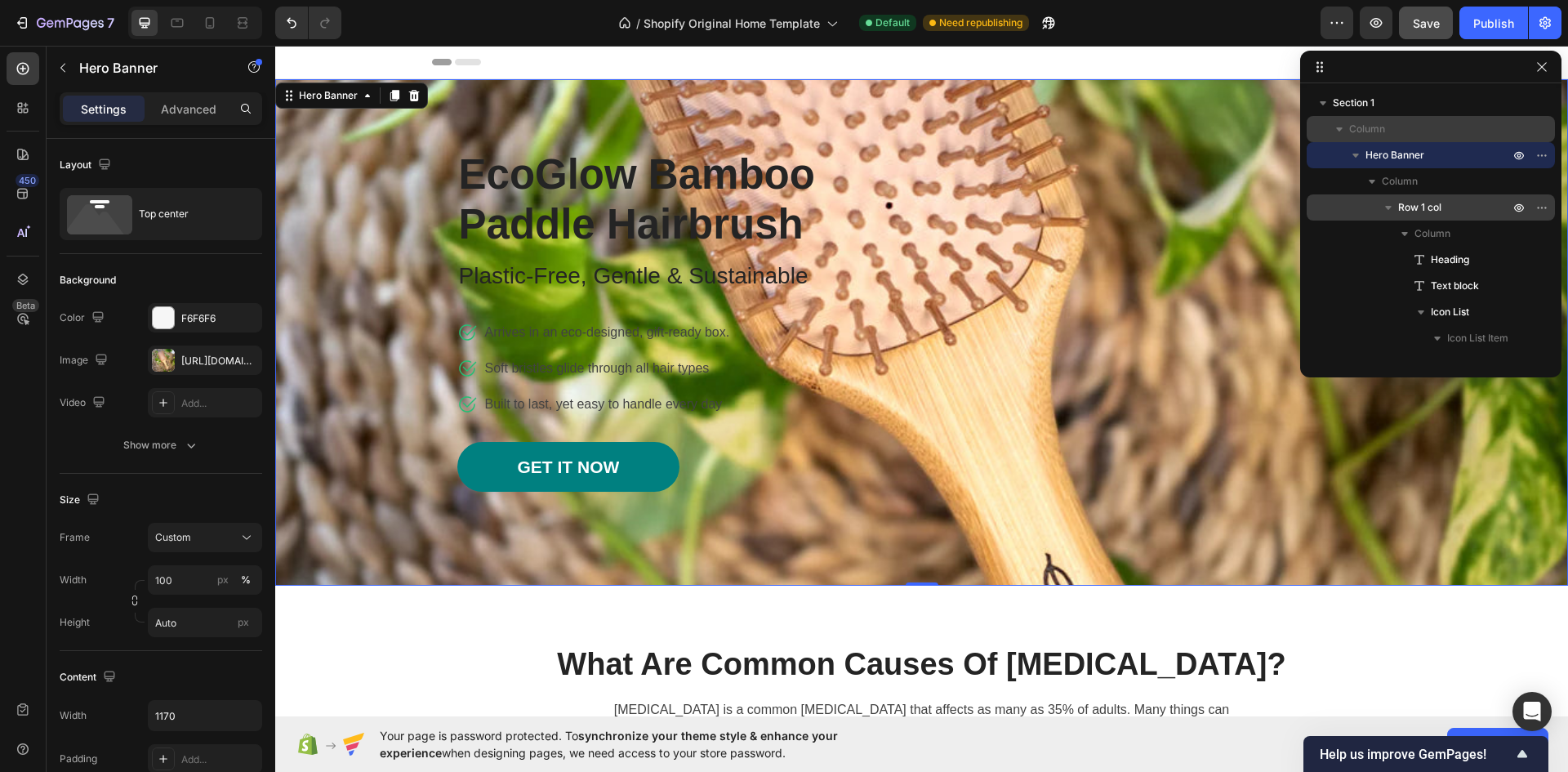
click at [1049, 219] on div "EcoGlow Bamboo Paddle Hairbrush Heading Plastic-Free, Gentle & Sustainable Text…" at bounding box center [922, 333] width 955 height 506
click at [1102, 321] on div "EcoGlow Bamboo Paddle Hairbrush Heading Plastic-Free, Gentle & Sustainable Text…" at bounding box center [922, 333] width 955 height 506
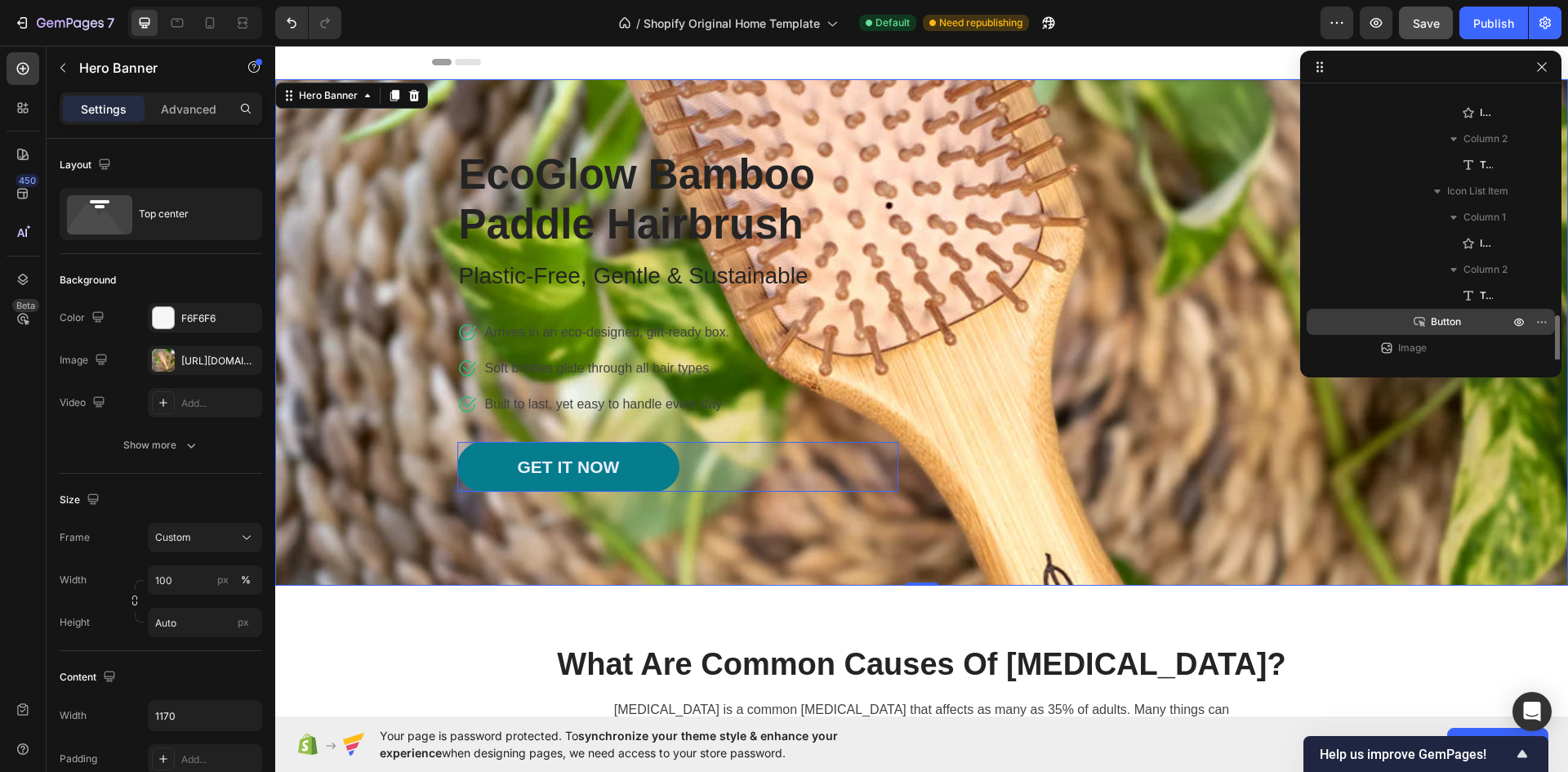
scroll to position [490, 0]
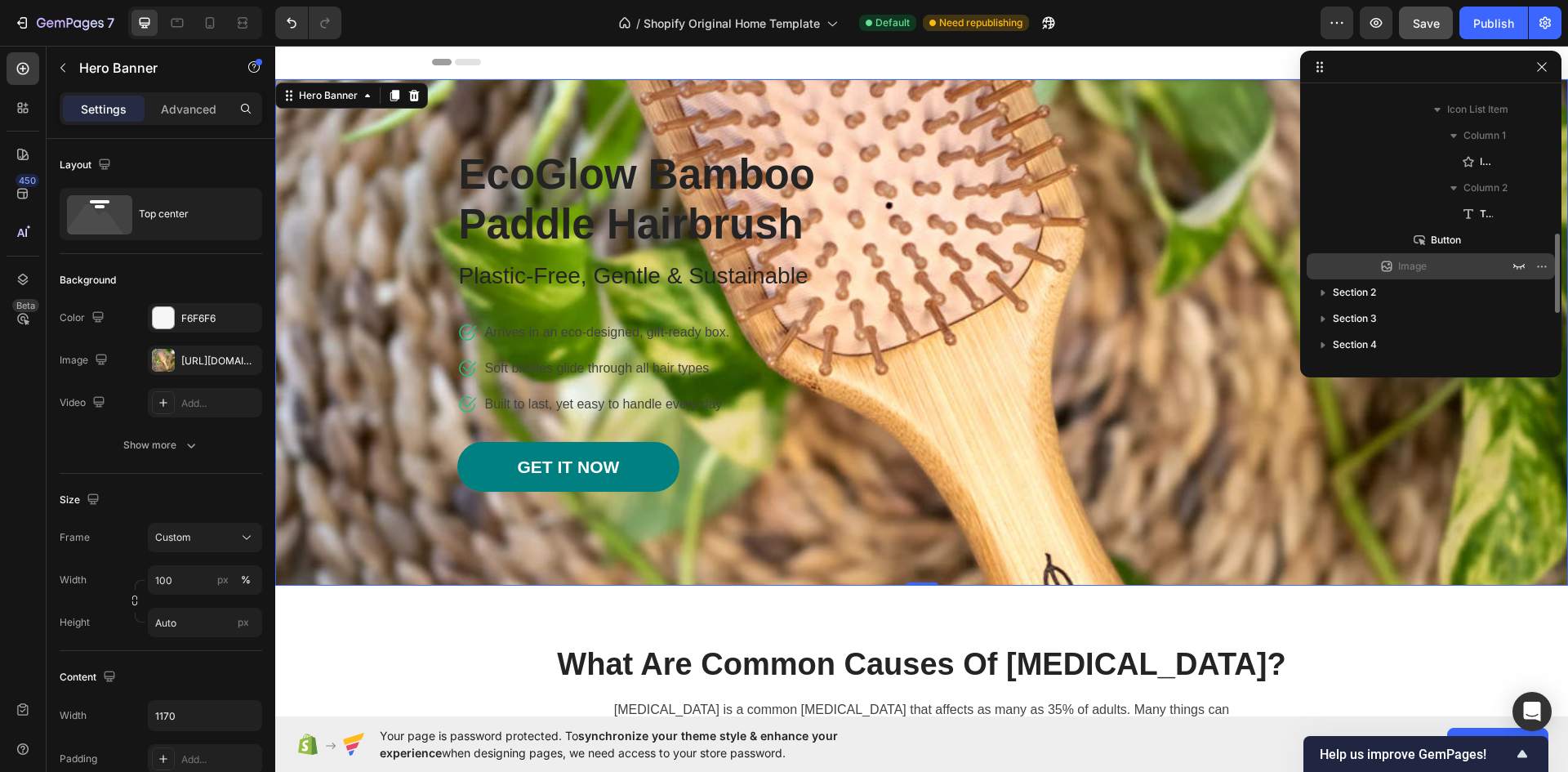
click at [1431, 266] on p "Image" at bounding box center [1436, 266] width 114 height 16
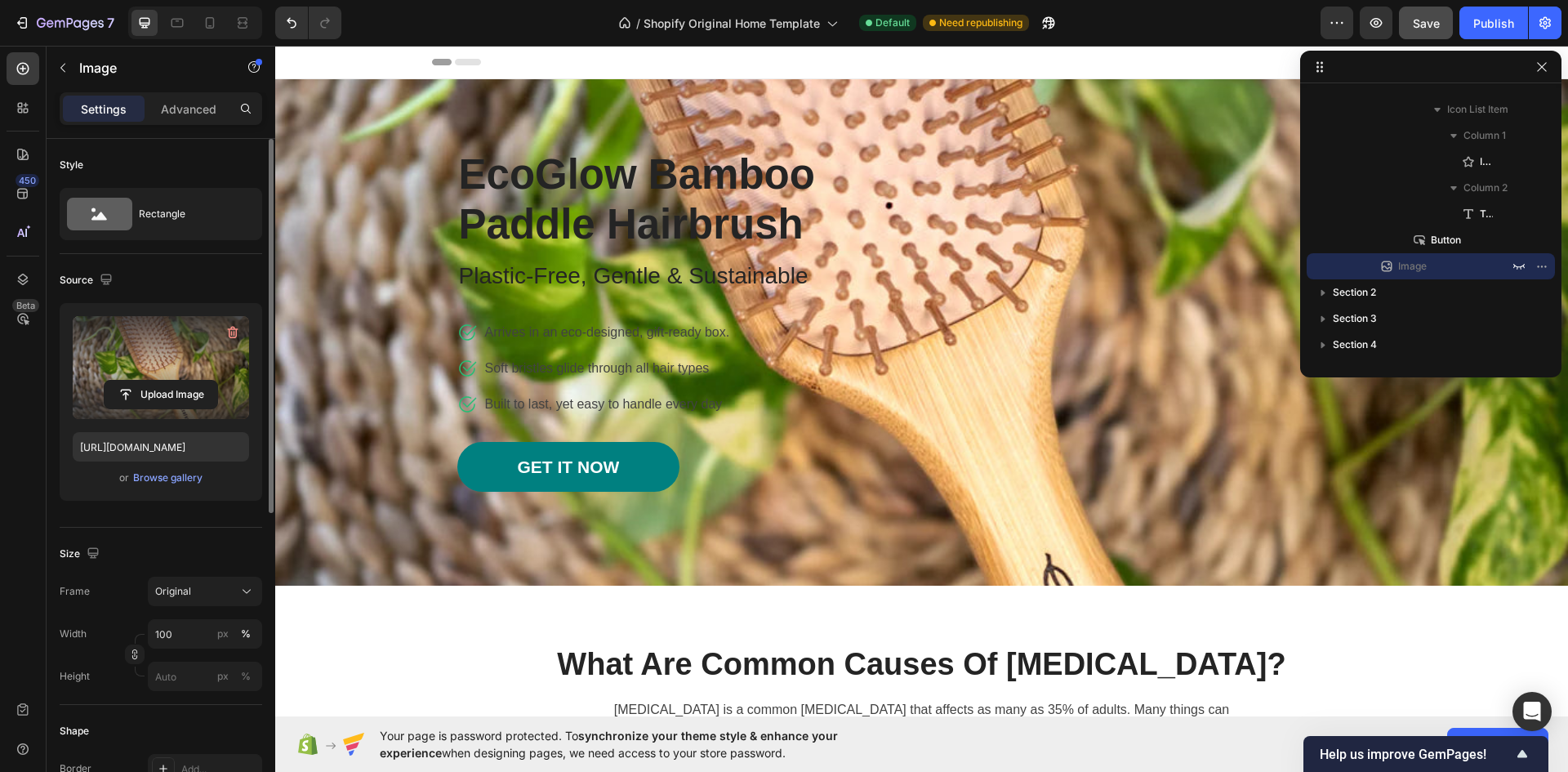
click at [165, 353] on label at bounding box center [160, 367] width 176 height 103
click at [165, 380] on input "file" at bounding box center [161, 394] width 113 height 28
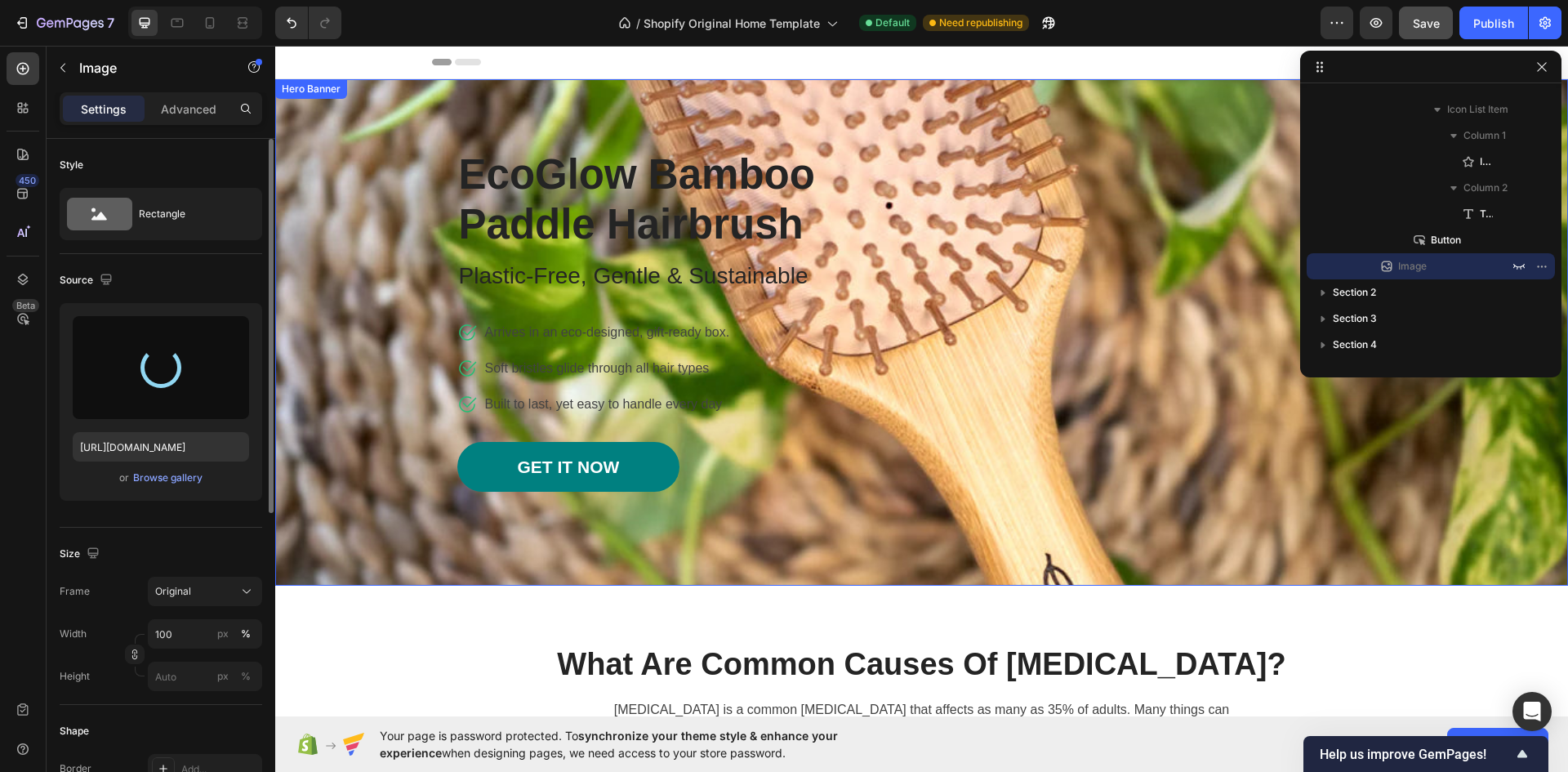
type input "[URL][DOMAIN_NAME]"
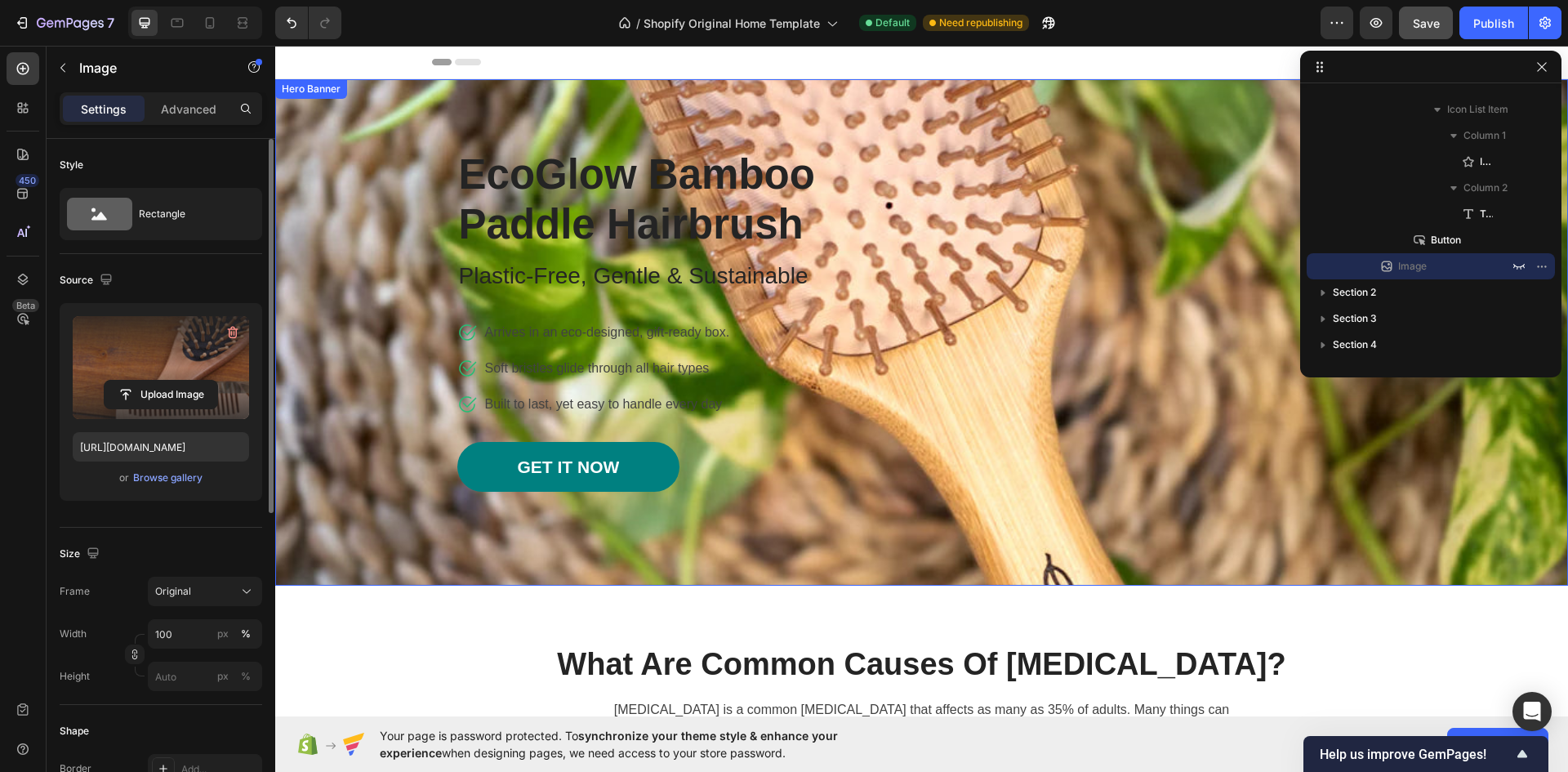
click at [982, 475] on div "EcoGlow Bamboo Paddle Hairbrush Heading Plastic-Free, Gentle & Sustainable Text…" at bounding box center [922, 333] width 955 height 506
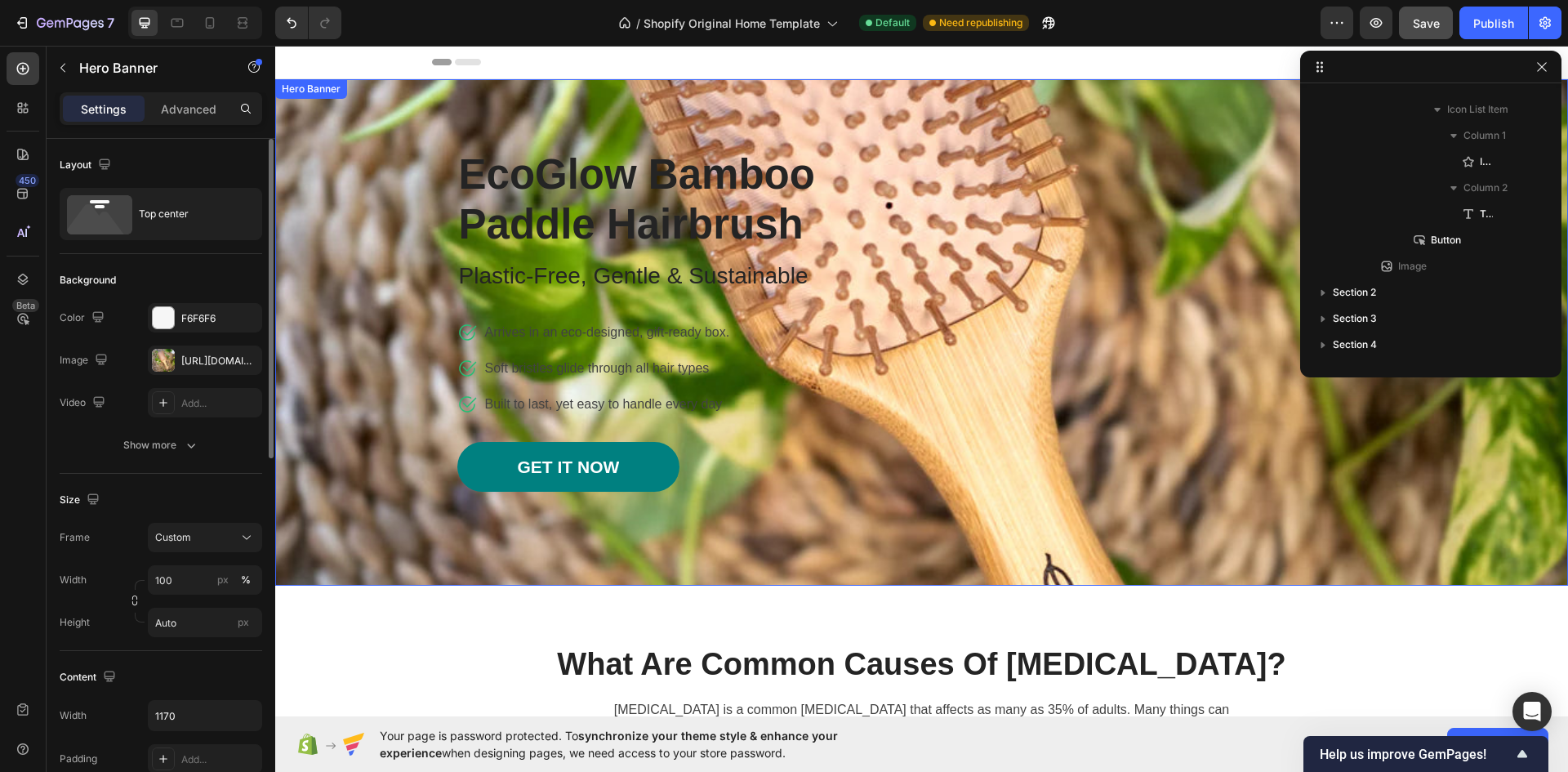
scroll to position [0, 0]
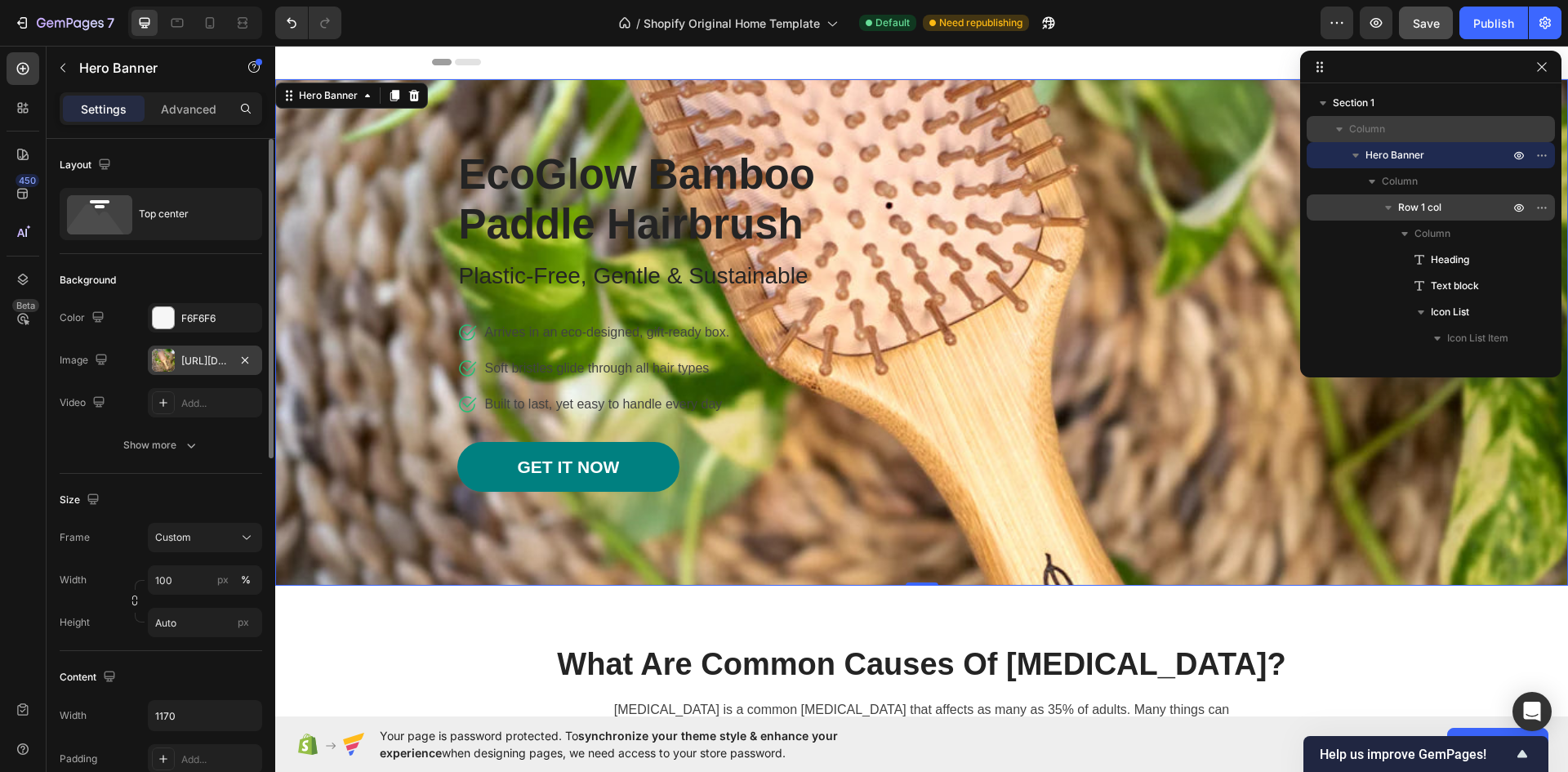
click at [192, 357] on div "[URL][DOMAIN_NAME]" at bounding box center [205, 361] width 47 height 14
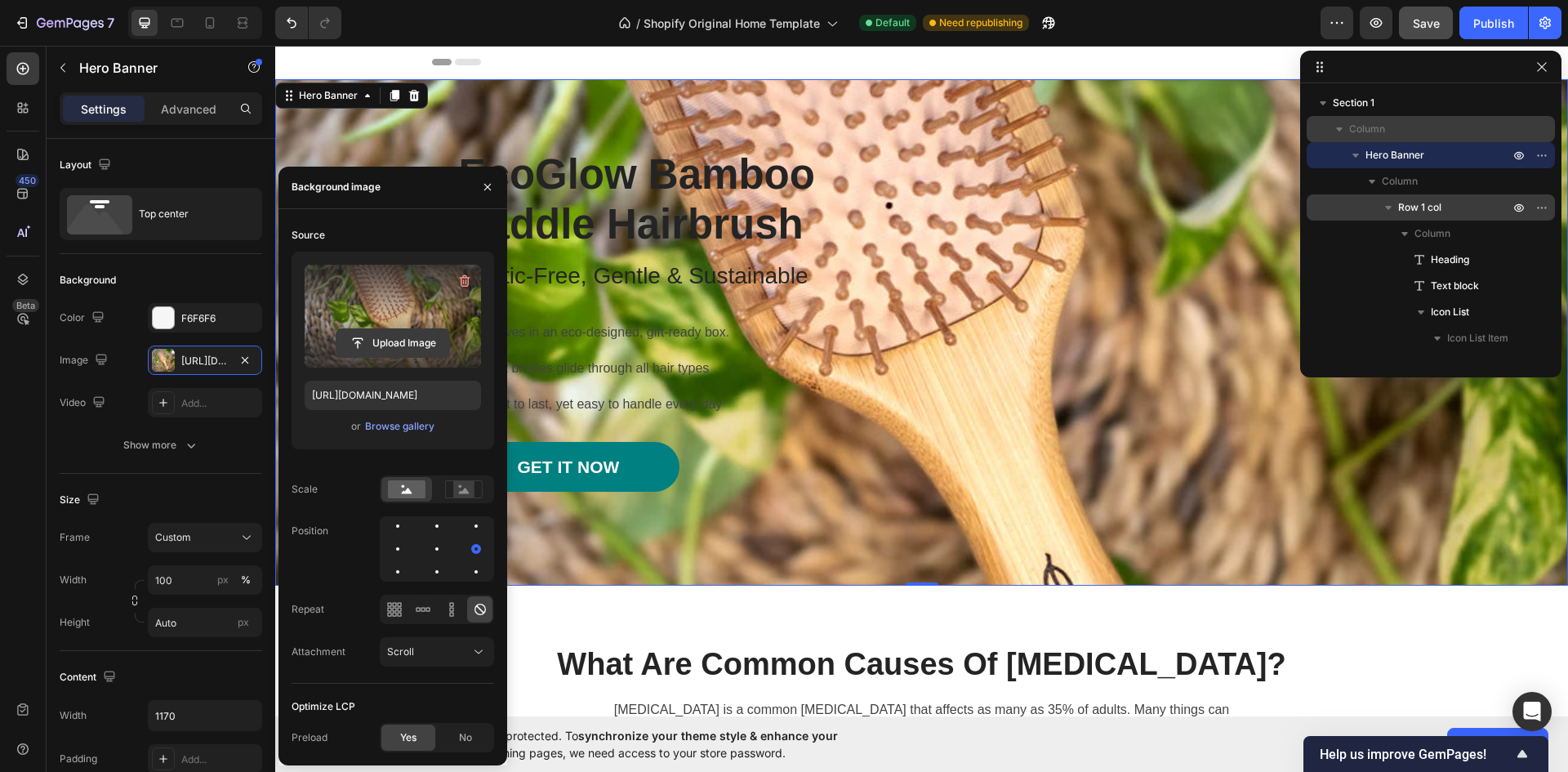
click at [394, 346] on input "file" at bounding box center [393, 343] width 113 height 28
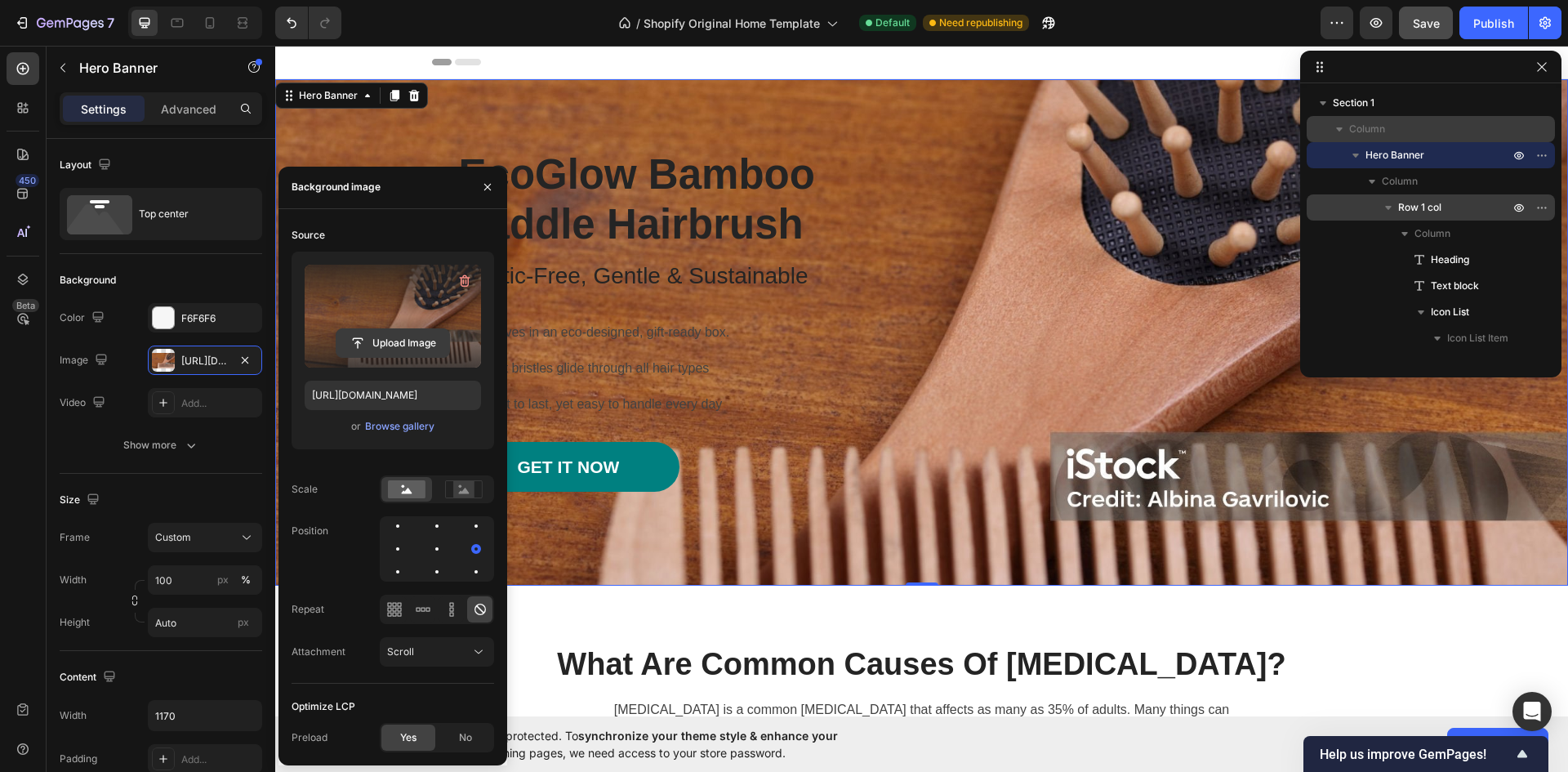
click at [382, 339] on input "file" at bounding box center [393, 343] width 113 height 28
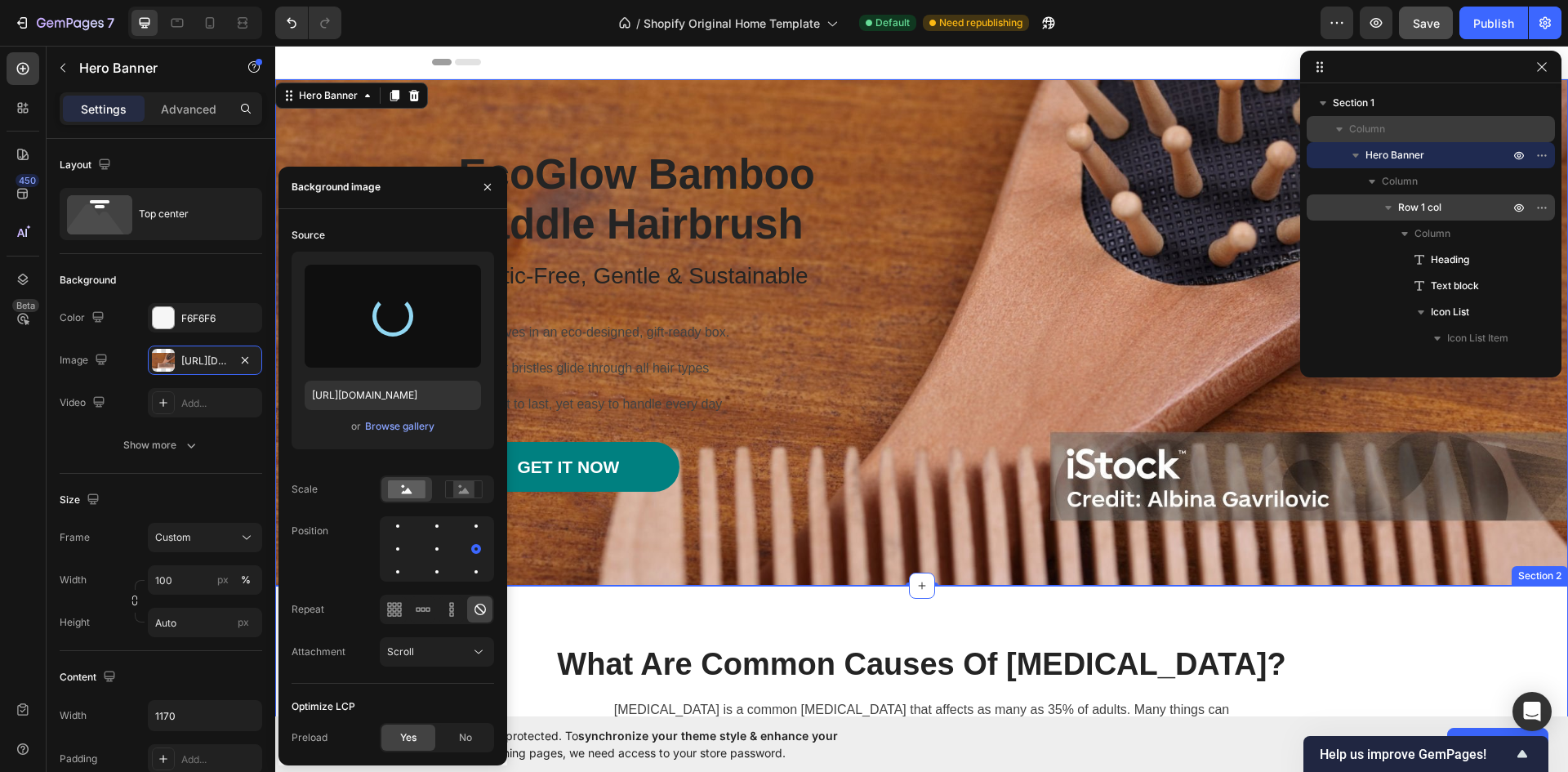
type input "[URL][DOMAIN_NAME]"
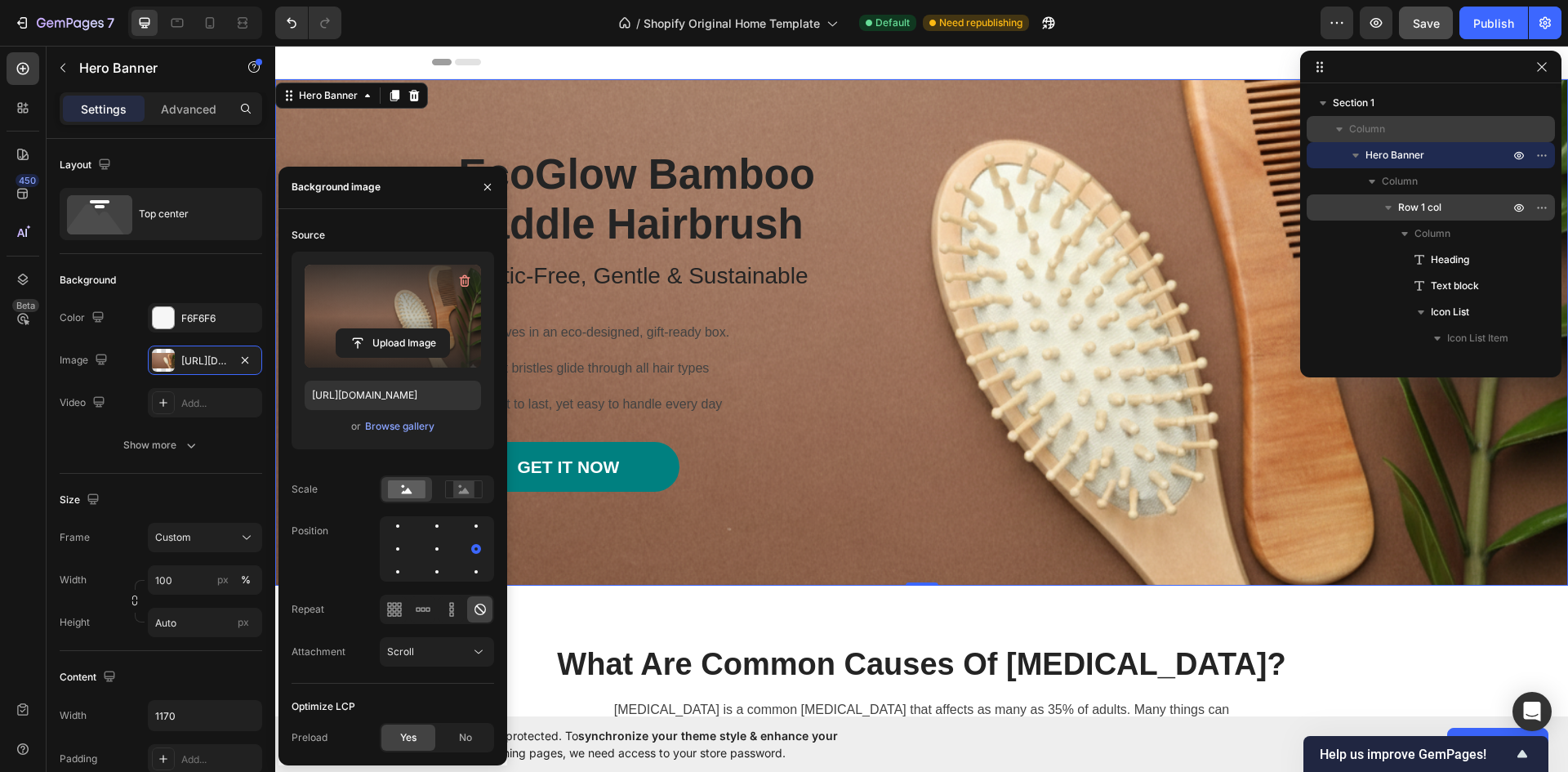
click at [947, 140] on div "EcoGlow Bamboo Paddle Hairbrush Heading Plastic-Free, Gentle & Sustainable Text…" at bounding box center [922, 333] width 955 height 506
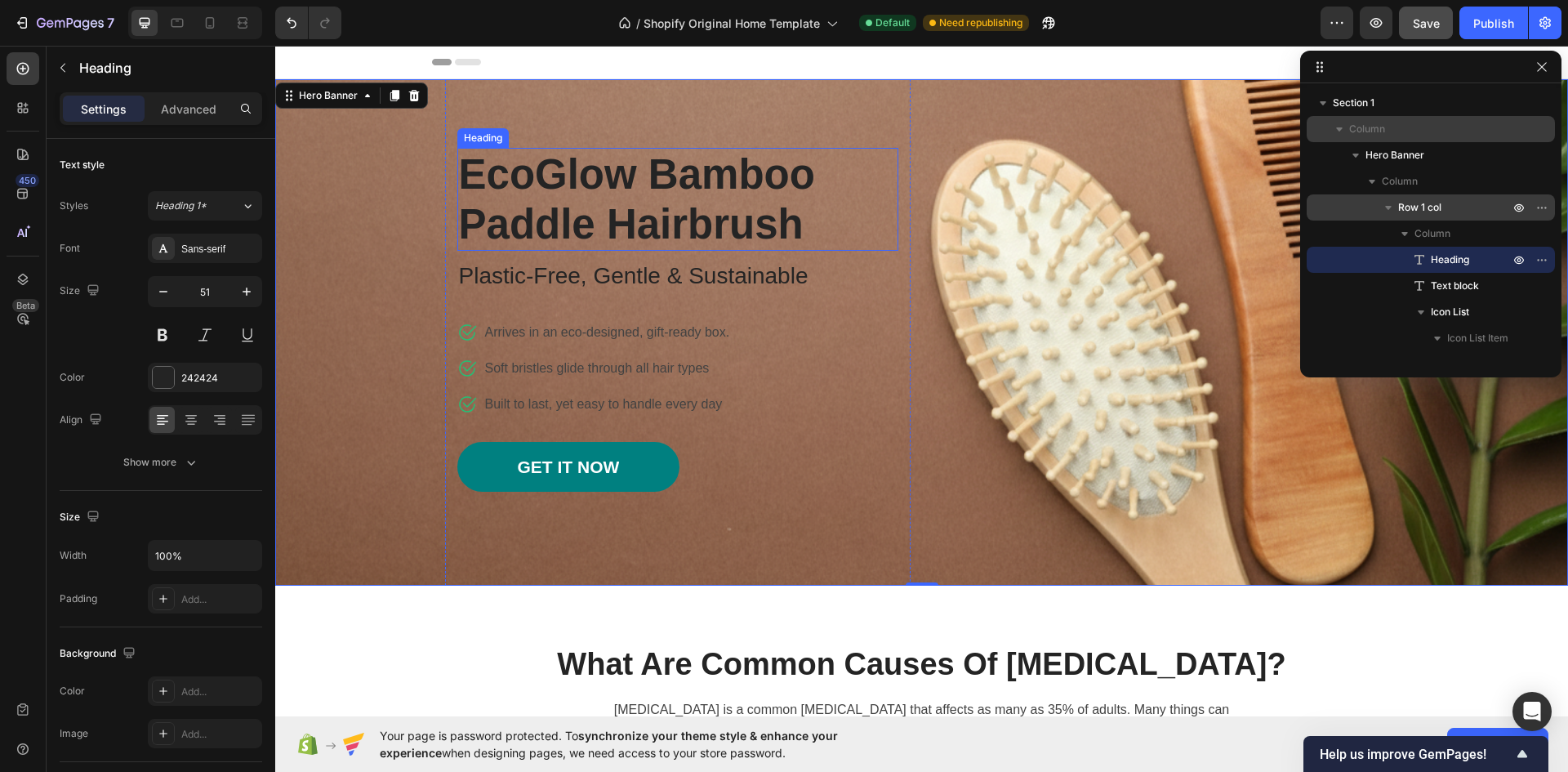
click at [564, 184] on p "EcoGlow Bamboo Paddle Hairbrush" at bounding box center [677, 199] width 437 height 99
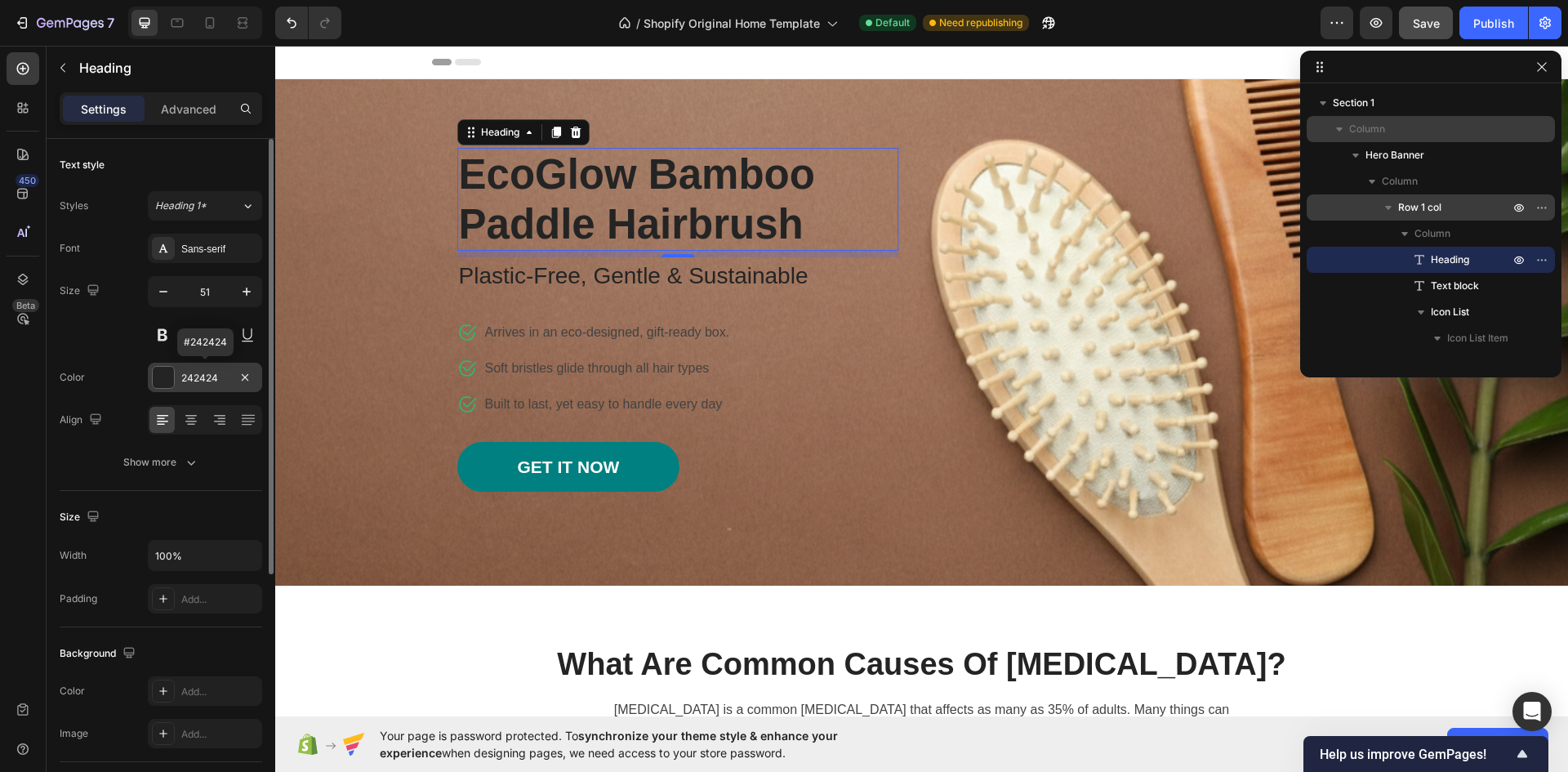
click at [164, 373] on div at bounding box center [164, 378] width 21 height 21
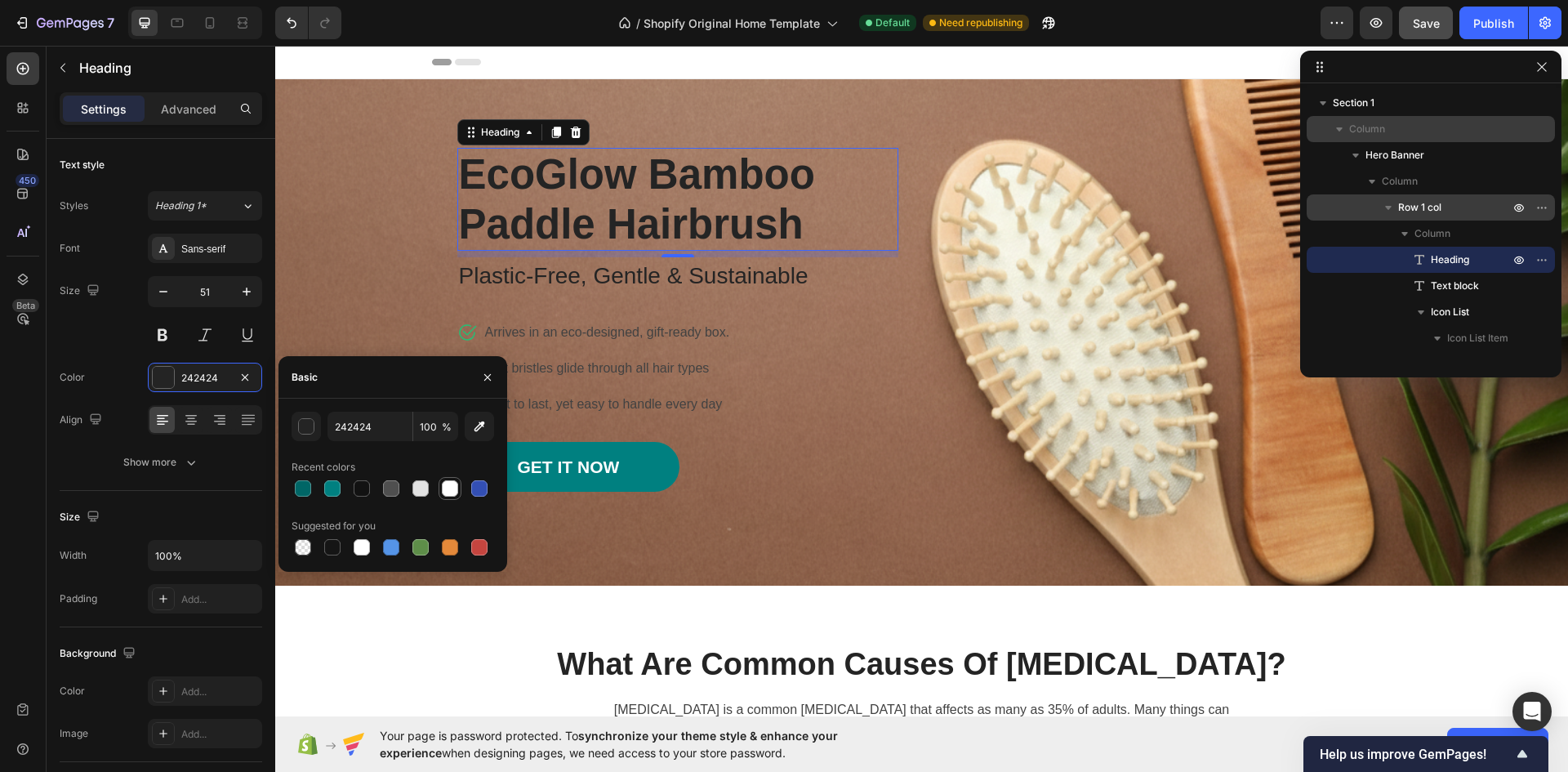
click at [455, 488] on div at bounding box center [450, 488] width 16 height 16
type input "FFFFFF"
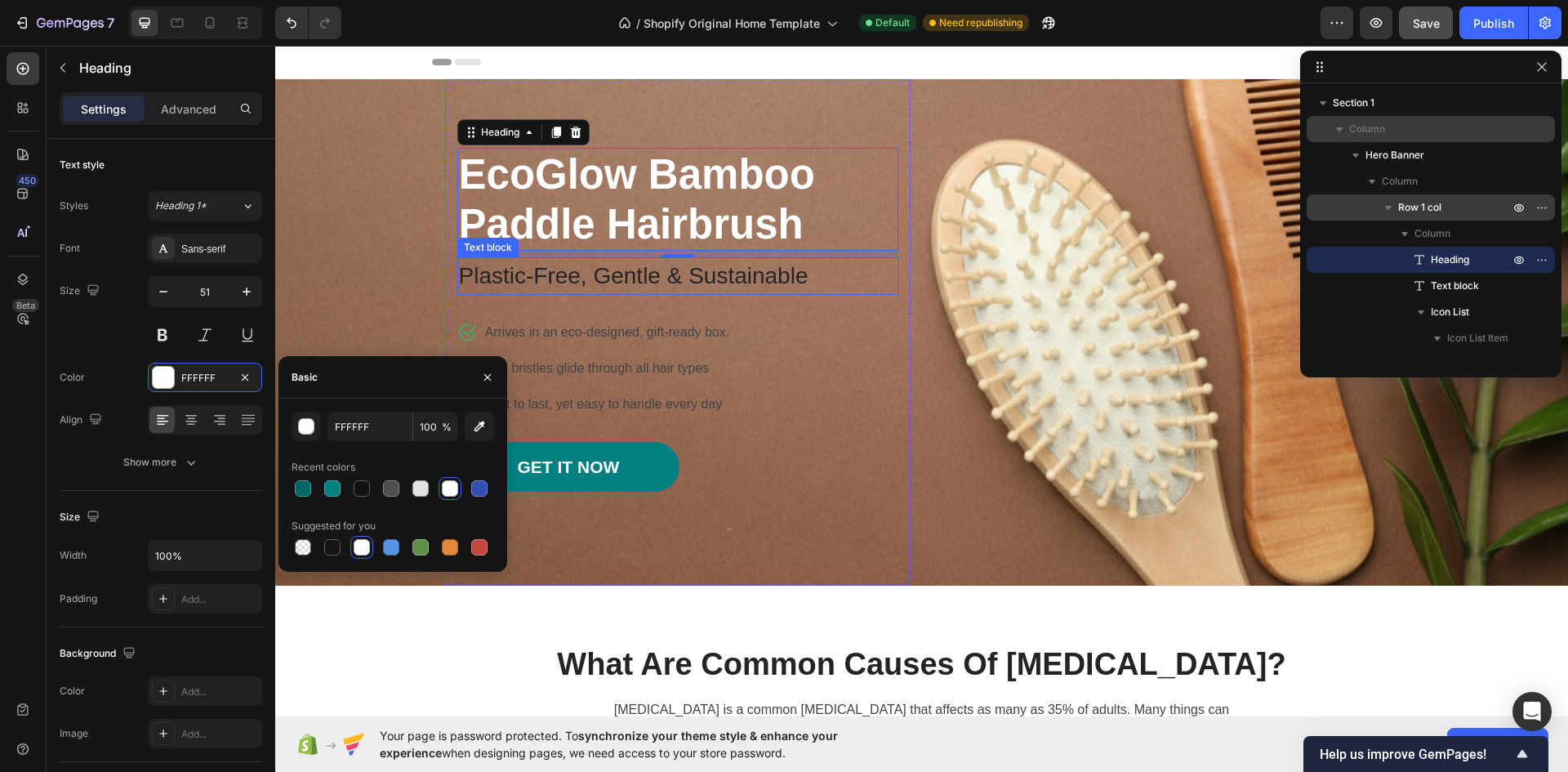
click at [513, 272] on p "Plastic-Free, Gentle & Sustainable" at bounding box center [677, 276] width 437 height 34
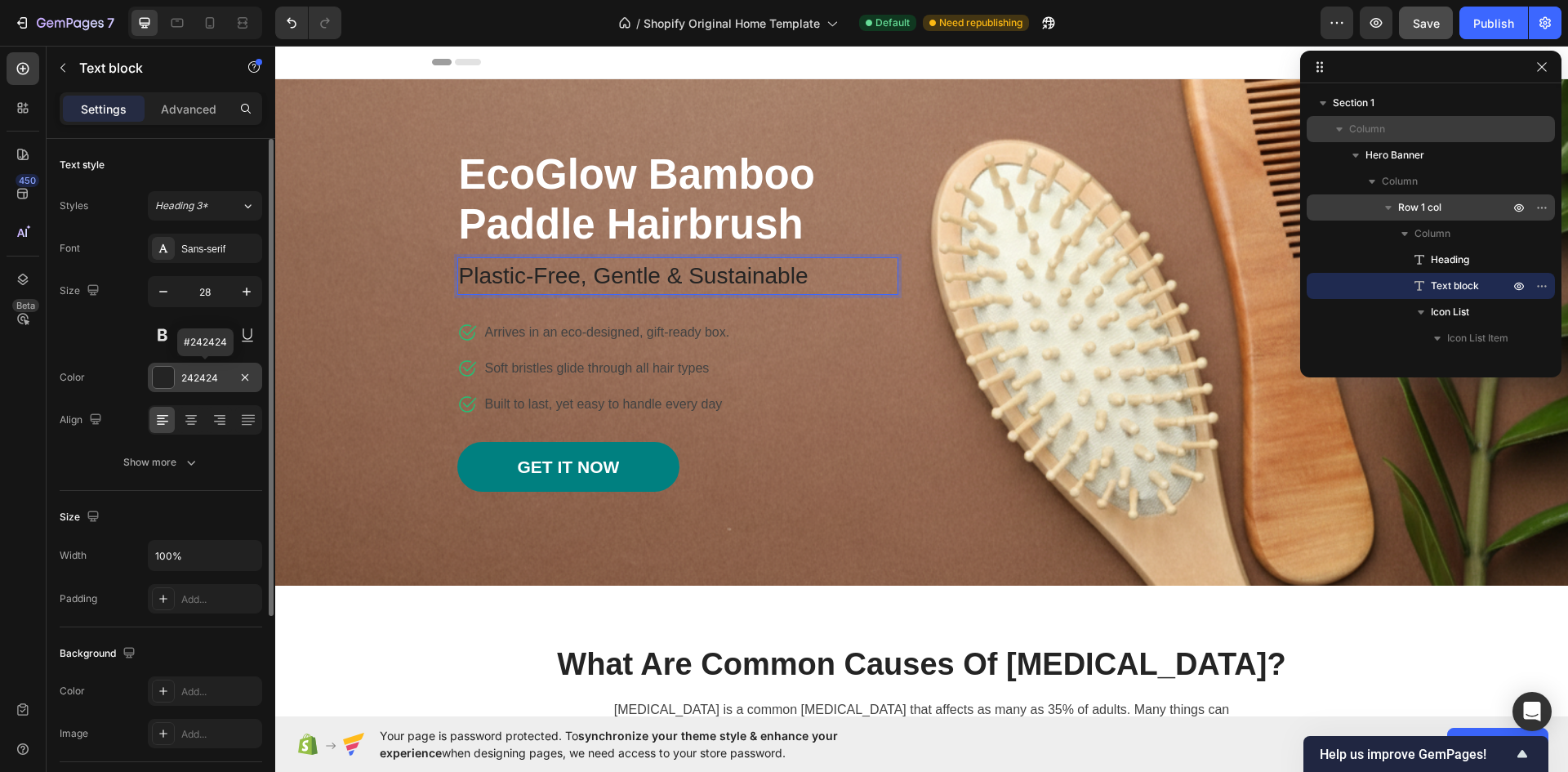
click at [162, 376] on div at bounding box center [164, 378] width 21 height 21
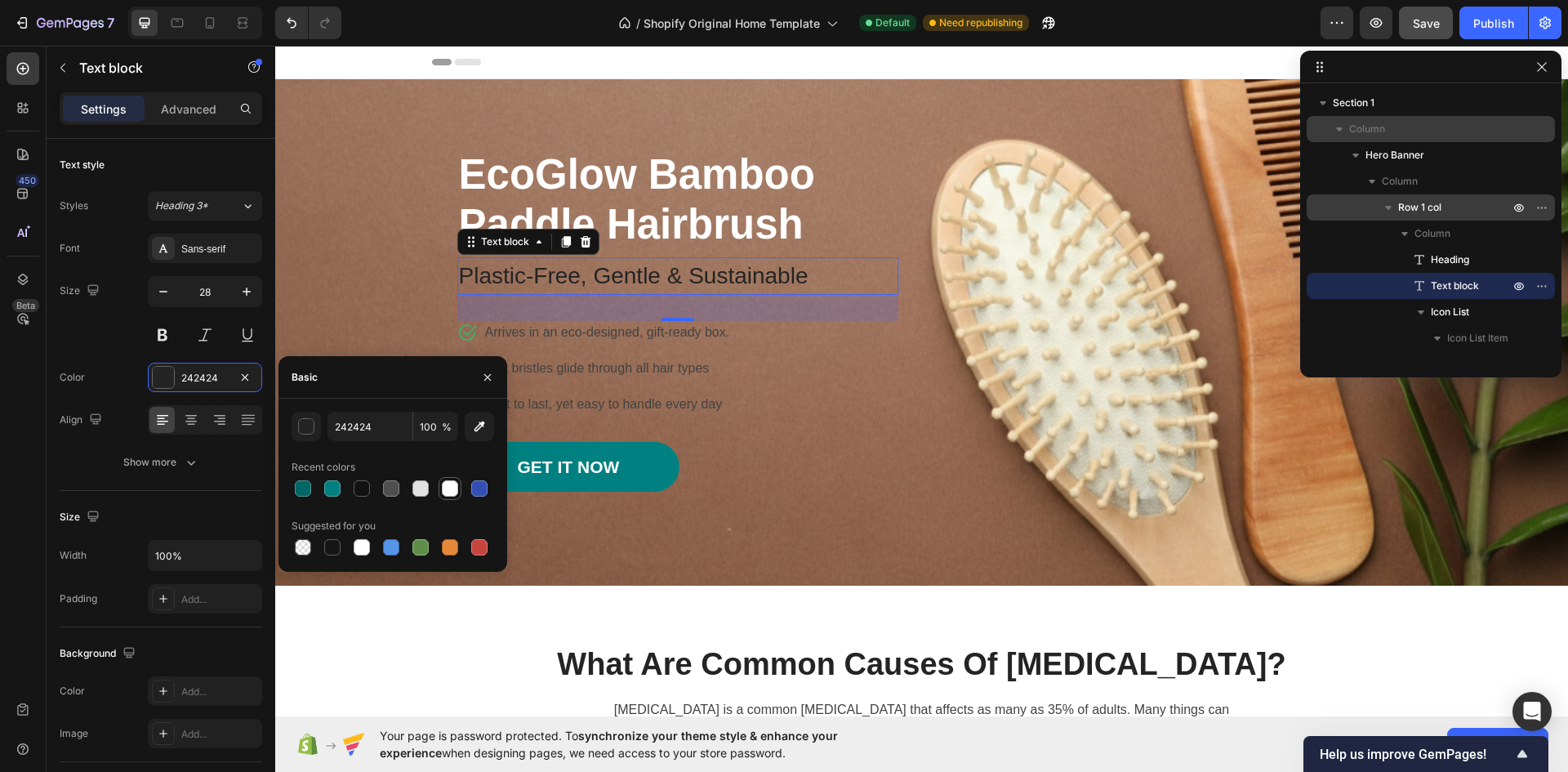
click at [452, 488] on div at bounding box center [450, 488] width 16 height 16
type input "FFFFFF"
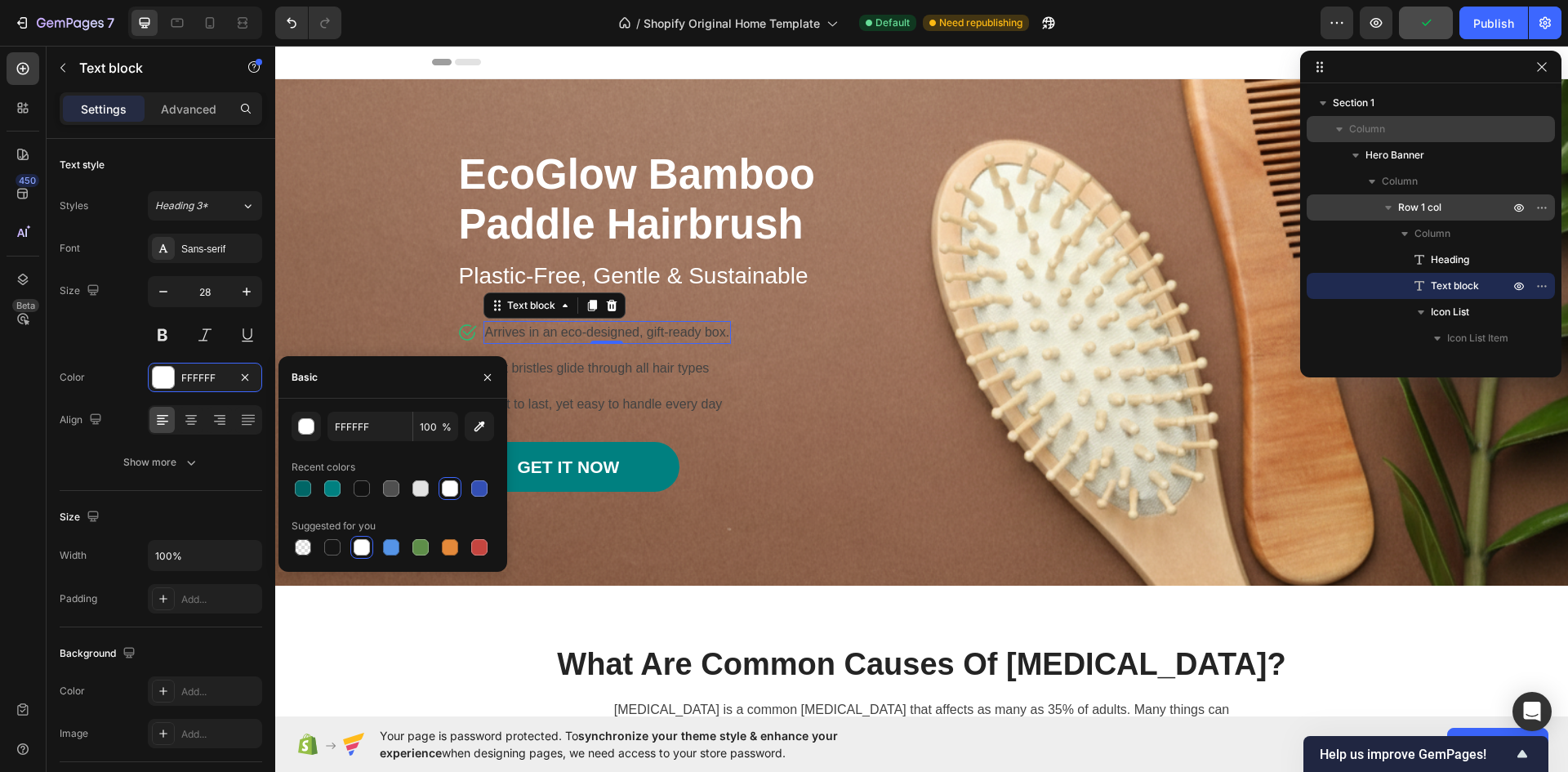
click at [604, 329] on p "Arrives in an eco-designed, gift-ready box." at bounding box center [607, 333] width 245 height 20
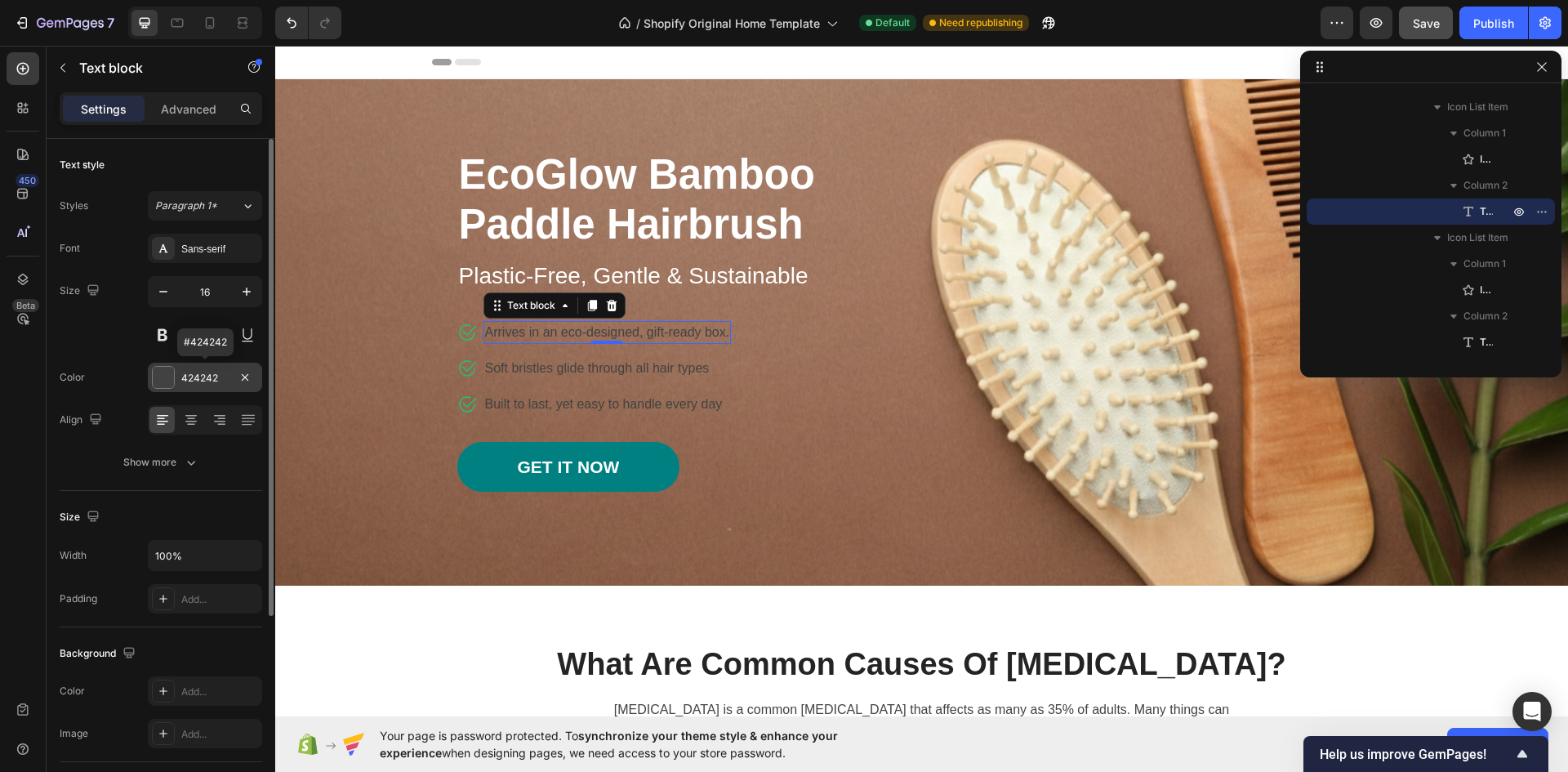
click at [210, 376] on div "424242" at bounding box center [205, 378] width 47 height 14
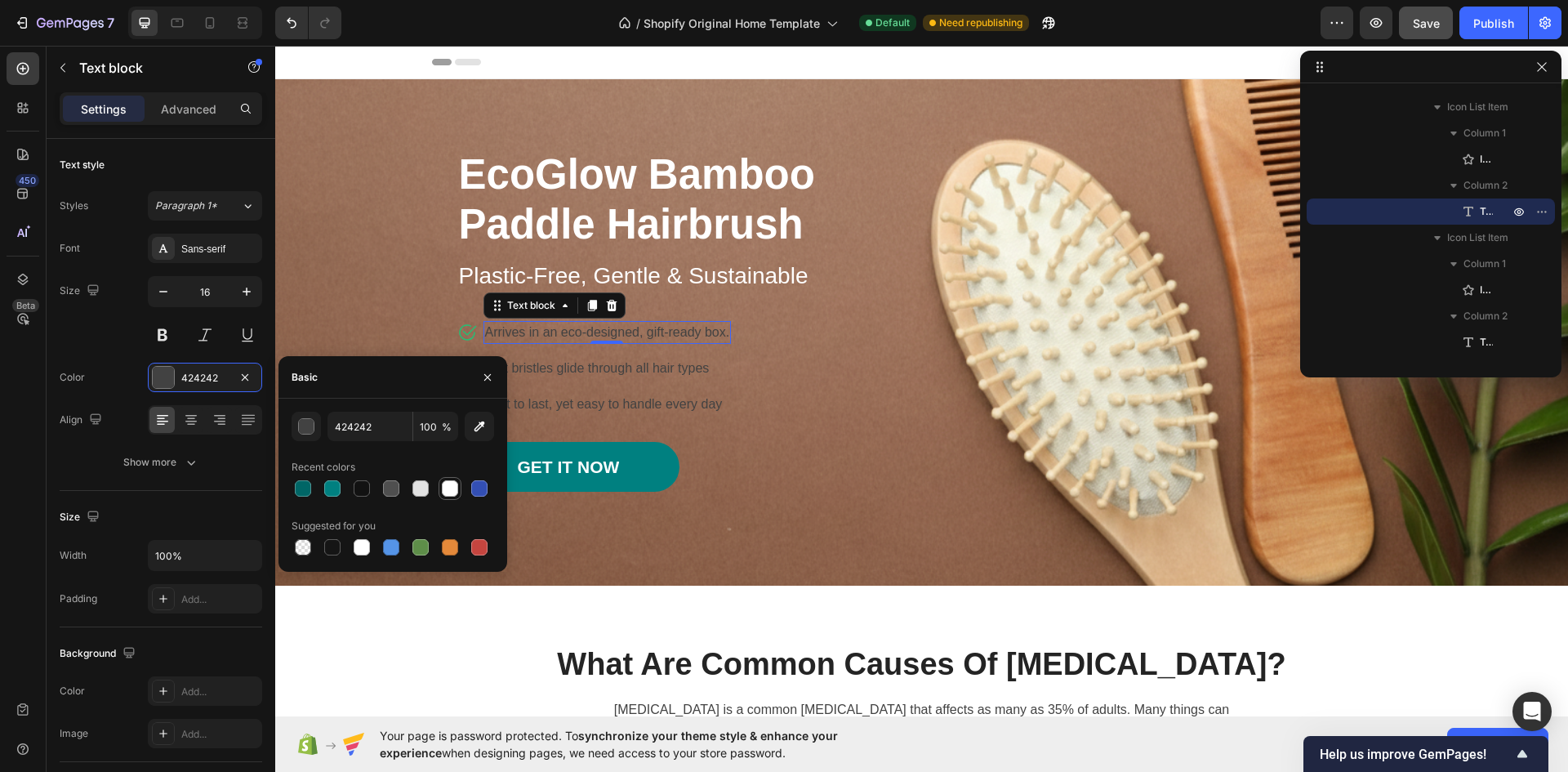
click at [453, 486] on div at bounding box center [450, 488] width 16 height 16
type input "FFFFFF"
click at [561, 366] on p "Soft bristles glide through all hair types" at bounding box center [607, 369] width 245 height 20
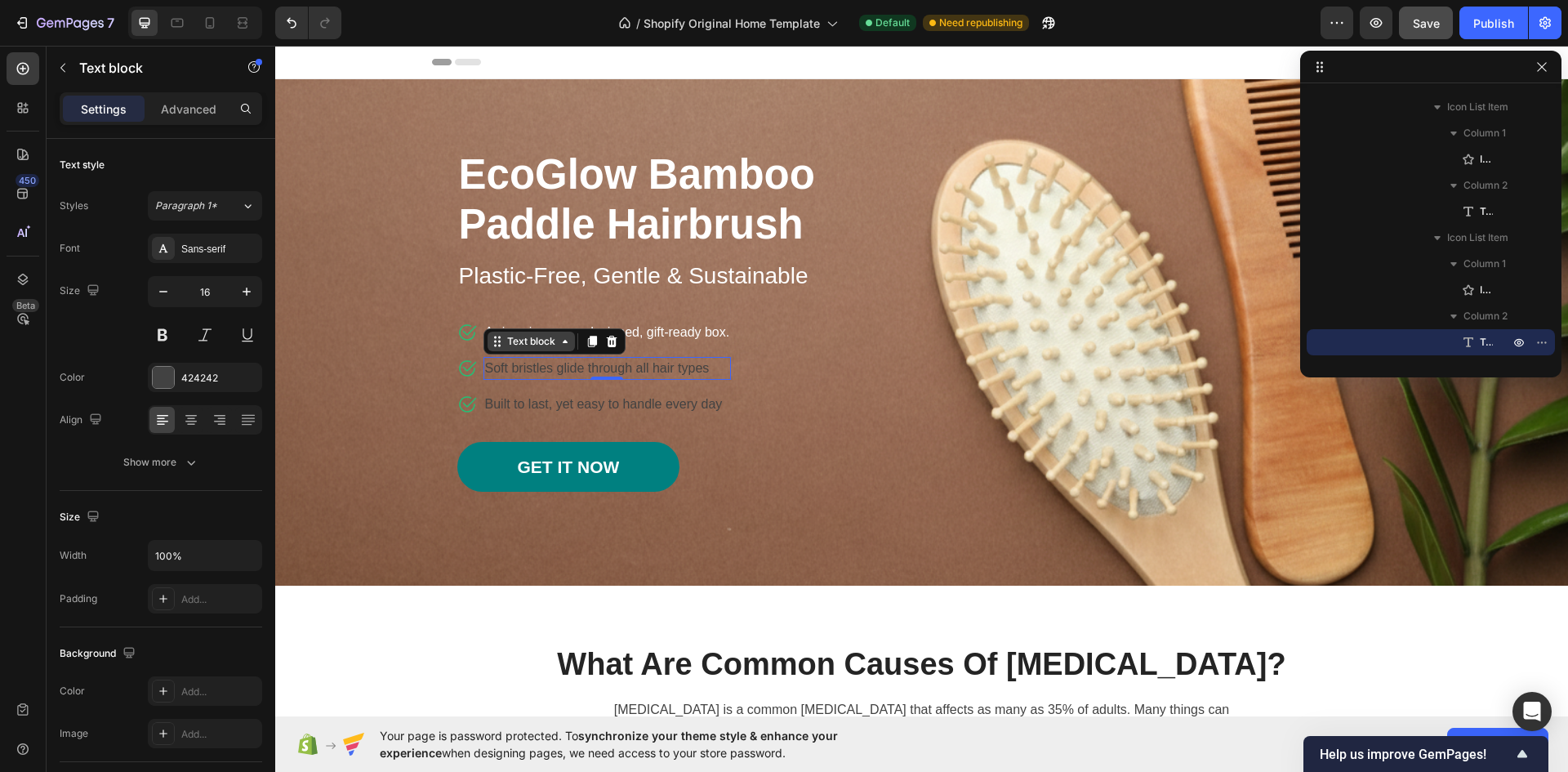
click at [538, 344] on div "Text block" at bounding box center [530, 341] width 55 height 14
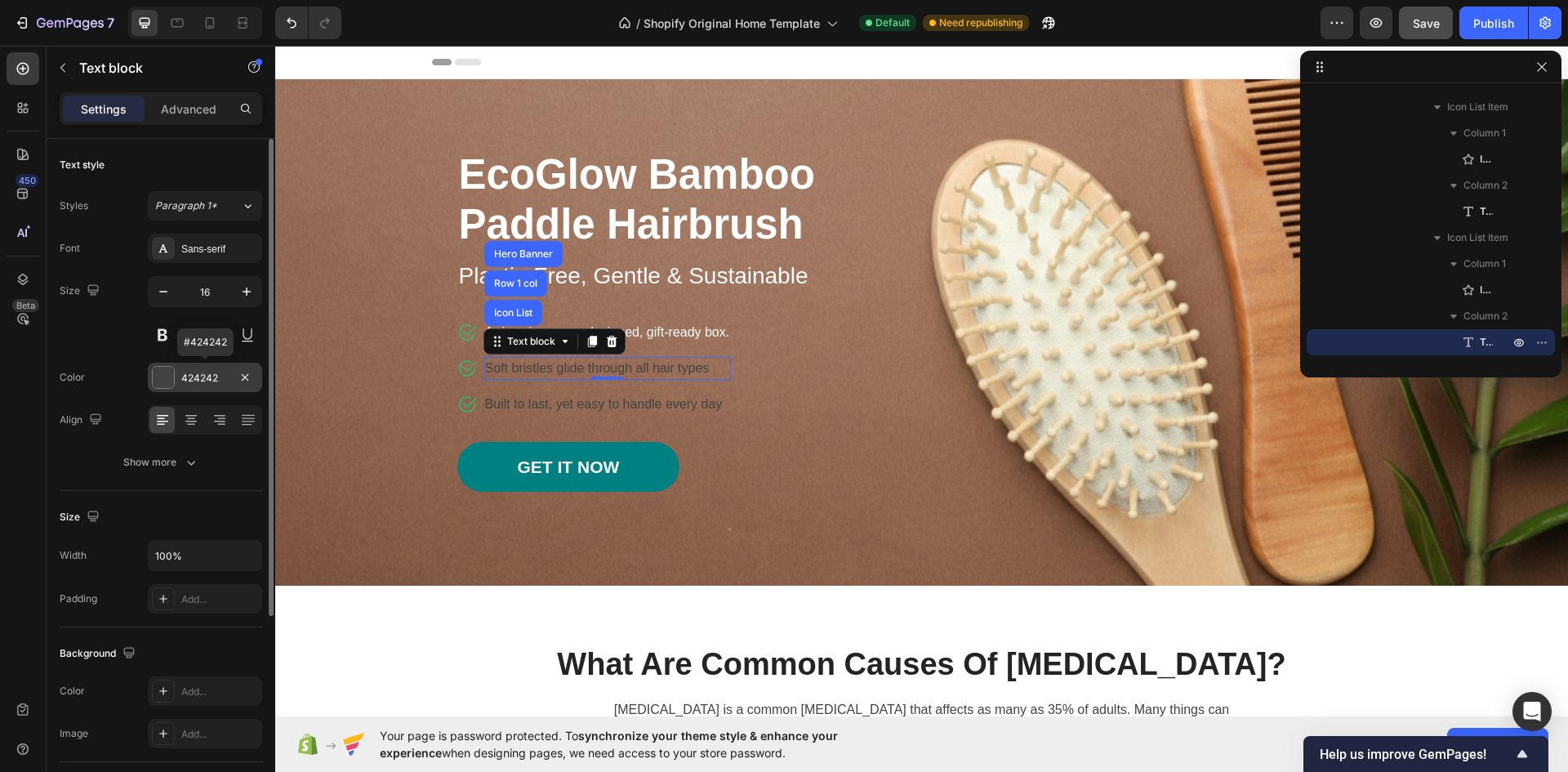
click at [216, 377] on div "424242" at bounding box center [205, 378] width 47 height 14
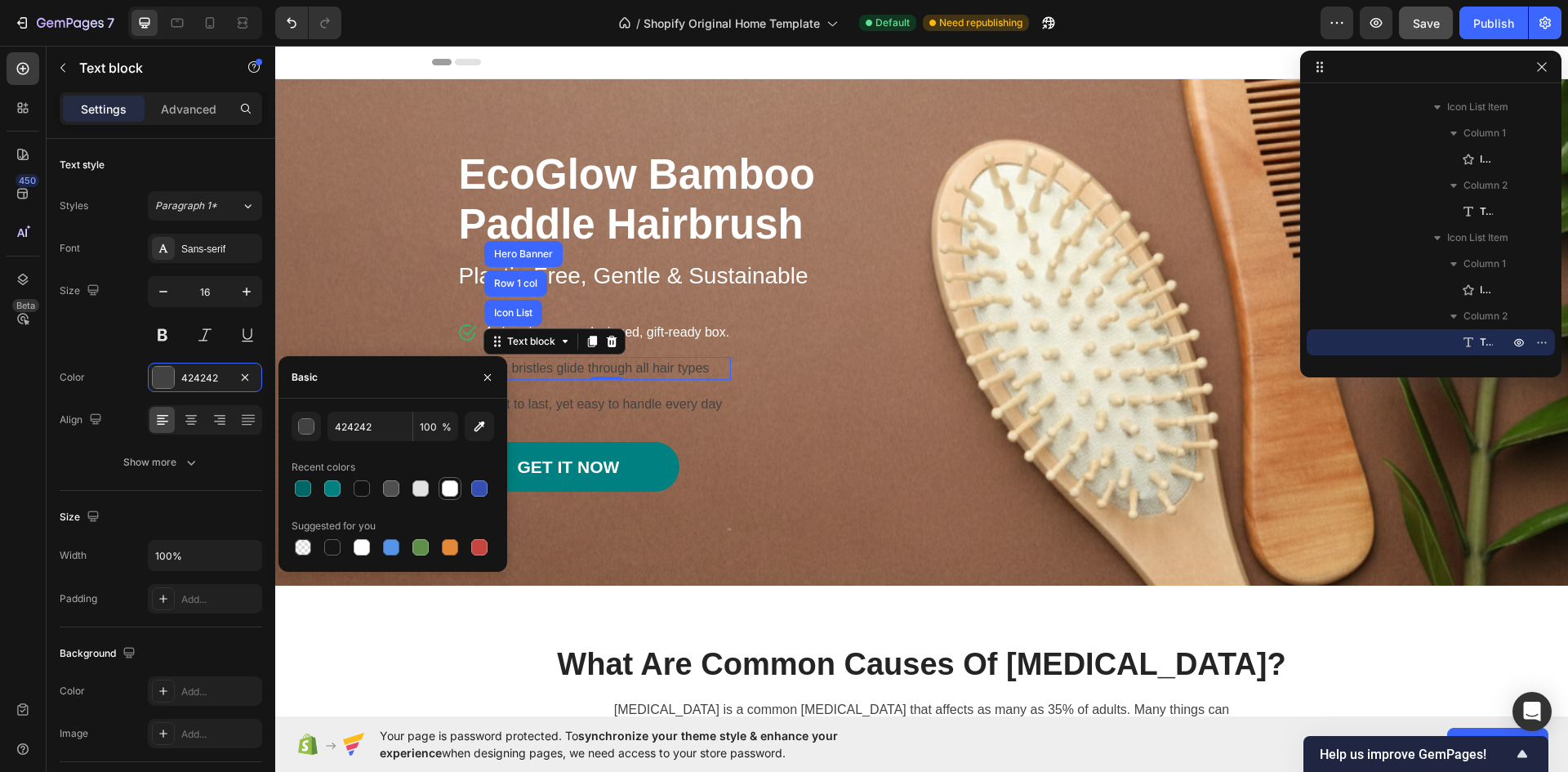
click at [448, 488] on div at bounding box center [450, 488] width 16 height 16
type input "FFFFFF"
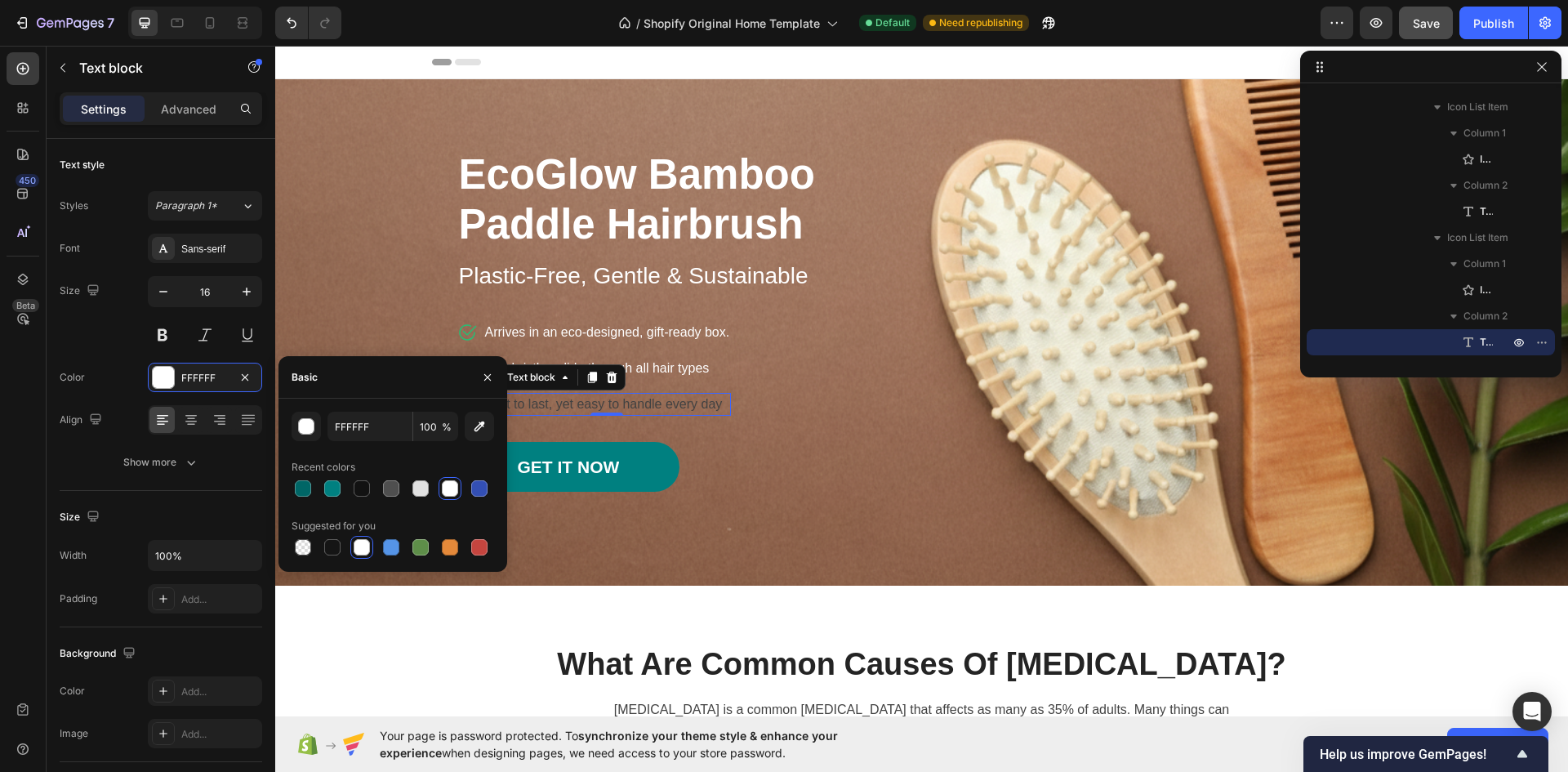
click at [602, 403] on p "Built to last, yet easy to handle every day" at bounding box center [607, 404] width 245 height 20
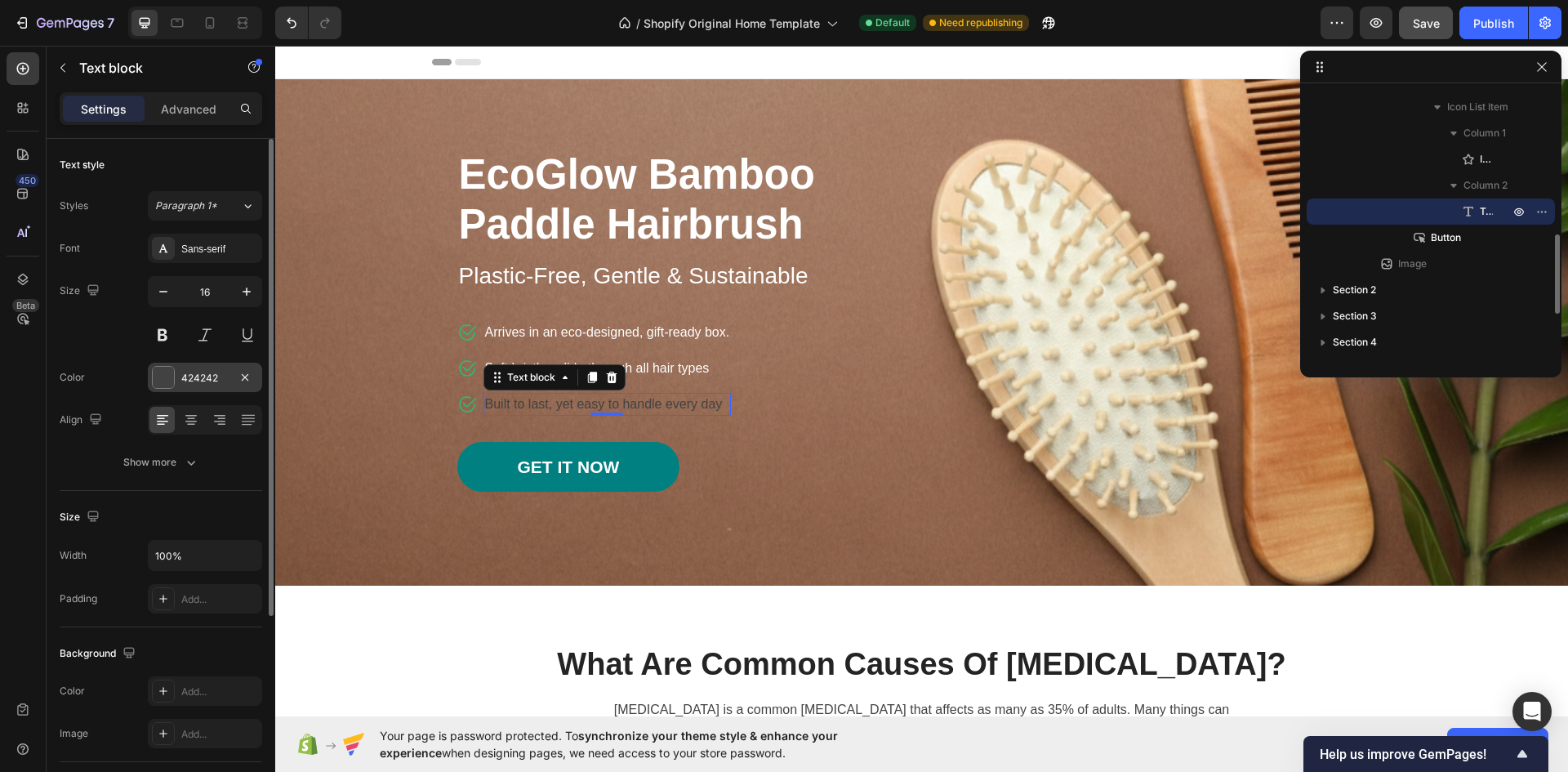
click at [194, 372] on div "424242" at bounding box center [205, 378] width 47 height 14
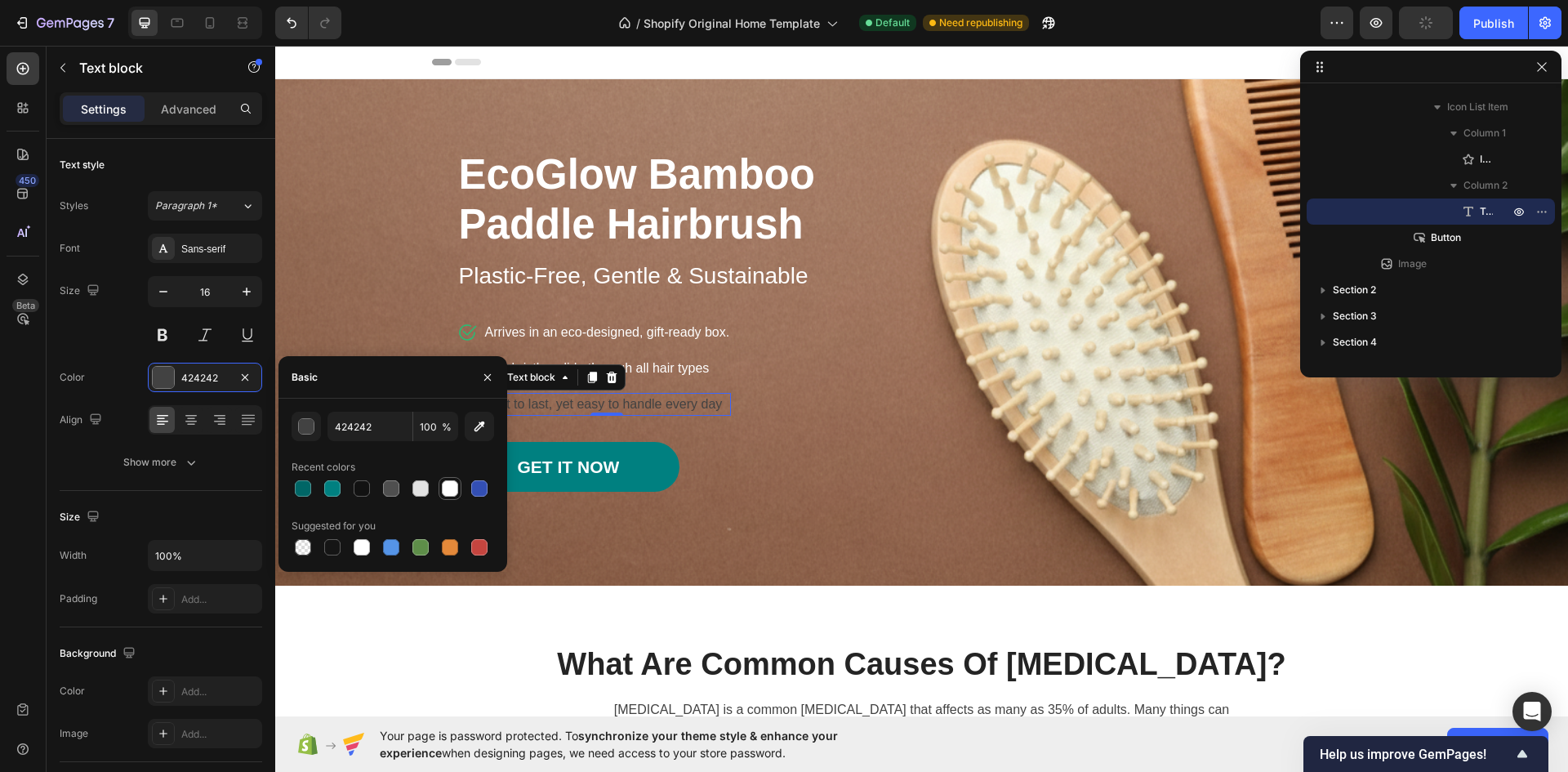
click at [455, 487] on div at bounding box center [450, 488] width 16 height 16
type input "FFFFFF"
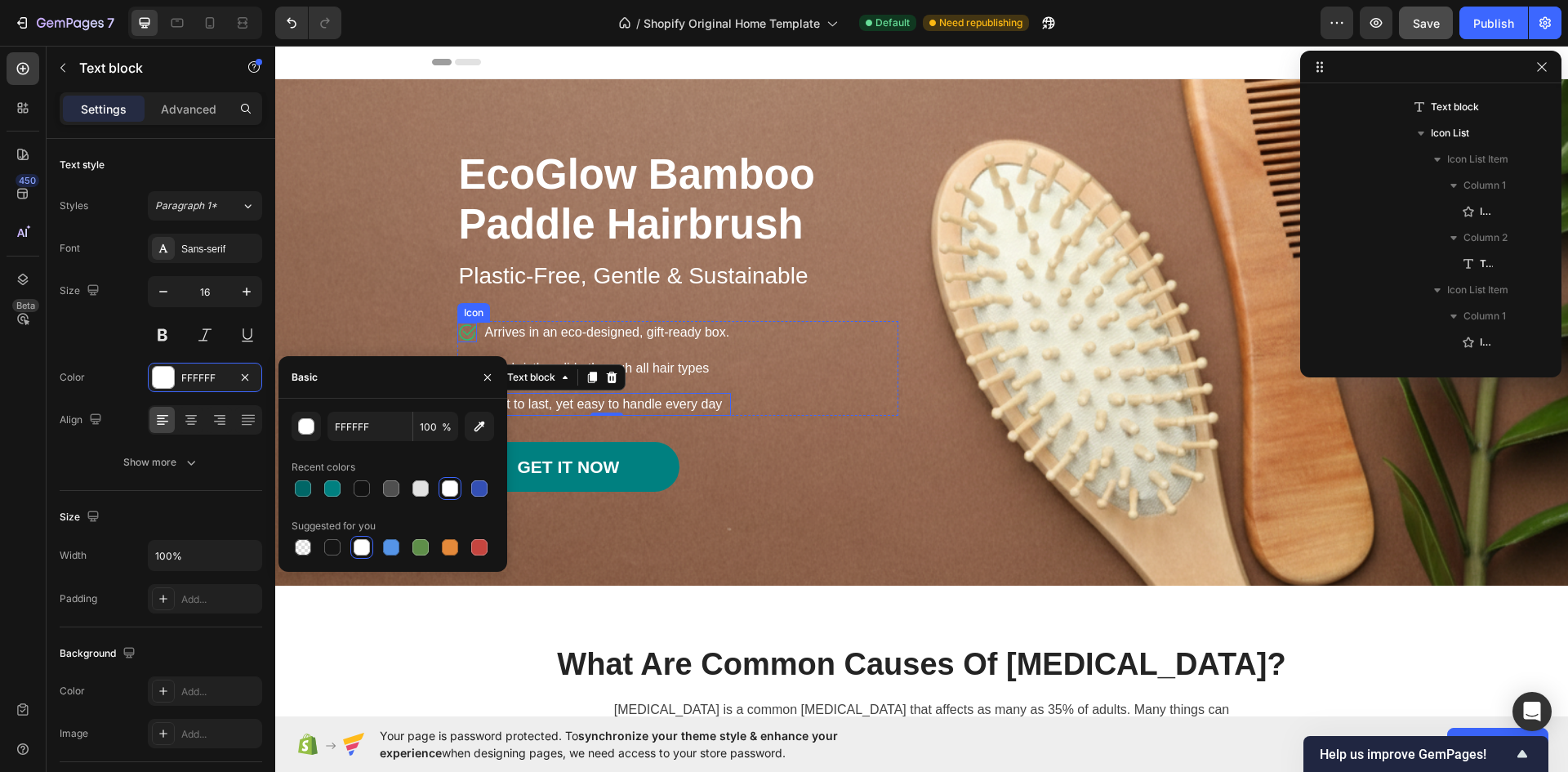
click at [463, 329] on icon at bounding box center [467, 333] width 20 height 20
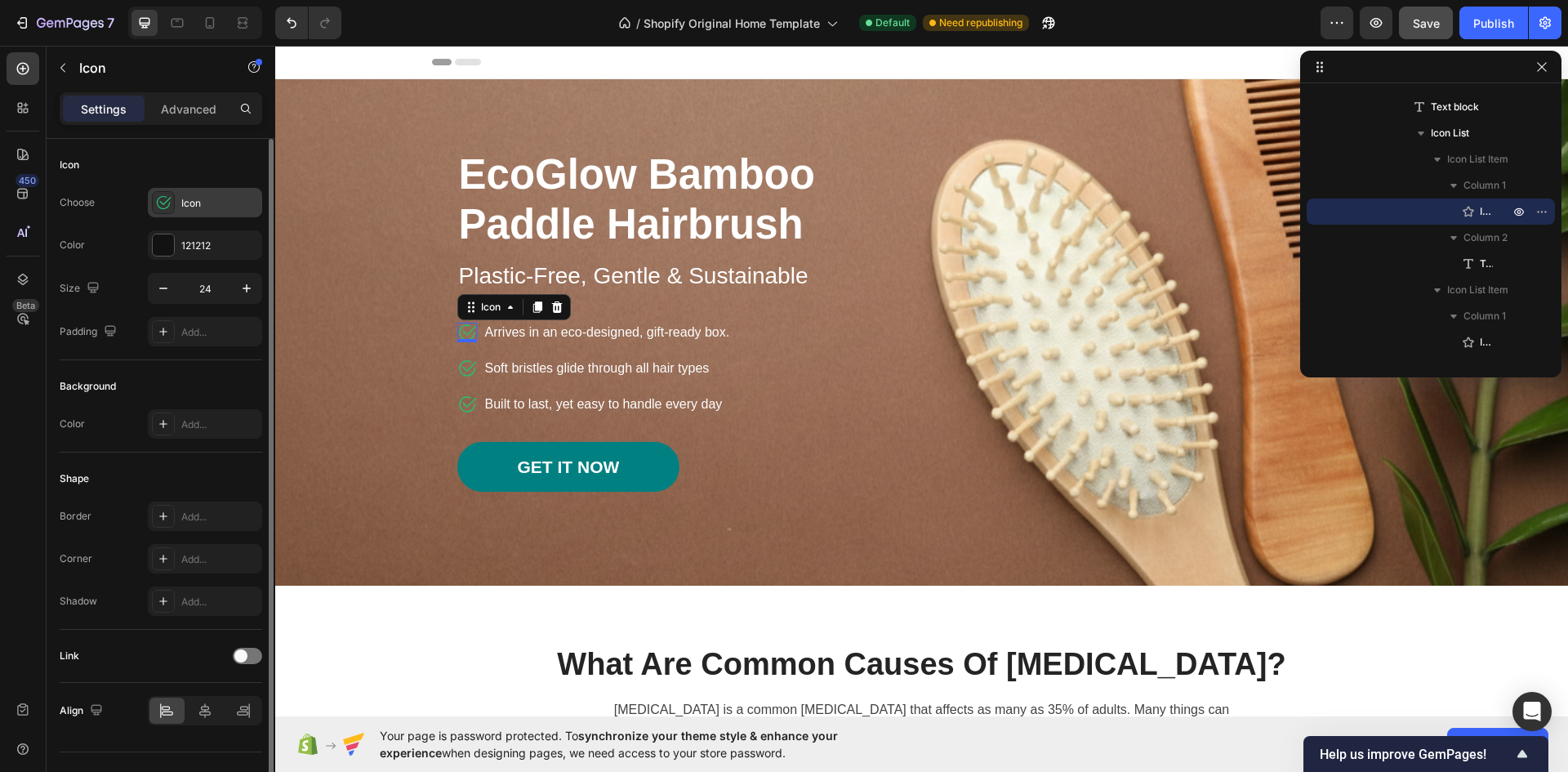
click at [165, 203] on icon at bounding box center [163, 202] width 16 height 16
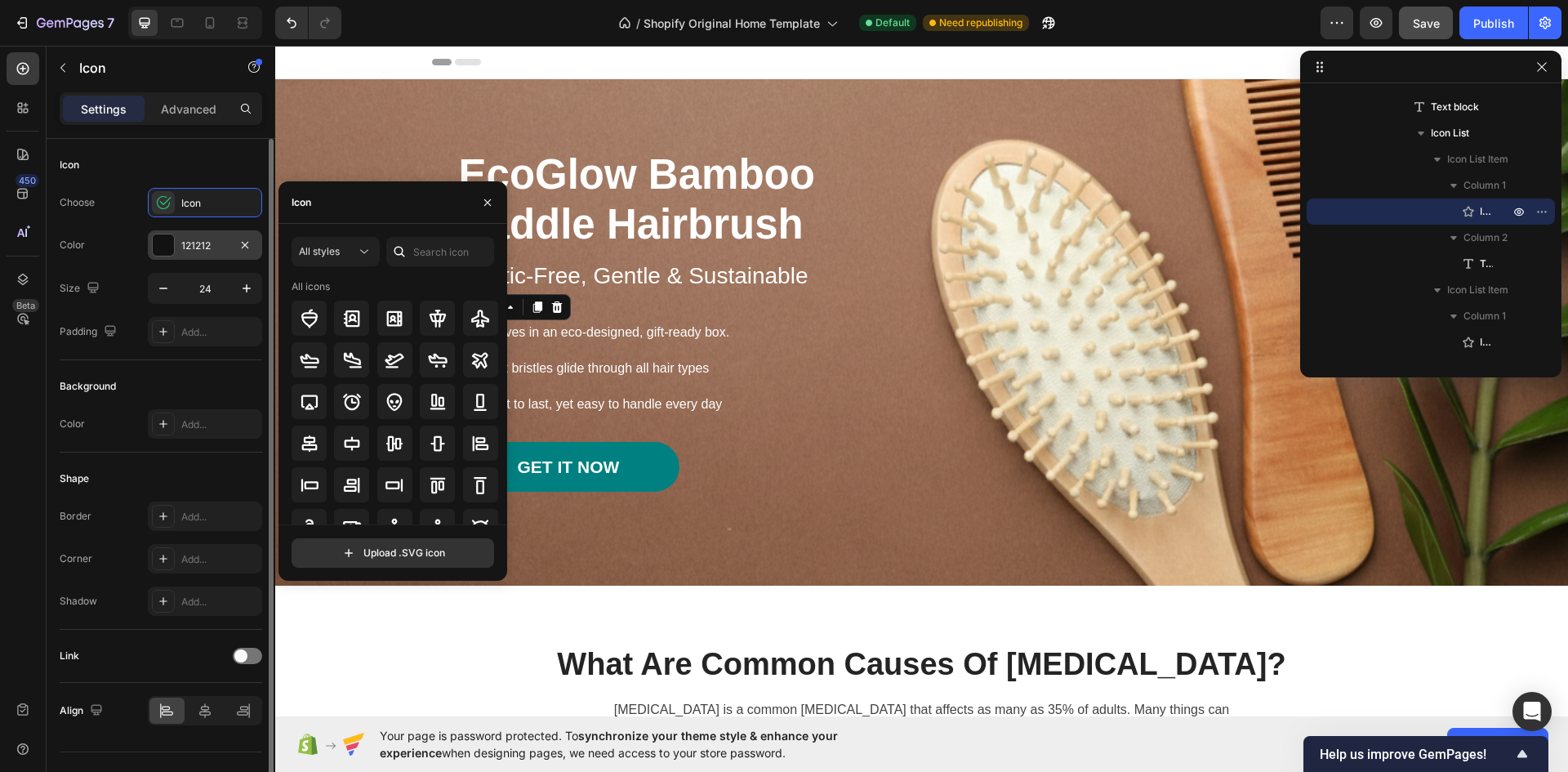
click at [167, 241] on div at bounding box center [164, 245] width 21 height 21
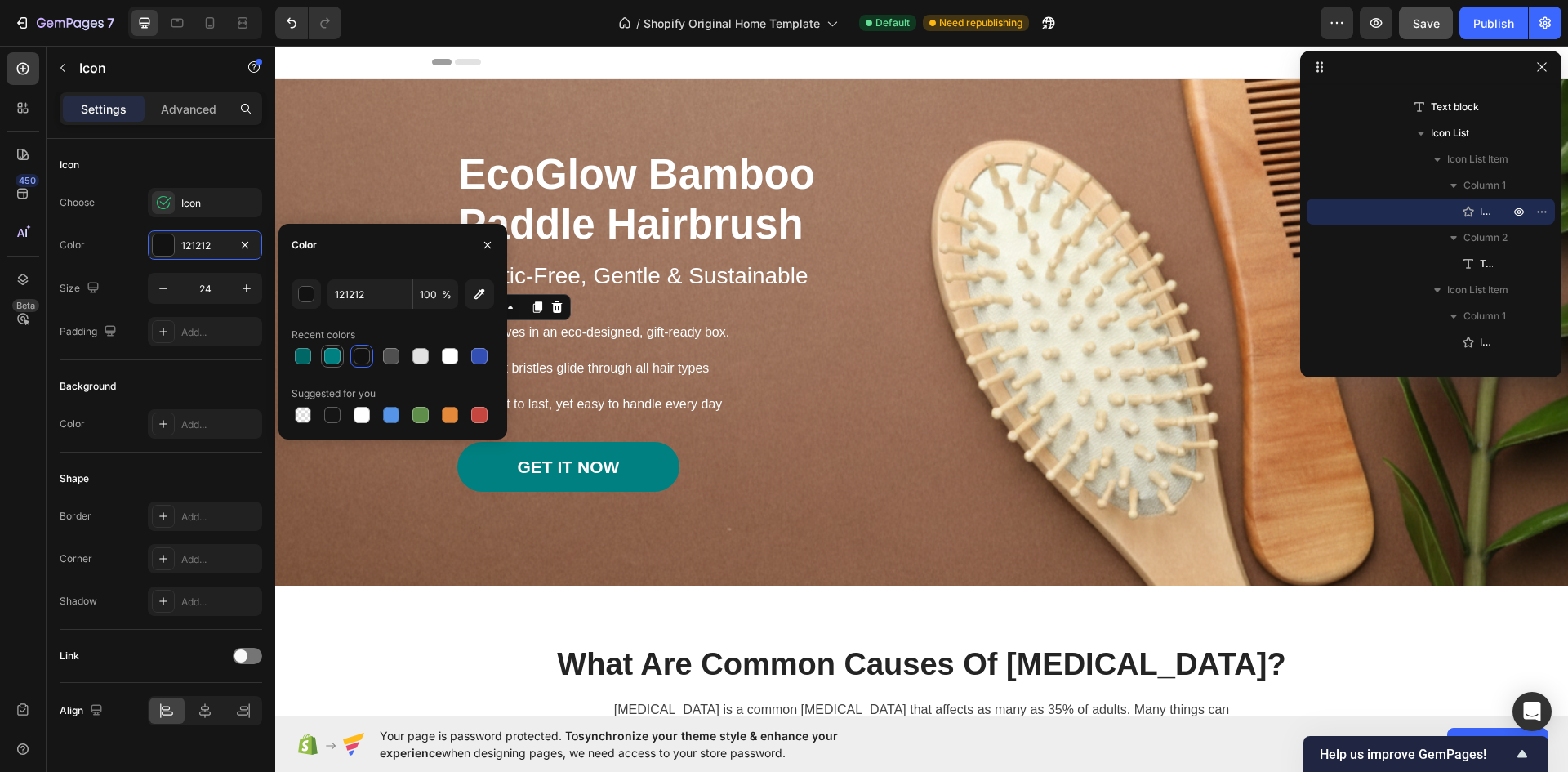
click at [326, 353] on div at bounding box center [332, 356] width 16 height 16
click at [485, 247] on icon "button" at bounding box center [487, 243] width 6 height 6
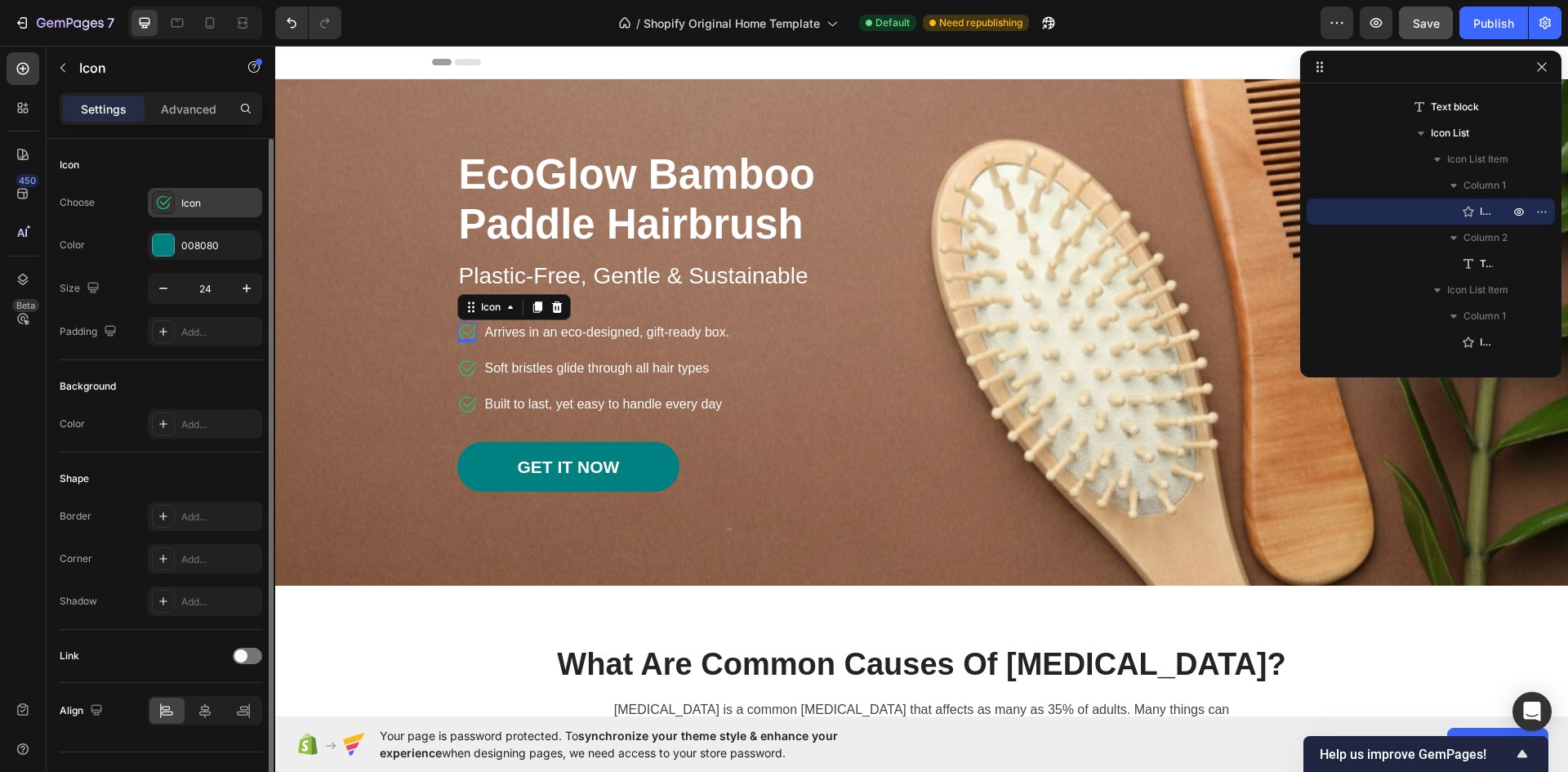
click at [163, 202] on icon at bounding box center [163, 202] width 16 height 16
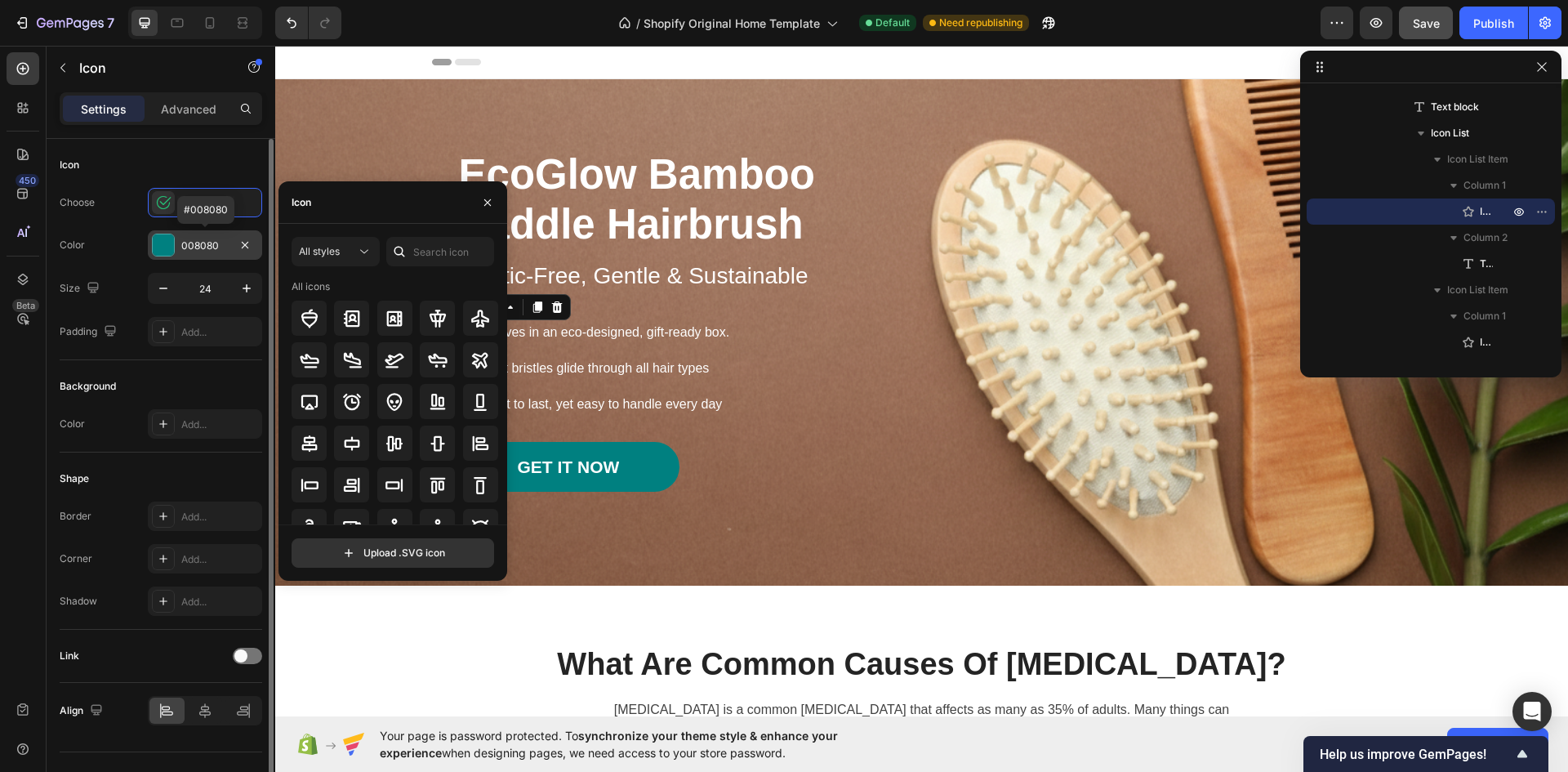
click at [161, 241] on div at bounding box center [164, 245] width 21 height 21
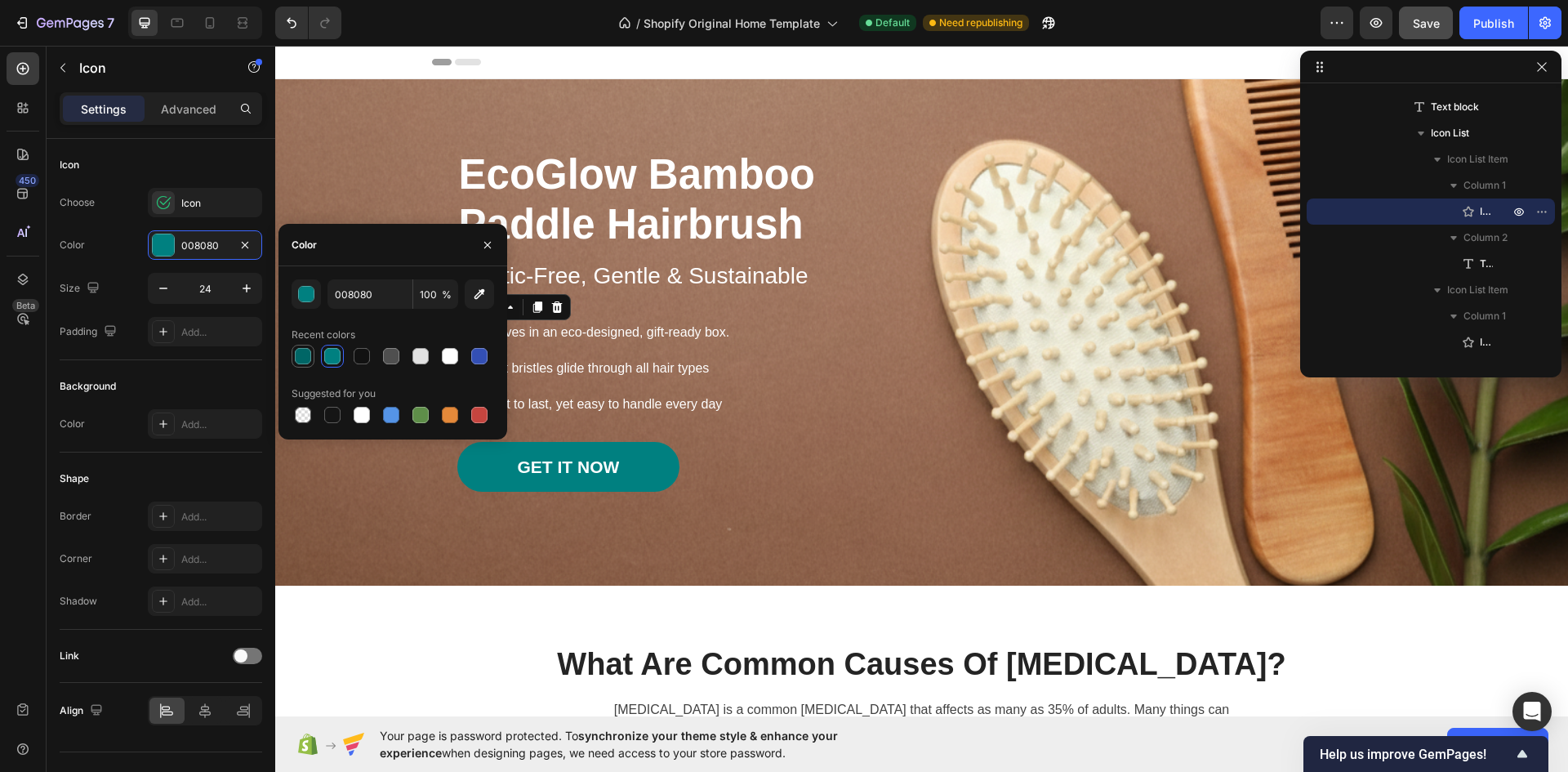
click at [302, 356] on div at bounding box center [303, 356] width 16 height 16
click at [480, 295] on icon "button" at bounding box center [479, 294] width 11 height 11
type input "008080"
click at [464, 279] on button "button" at bounding box center [479, 293] width 30 height 30
click at [327, 357] on div at bounding box center [332, 356] width 16 height 16
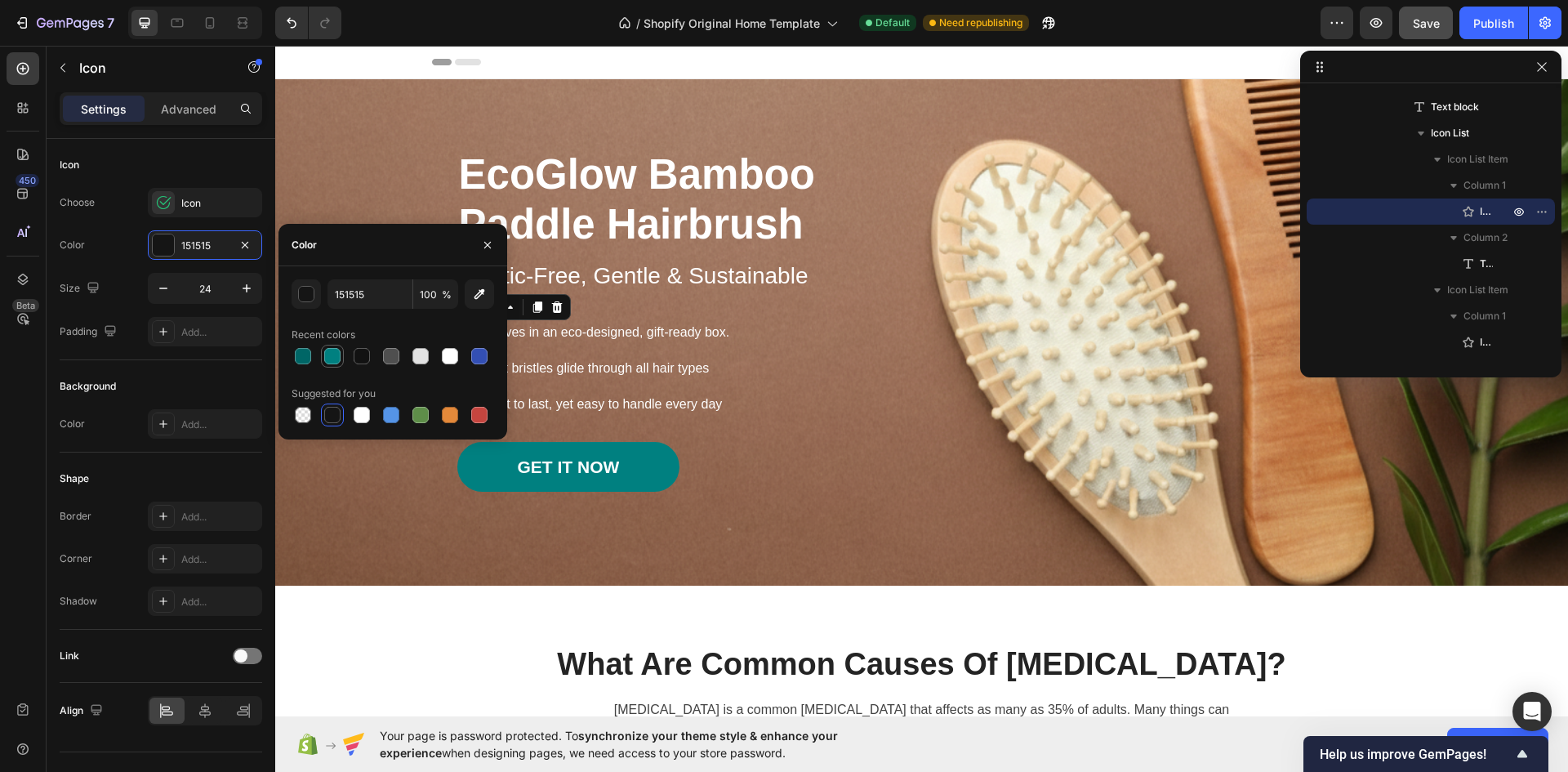
type input "008080"
click at [484, 244] on icon "button" at bounding box center [487, 245] width 13 height 13
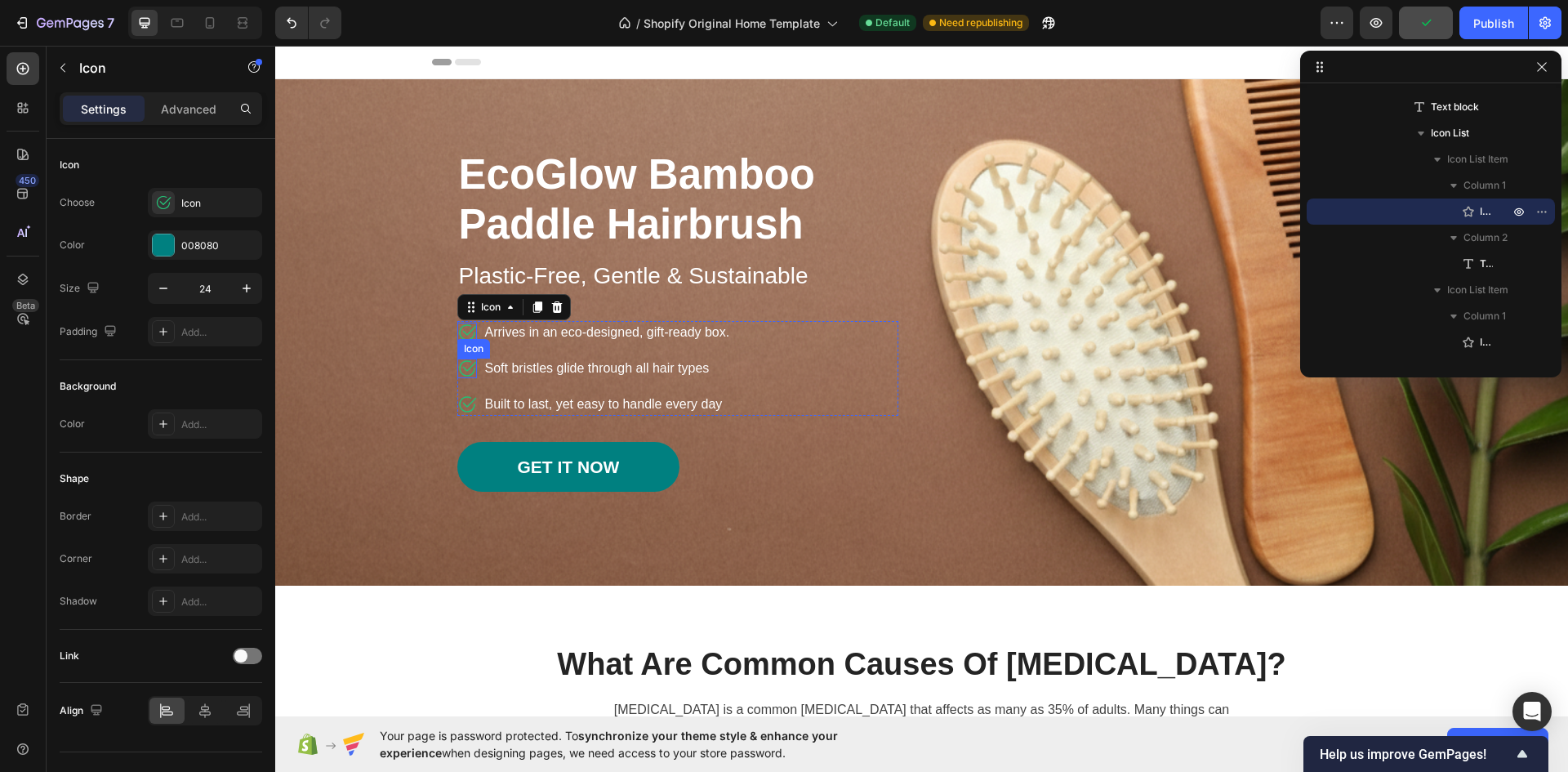
click at [462, 367] on icon at bounding box center [467, 369] width 20 height 20
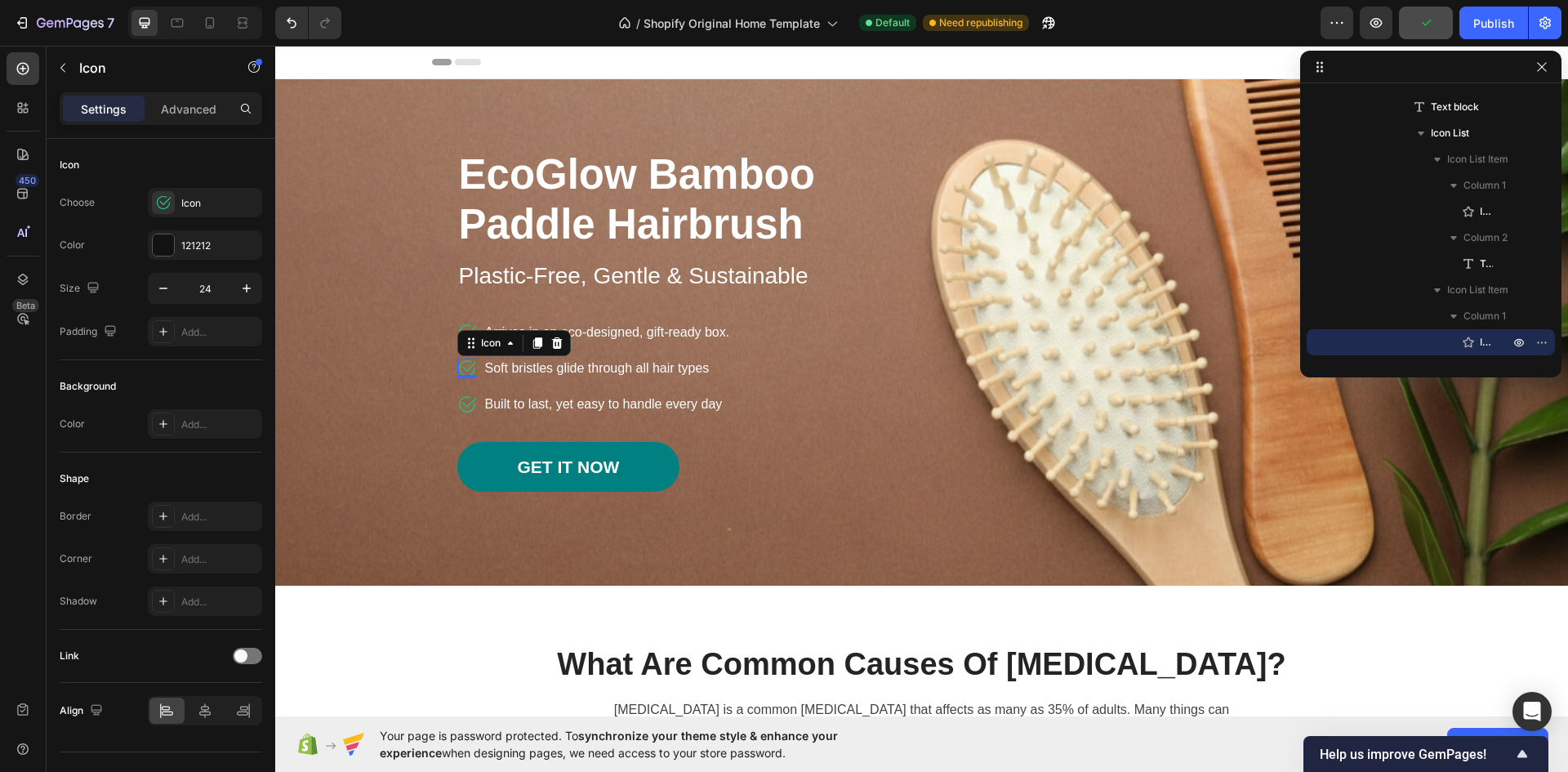
click at [460, 367] on icon at bounding box center [467, 369] width 20 height 20
click at [162, 245] on div at bounding box center [164, 245] width 21 height 21
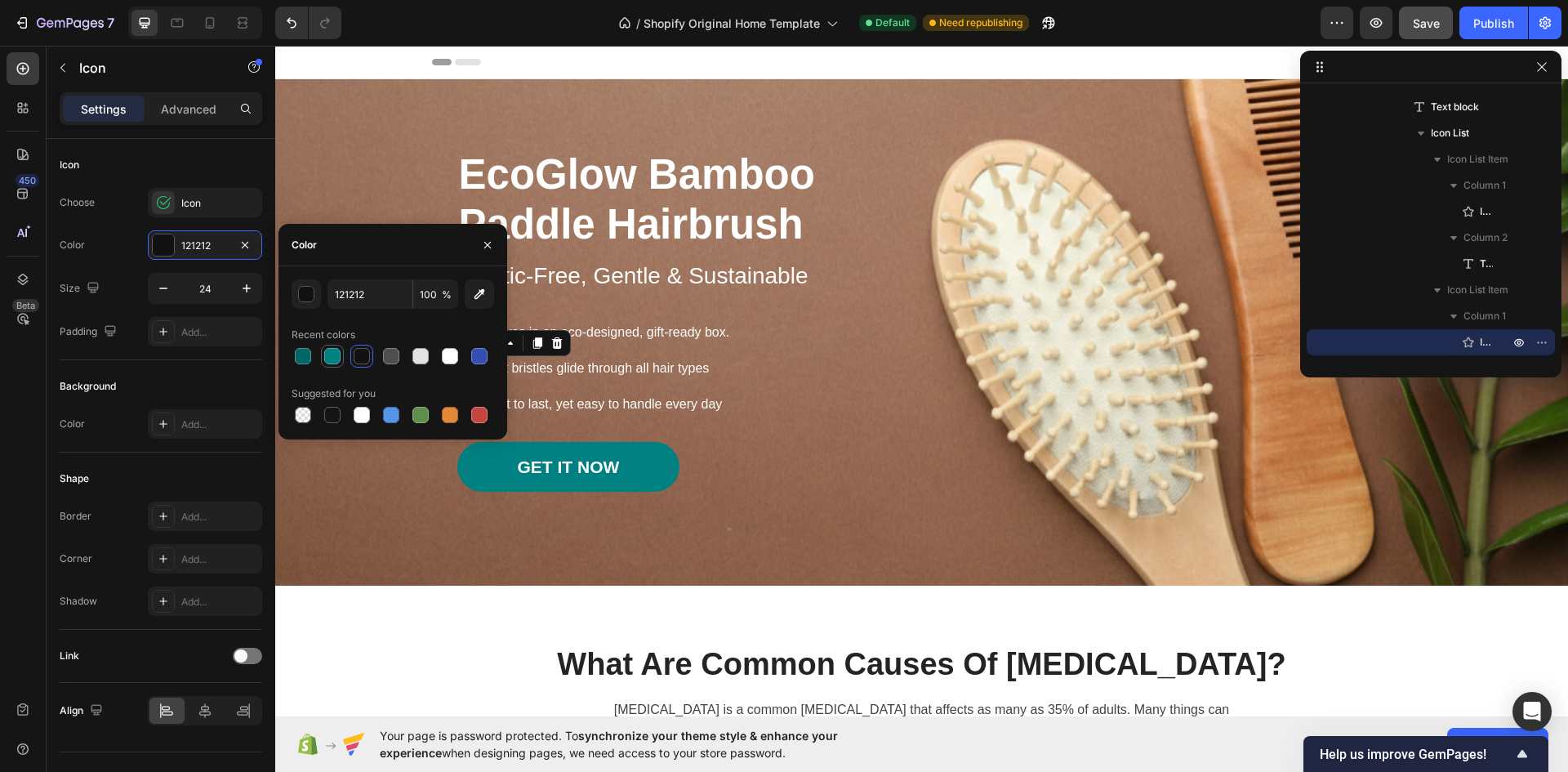
click at [324, 358] on div at bounding box center [332, 356] width 16 height 16
type input "008080"
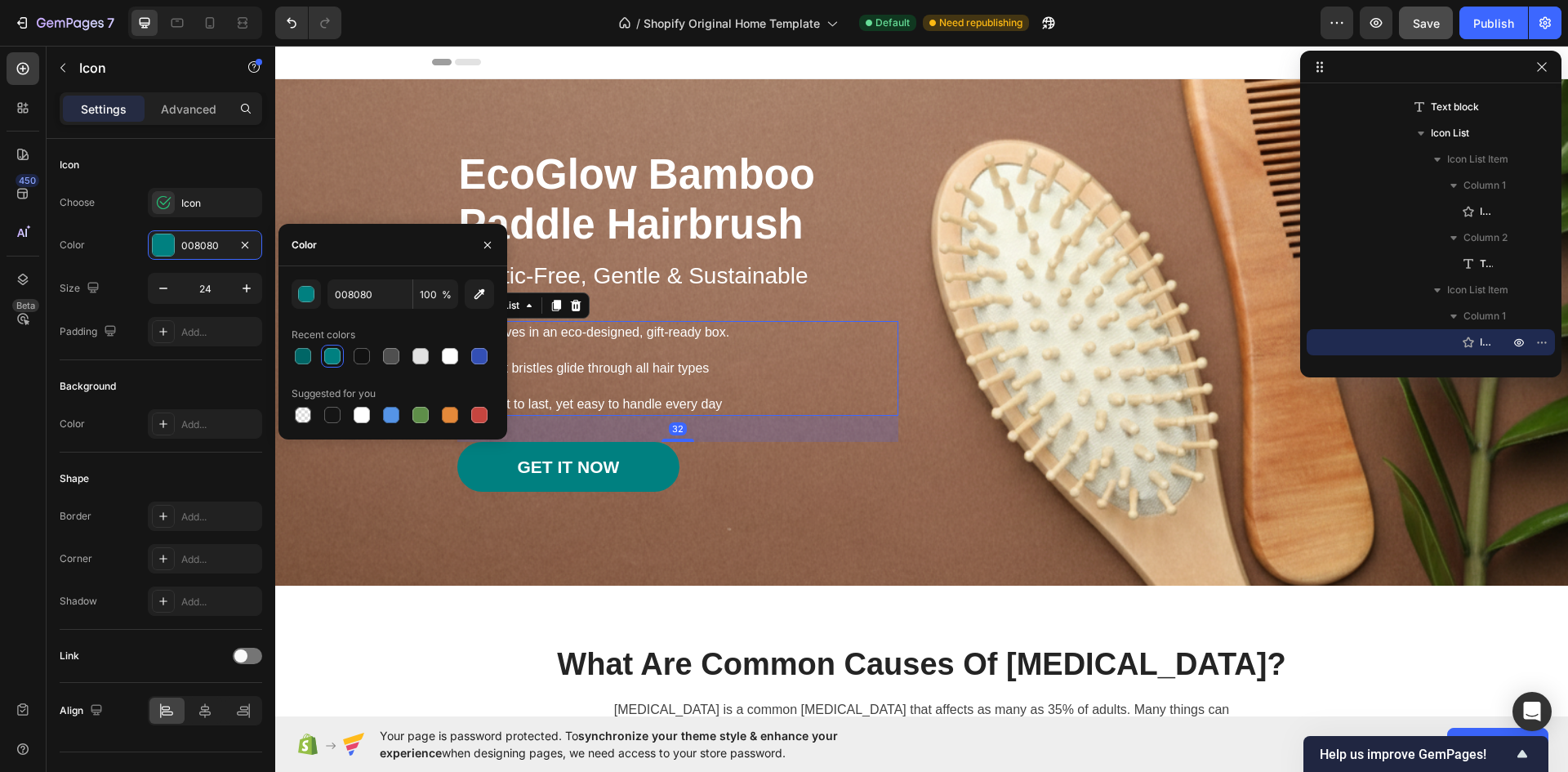
click at [594, 386] on ul "Icon Arrives in an eco-designed, gift-ready box. Text block Icon Soft bristles …" at bounding box center [594, 369] width 275 height 95
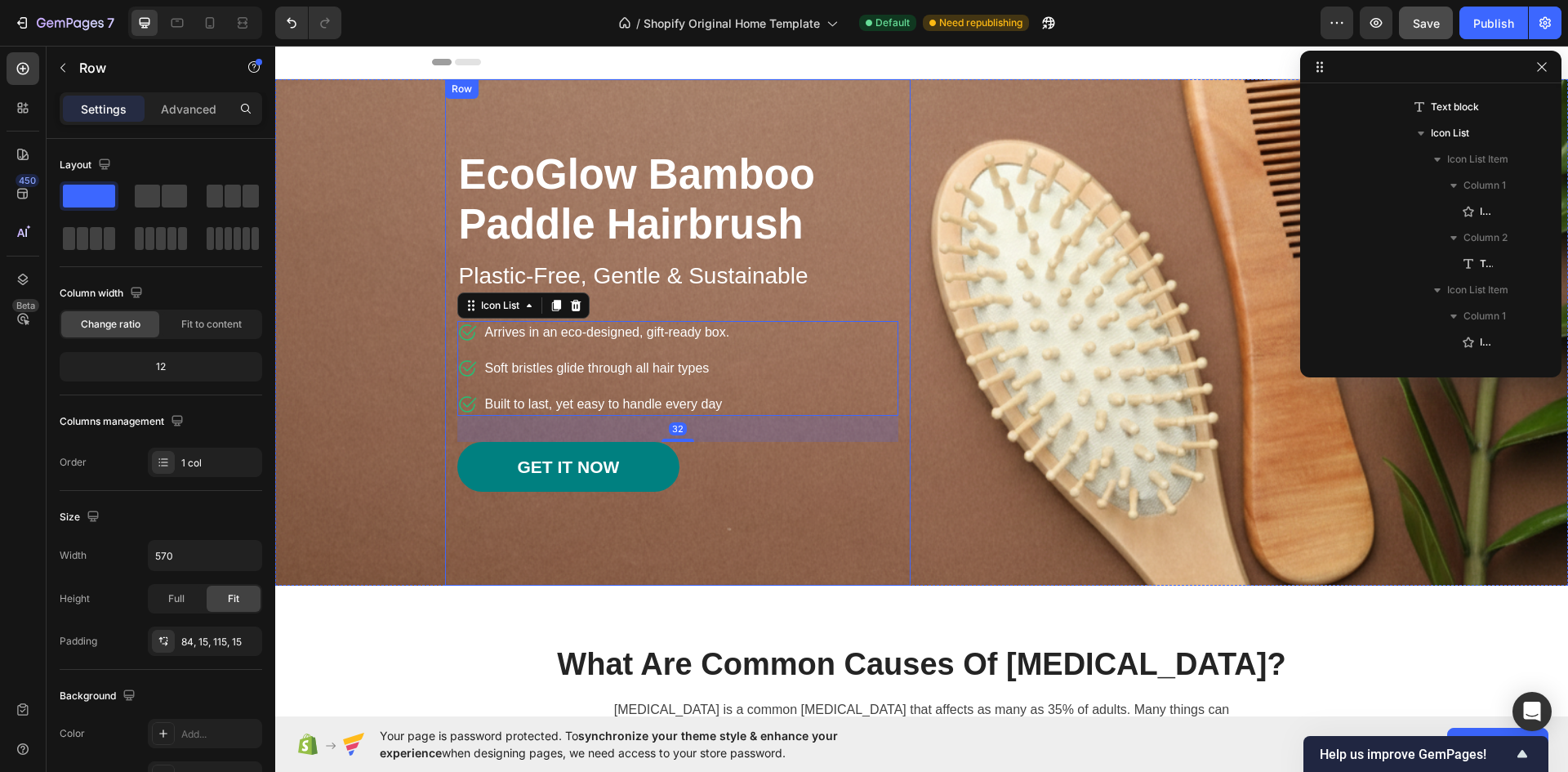
click at [743, 533] on div "EcoGlow Bamboo Paddle Hairbrush Heading Plastic-Free, Gentle & Sustainable Text…" at bounding box center [678, 333] width 465 height 506
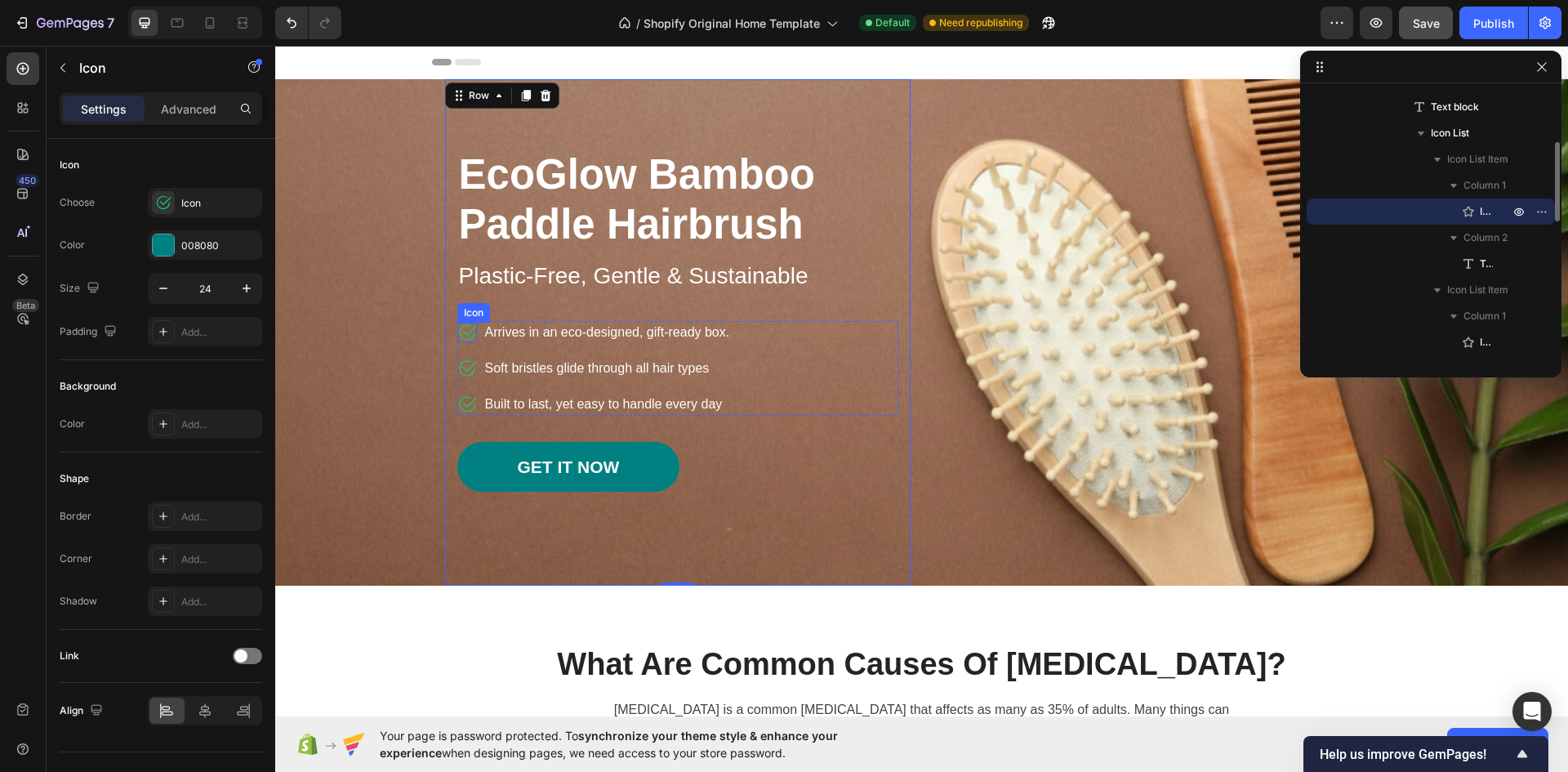
click at [469, 331] on icon at bounding box center [467, 333] width 20 height 20
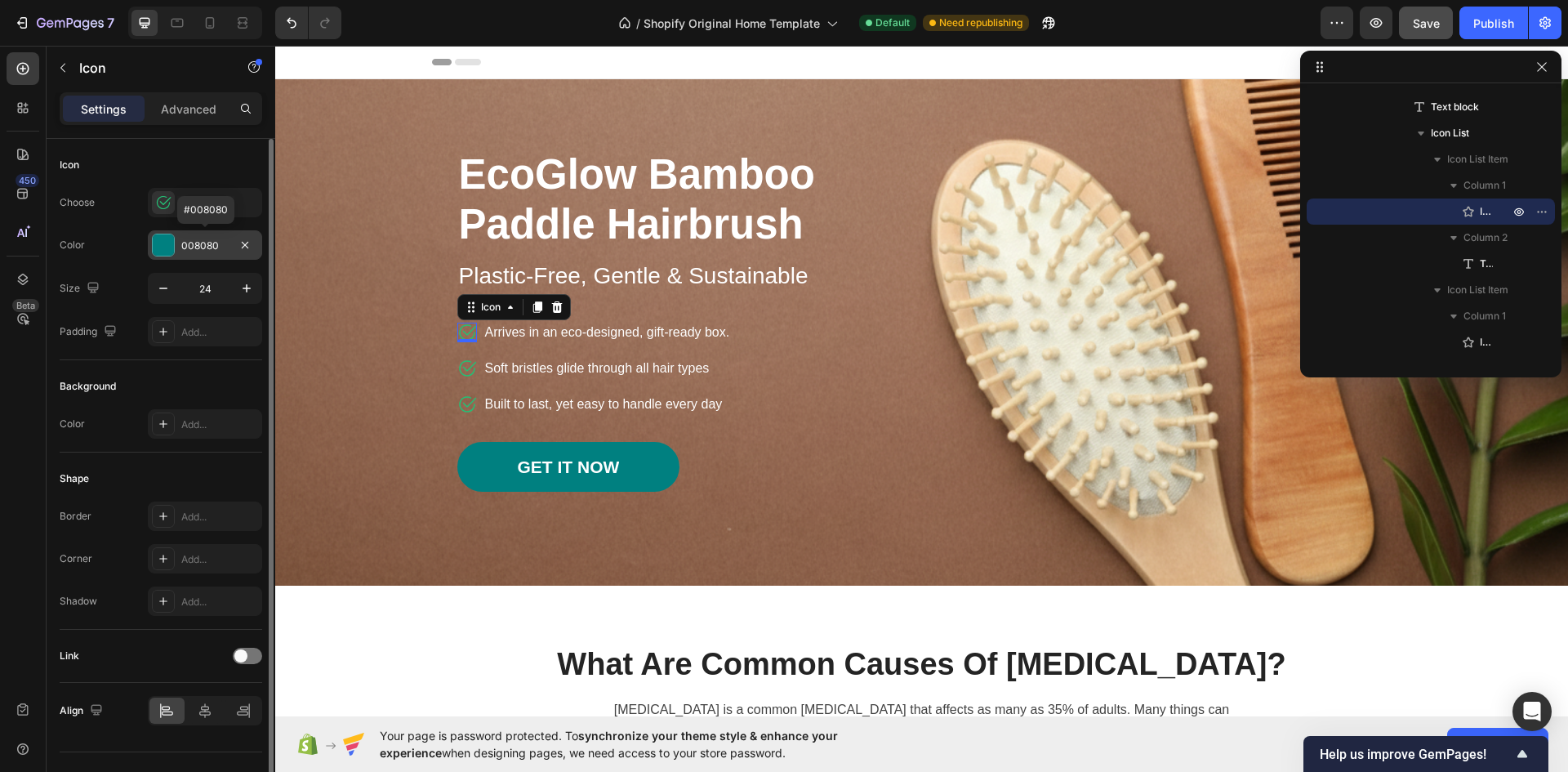
click at [165, 248] on div at bounding box center [164, 245] width 21 height 21
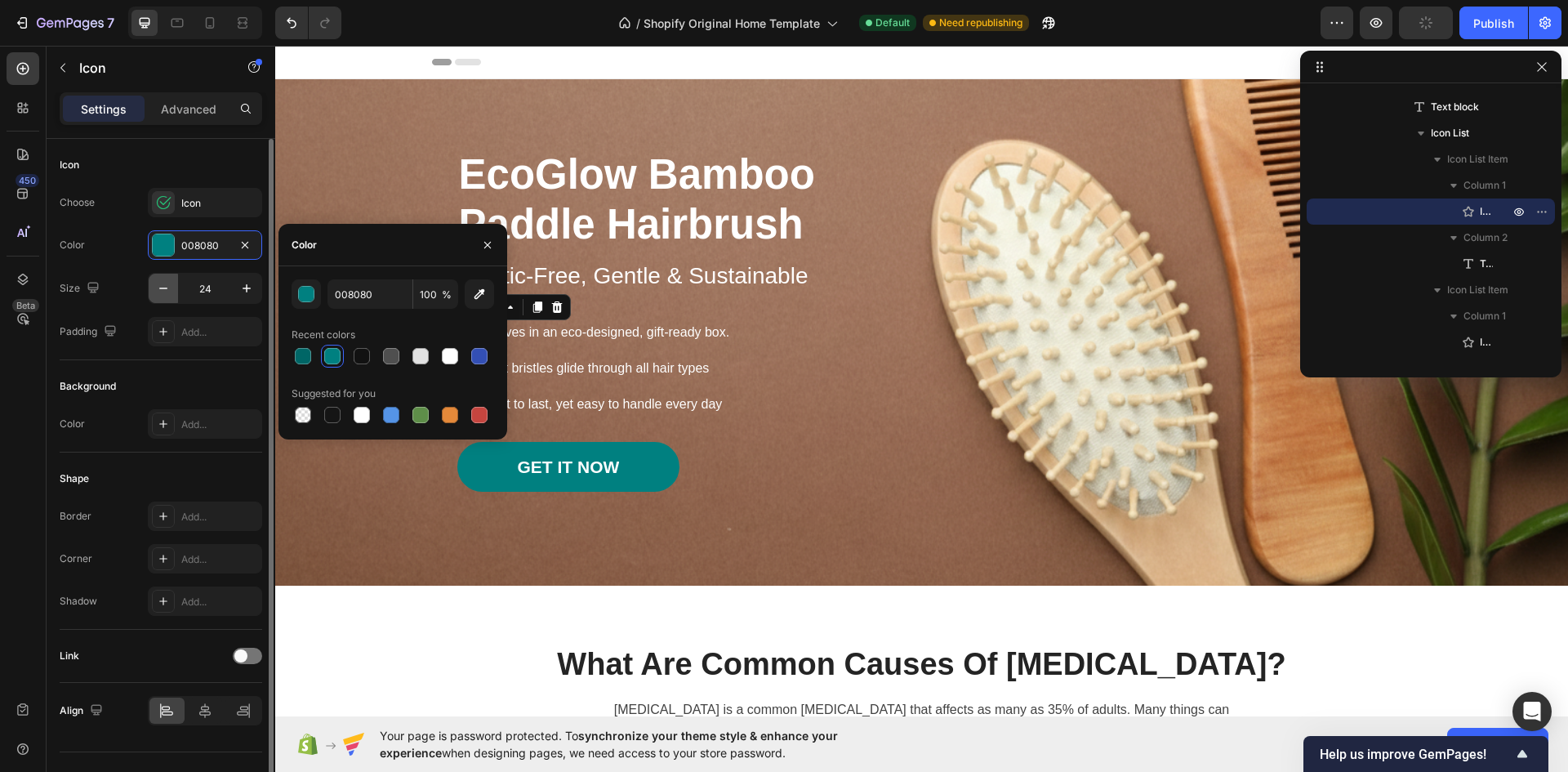
click at [166, 285] on icon "button" at bounding box center [163, 288] width 16 height 16
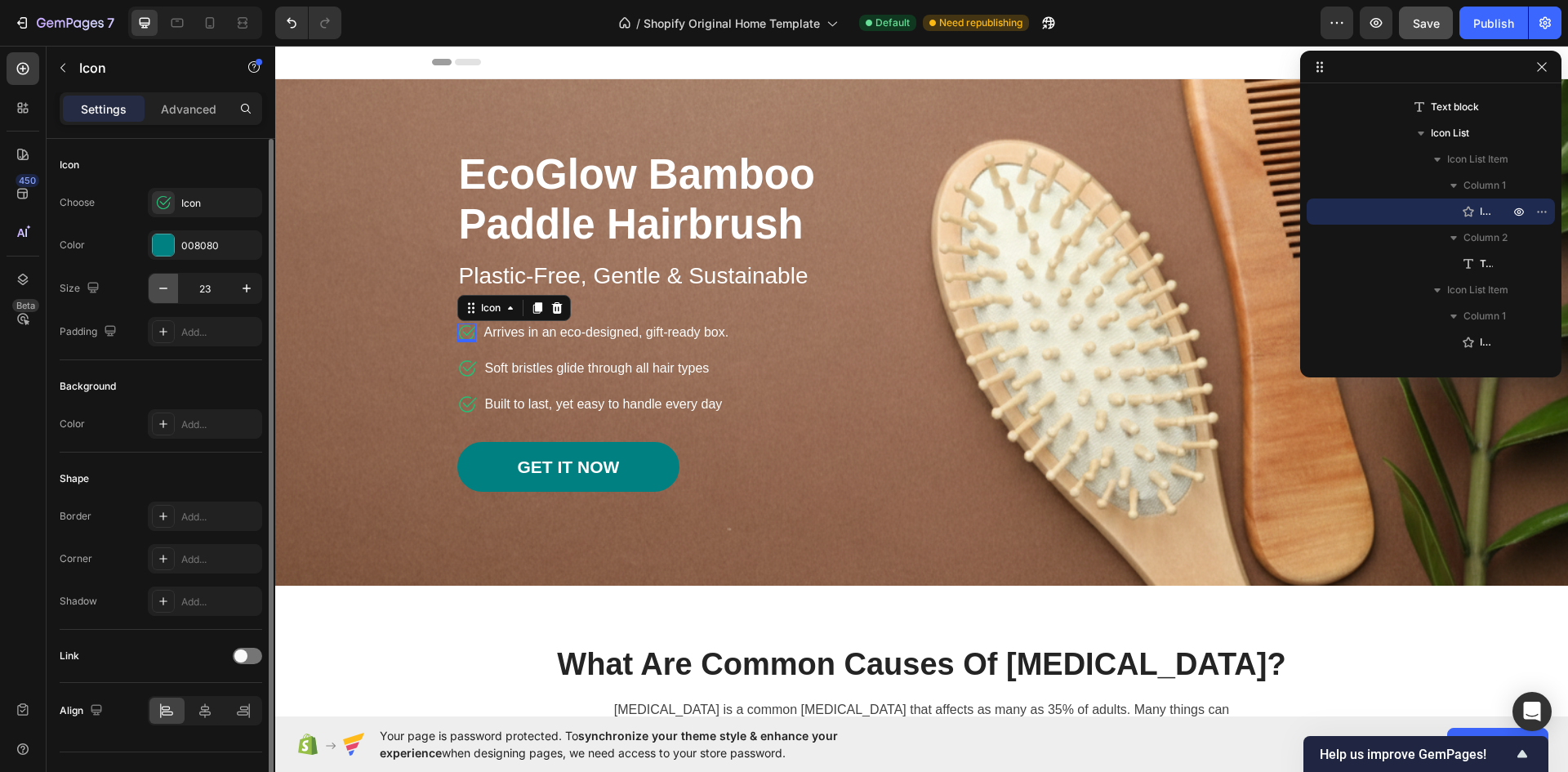
click at [165, 288] on icon "button" at bounding box center [163, 288] width 8 height 2
type input "21"
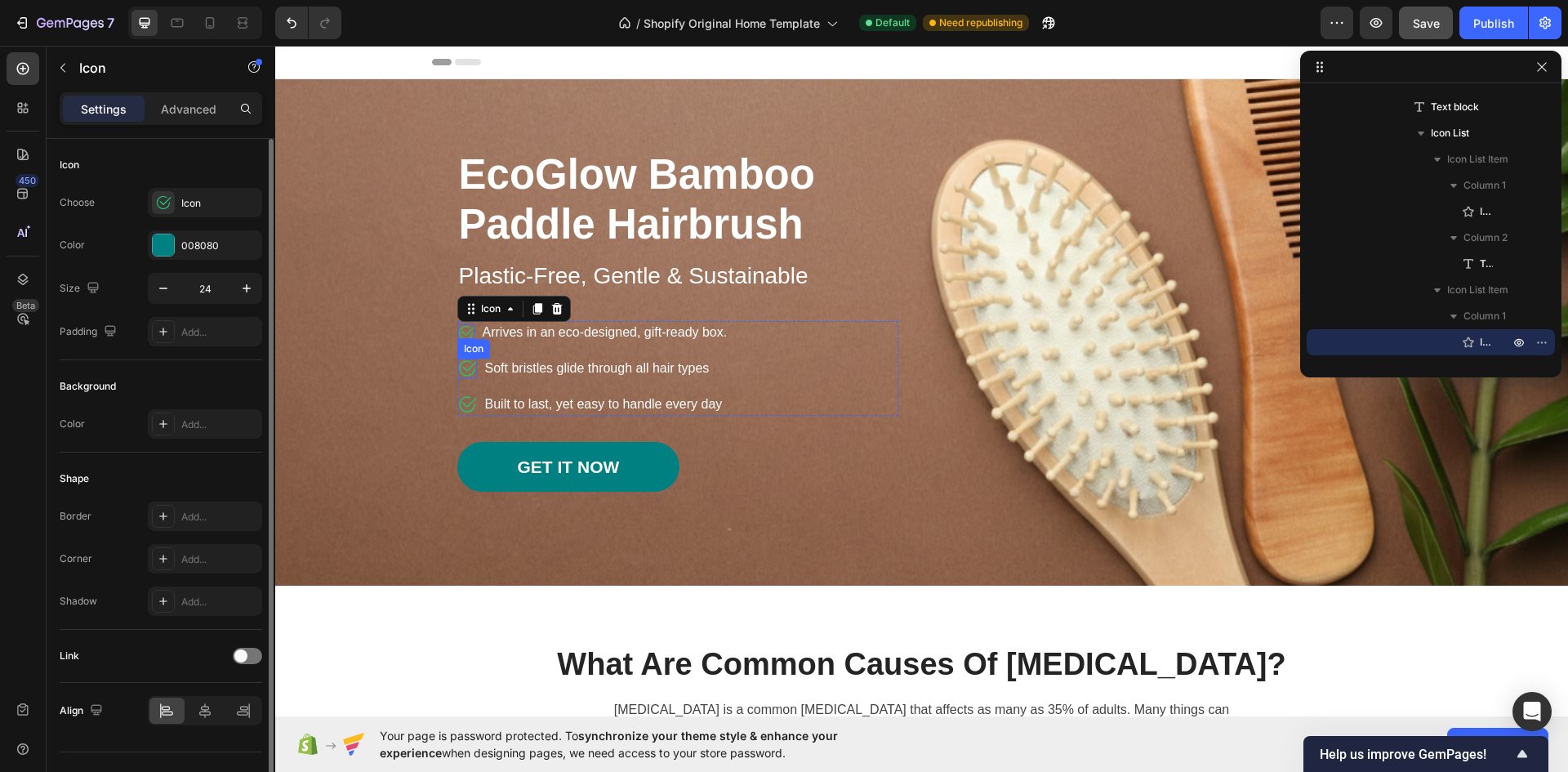
click at [459, 366] on icon at bounding box center [467, 369] width 20 height 20
click at [161, 294] on icon "button" at bounding box center [163, 288] width 16 height 16
type input "21"
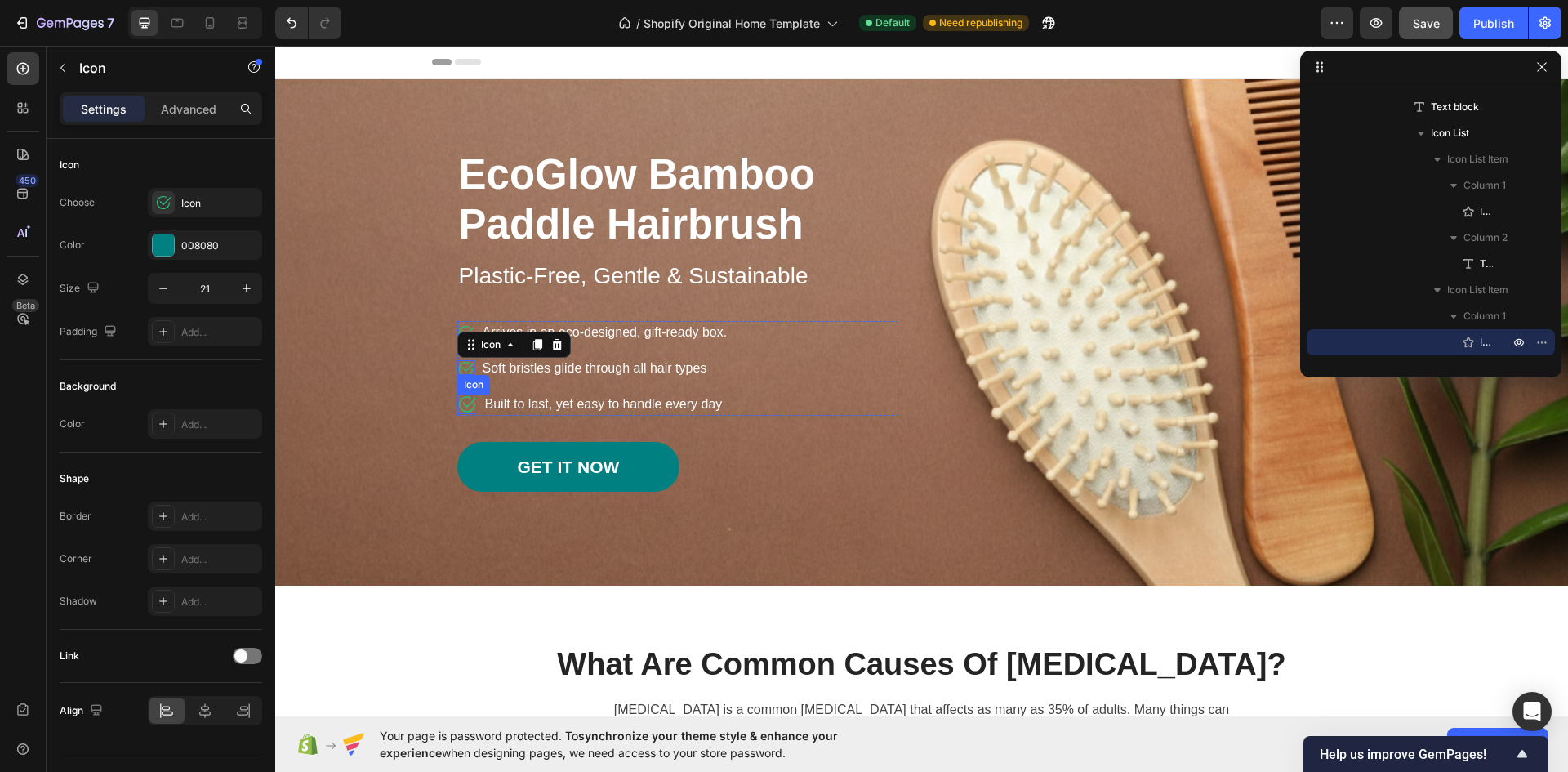
click at [464, 403] on icon at bounding box center [467, 404] width 20 height 20
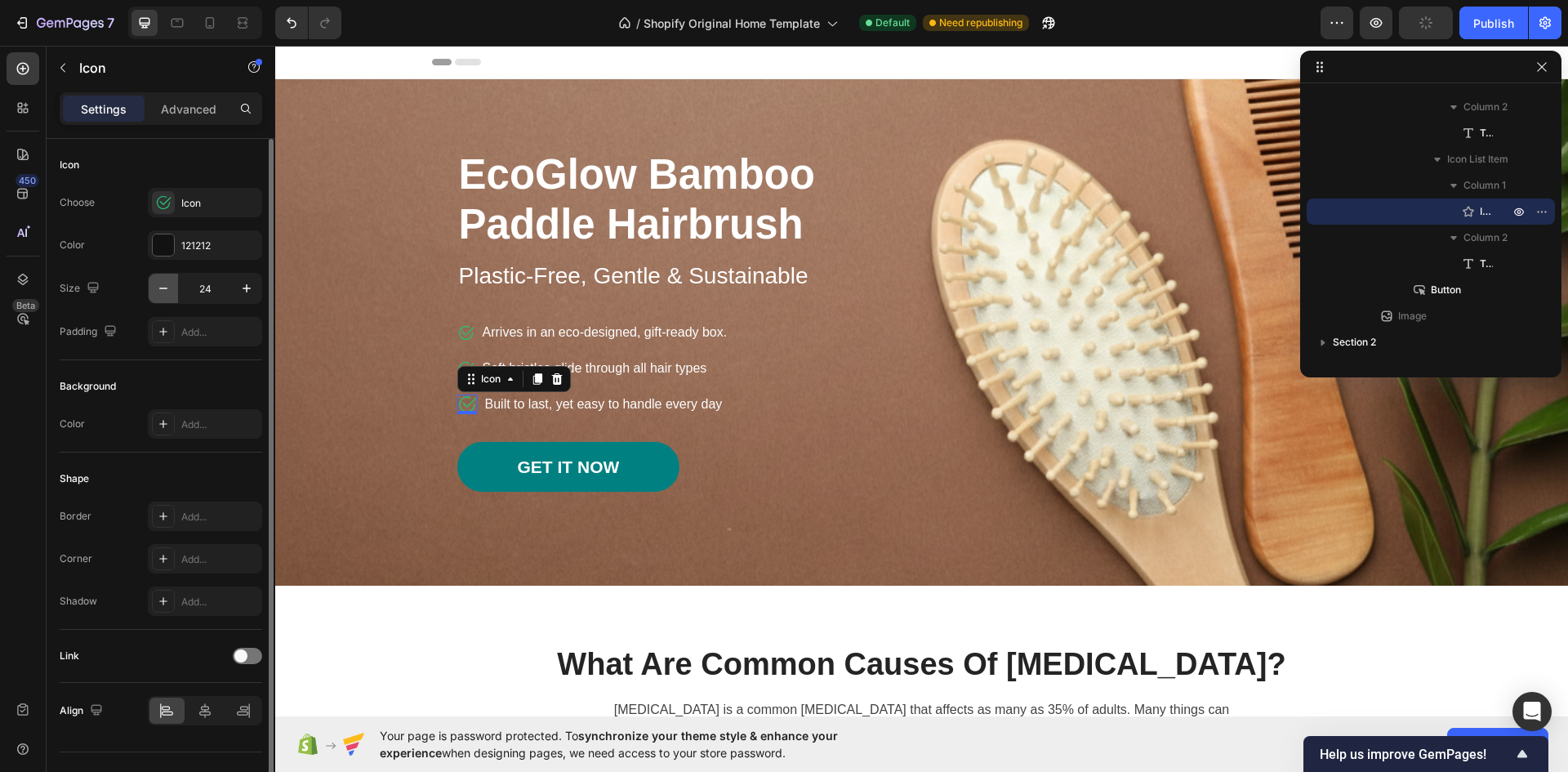
click at [157, 289] on icon "button" at bounding box center [163, 288] width 16 height 16
type input "21"
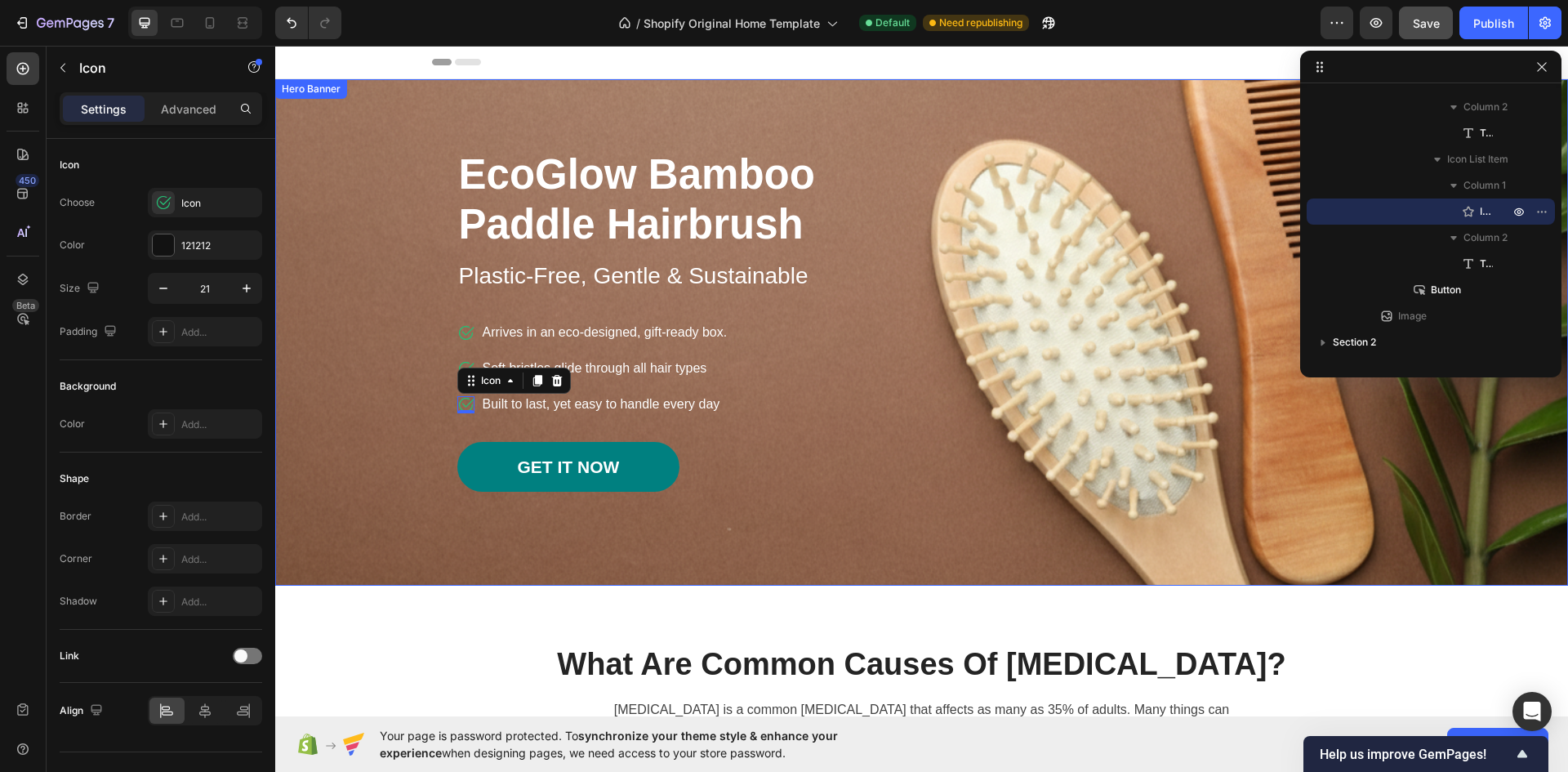
click at [303, 268] on div "Overlay" at bounding box center [921, 333] width 1293 height 506
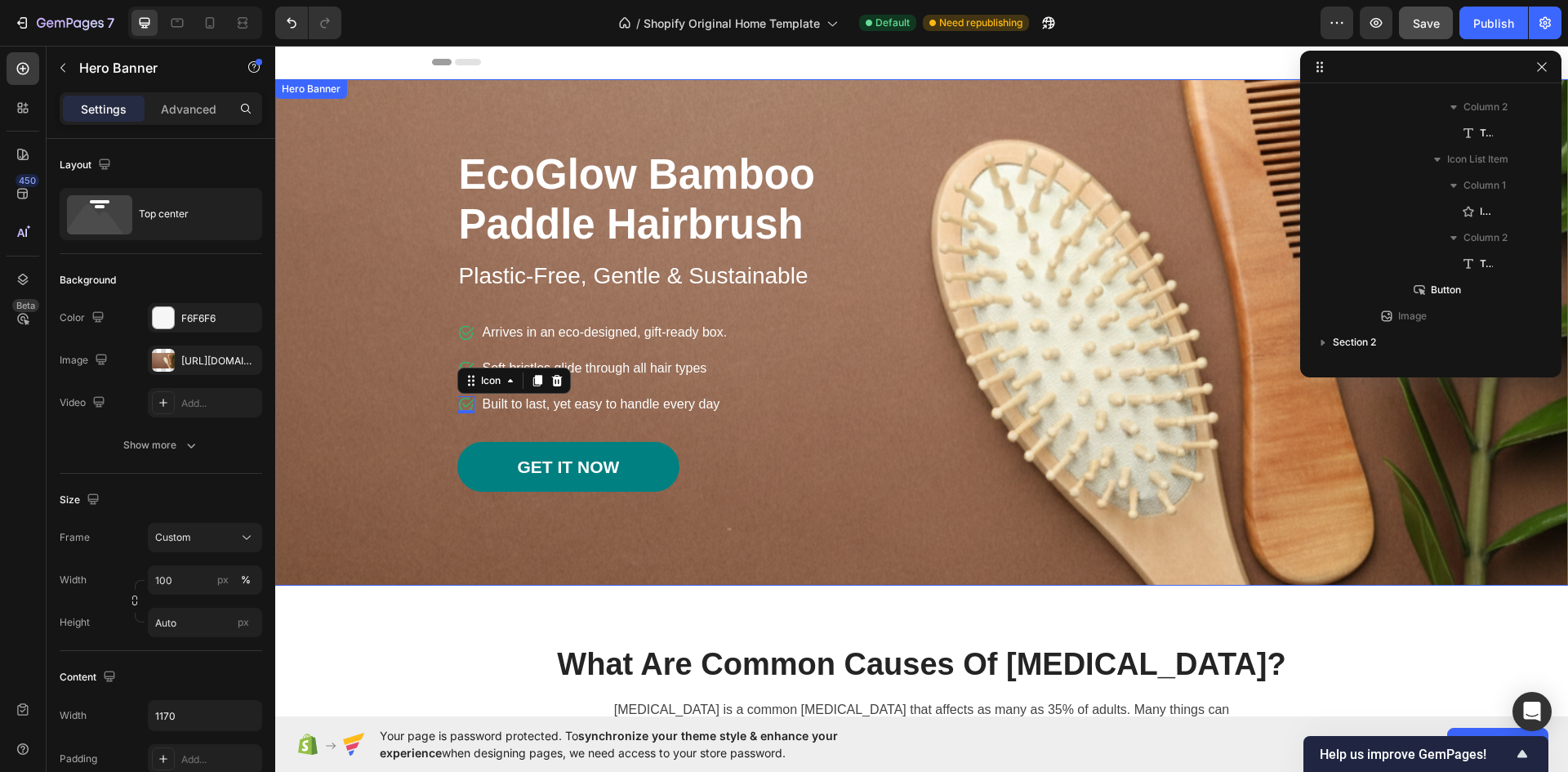
scroll to position [0, 0]
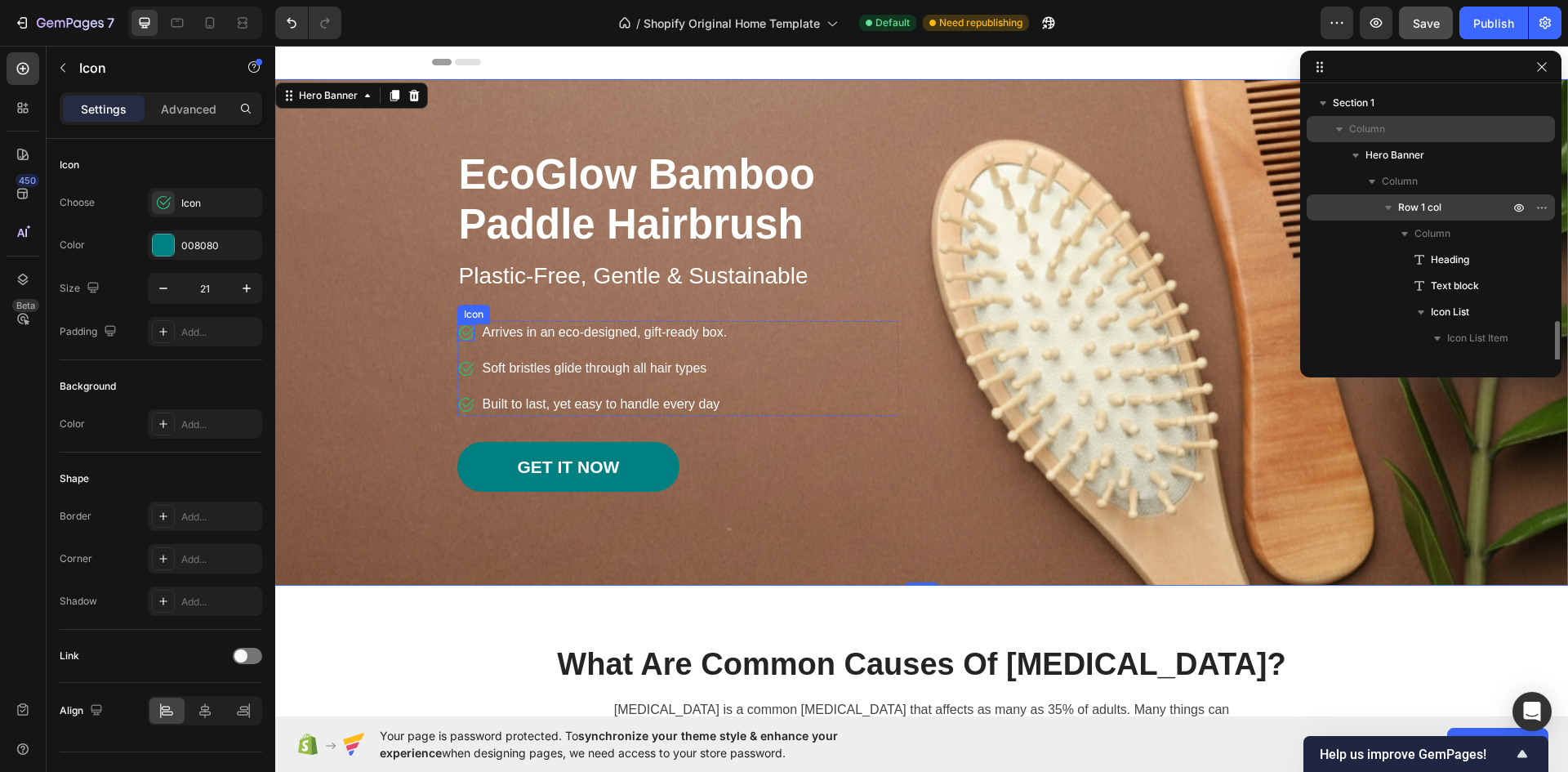
click at [464, 331] on icon at bounding box center [467, 331] width 12 height 9
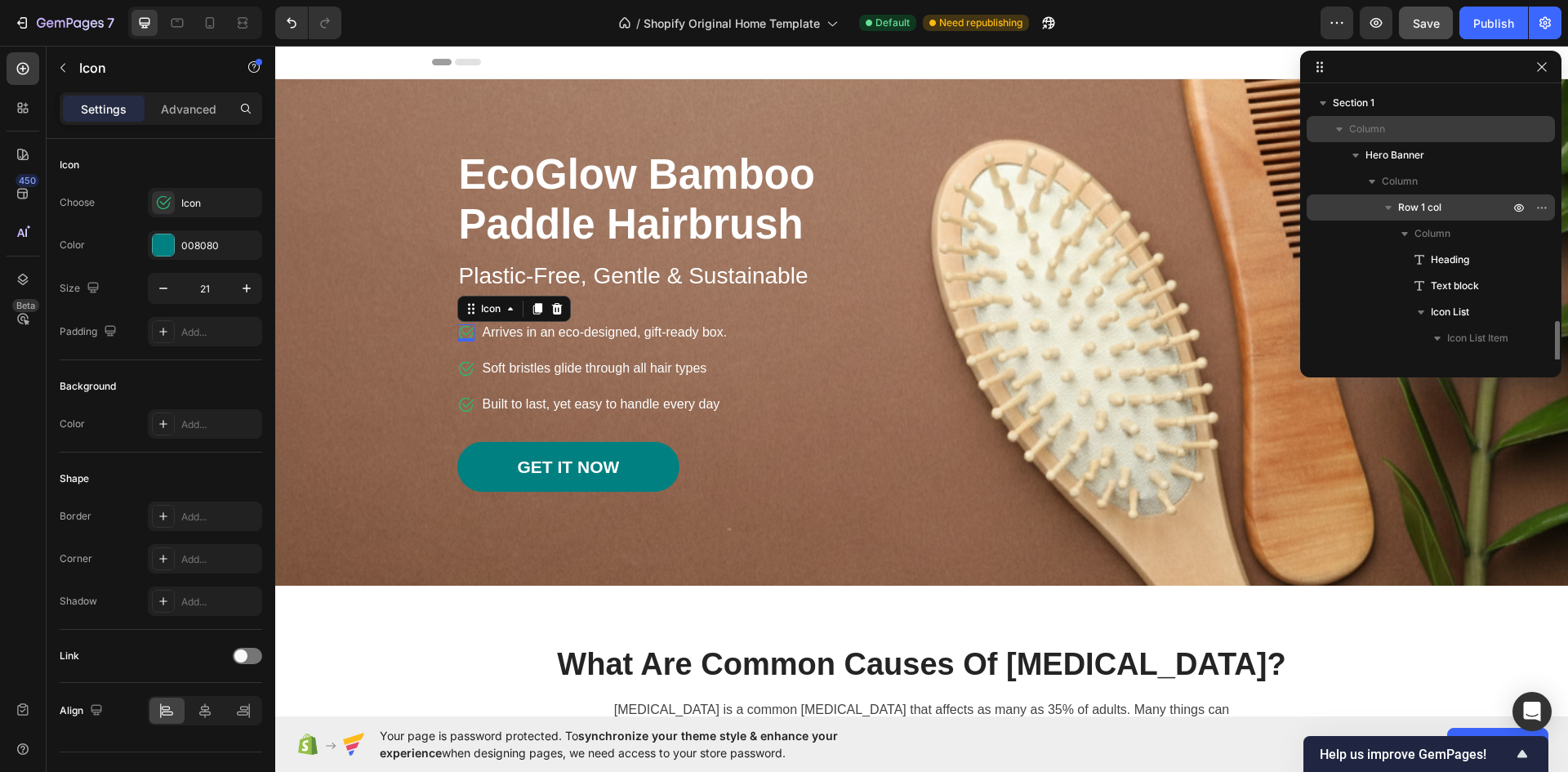
scroll to position [179, 0]
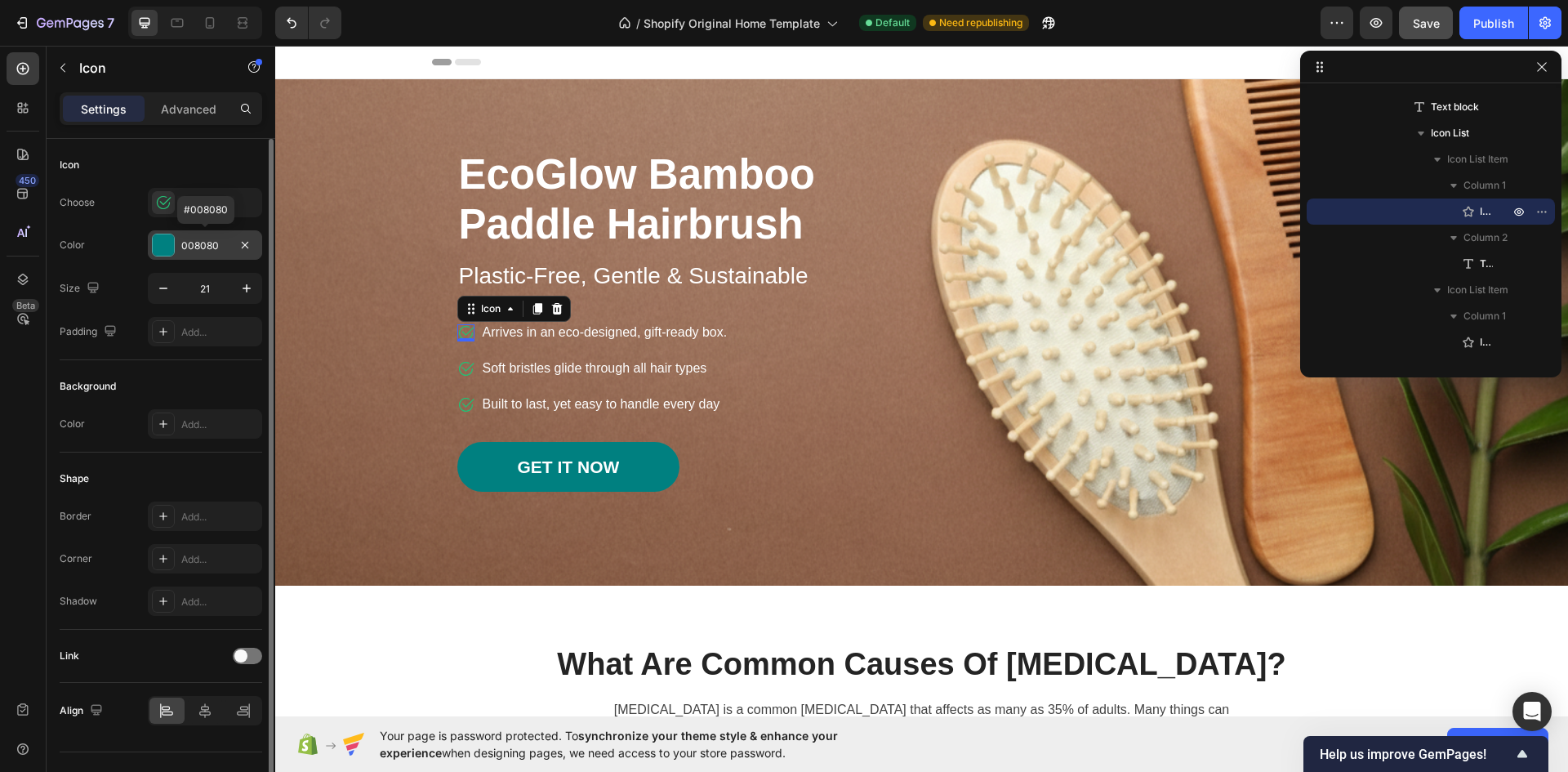
click at [165, 234] on div at bounding box center [164, 245] width 21 height 21
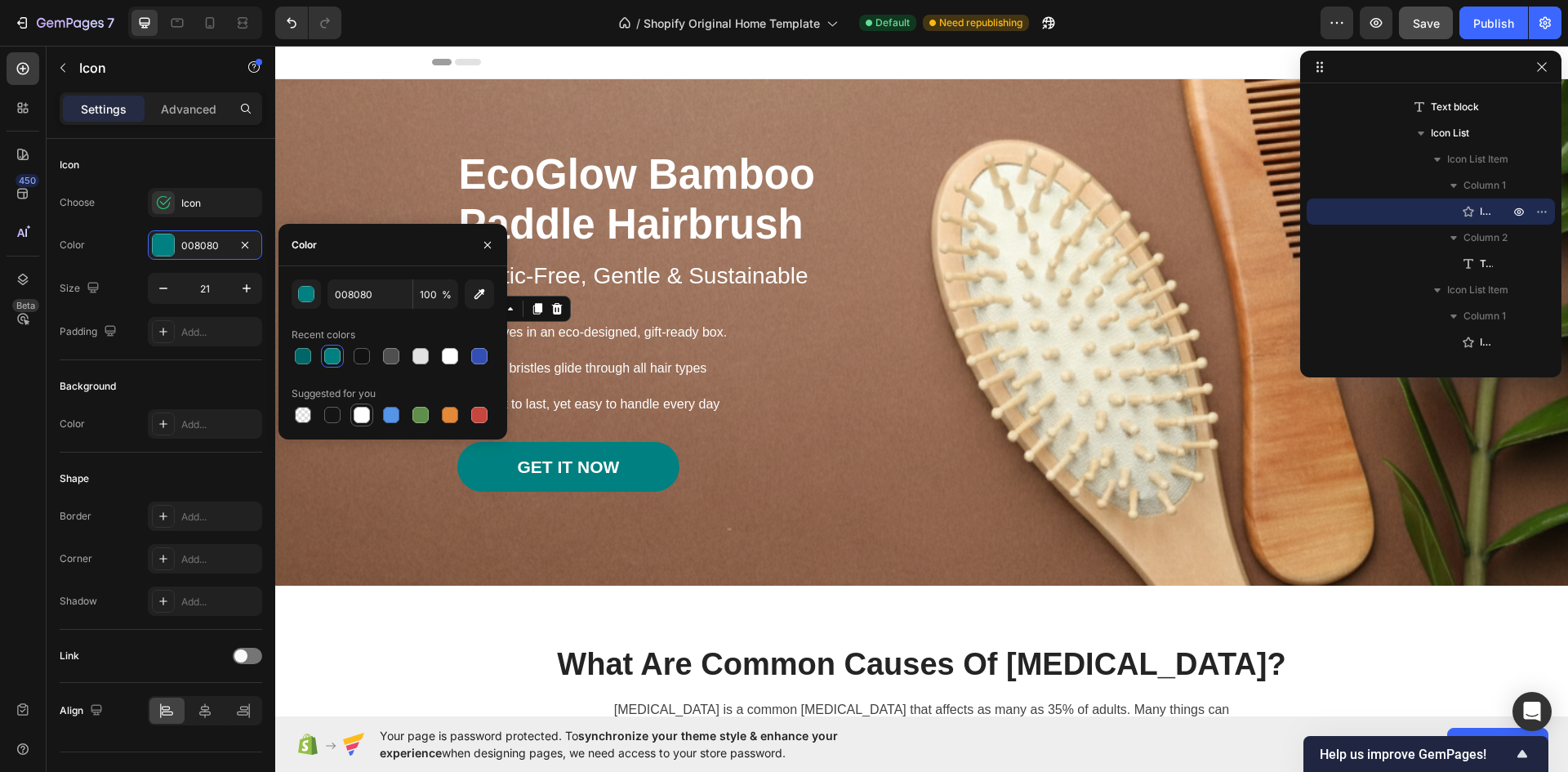
click at [360, 408] on div at bounding box center [361, 415] width 16 height 16
type input "FFFFFF"
click at [616, 385] on ul "Icon 0 Arrives in an eco-designed, gift-ready box. Text block Icon Soft bristle…" at bounding box center [593, 369] width 272 height 95
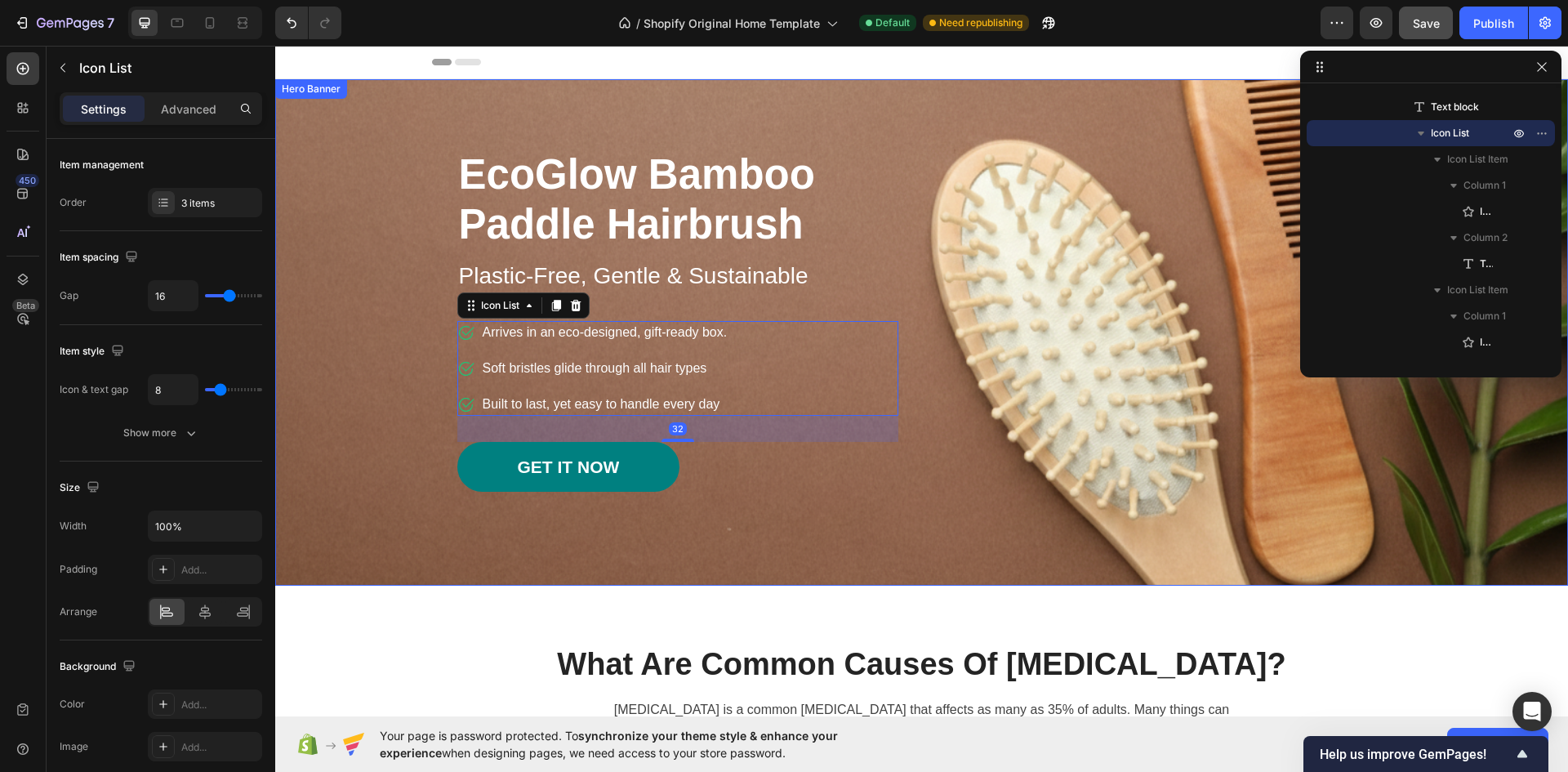
click at [445, 497] on div "EcoGlow Bamboo Paddle Hairbrush Heading Plastic-Free, Gentle & Sustainable Text…" at bounding box center [678, 333] width 465 height 506
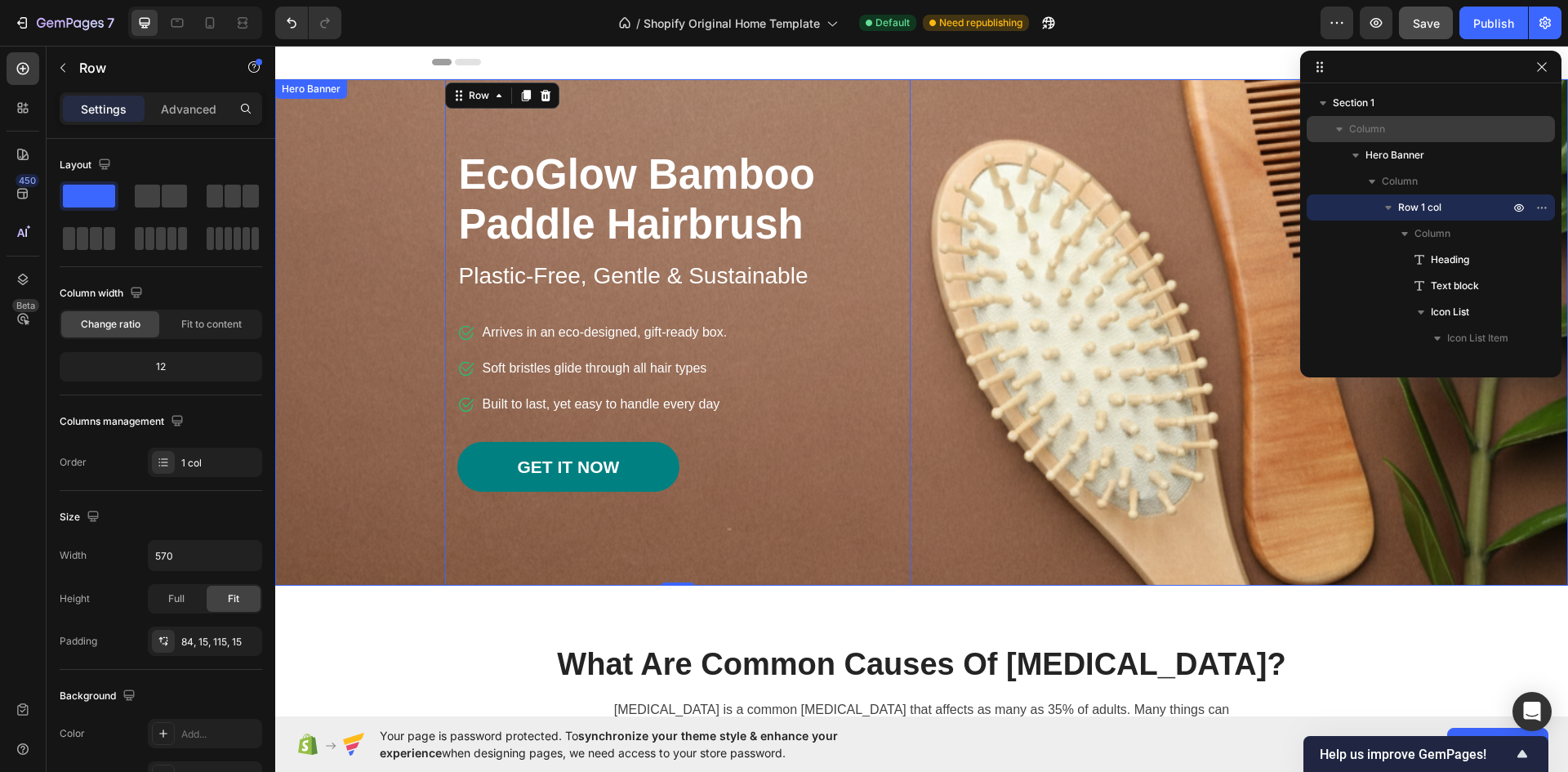
drag, startPoint x: 1070, startPoint y: 524, endPoint x: 1056, endPoint y: 502, distance: 26.1
click at [1070, 524] on div "EcoGlow Bamboo Paddle Hairbrush Heading Plastic-Free, Gentle & Sustainable Text…" at bounding box center [922, 333] width 955 height 506
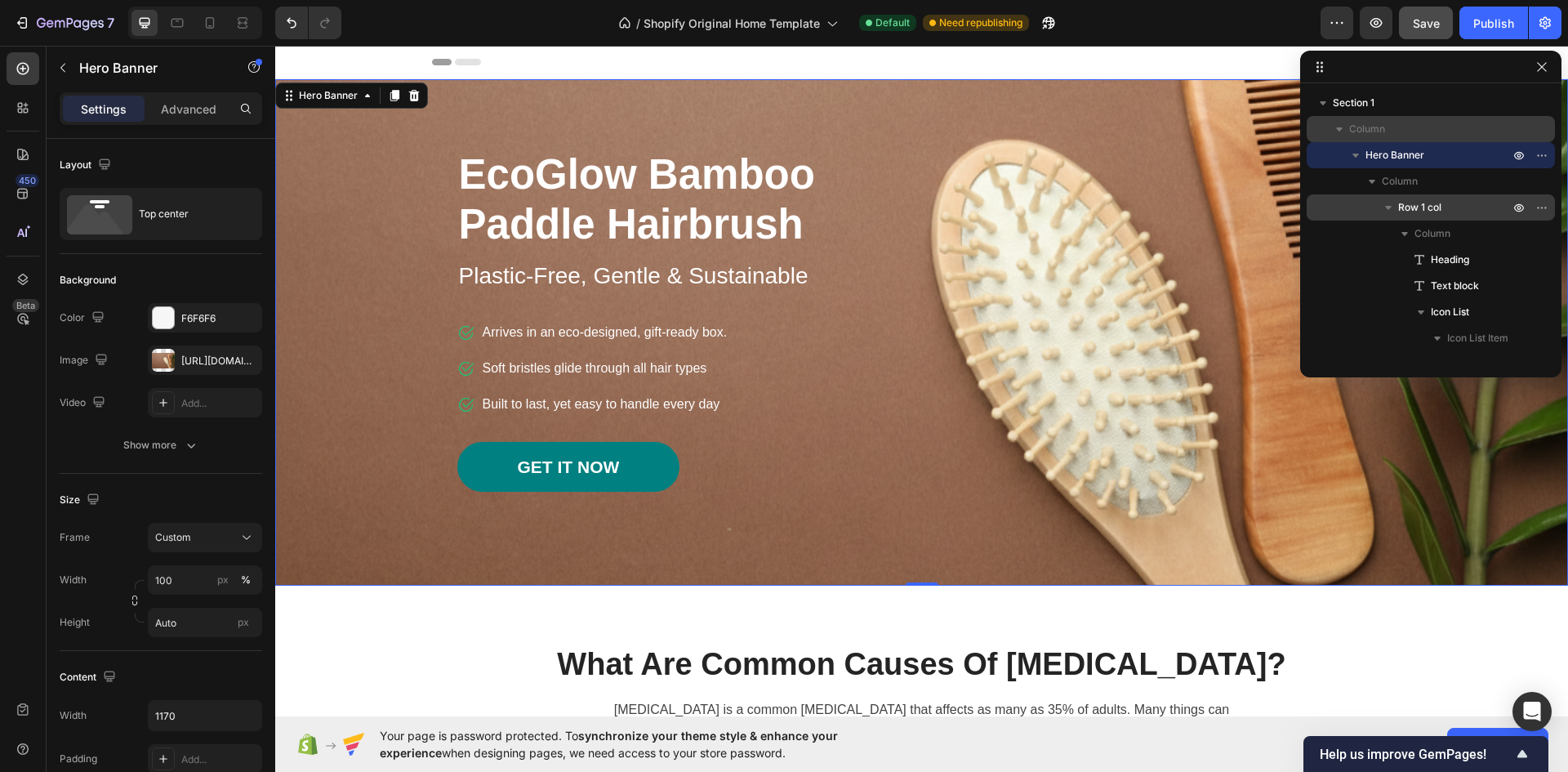
click at [918, 170] on div "EcoGlow Bamboo Paddle Hairbrush Heading Plastic-Free, Gentle & Sustainable Text…" at bounding box center [922, 333] width 955 height 506
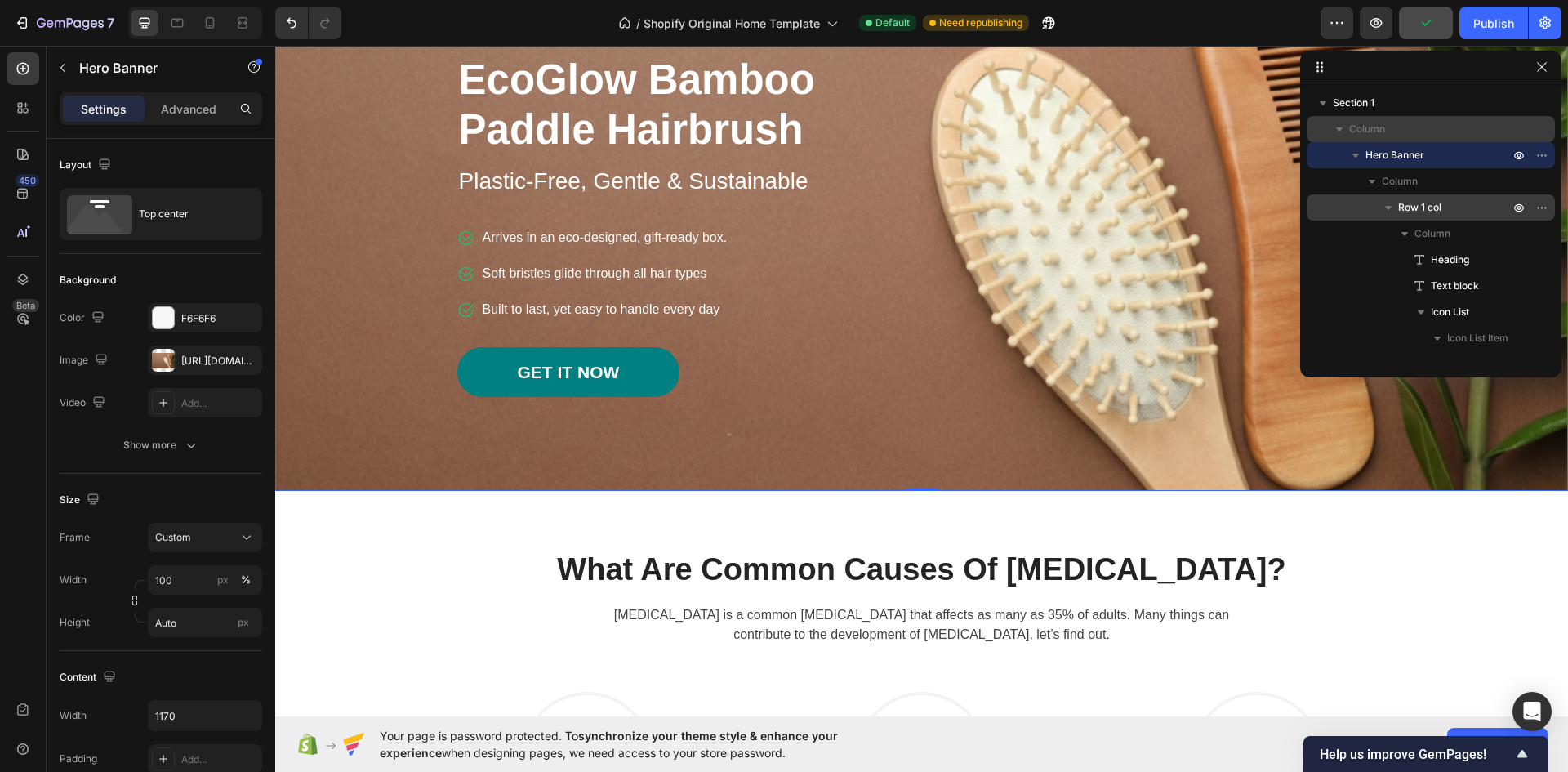
scroll to position [245, 0]
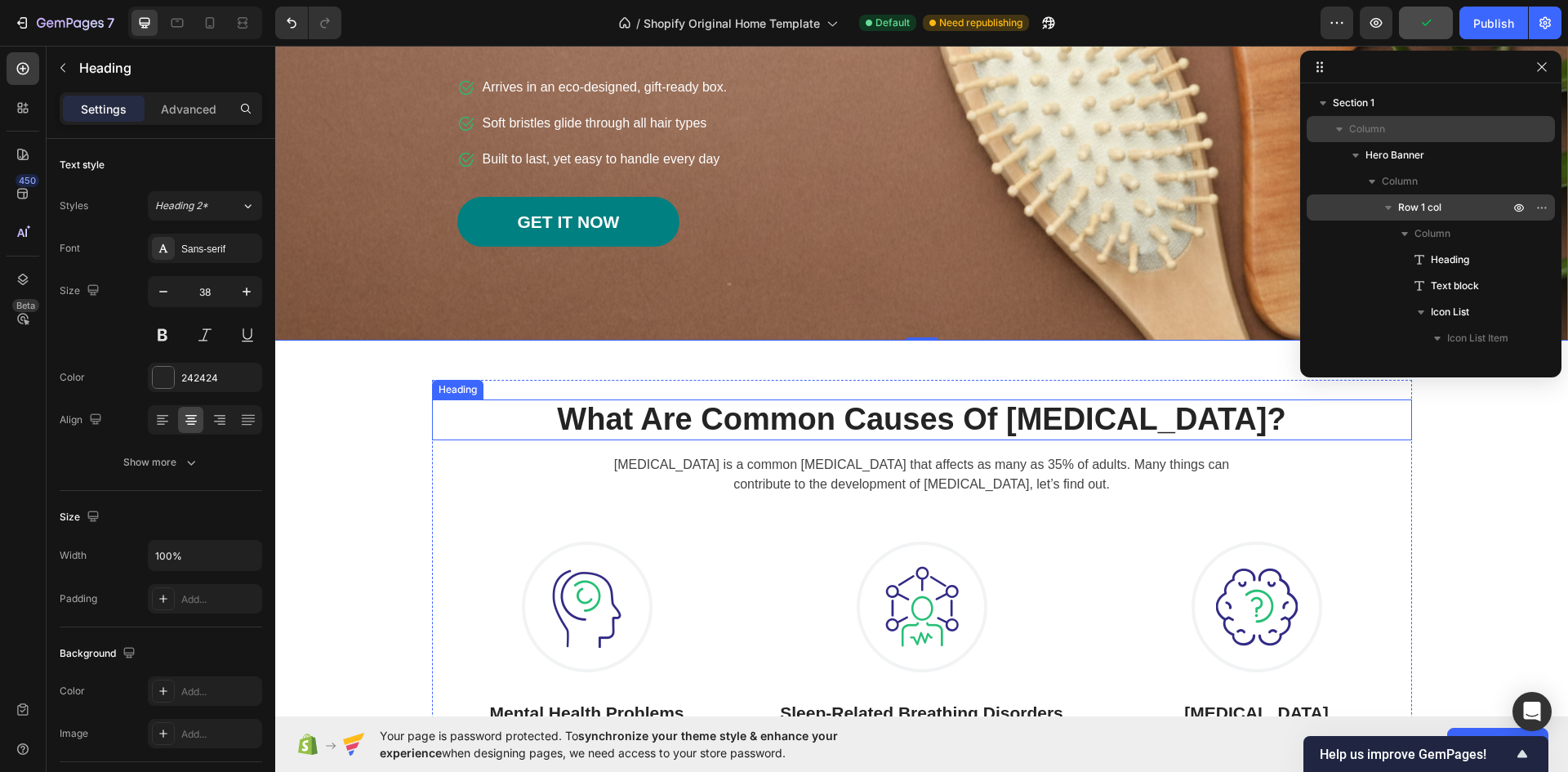
click at [929, 418] on p "What Are Common Causes Of [MEDICAL_DATA]?" at bounding box center [922, 420] width 977 height 38
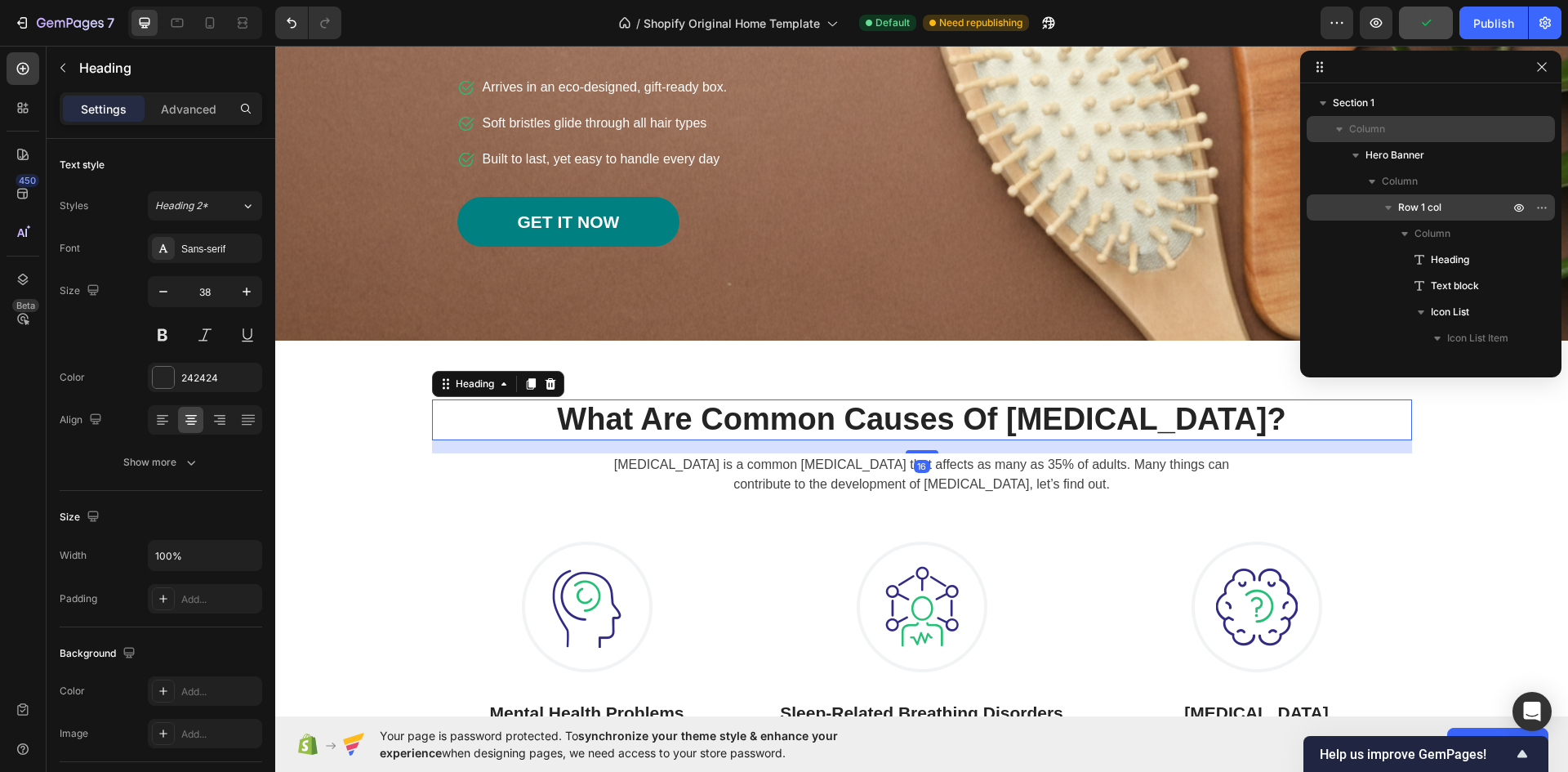
scroll to position [675, 0]
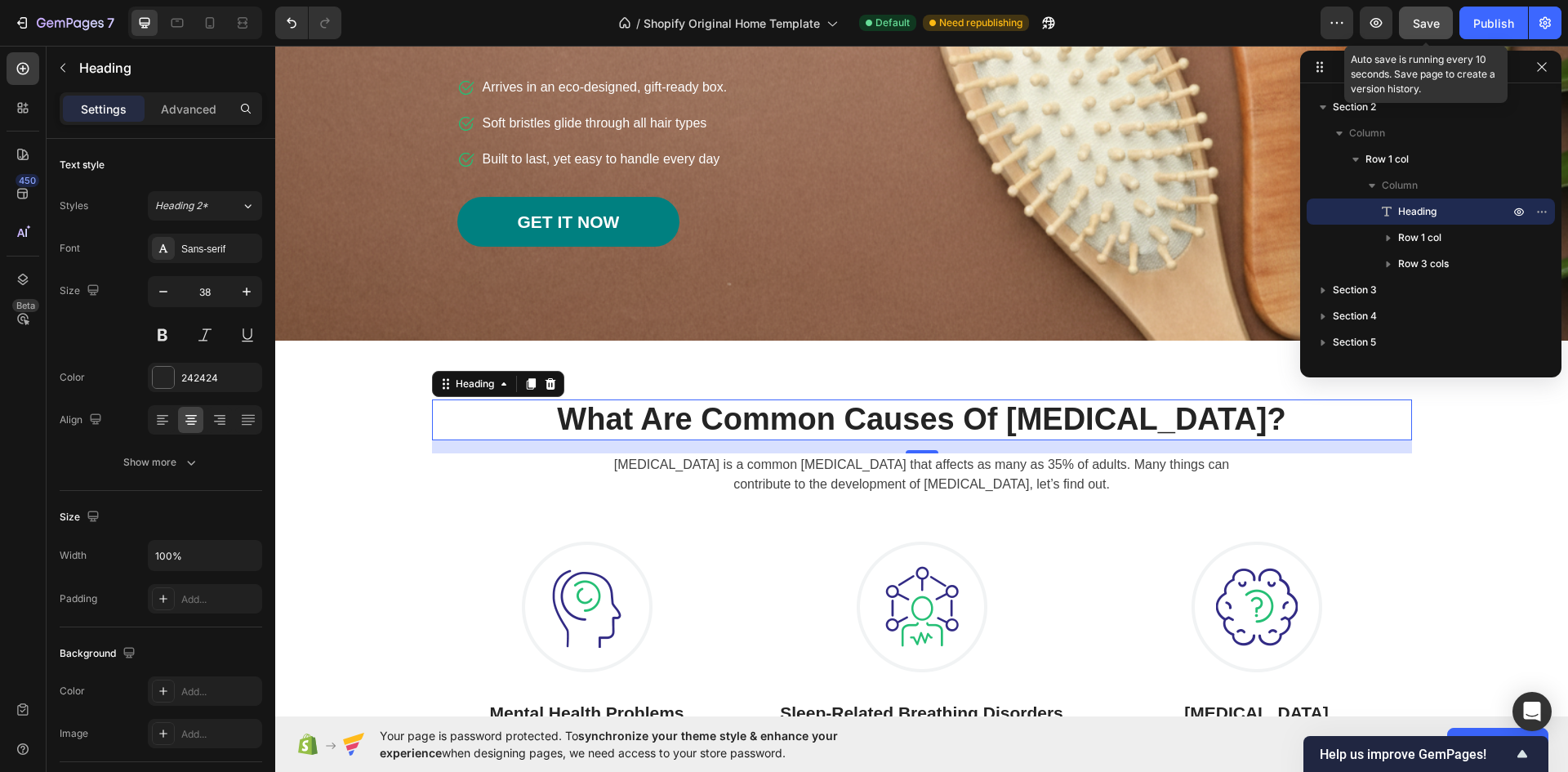
click at [1416, 23] on span "Save" at bounding box center [1426, 23] width 27 height 14
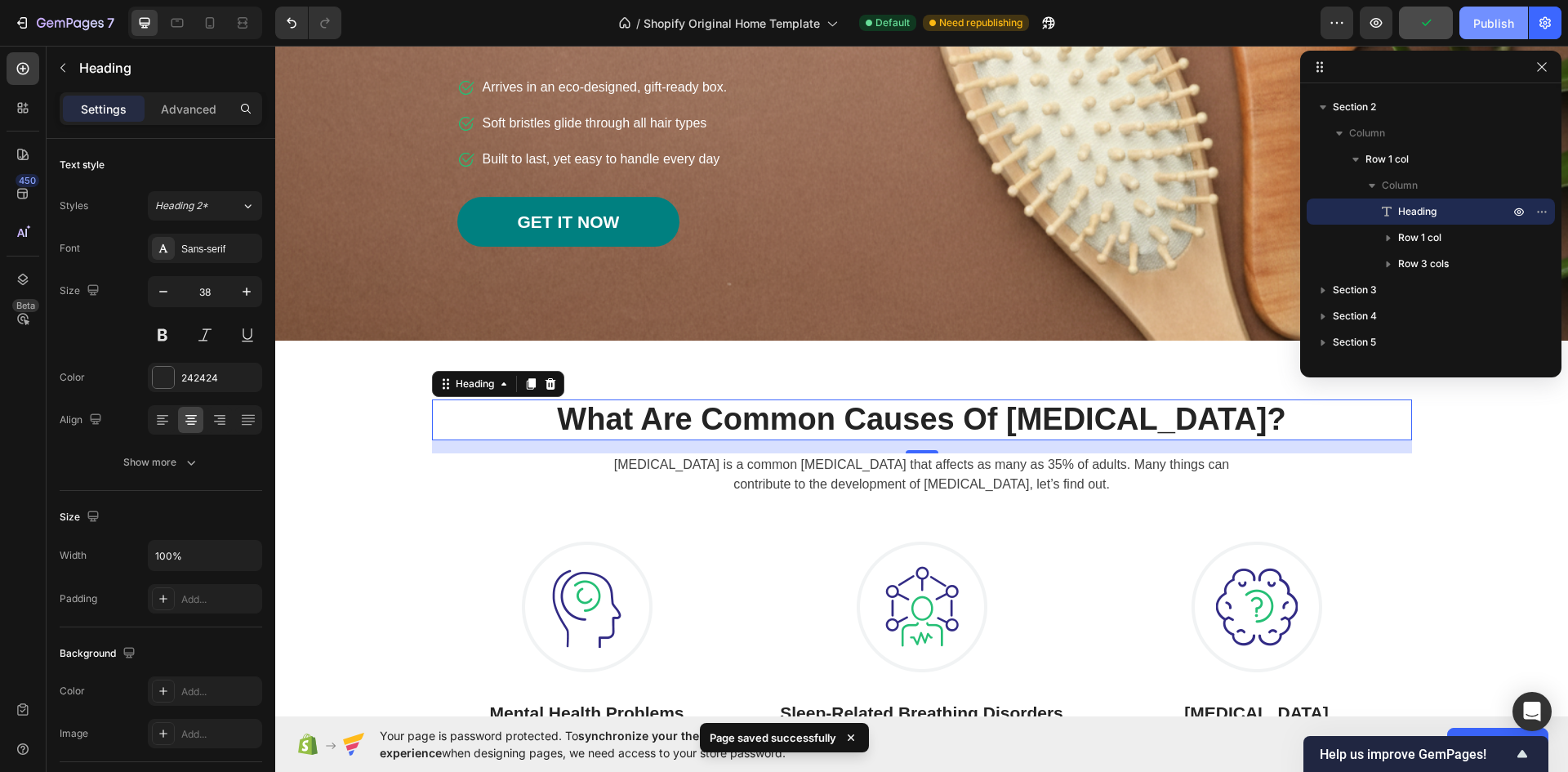
click at [1475, 16] on div "Publish" at bounding box center [1494, 22] width 41 height 17
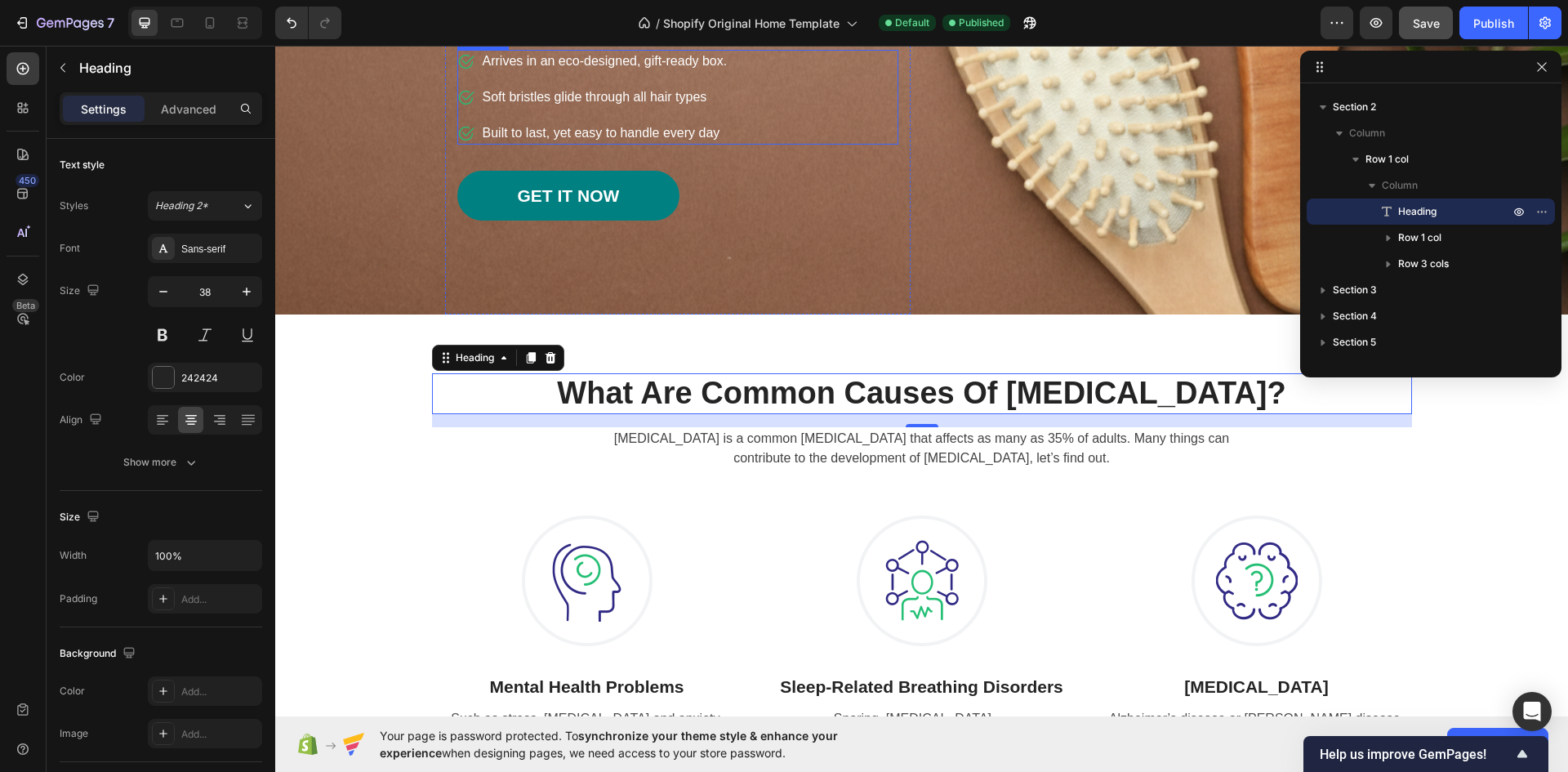
scroll to position [327, 0]
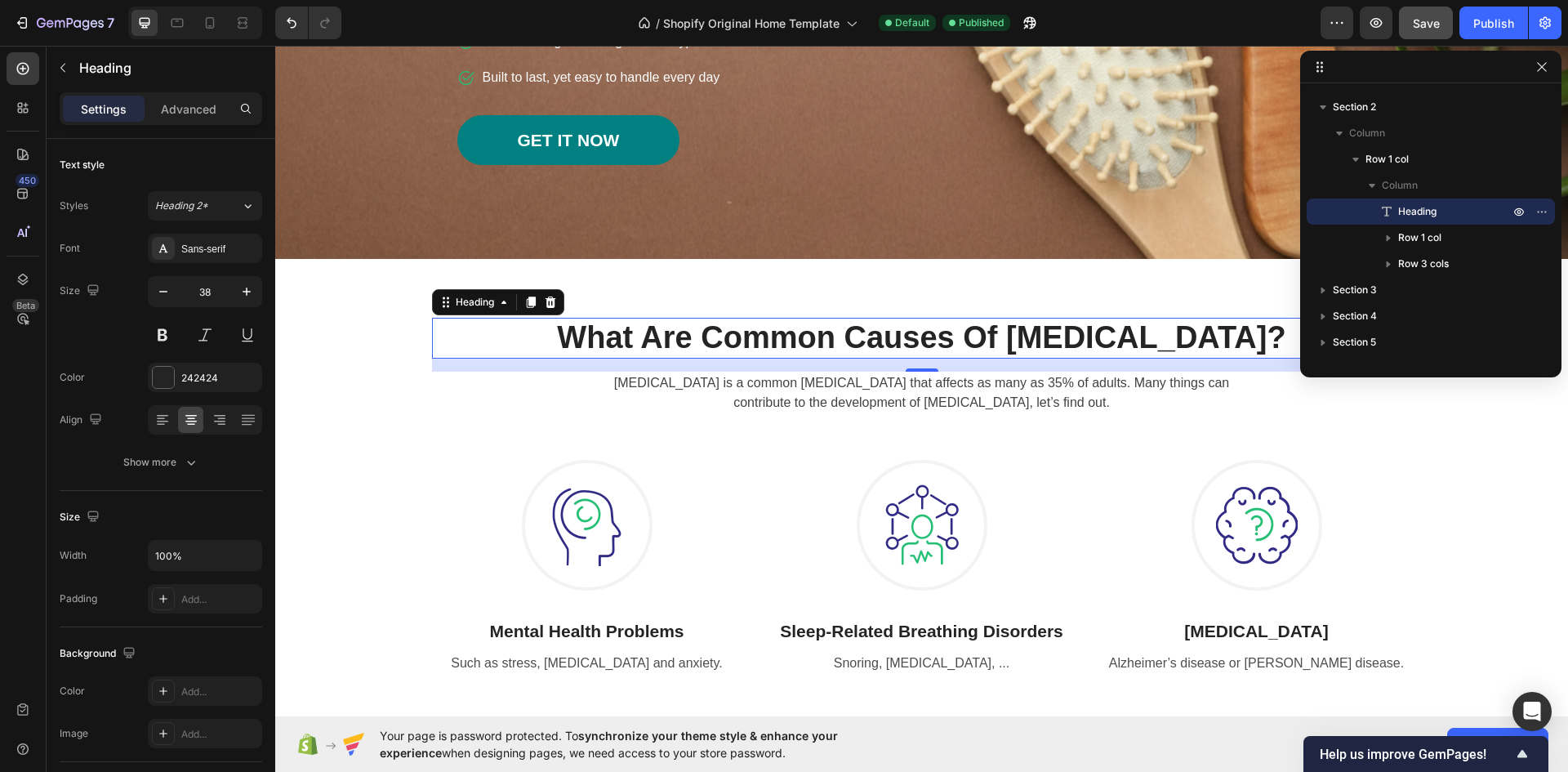
click at [775, 343] on p "What Are Common Causes Of [MEDICAL_DATA]?" at bounding box center [922, 338] width 977 height 38
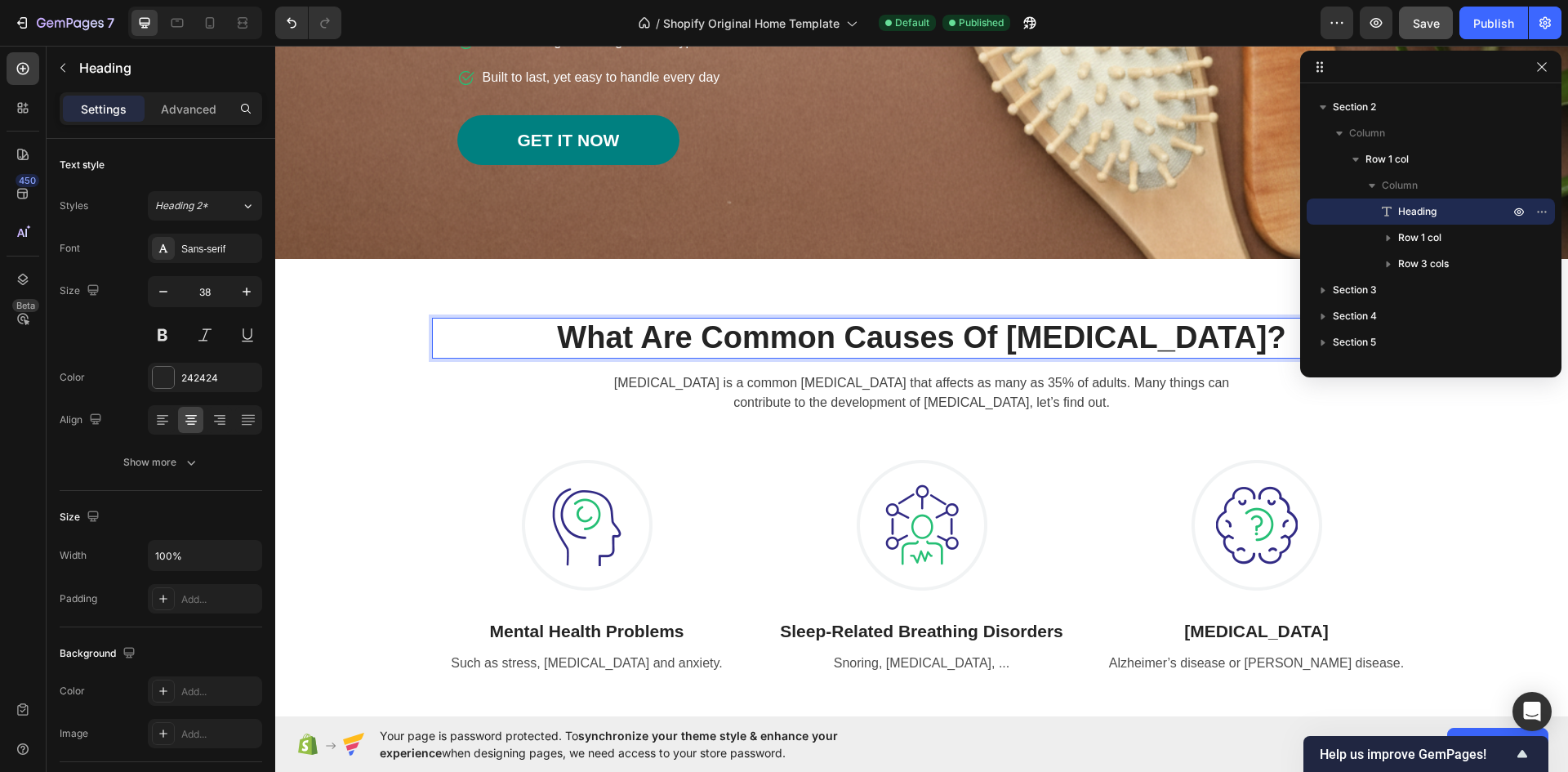
click at [1217, 337] on p "What Are Common Causes Of [MEDICAL_DATA]?" at bounding box center [922, 338] width 977 height 38
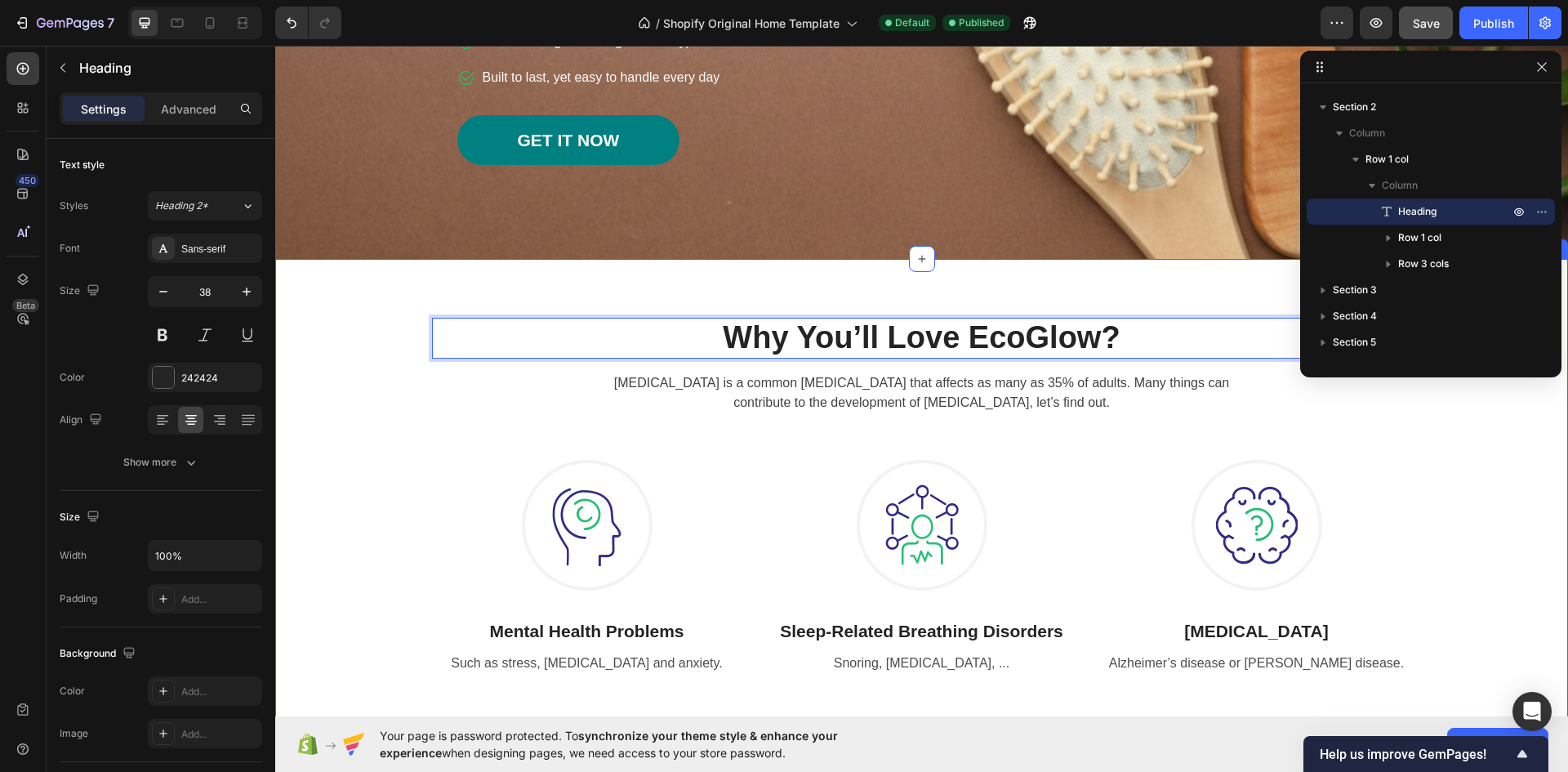
click at [1480, 456] on div "Why You’ll Love EcoGlow? Heading 16 [MEDICAL_DATA] is a common [MEDICAL_DATA] t…" at bounding box center [921, 496] width 1268 height 396
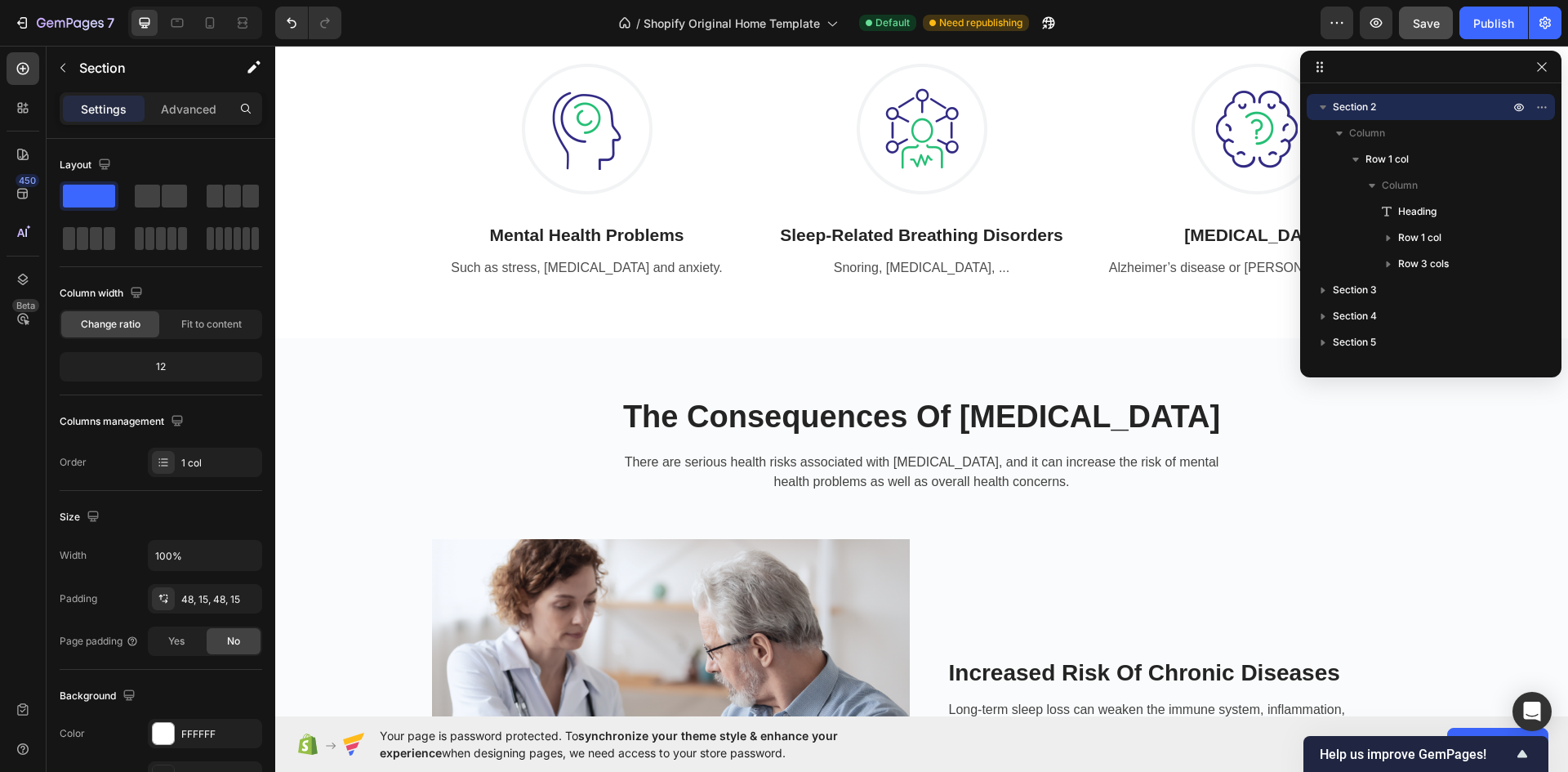
scroll to position [572, 0]
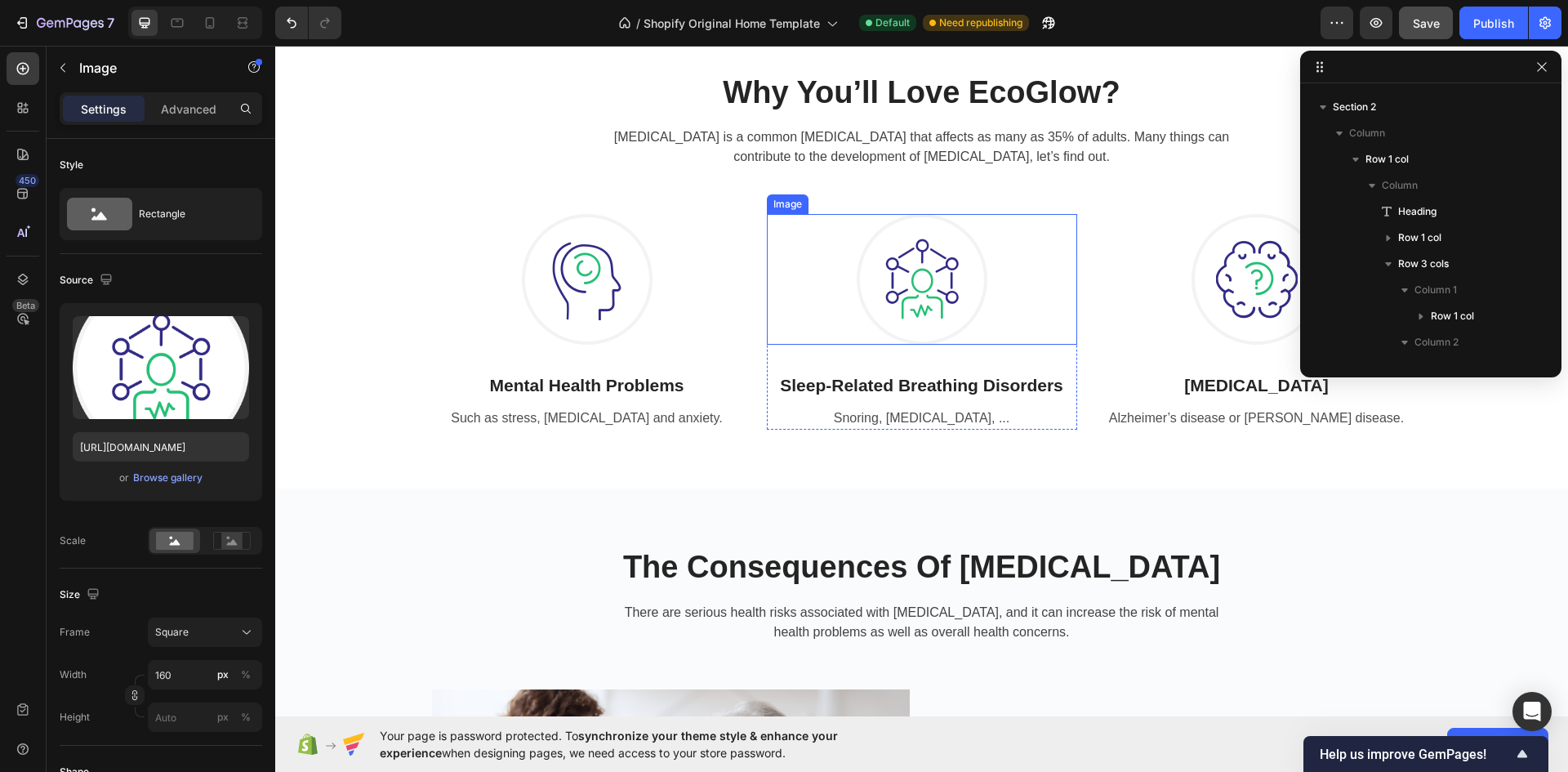
click at [964, 284] on img at bounding box center [922, 279] width 131 height 131
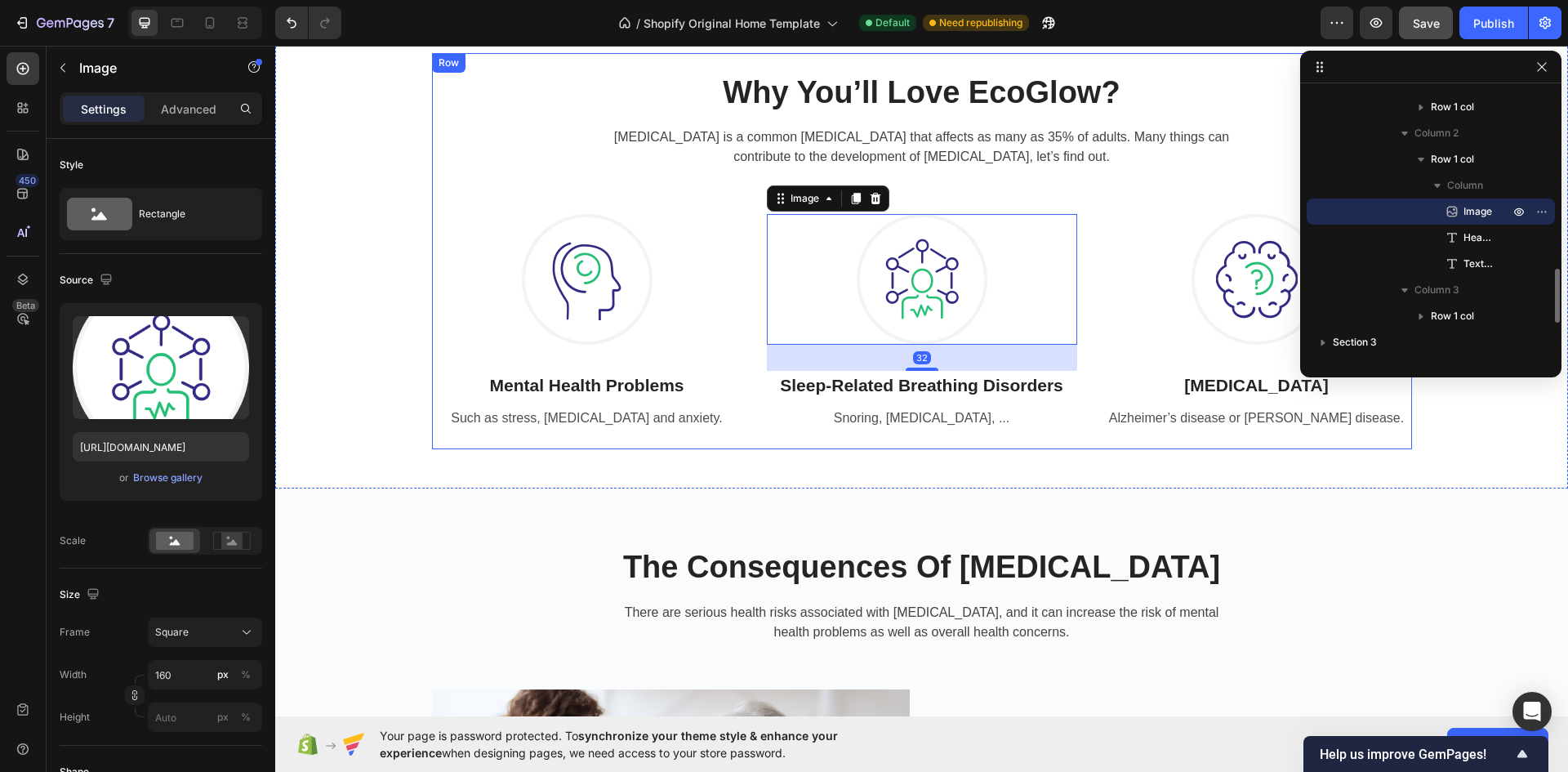
click at [1080, 203] on div "Why You’ll Love EcoGlow? Heading [MEDICAL_DATA] is a common [MEDICAL_DATA] that…" at bounding box center [922, 250] width 980 height 357
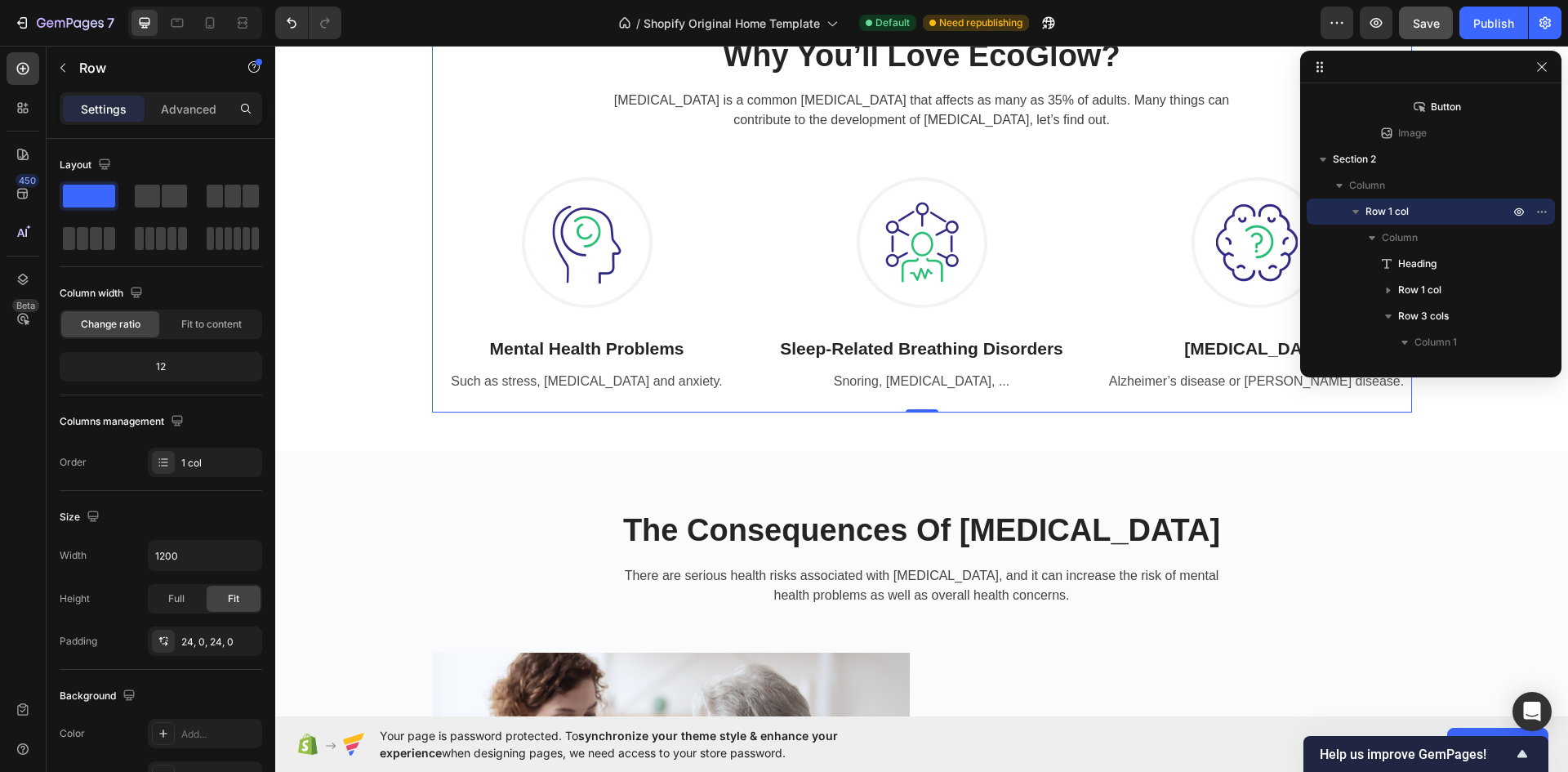
scroll to position [817, 0]
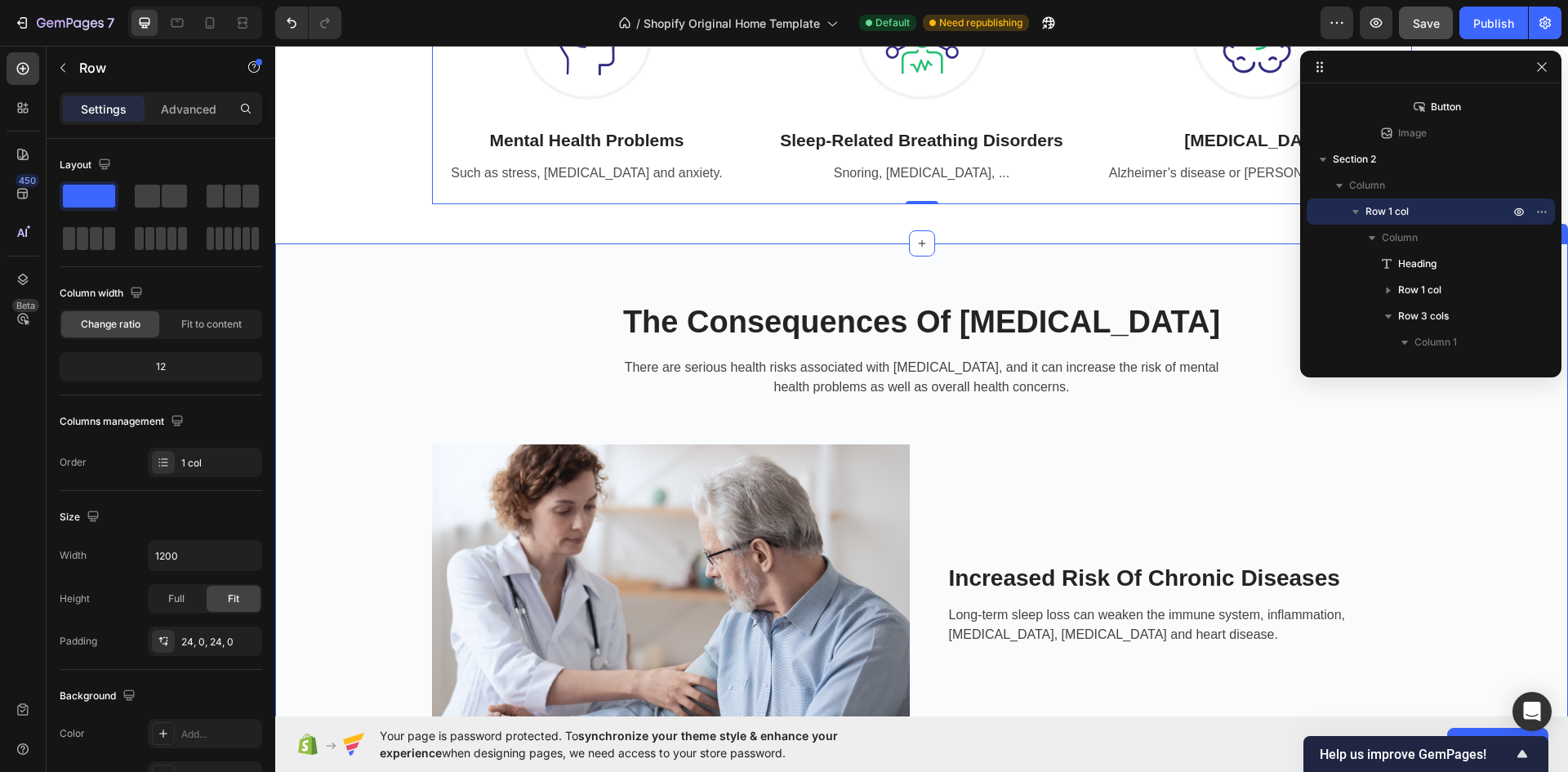
click at [588, 280] on div "The Consequences Of [MEDICAL_DATA] Heading There are serious health risks assoc…" at bounding box center [921, 760] width 1293 height 1034
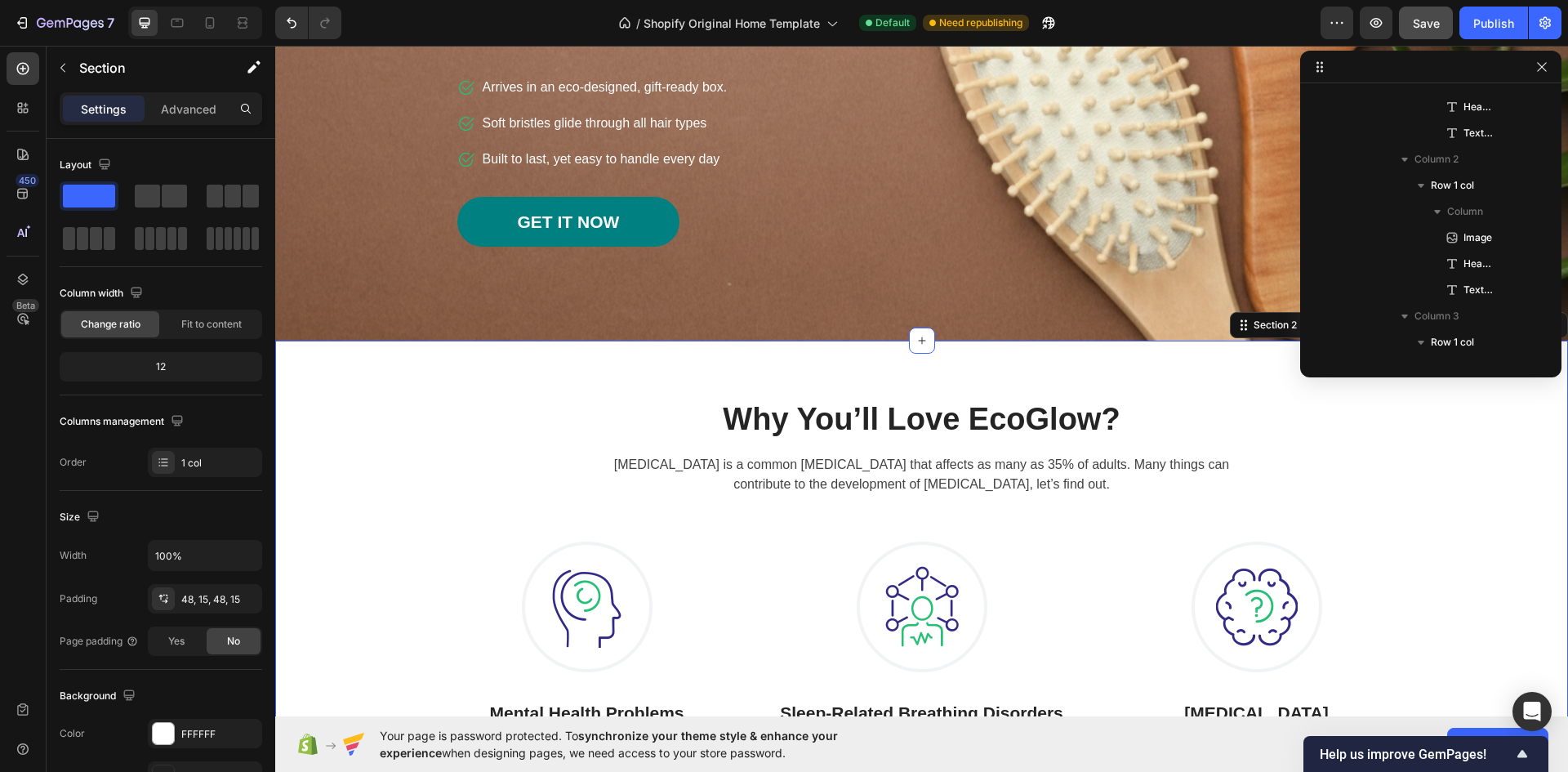
scroll to position [571, 0]
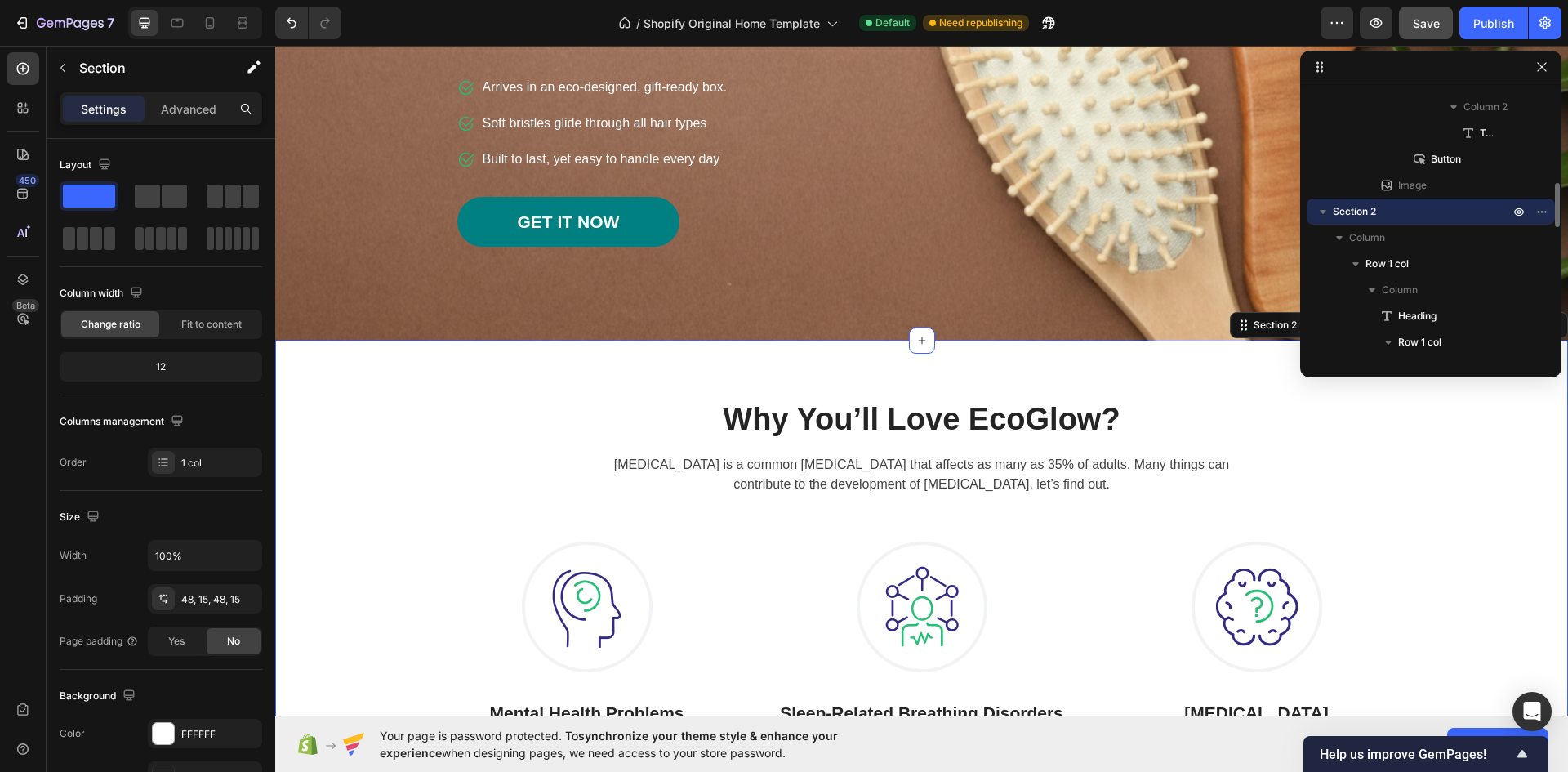
click at [1223, 366] on div "Why You’ll Love EcoGlow? Heading [MEDICAL_DATA] is a common [MEDICAL_DATA] that…" at bounding box center [921, 578] width 1293 height 474
click at [1027, 360] on div "Why You’ll Love EcoGlow? Heading [MEDICAL_DATA] is a common [MEDICAL_DATA] that…" at bounding box center [921, 578] width 1293 height 474
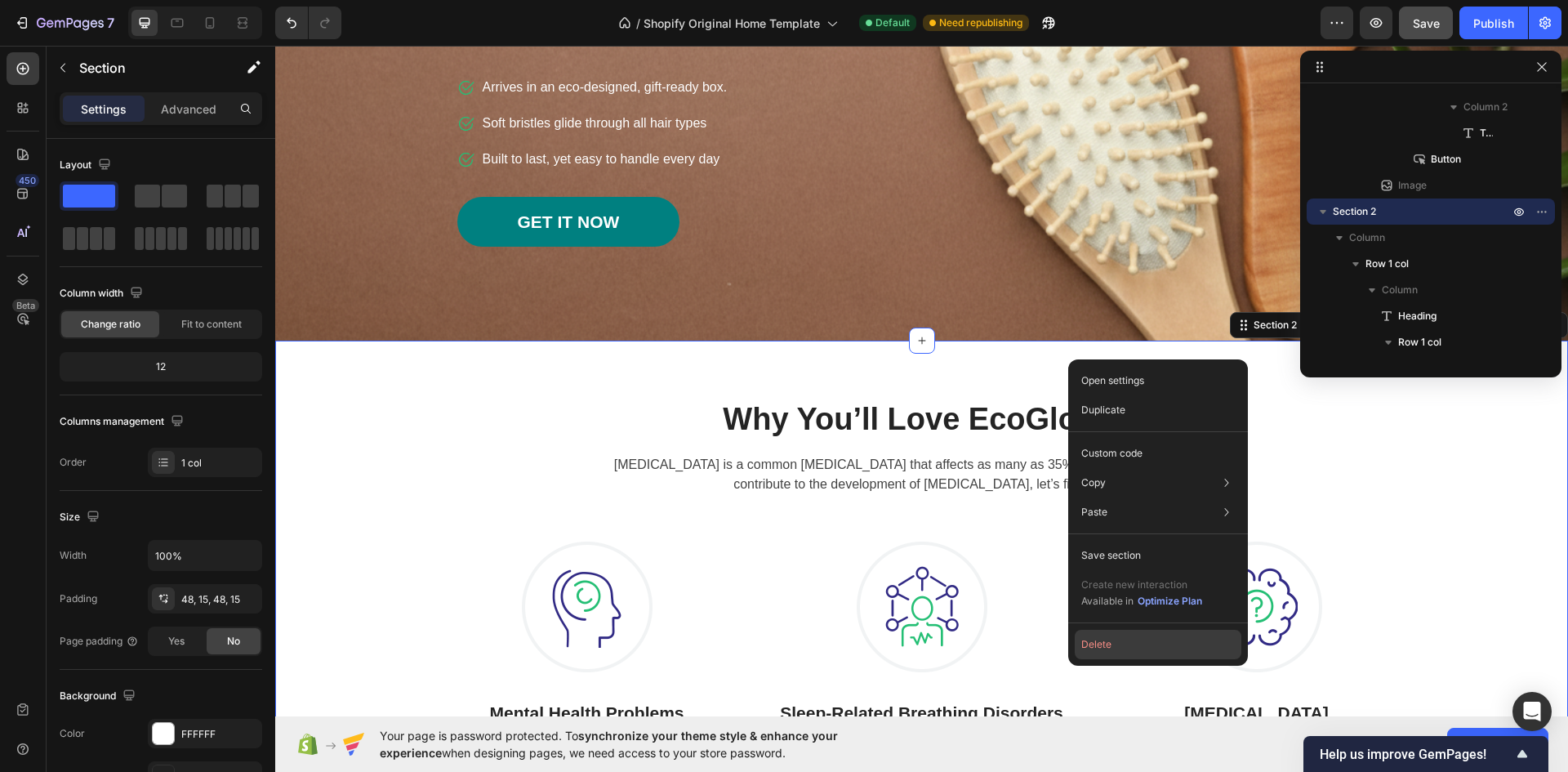
drag, startPoint x: 1116, startPoint y: 649, endPoint x: 779, endPoint y: 551, distance: 351.0
click at [1116, 649] on button "Delete" at bounding box center [1157, 644] width 166 height 30
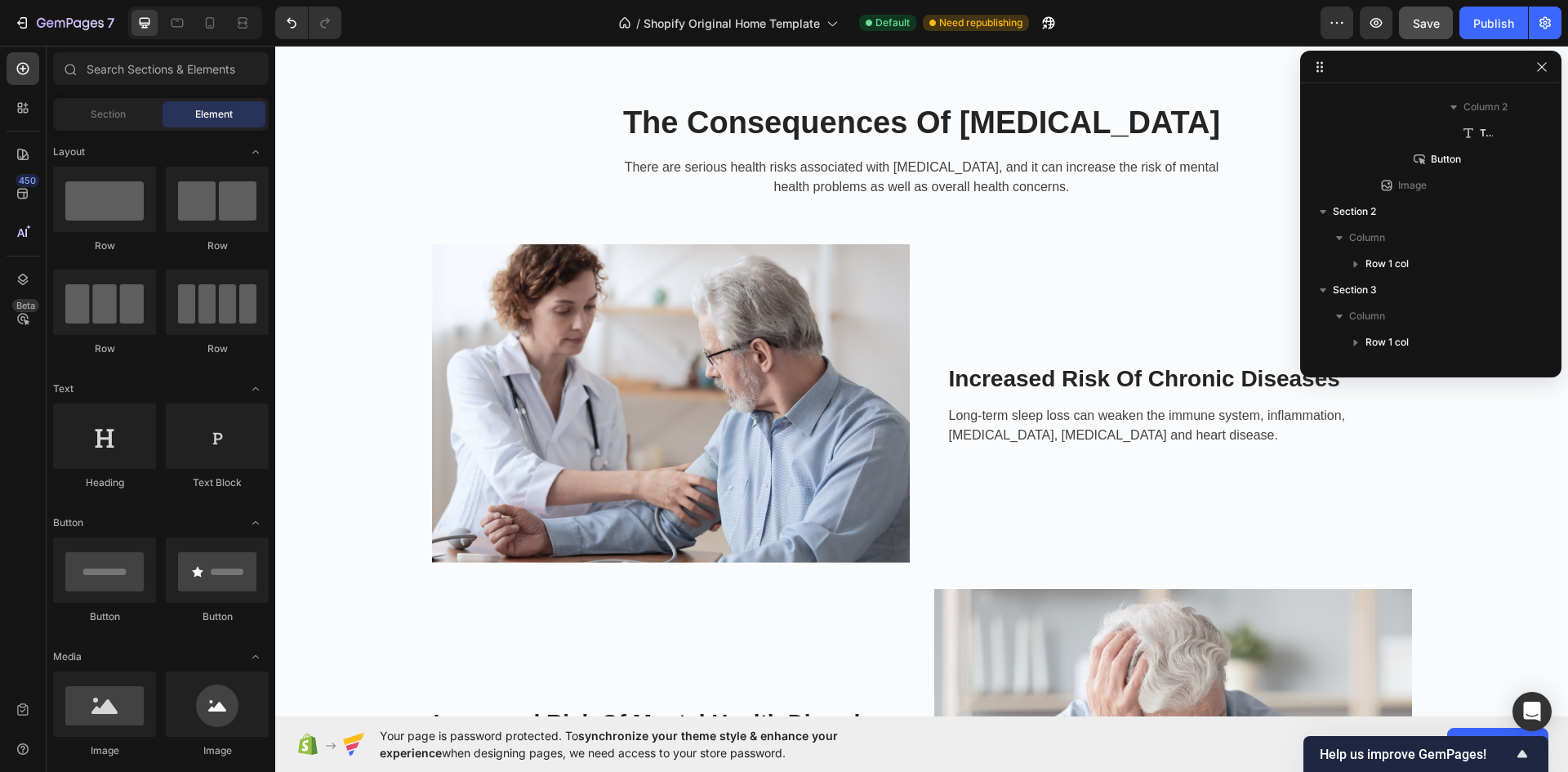
scroll to position [327, 0]
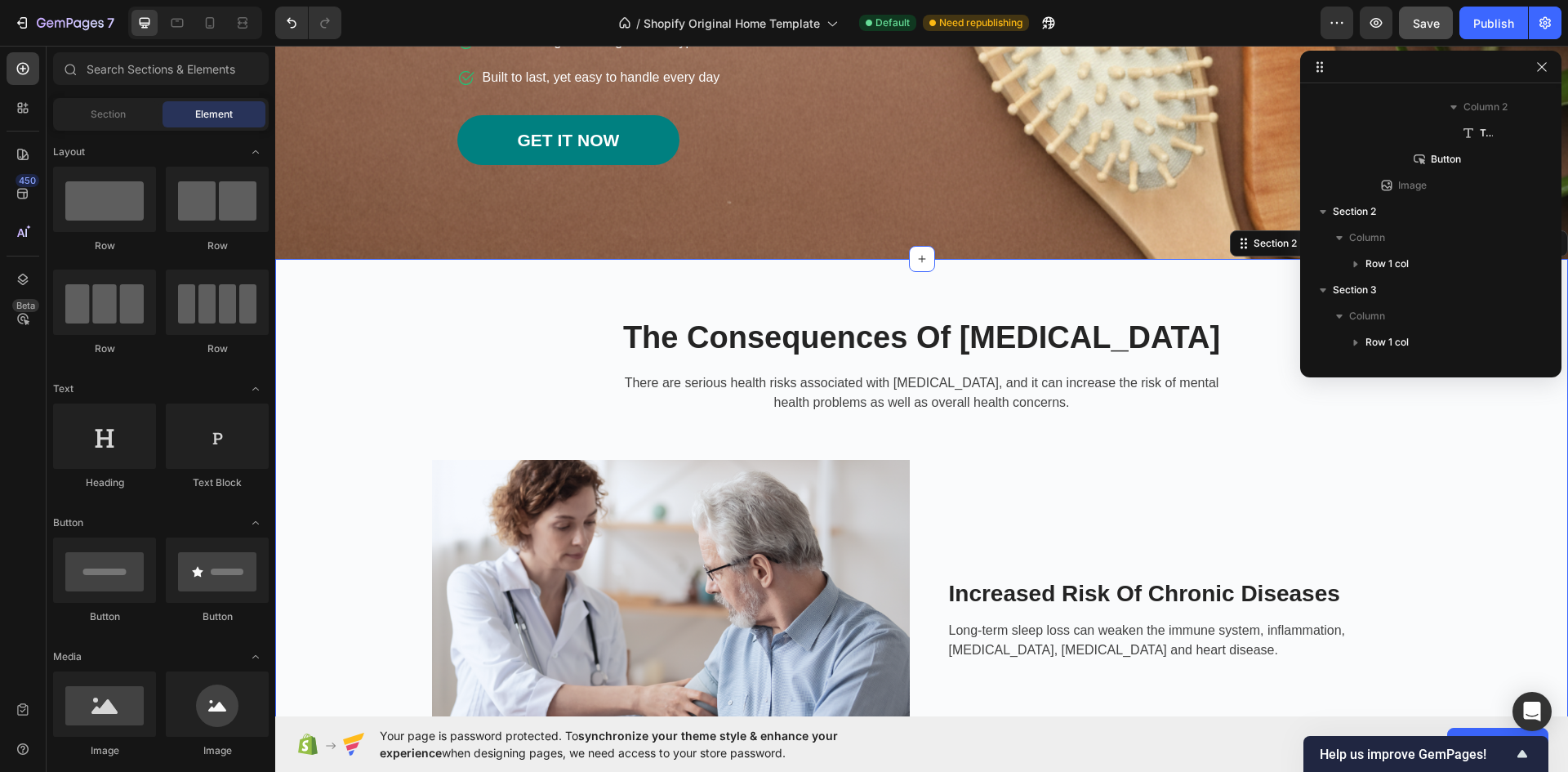
click at [709, 293] on div "The Consequences Of [MEDICAL_DATA] Heading There are serious health risks assoc…" at bounding box center [921, 776] width 1293 height 1034
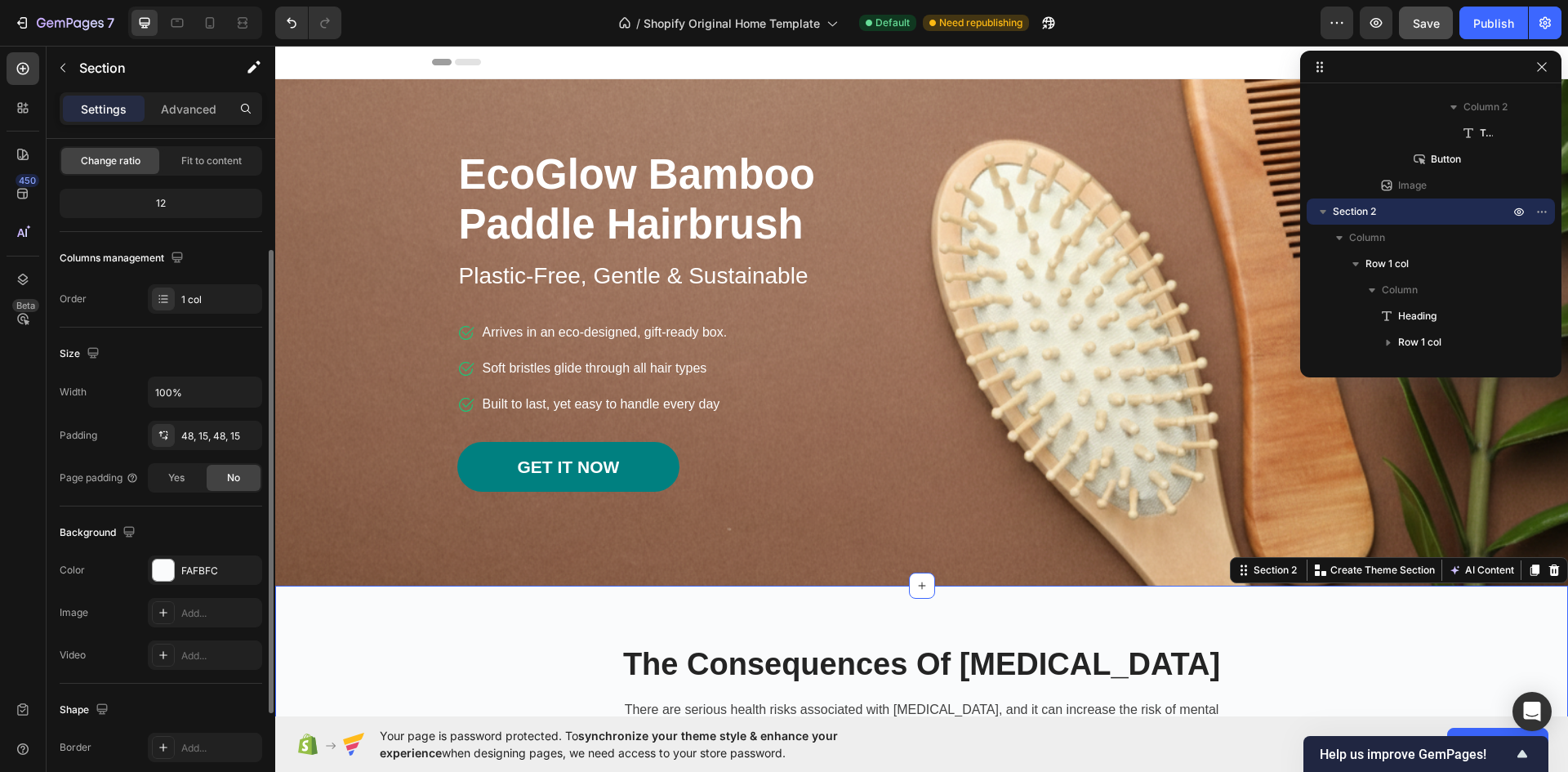
scroll to position [245, 0]
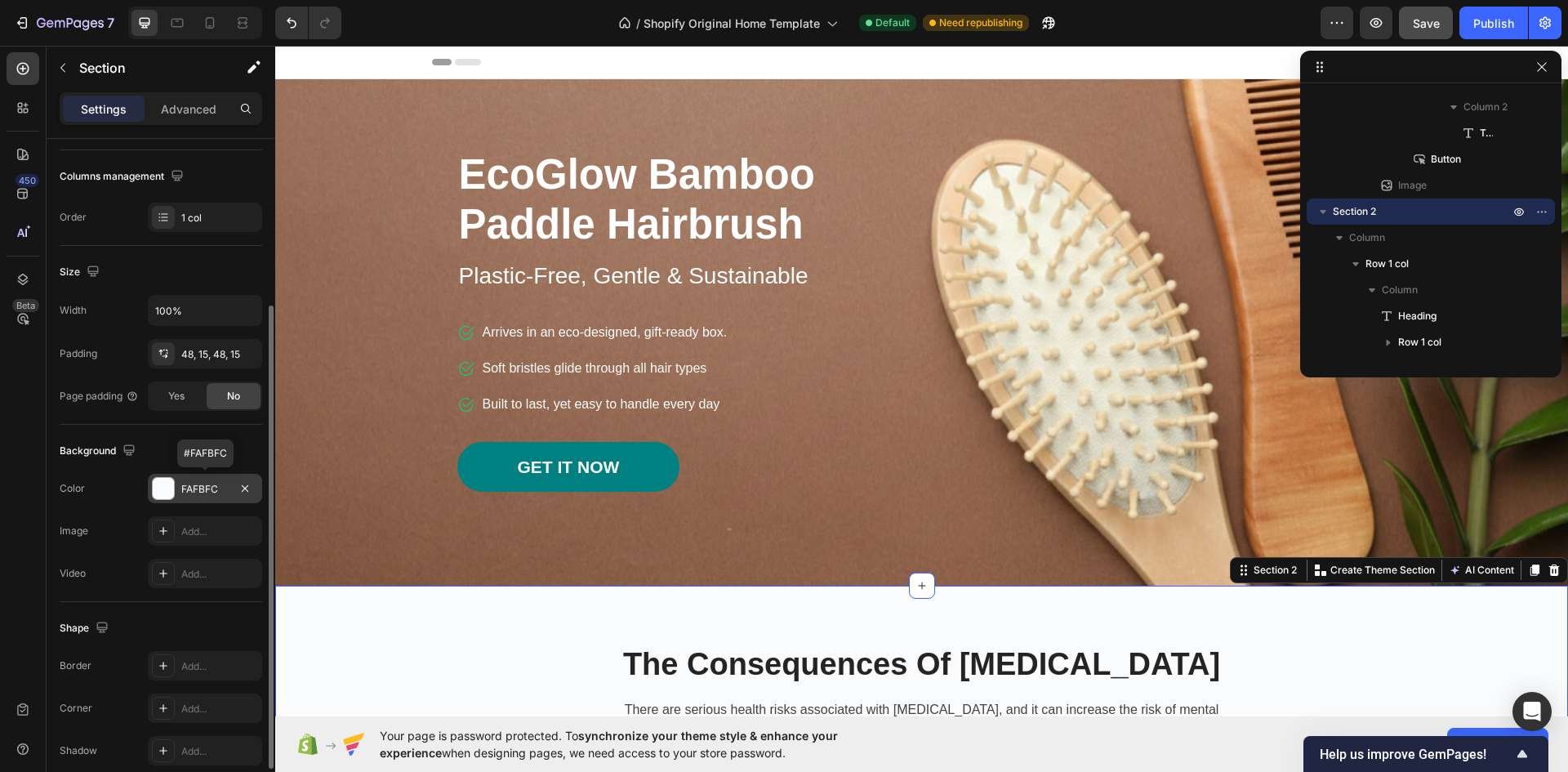
click at [186, 488] on div "FAFBFC" at bounding box center [205, 489] width 47 height 14
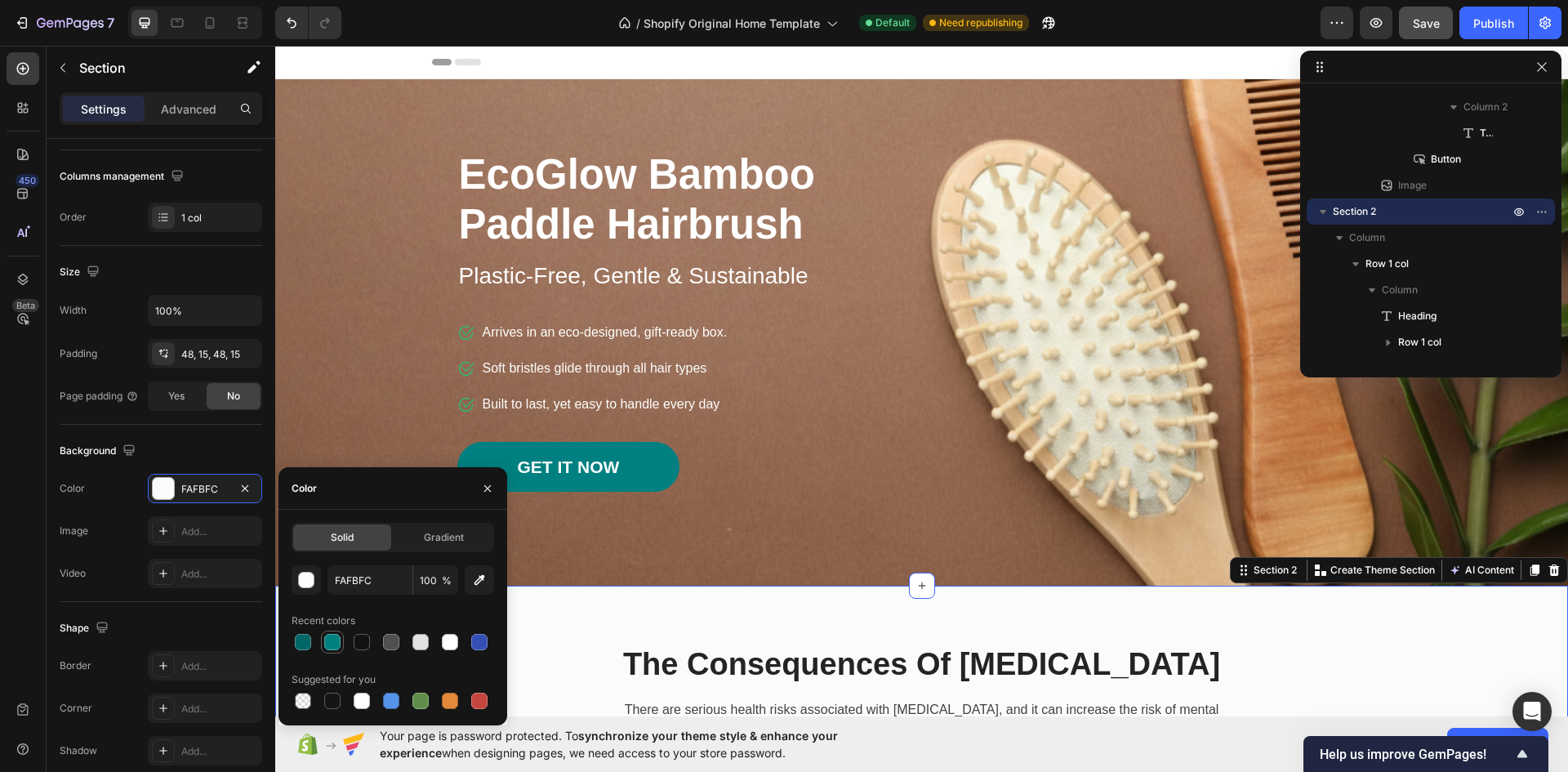
click at [335, 641] on div at bounding box center [332, 641] width 16 height 16
type input "008080"
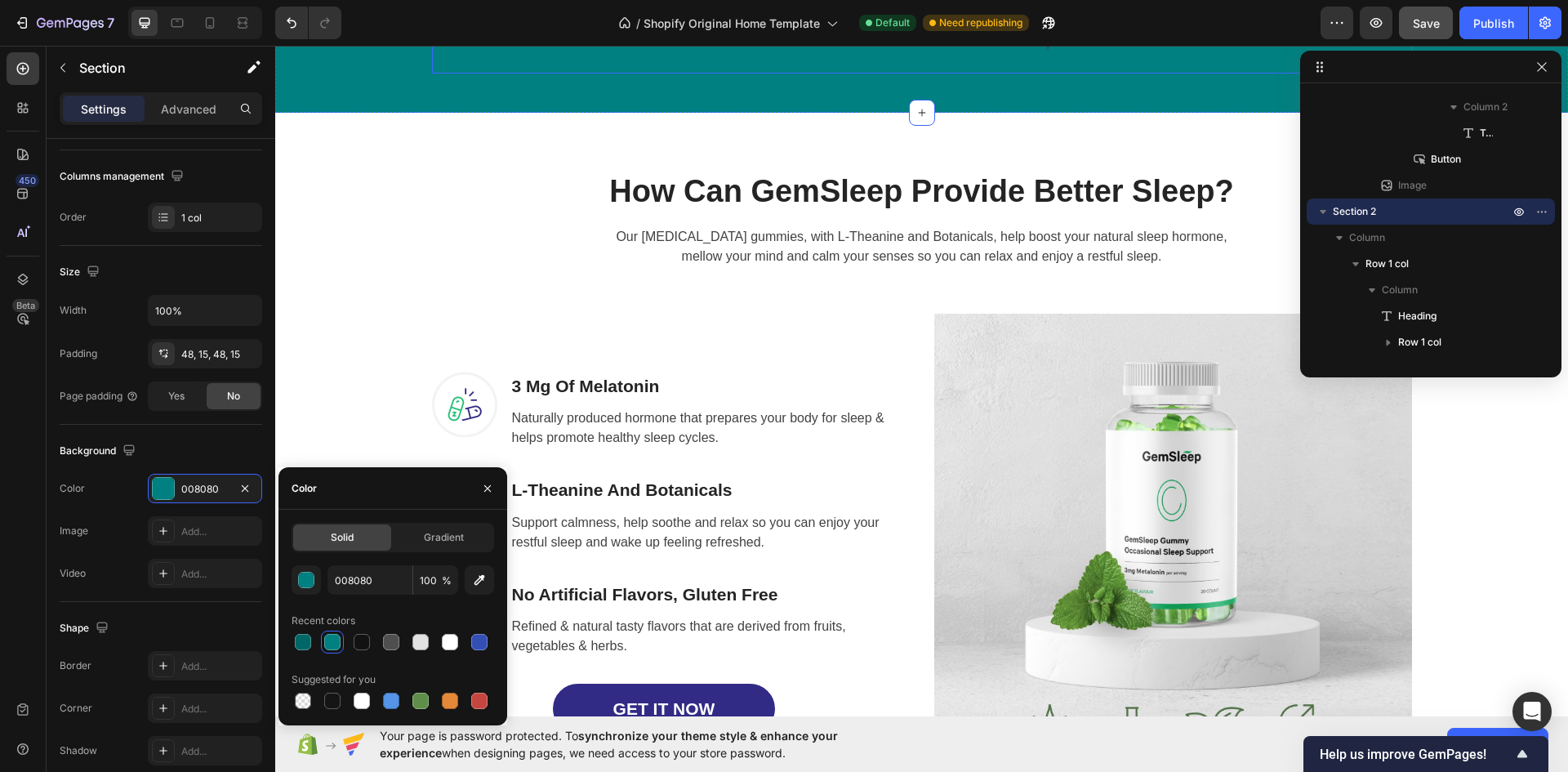
scroll to position [1633, 0]
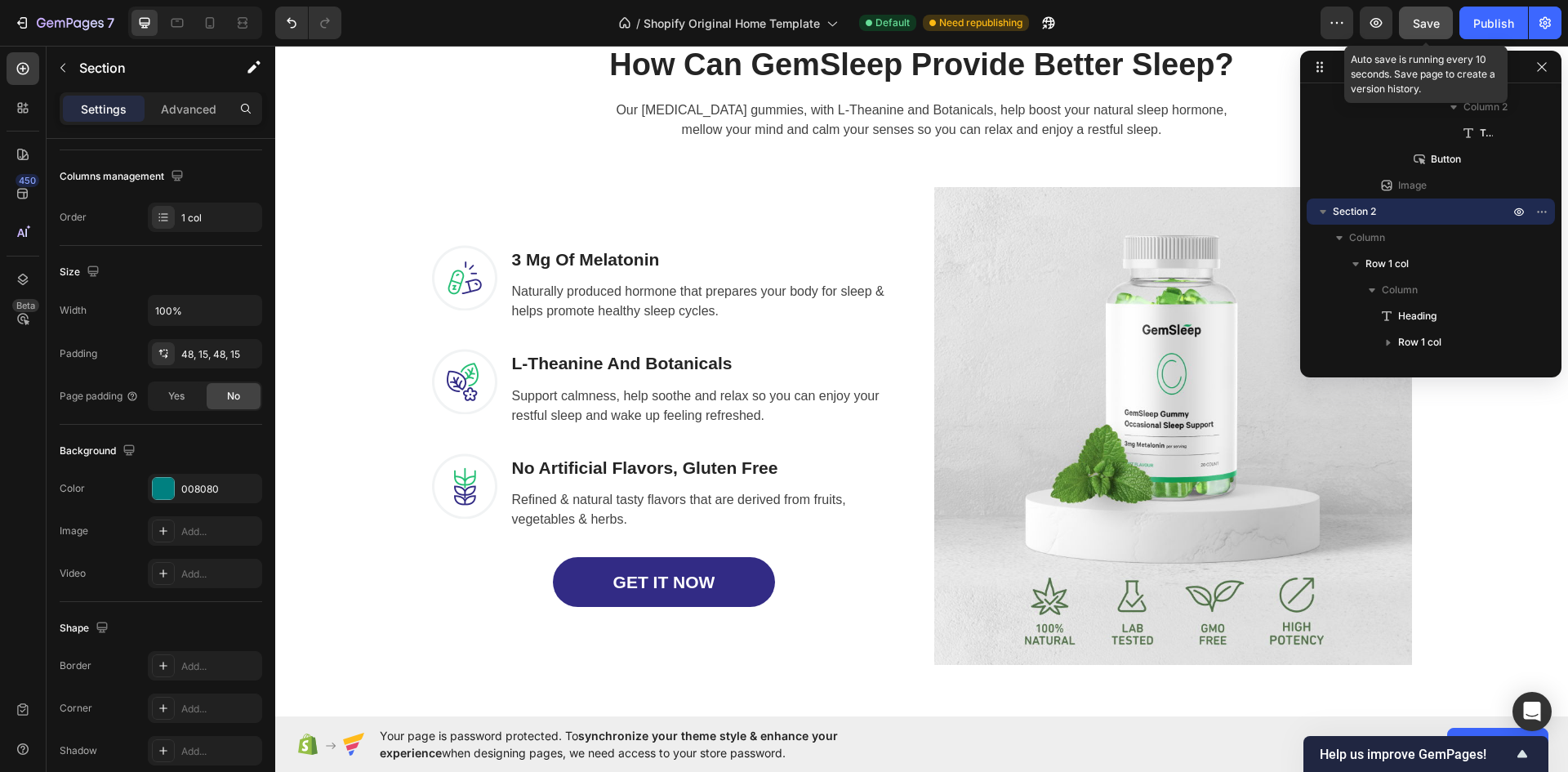
click at [1427, 30] on span "Save" at bounding box center [1426, 23] width 27 height 14
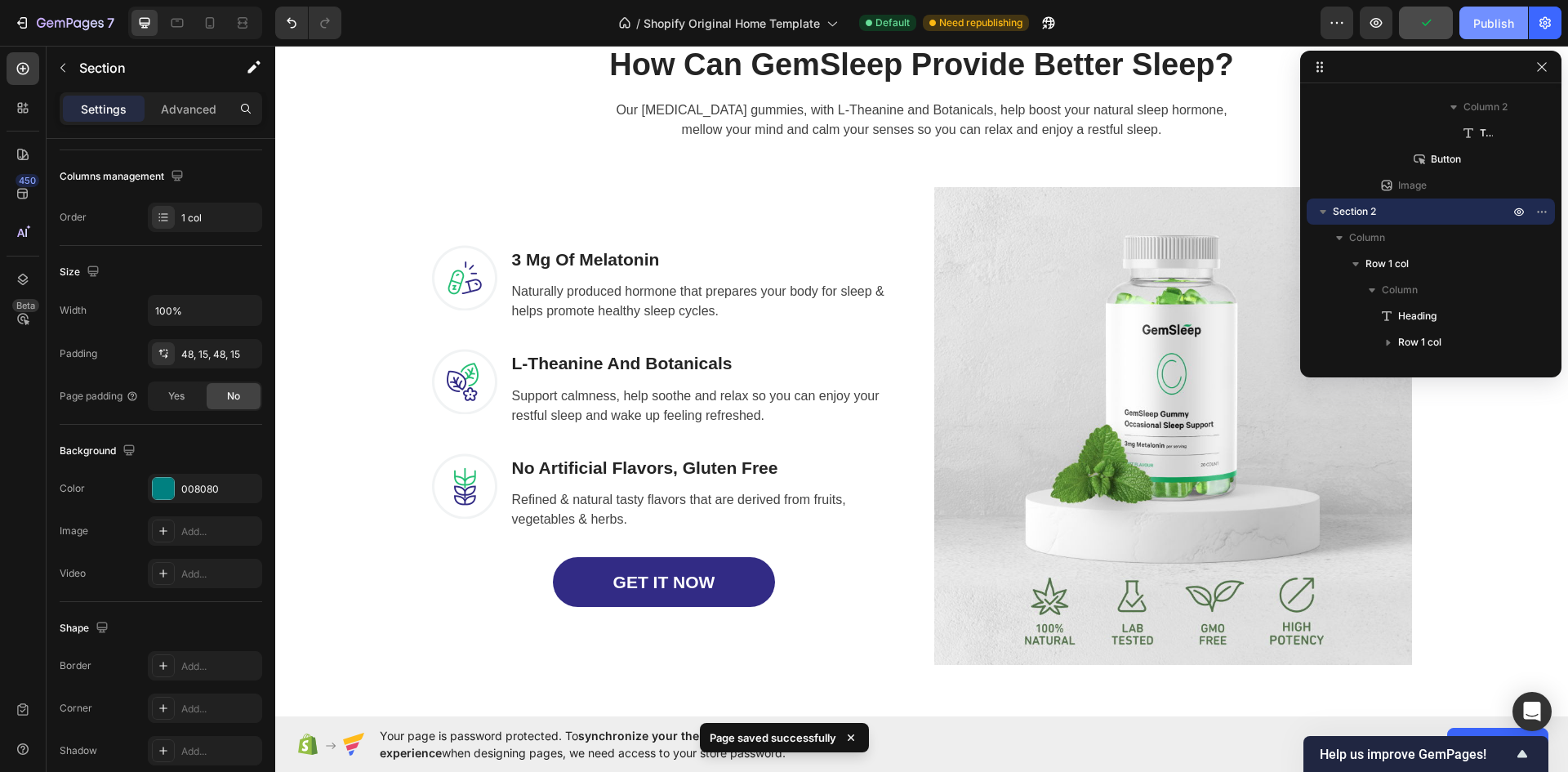
click at [1484, 23] on div "Publish" at bounding box center [1494, 22] width 41 height 17
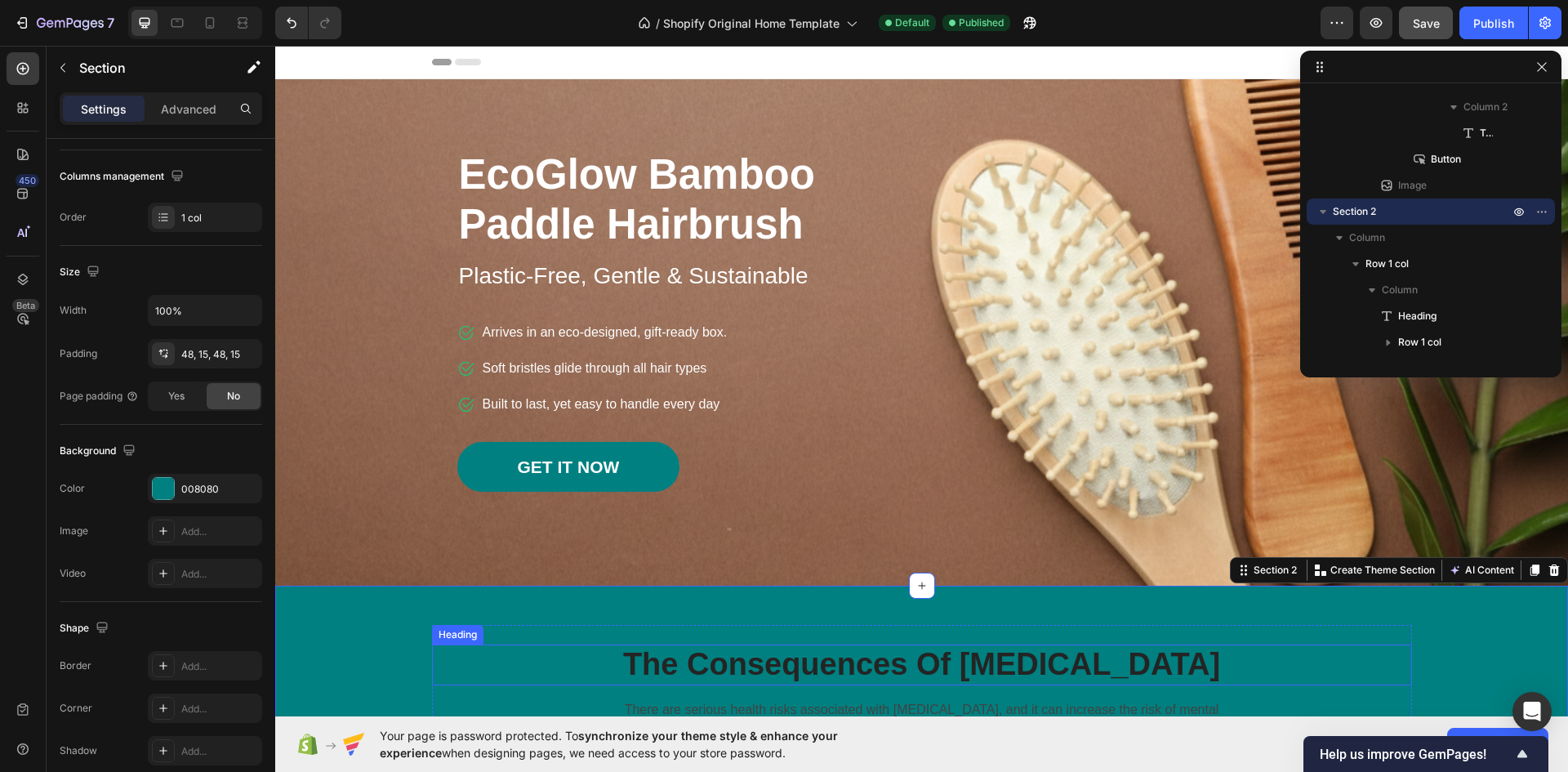
scroll to position [408, 0]
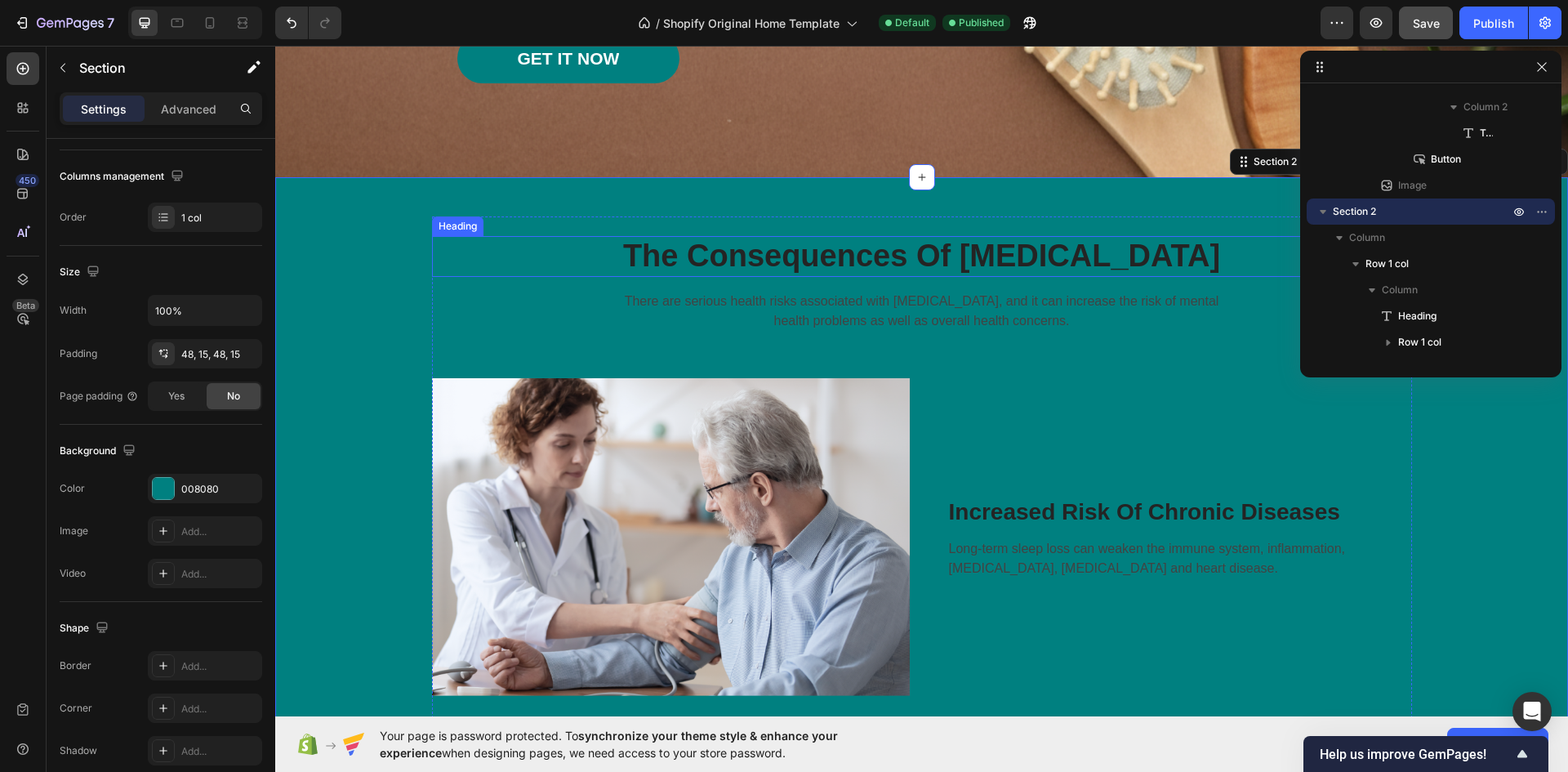
click at [937, 253] on p "The Consequences Of [MEDICAL_DATA]" at bounding box center [922, 257] width 977 height 38
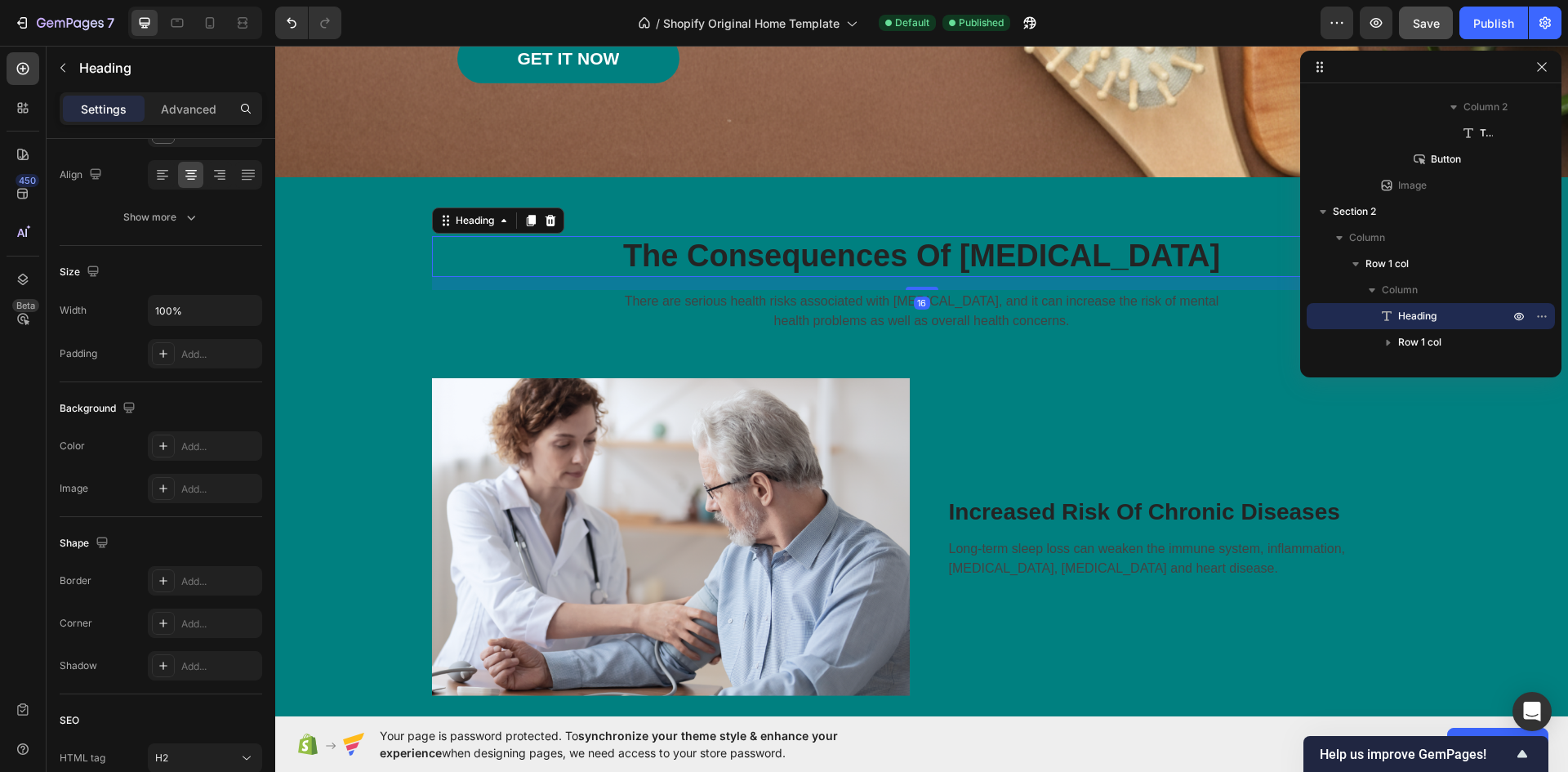
scroll to position [0, 0]
